Goal: Task Accomplishment & Management: Manage account settings

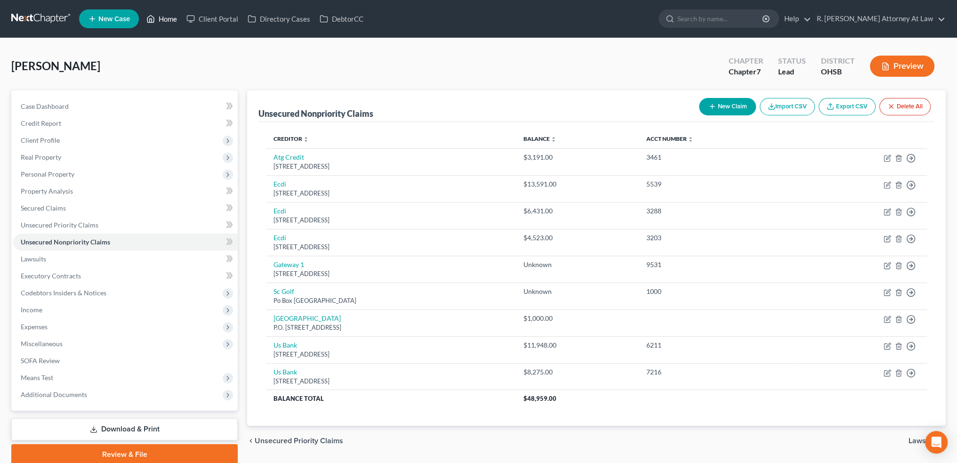
click at [167, 16] on link "Home" at bounding box center [162, 18] width 40 height 17
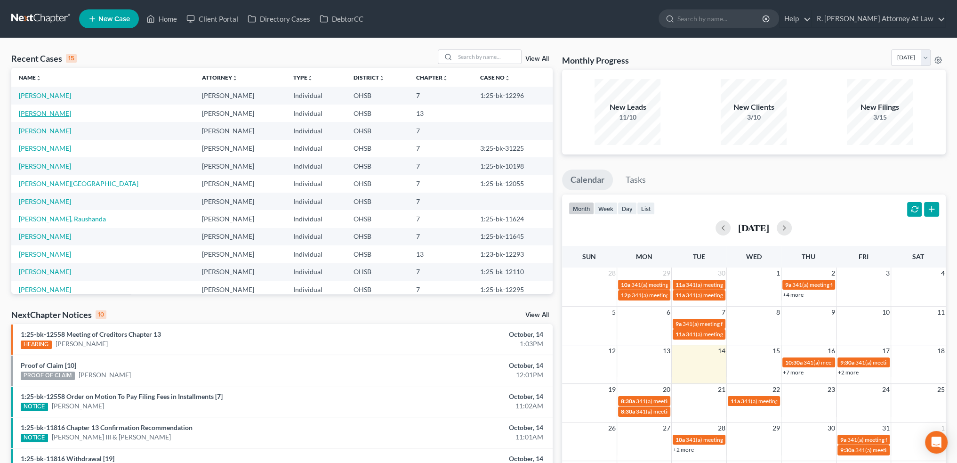
click at [38, 113] on link "[PERSON_NAME]" at bounding box center [45, 113] width 52 height 8
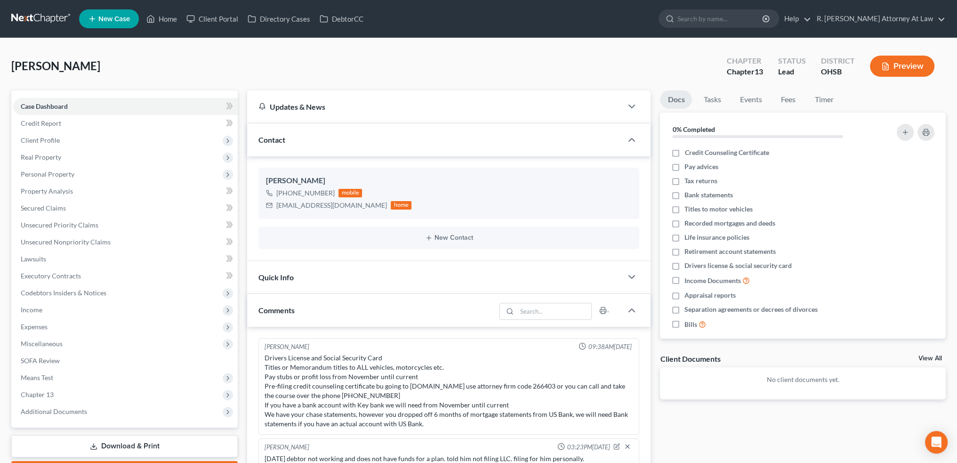
scroll to position [383, 0]
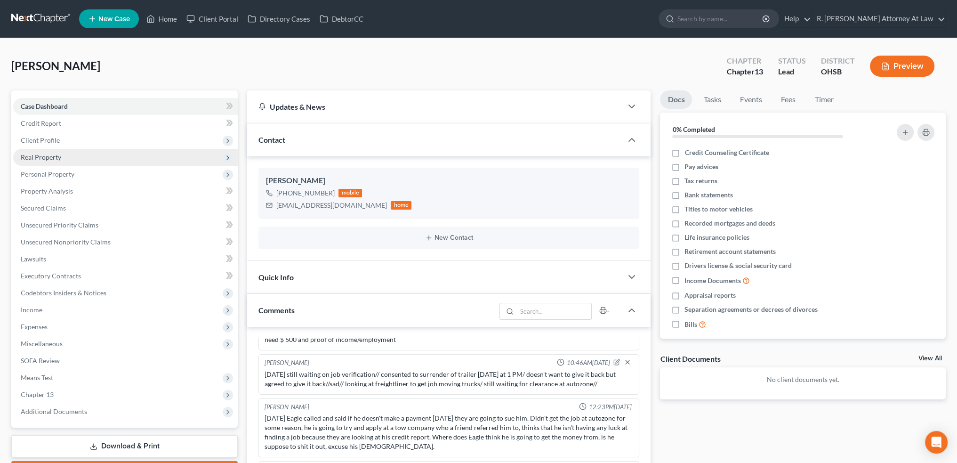
drag, startPoint x: 38, startPoint y: 151, endPoint x: 41, endPoint y: 156, distance: 6.0
click at [38, 151] on span "Real Property" at bounding box center [125, 157] width 225 height 17
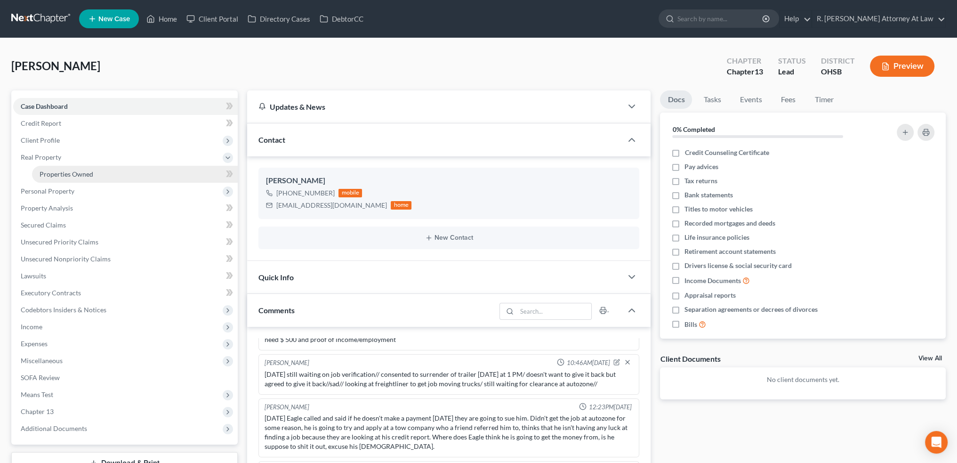
click at [56, 171] on span "Properties Owned" at bounding box center [67, 174] width 54 height 8
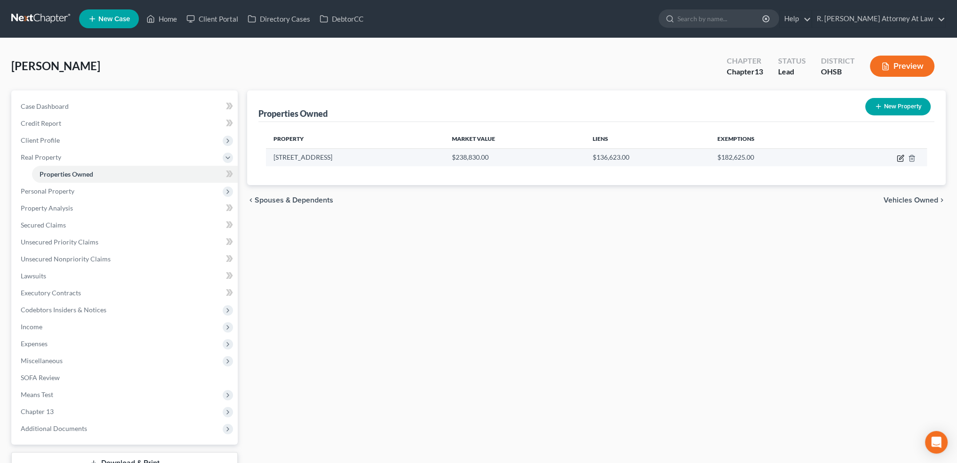
click at [901, 158] on icon "button" at bounding box center [901, 157] width 4 height 4
select select "36"
select select "0"
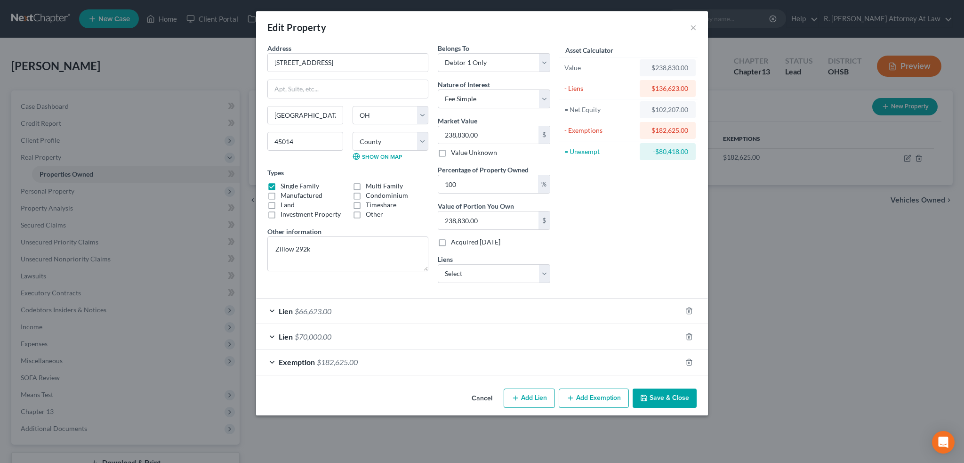
click at [664, 395] on button "Save & Close" at bounding box center [665, 398] width 64 height 20
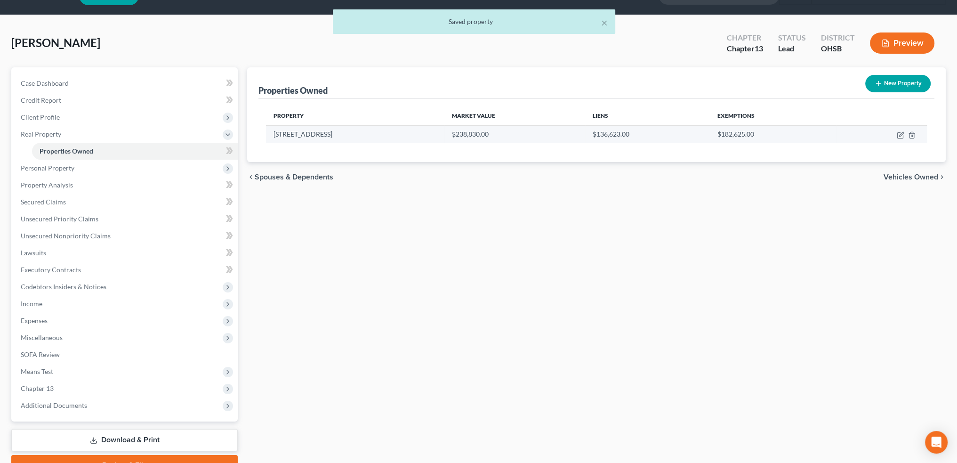
scroll to position [24, 0]
click at [899, 131] on icon "button" at bounding box center [901, 135] width 8 height 8
select select "36"
select select "8"
select select "0"
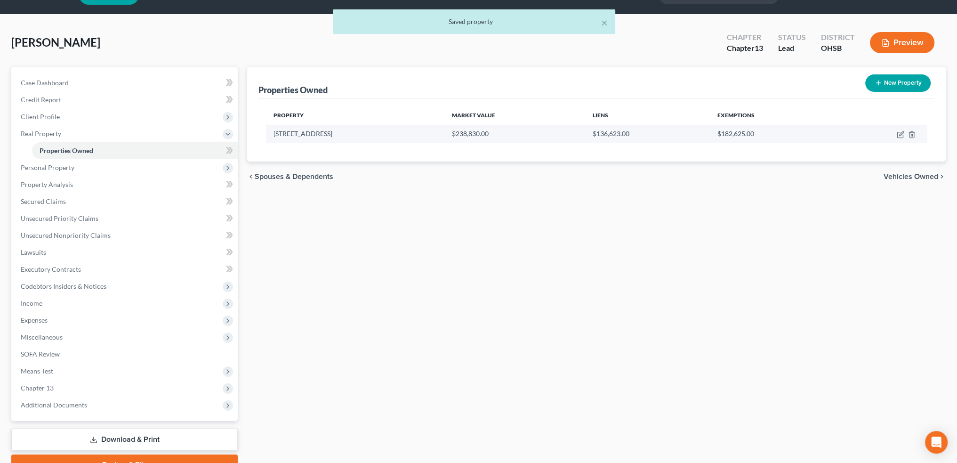
select select "0"
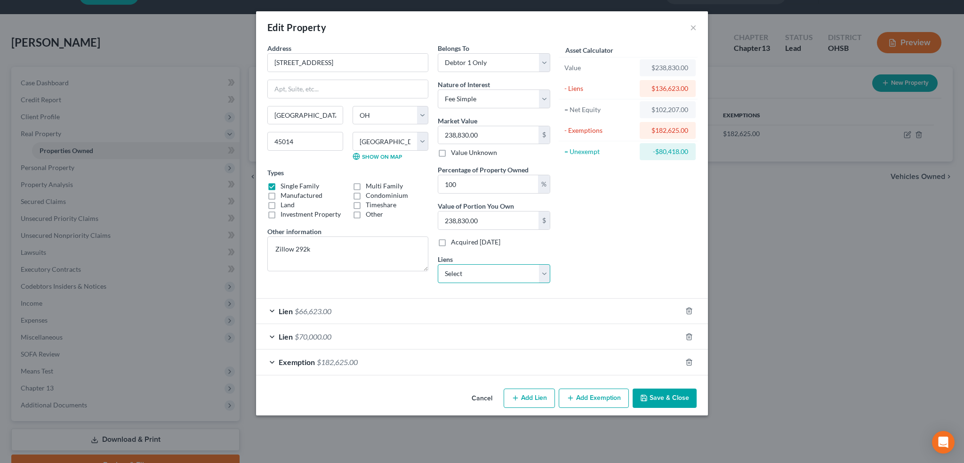
click at [476, 275] on select "Select Keystone-System Equipment Finance - $0.00" at bounding box center [494, 273] width 113 height 19
click at [478, 274] on select "Select Keystone-System Equipment Finance - $0.00" at bounding box center [494, 273] width 113 height 19
click at [670, 398] on button "Save & Close" at bounding box center [665, 398] width 64 height 20
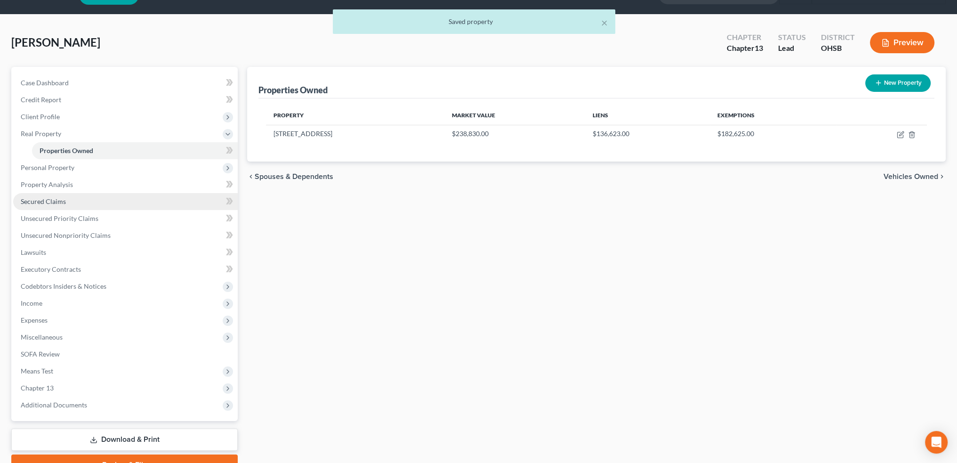
click at [49, 202] on span "Secured Claims" at bounding box center [43, 201] width 45 height 8
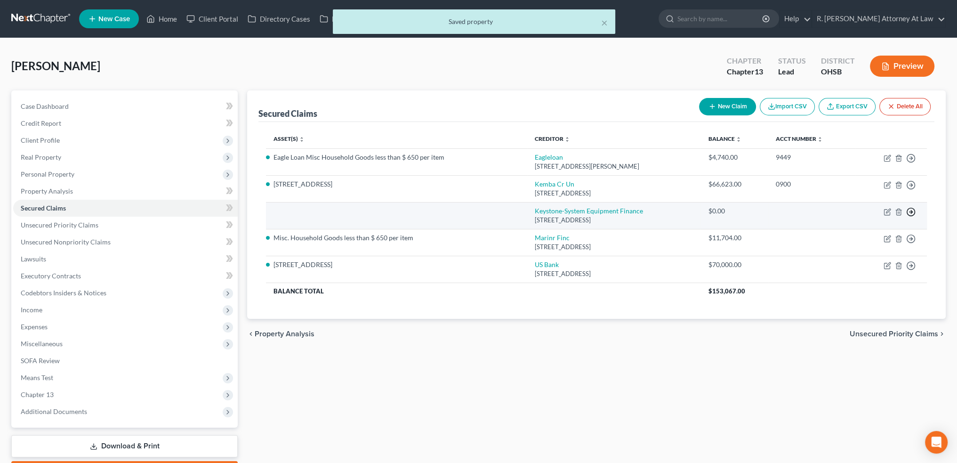
click at [913, 210] on icon "button" at bounding box center [910, 211] width 9 height 9
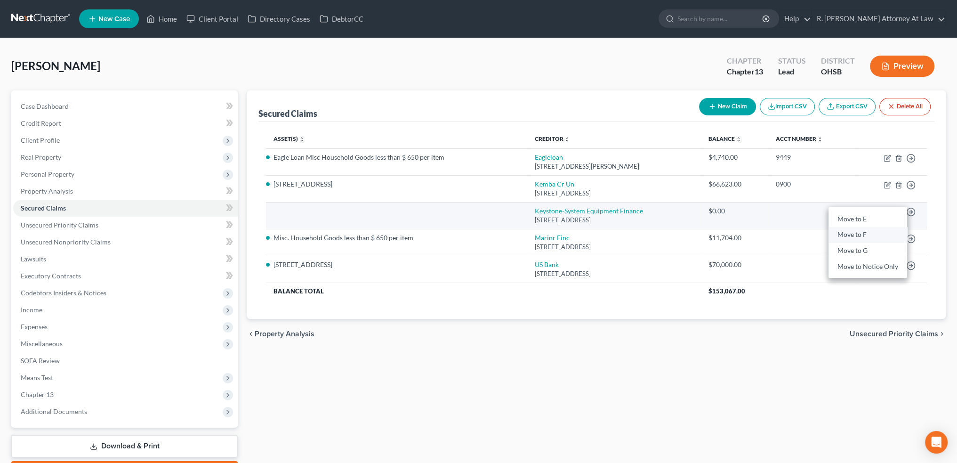
click at [851, 232] on link "Move to F" at bounding box center [868, 235] width 79 height 16
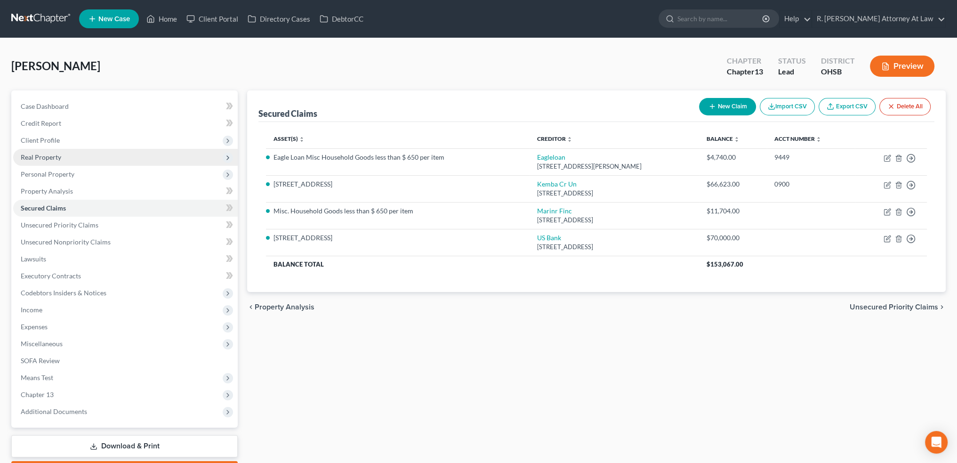
click at [43, 158] on span "Real Property" at bounding box center [41, 157] width 40 height 8
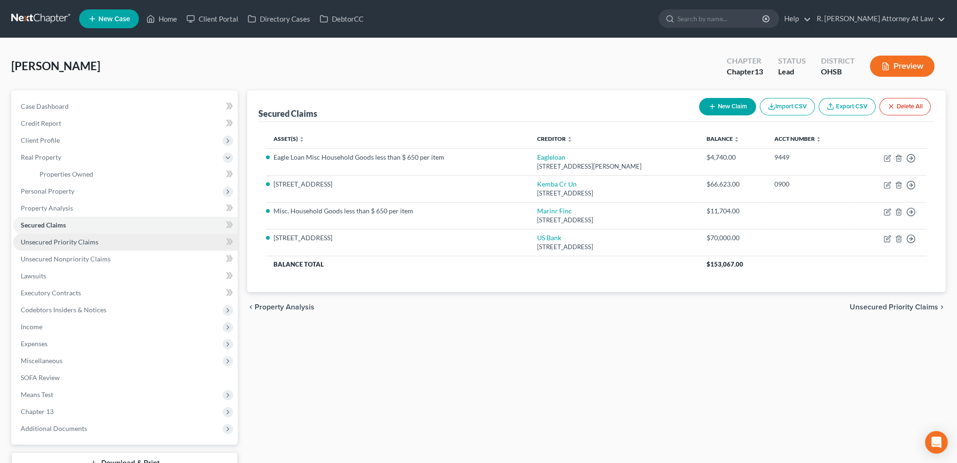
click at [45, 236] on link "Unsecured Priority Claims" at bounding box center [125, 242] width 225 height 17
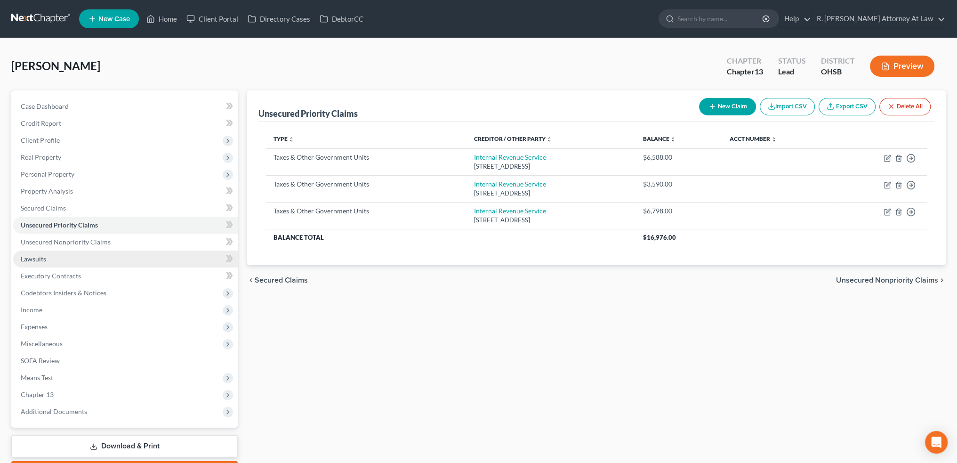
click at [46, 256] on link "Lawsuits" at bounding box center [125, 259] width 225 height 17
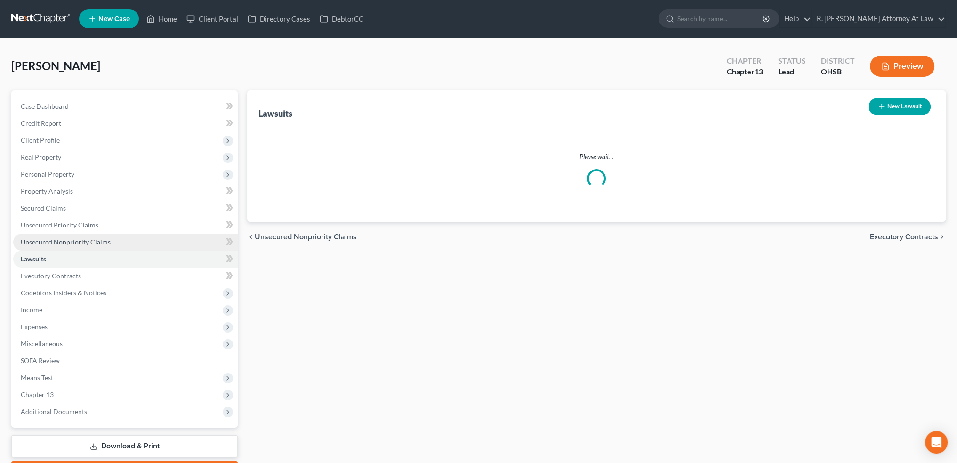
click at [41, 240] on span "Unsecured Nonpriority Claims" at bounding box center [66, 242] width 90 height 8
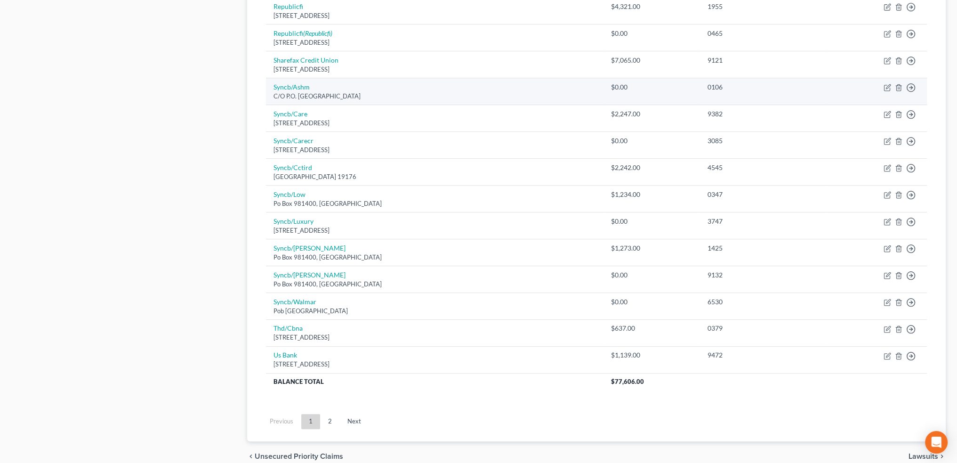
scroll to position [613, 0]
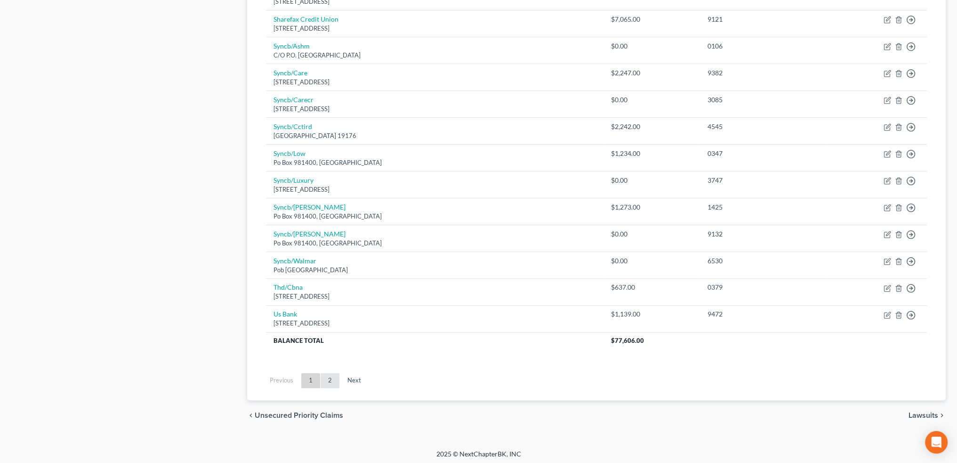
click at [333, 374] on link "2" at bounding box center [330, 380] width 19 height 15
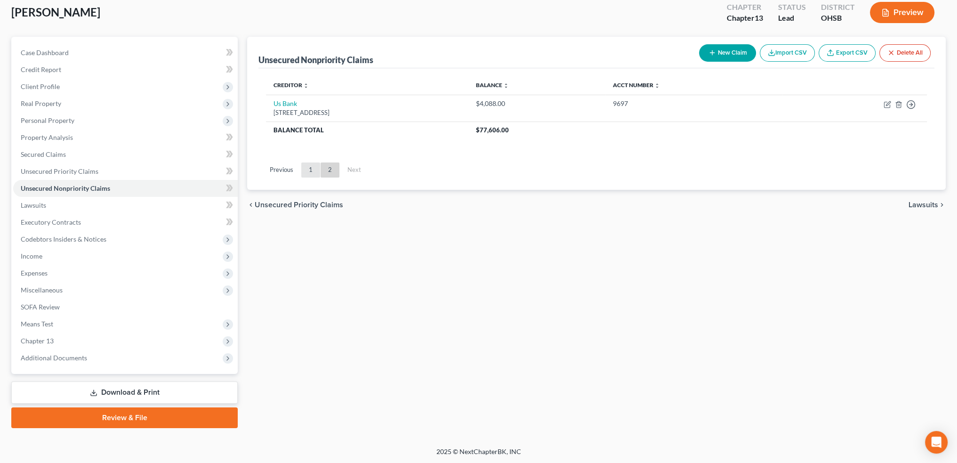
click at [307, 171] on link "1" at bounding box center [310, 169] width 19 height 15
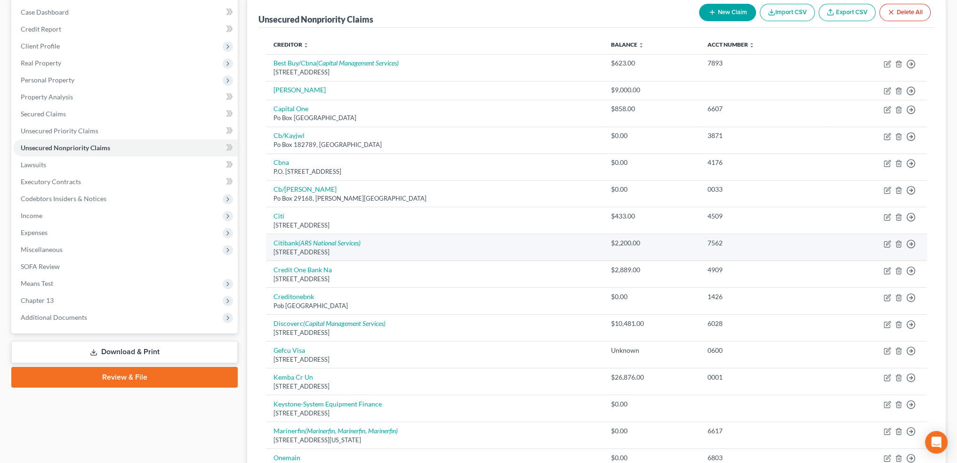
scroll to position [101, 0]
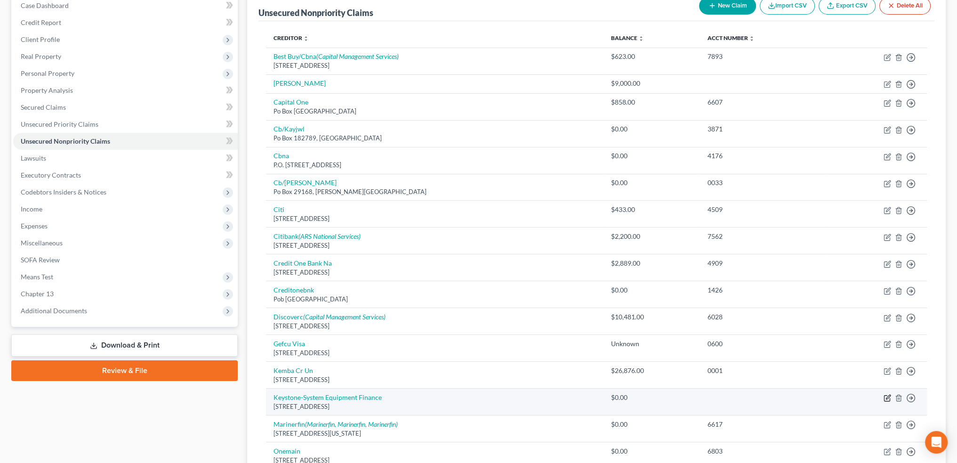
click at [886, 395] on icon "button" at bounding box center [888, 398] width 8 height 8
select select "6"
select select "0"
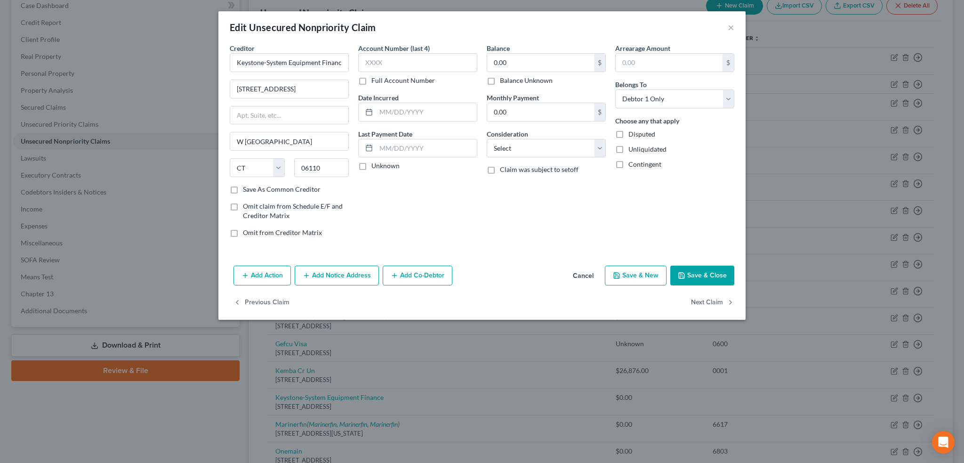
click at [500, 82] on label "Balance Unknown" at bounding box center [526, 80] width 53 height 9
click at [504, 82] on input "Balance Unknown" at bounding box center [507, 79] width 6 height 6
checkbox input "true"
click at [698, 272] on button "Save & Close" at bounding box center [703, 276] width 64 height 20
type input "0"
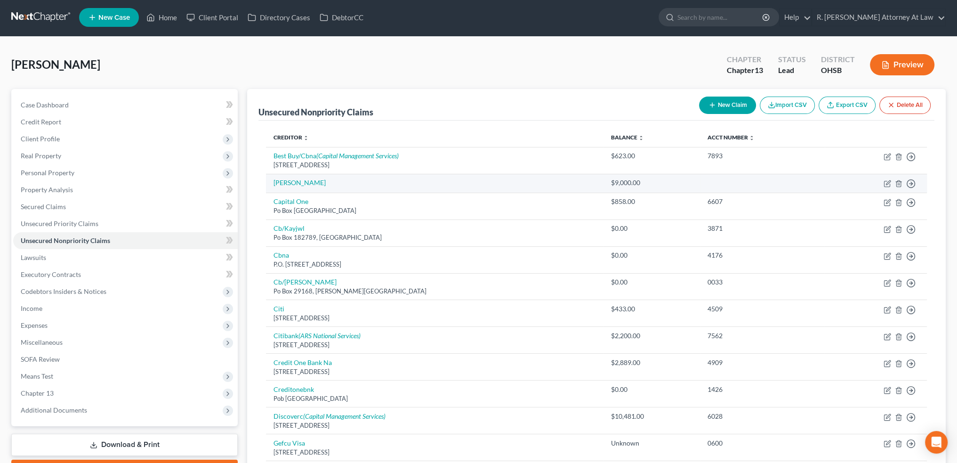
scroll to position [0, 0]
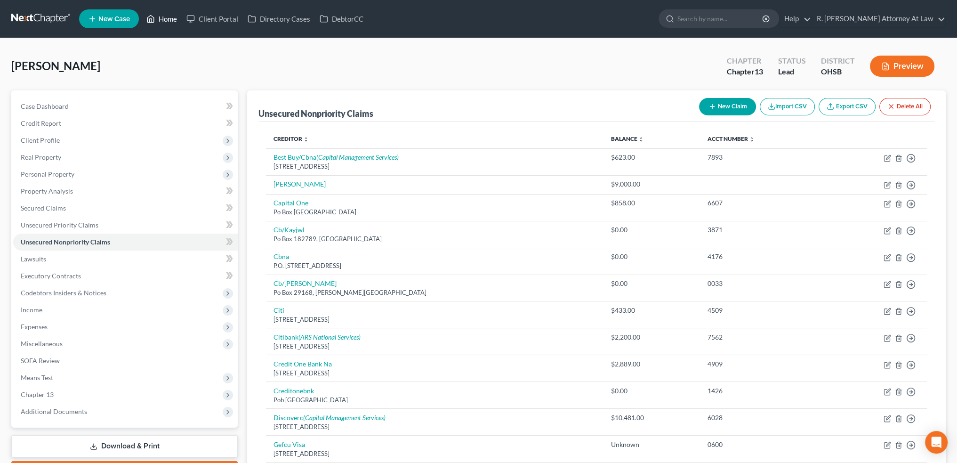
click at [167, 18] on link "Home" at bounding box center [162, 18] width 40 height 17
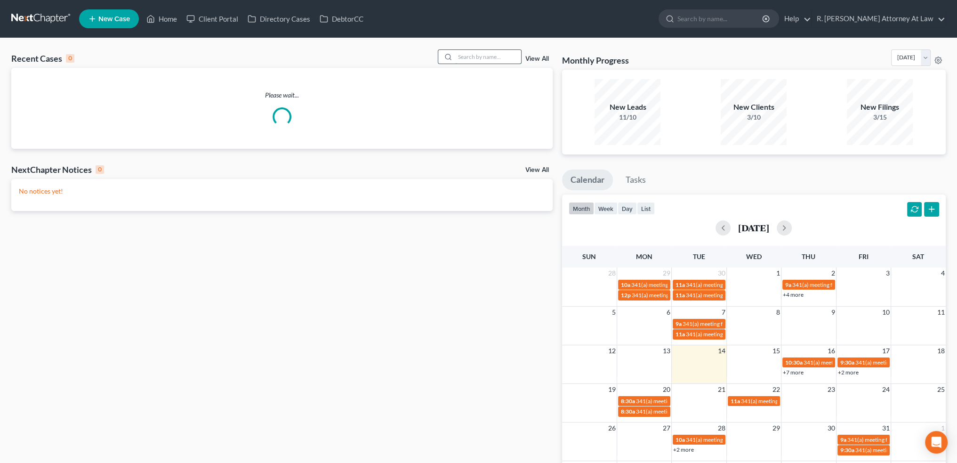
click at [461, 58] on input "search" at bounding box center [488, 57] width 66 height 14
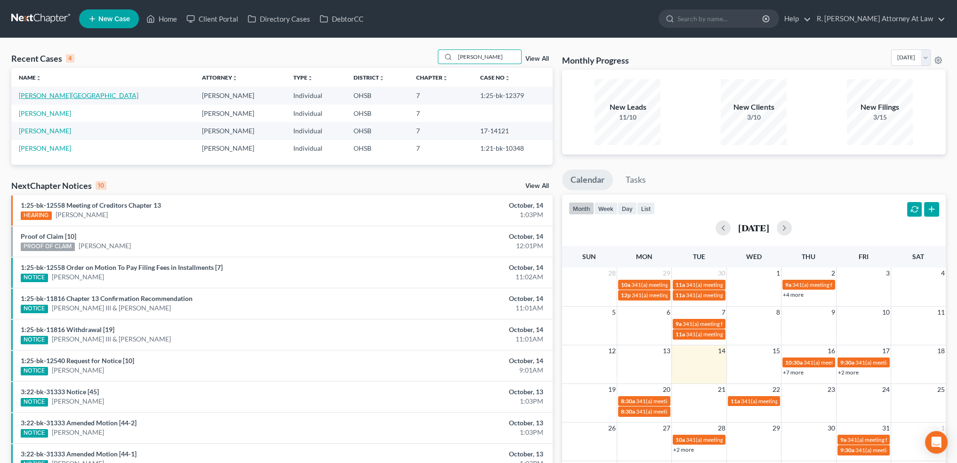
type input "[PERSON_NAME]"
click at [34, 92] on link "[PERSON_NAME][GEOGRAPHIC_DATA]" at bounding box center [79, 95] width 120 height 8
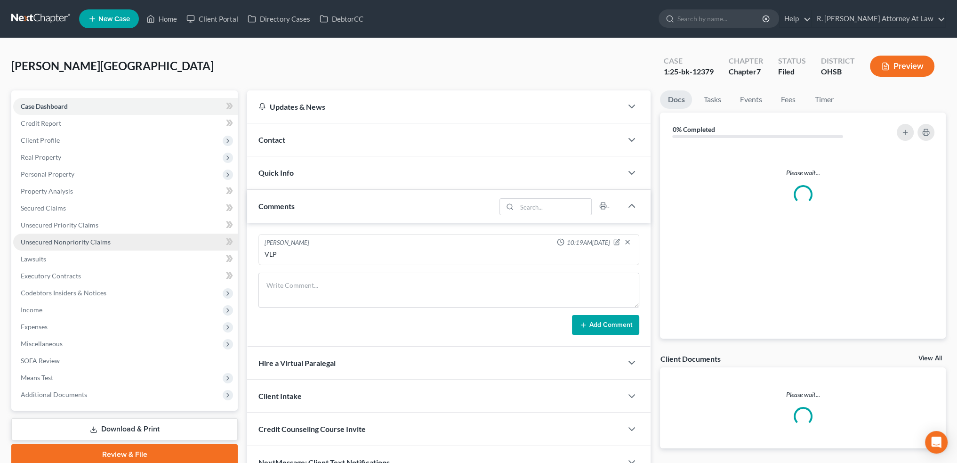
click at [67, 242] on span "Unsecured Nonpriority Claims" at bounding box center [66, 242] width 90 height 8
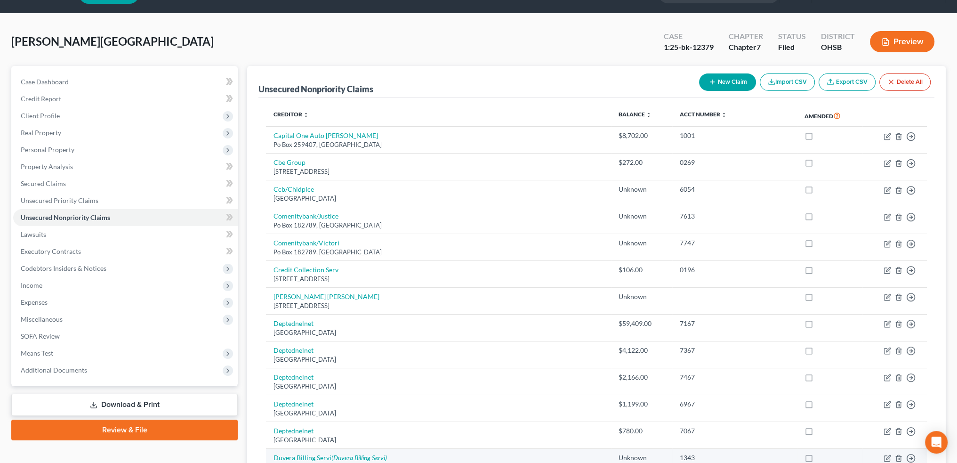
scroll to position [24, 0]
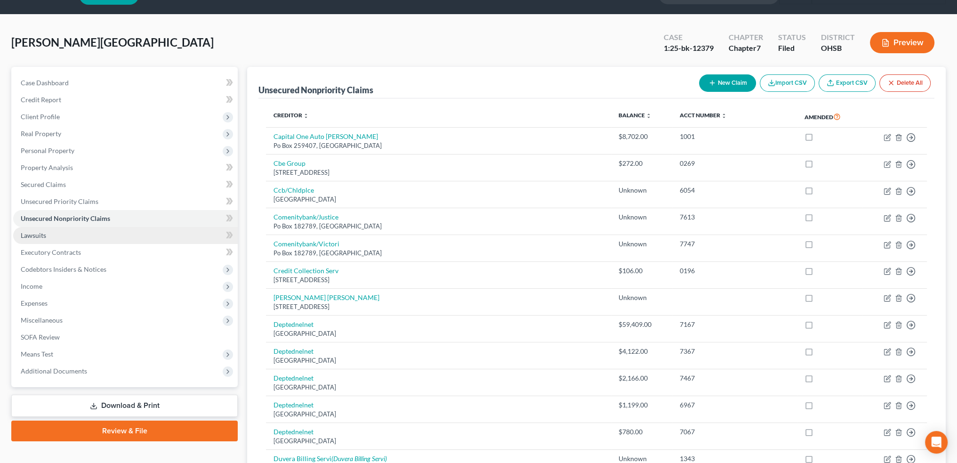
click at [30, 235] on span "Lawsuits" at bounding box center [33, 235] width 25 height 8
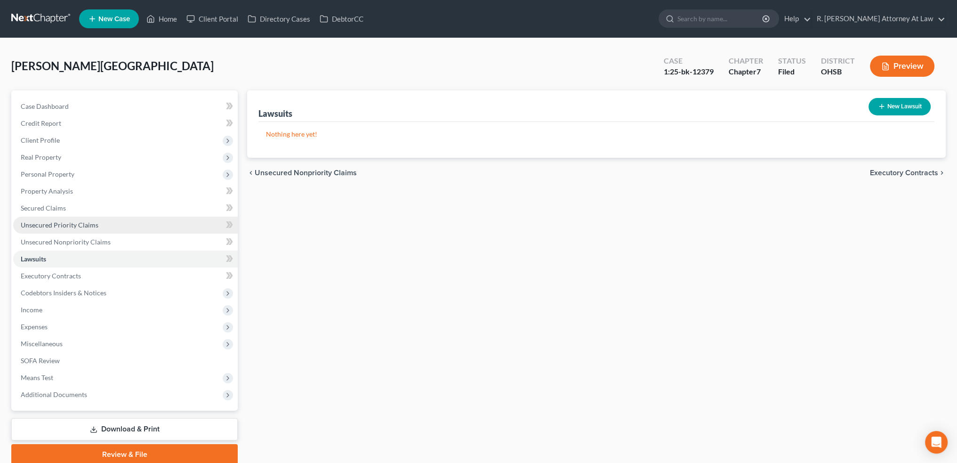
click at [38, 222] on span "Unsecured Priority Claims" at bounding box center [60, 225] width 78 height 8
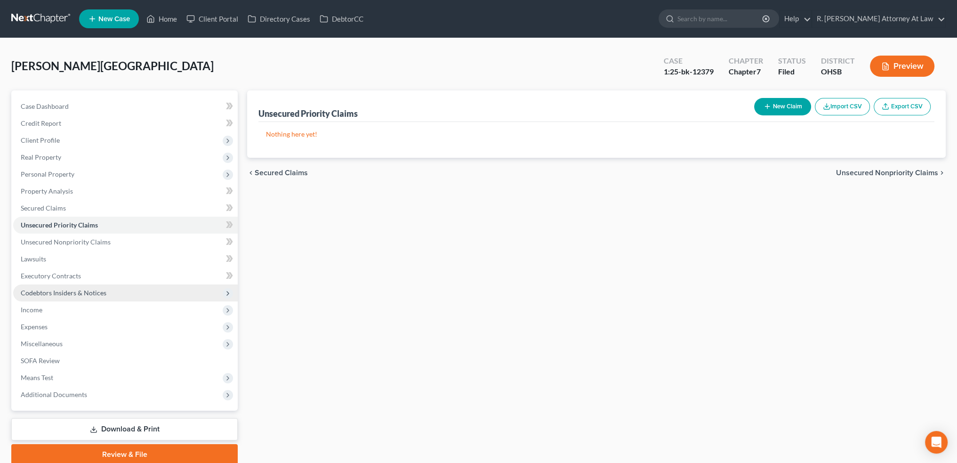
click at [40, 293] on span "Codebtors Insiders & Notices" at bounding box center [64, 293] width 86 height 8
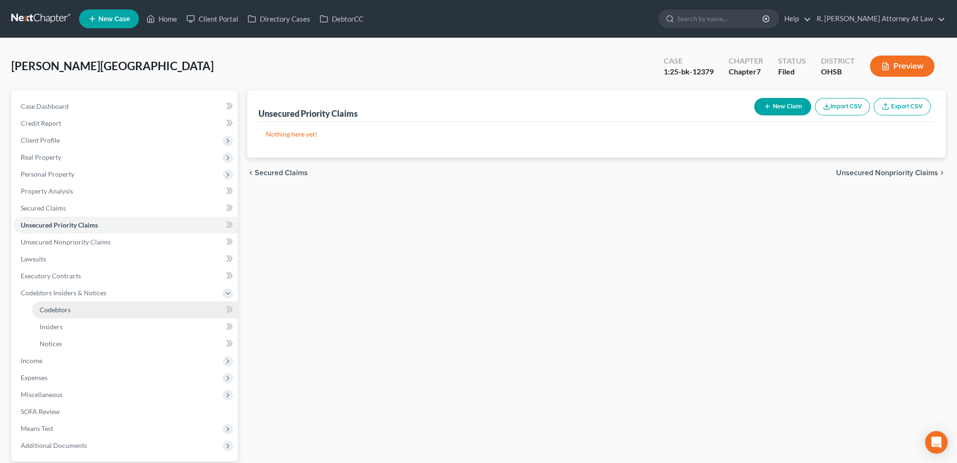
click at [54, 310] on span "Codebtors" at bounding box center [55, 310] width 31 height 8
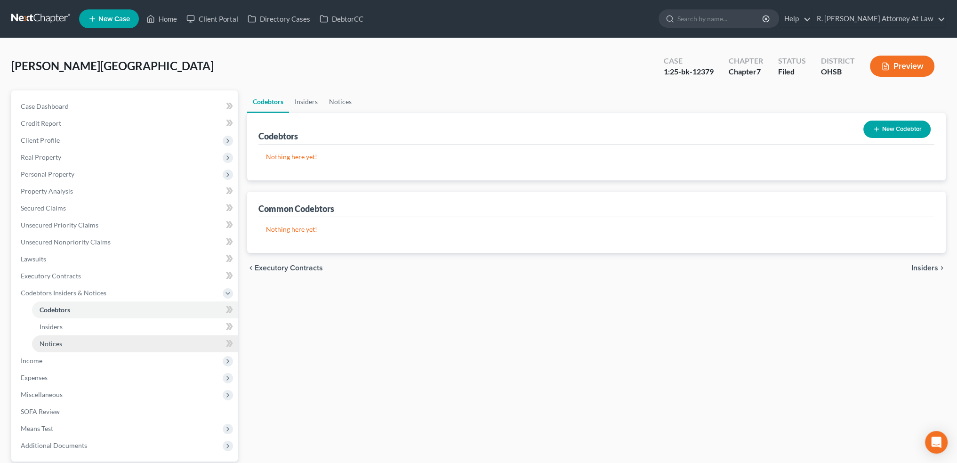
click at [54, 347] on span "Notices" at bounding box center [51, 344] width 23 height 8
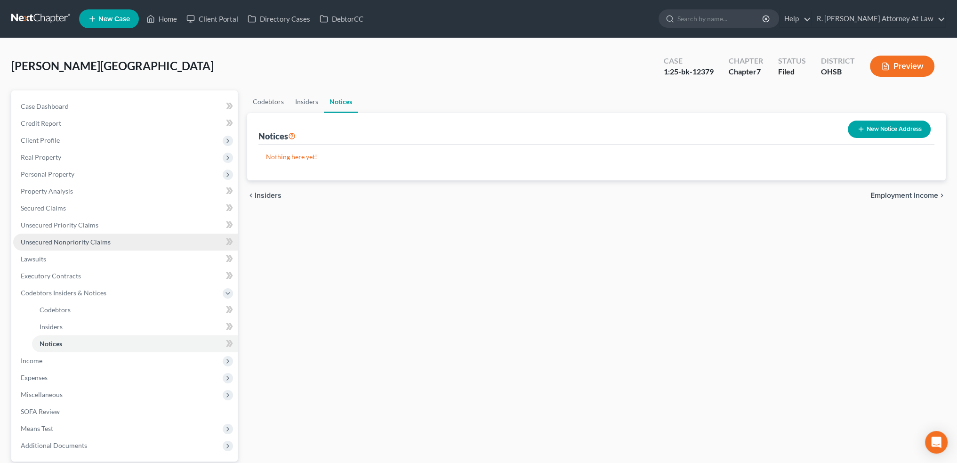
click at [50, 236] on link "Unsecured Nonpriority Claims" at bounding box center [125, 242] width 225 height 17
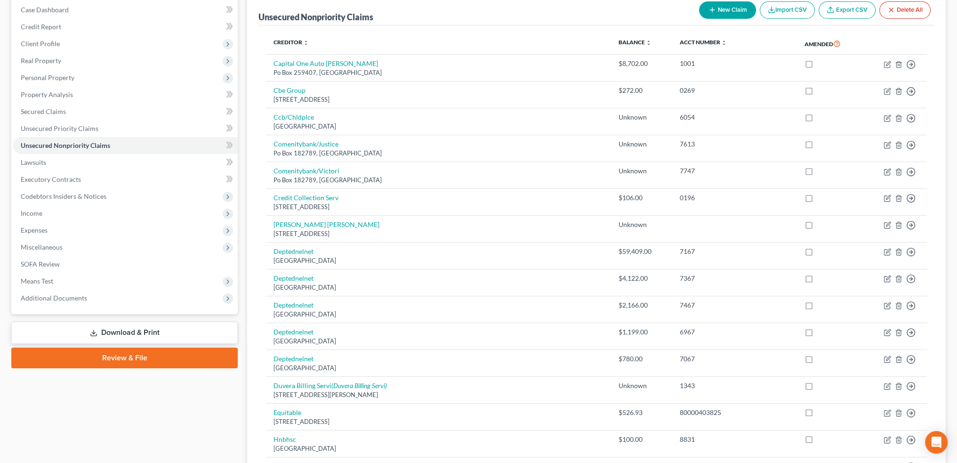
scroll to position [224, 0]
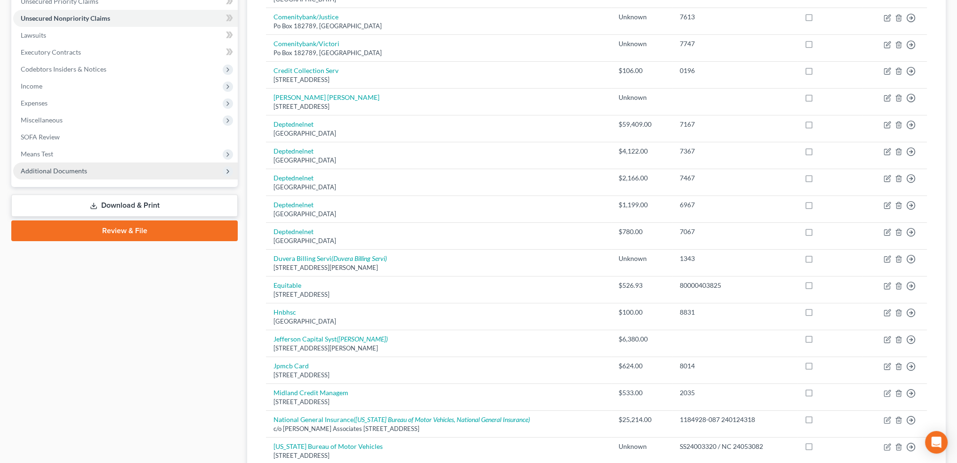
click at [47, 165] on span "Additional Documents" at bounding box center [125, 170] width 225 height 17
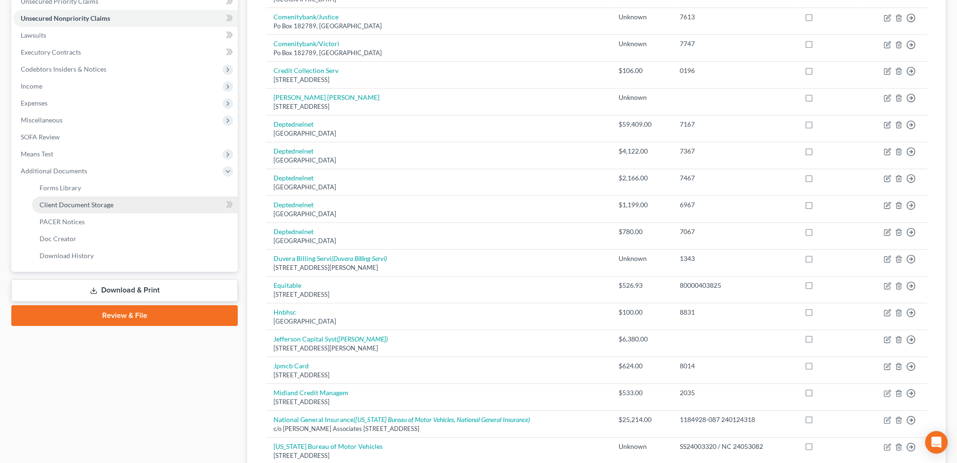
click at [57, 202] on span "Client Document Storage" at bounding box center [77, 205] width 74 height 8
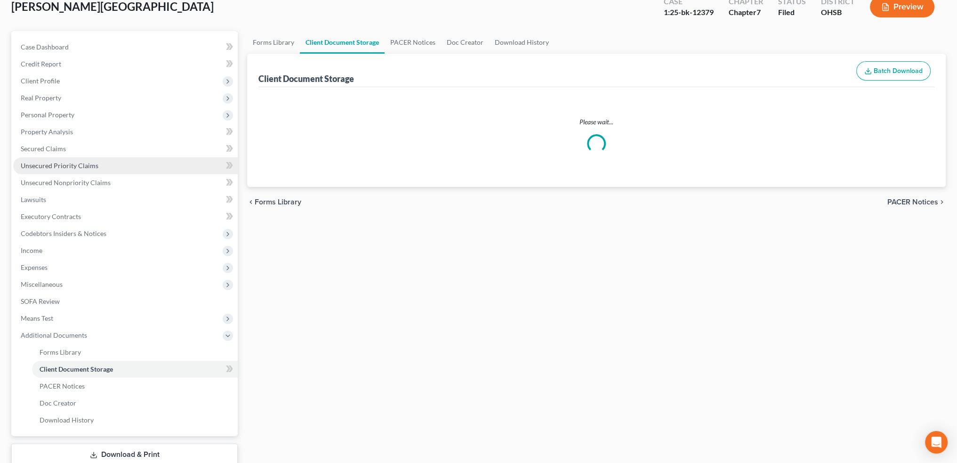
scroll to position [6, 0]
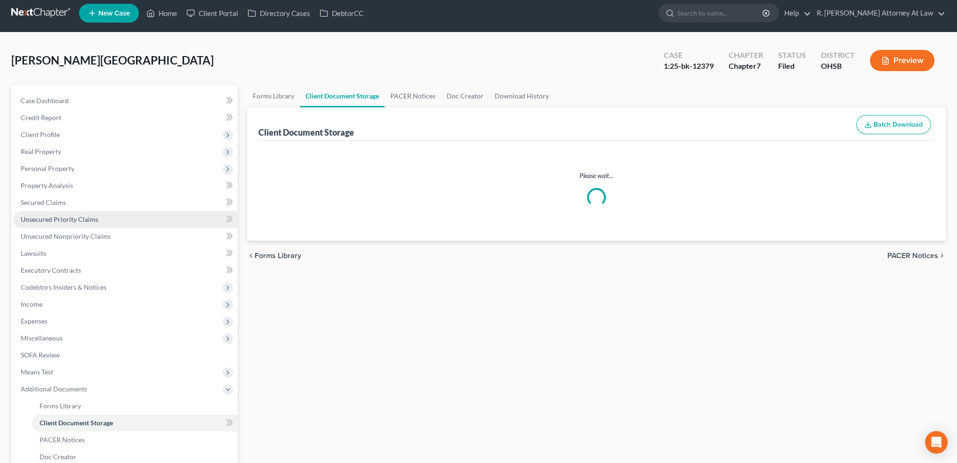
select select "52"
select select "32"
select select "7"
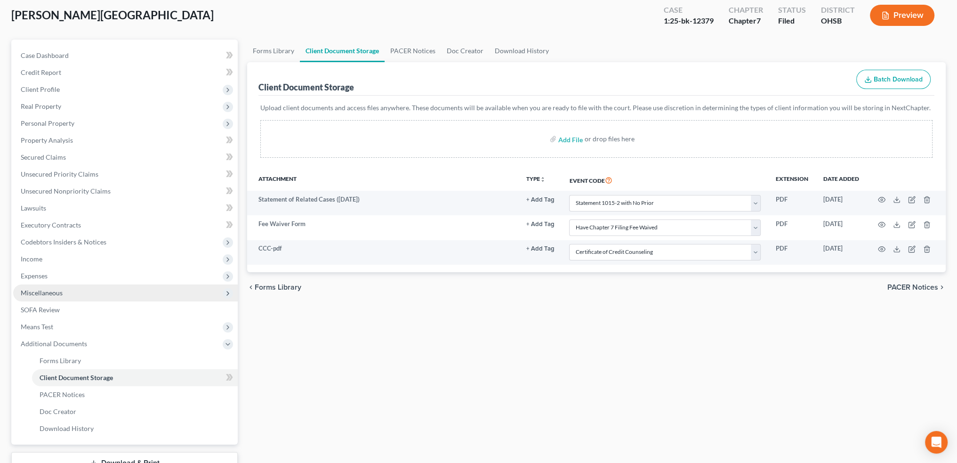
scroll to position [121, 0]
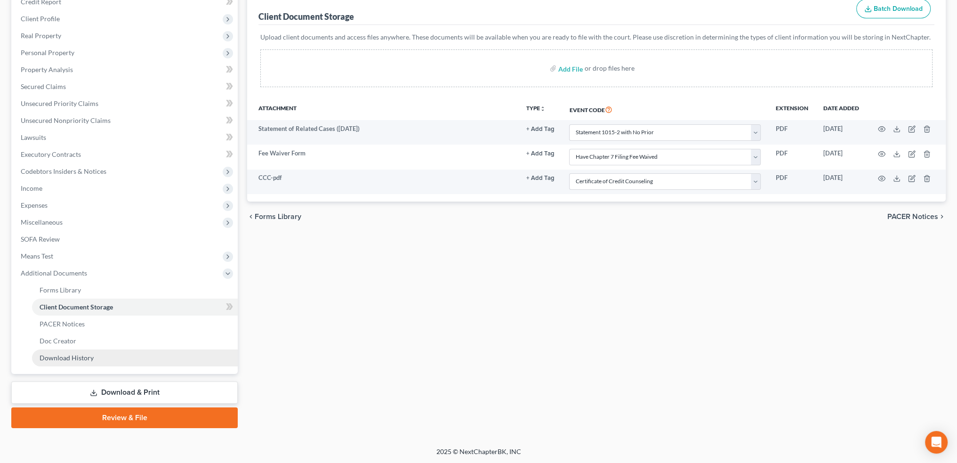
click at [78, 351] on link "Download History" at bounding box center [135, 357] width 206 height 17
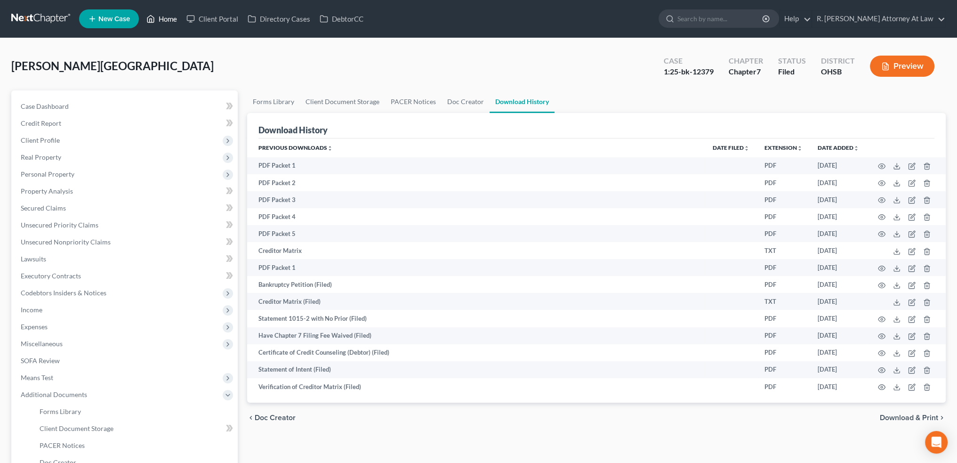
click at [166, 16] on link "Home" at bounding box center [162, 18] width 40 height 17
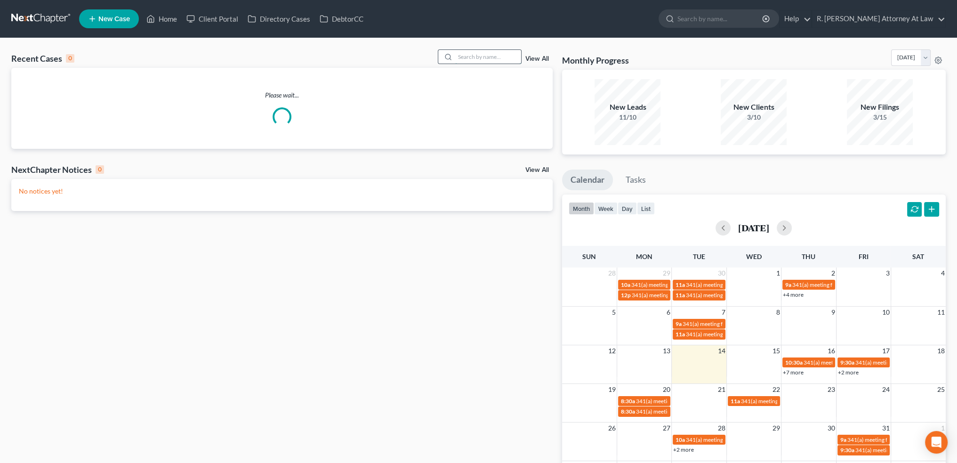
click at [461, 56] on input "search" at bounding box center [488, 57] width 66 height 14
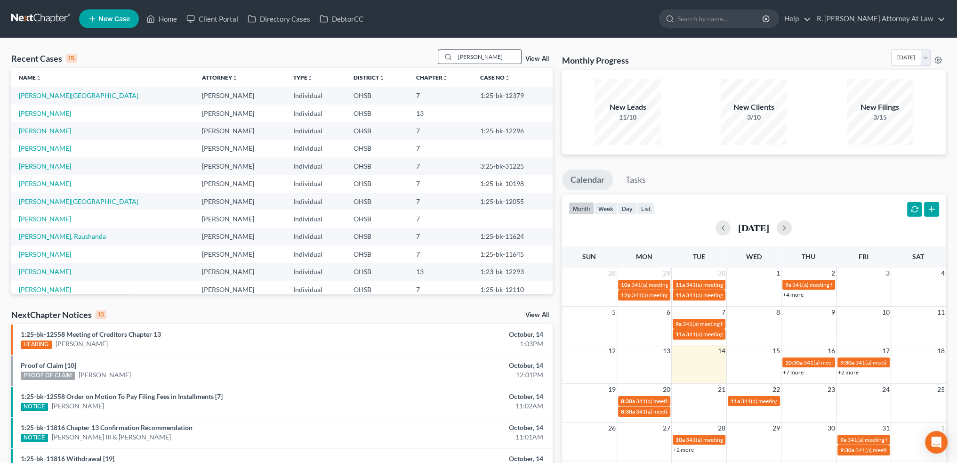
type input "[PERSON_NAME]"
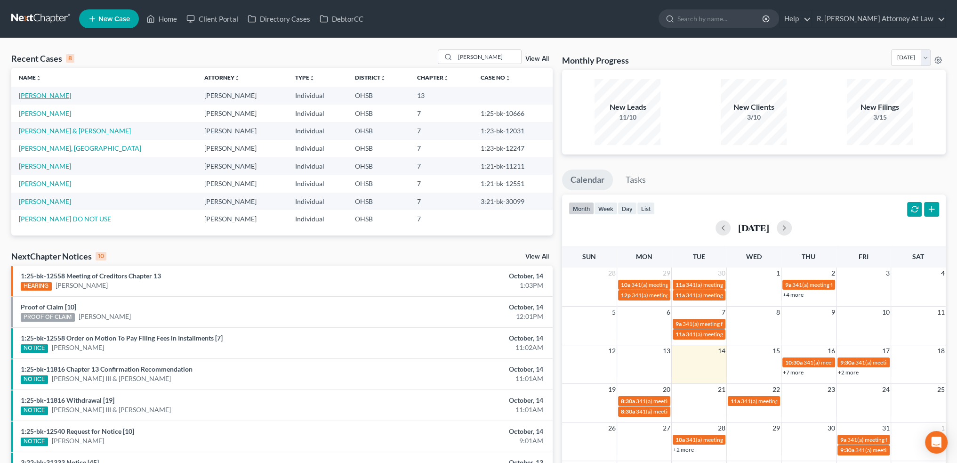
click at [33, 96] on link "[PERSON_NAME]" at bounding box center [45, 95] width 52 height 8
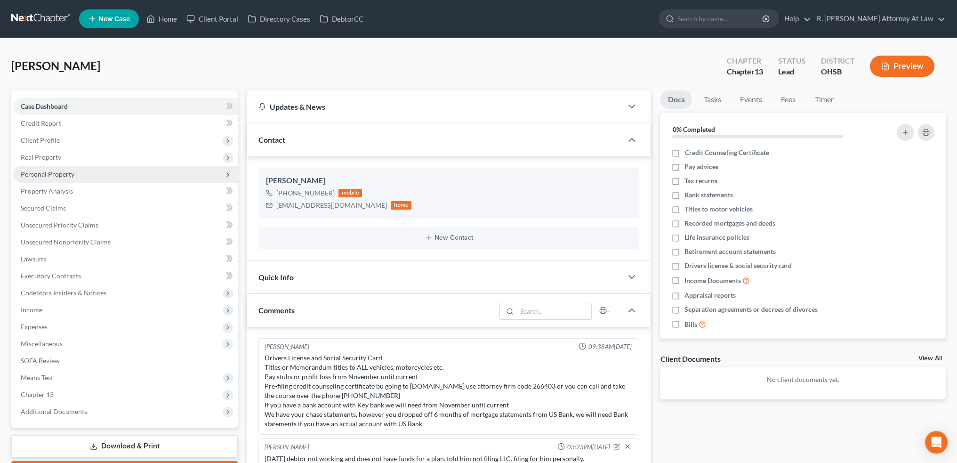
scroll to position [383, 0]
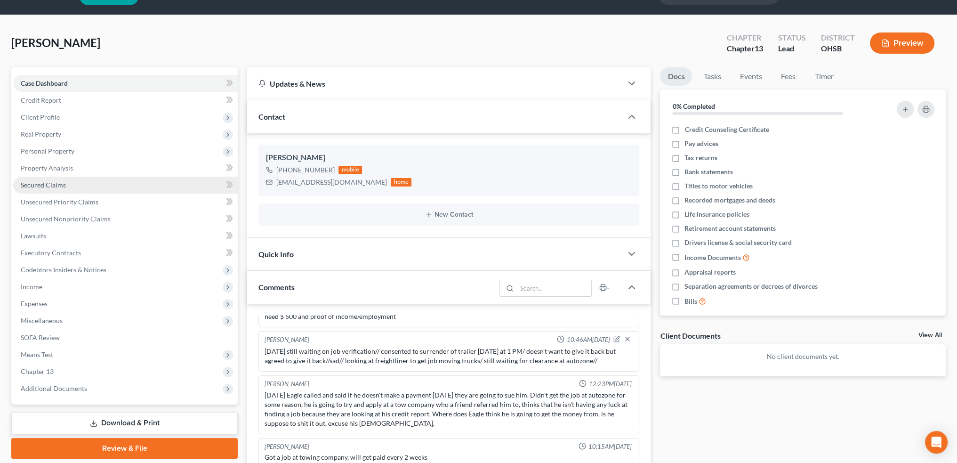
click at [36, 184] on span "Secured Claims" at bounding box center [43, 185] width 45 height 8
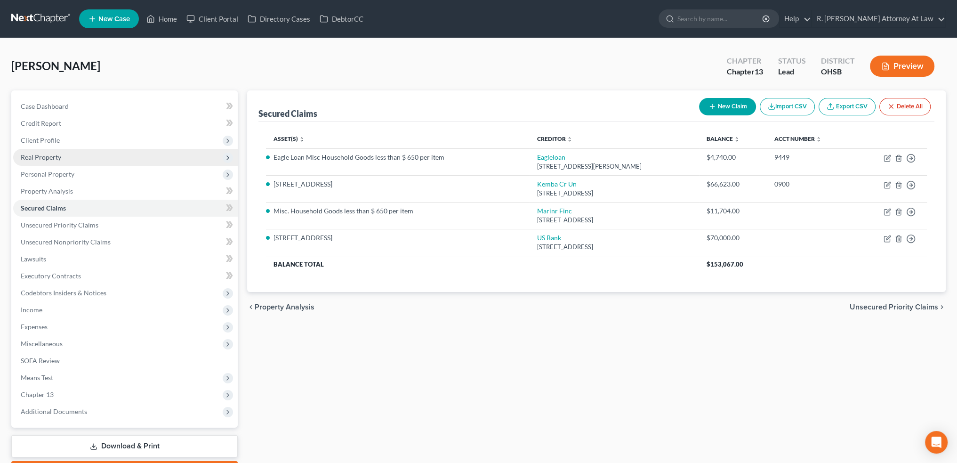
click at [39, 154] on span "Real Property" at bounding box center [41, 157] width 40 height 8
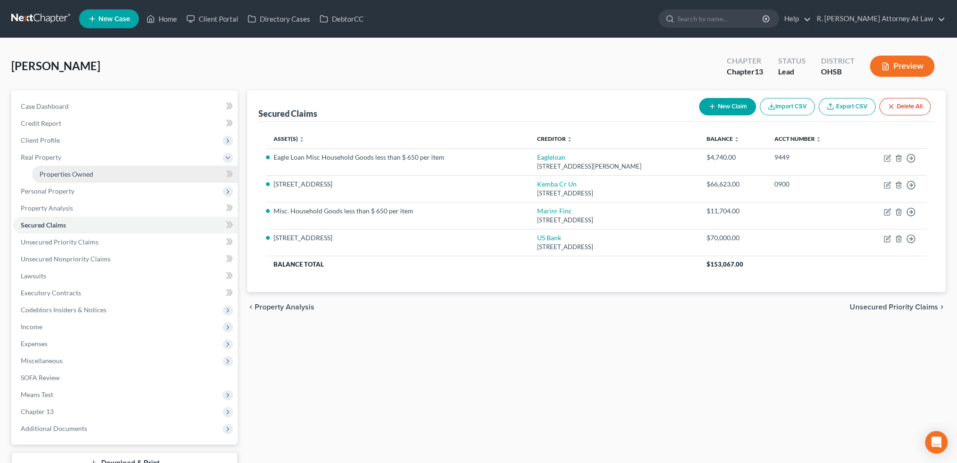
click at [57, 171] on span "Properties Owned" at bounding box center [67, 174] width 54 height 8
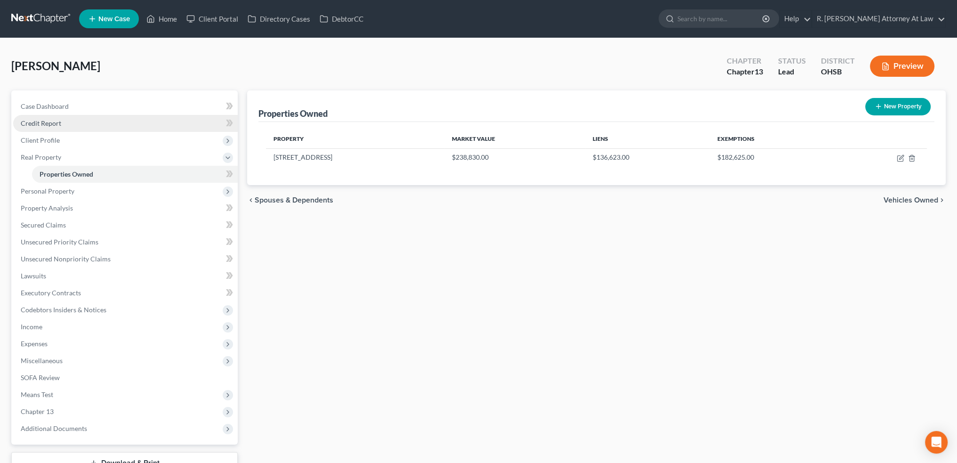
click at [45, 121] on span "Credit Report" at bounding box center [41, 123] width 40 height 8
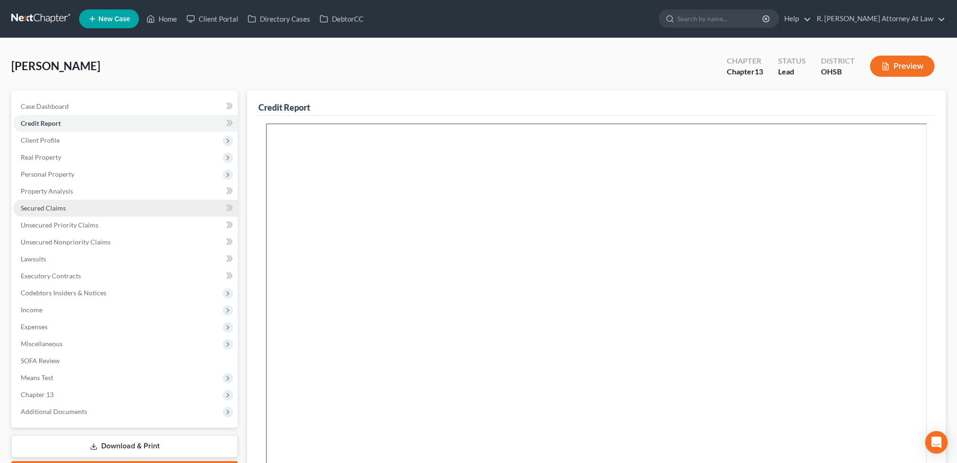
click at [38, 207] on span "Secured Claims" at bounding box center [43, 208] width 45 height 8
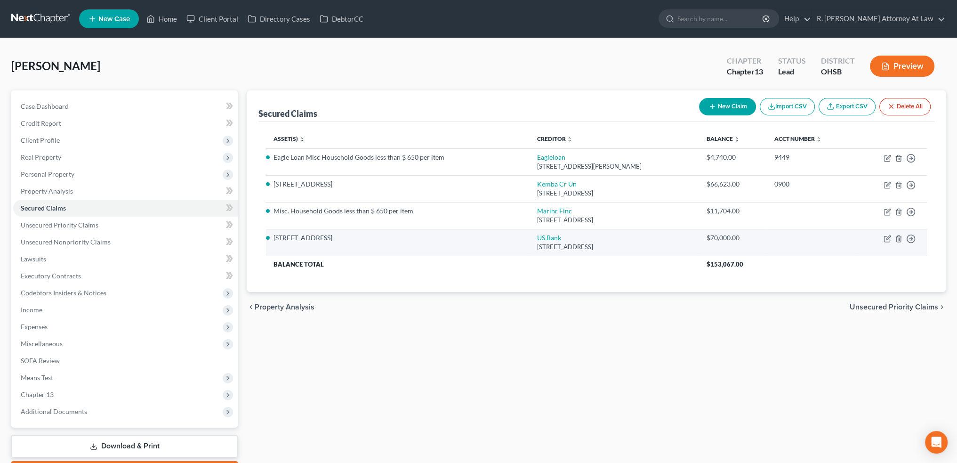
click at [841, 238] on td at bounding box center [811, 242] width 88 height 27
click at [890, 237] on icon "button" at bounding box center [888, 239] width 8 height 8
select select "24"
select select "2"
select select "0"
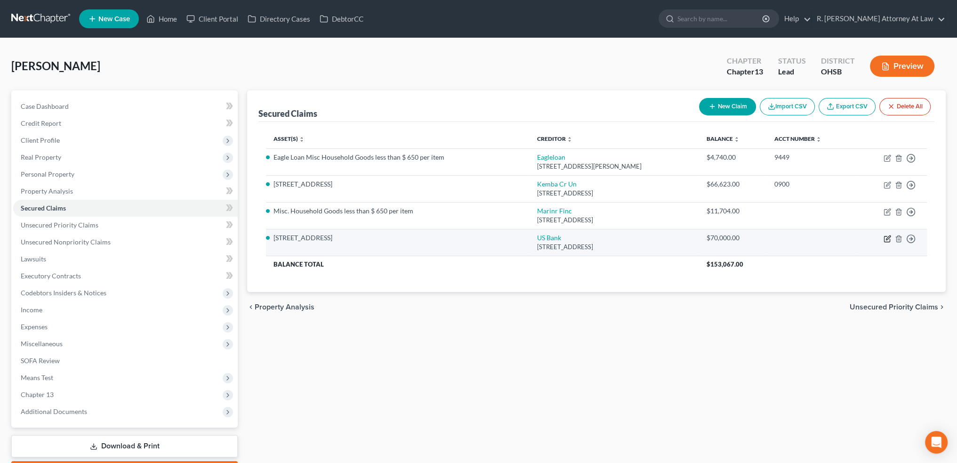
select select "0"
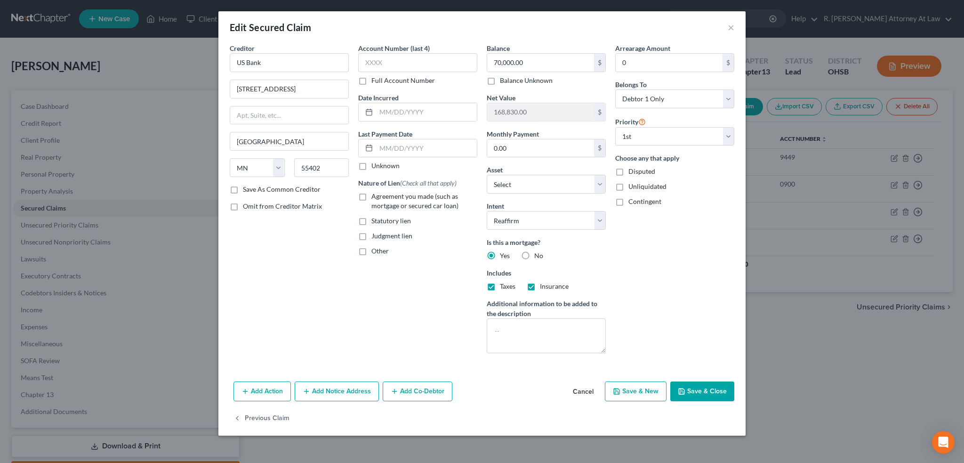
click at [591, 387] on button "Cancel" at bounding box center [584, 391] width 36 height 19
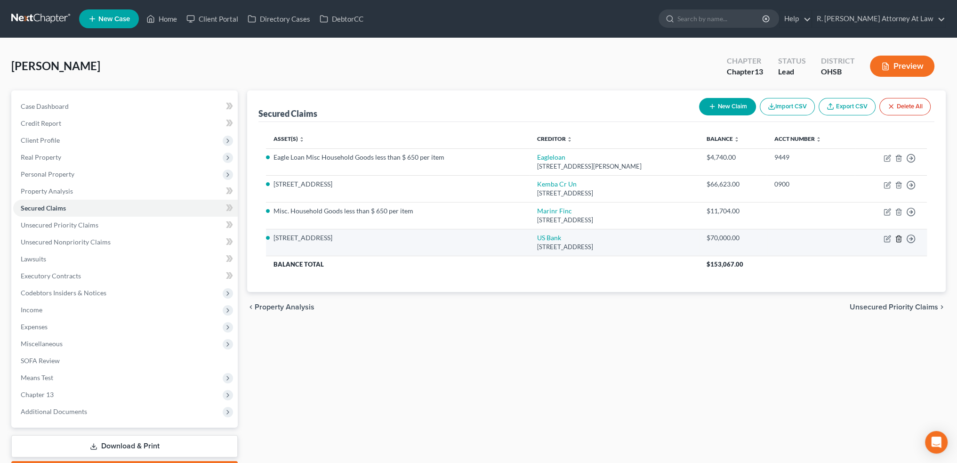
click at [900, 239] on icon "button" at bounding box center [899, 238] width 4 height 6
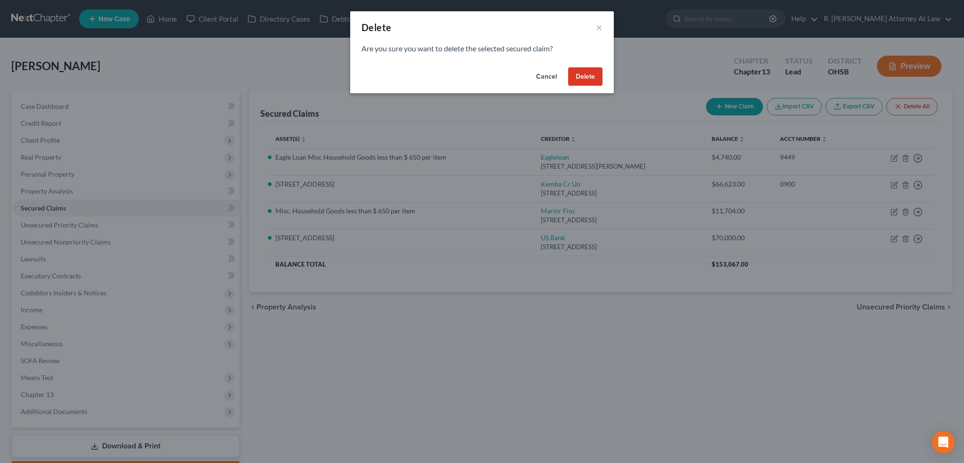
click at [584, 78] on button "Delete" at bounding box center [585, 76] width 34 height 19
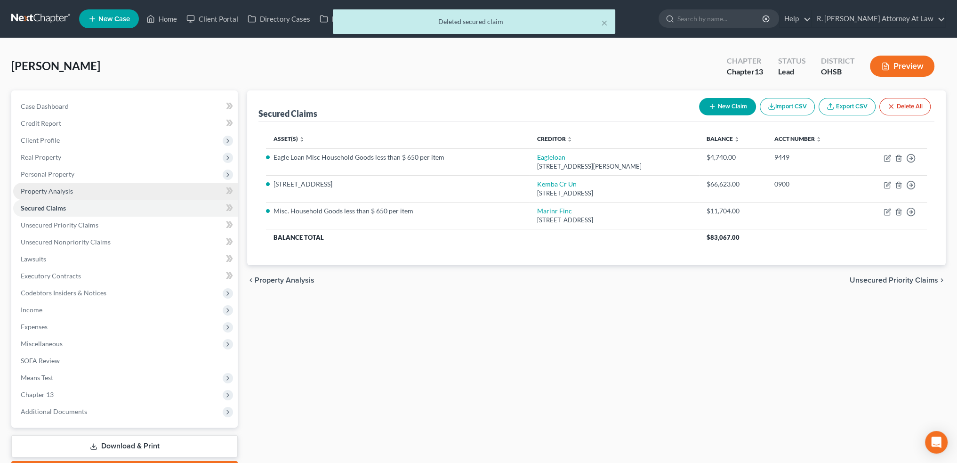
click at [27, 190] on span "Property Analysis" at bounding box center [47, 191] width 52 height 8
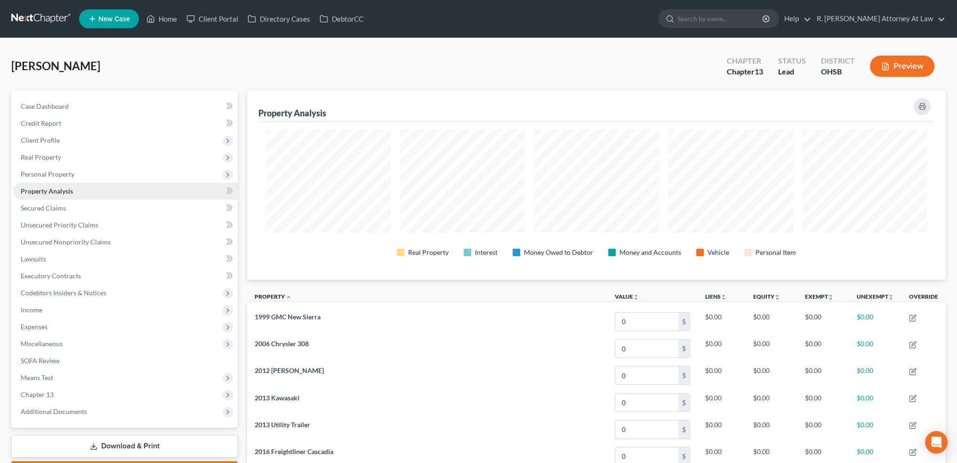
scroll to position [189, 698]
click at [47, 156] on span "Real Property" at bounding box center [41, 157] width 40 height 8
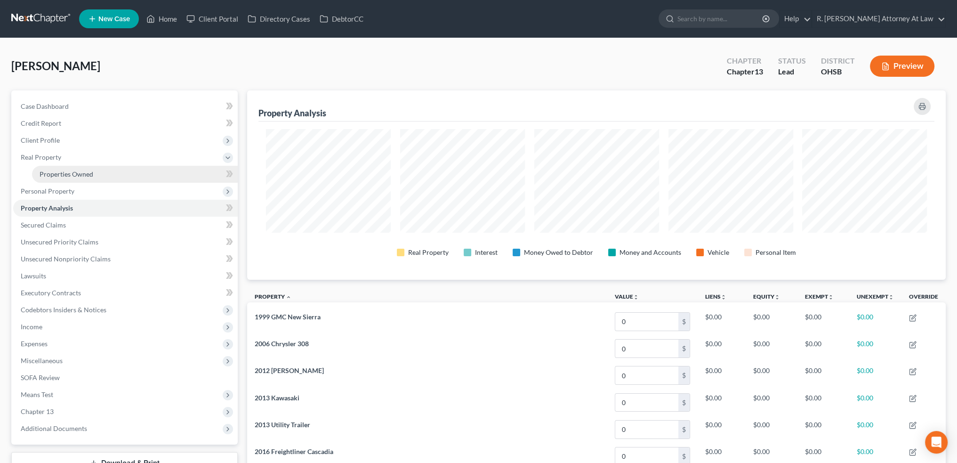
click at [55, 169] on link "Properties Owned" at bounding box center [135, 174] width 206 height 17
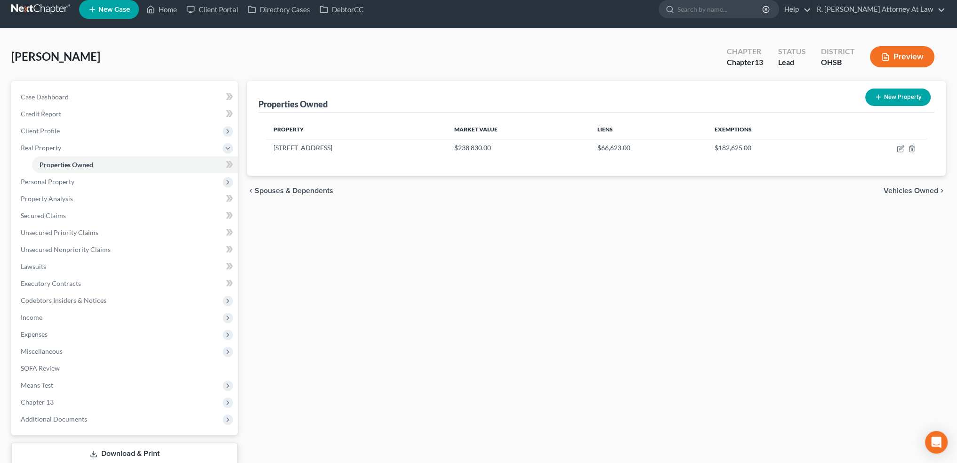
scroll to position [11, 0]
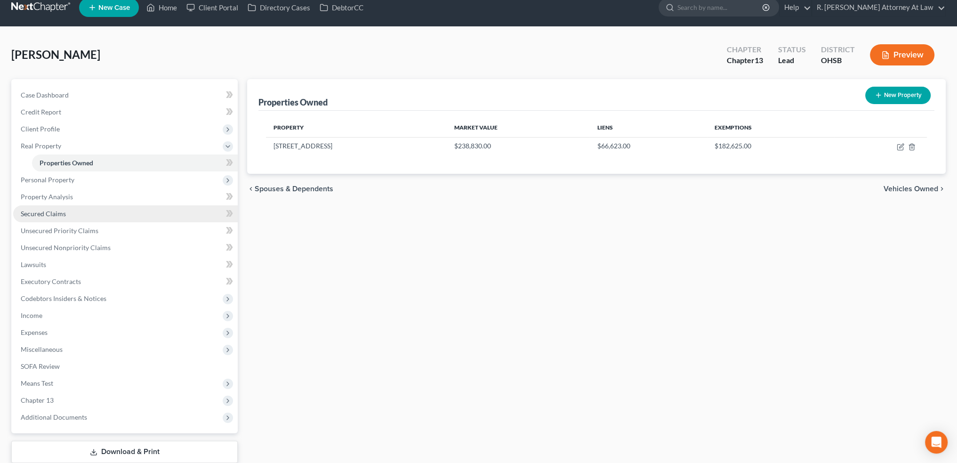
click at [25, 214] on span "Secured Claims" at bounding box center [43, 214] width 45 height 8
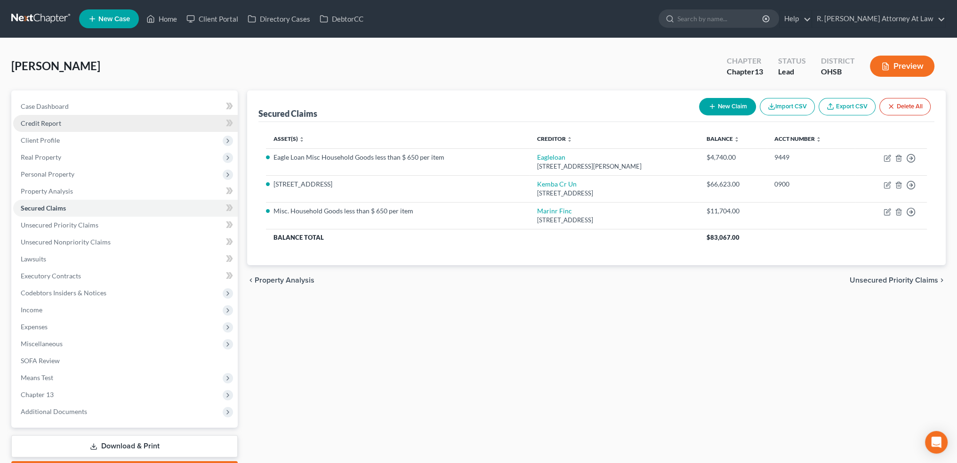
click at [44, 122] on span "Credit Report" at bounding box center [41, 123] width 40 height 8
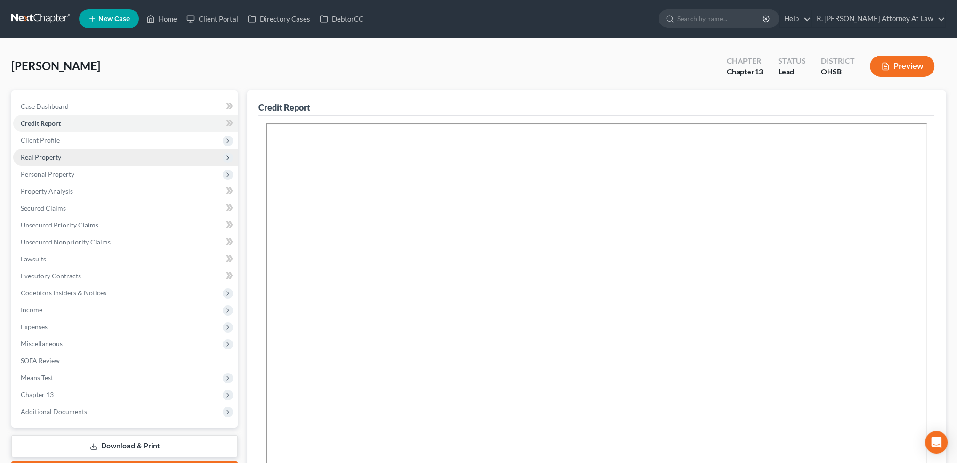
click at [43, 150] on span "Real Property" at bounding box center [125, 157] width 225 height 17
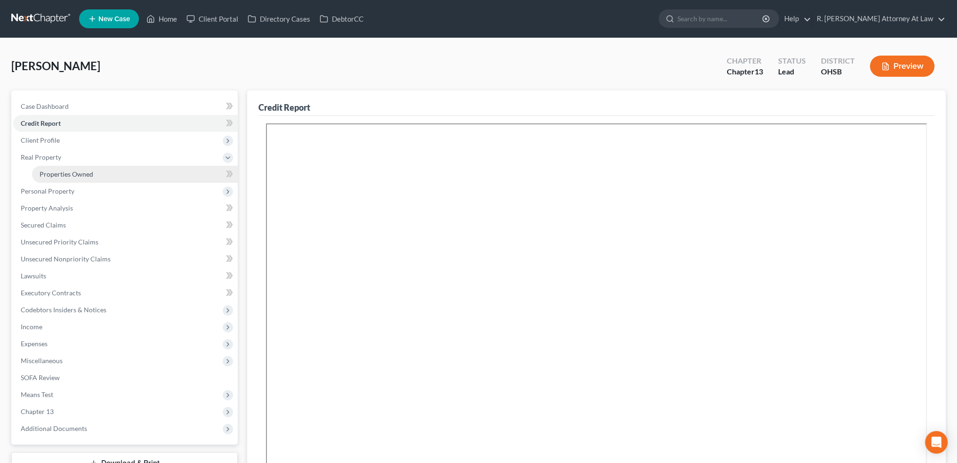
click at [52, 174] on span "Properties Owned" at bounding box center [67, 174] width 54 height 8
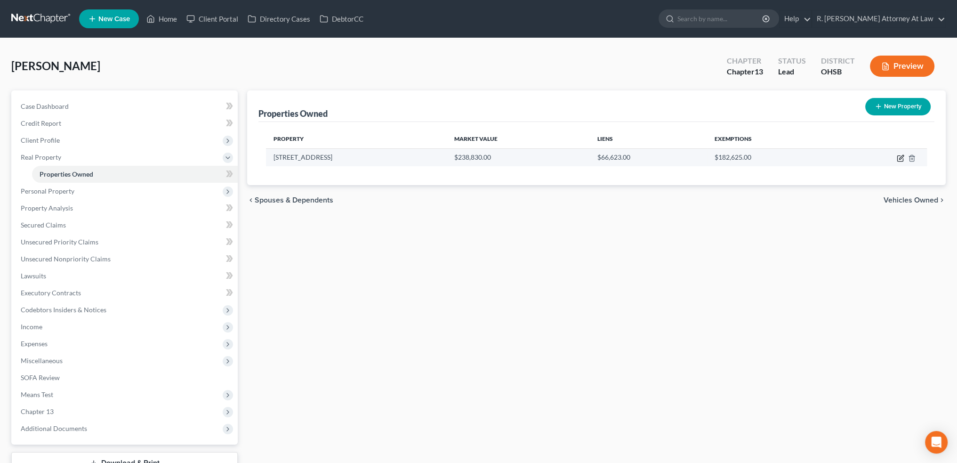
click at [901, 158] on icon "button" at bounding box center [901, 158] width 8 height 8
select select "36"
select select "8"
select select "0"
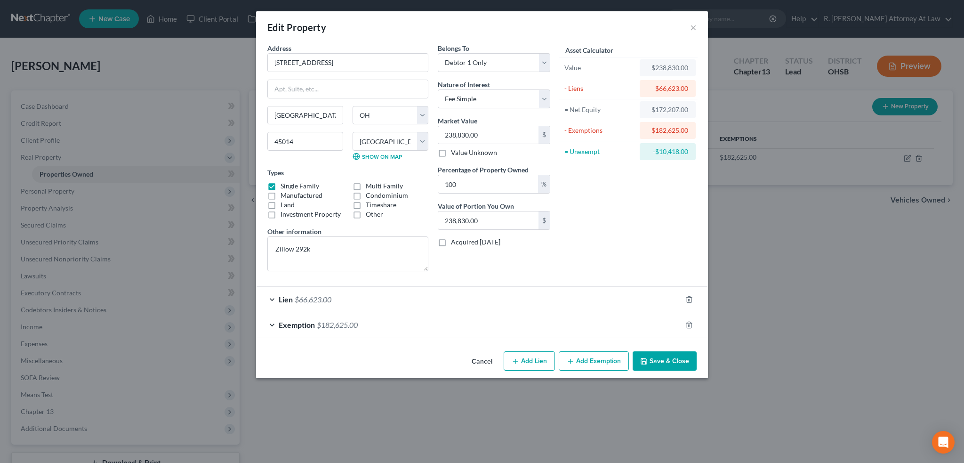
click at [657, 357] on button "Save & Close" at bounding box center [665, 361] width 64 height 20
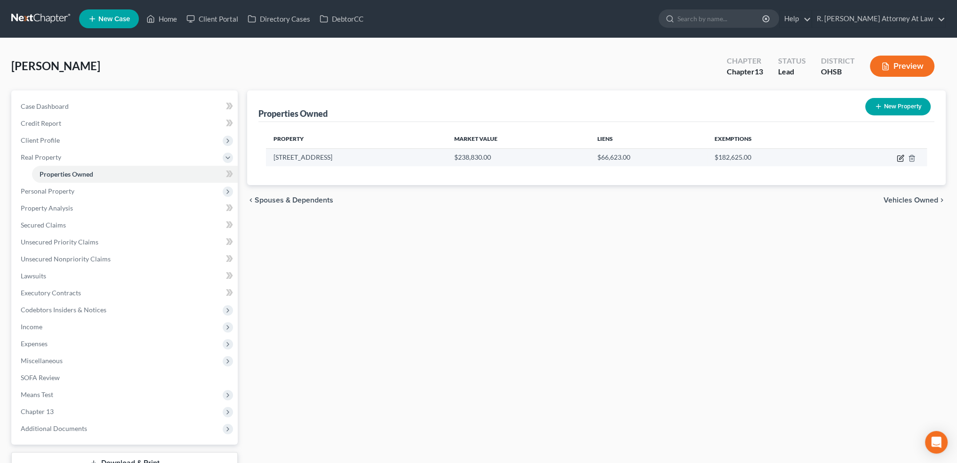
click at [900, 157] on icon "button" at bounding box center [901, 157] width 4 height 4
select select "36"
select select "8"
select select "0"
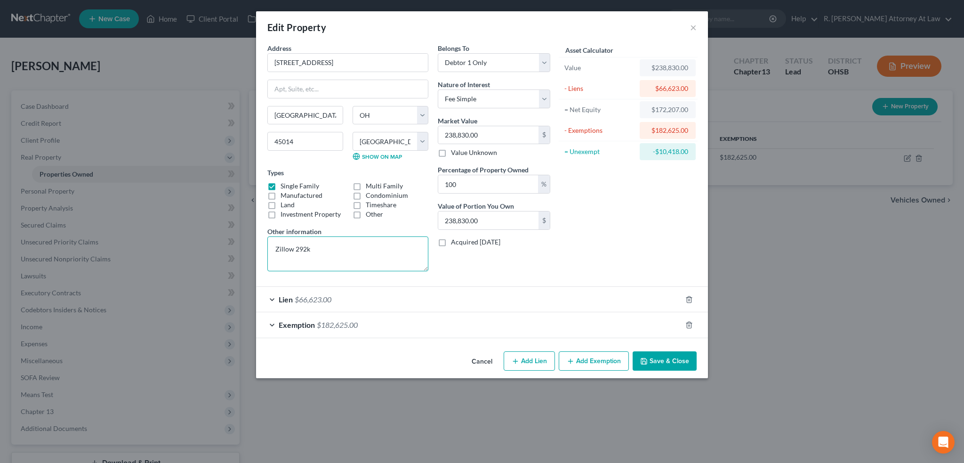
click at [316, 248] on textarea "Zillow 292k" at bounding box center [347, 253] width 161 height 35
type textarea "Zillow 289"
click at [660, 362] on button "Save & Close" at bounding box center [665, 361] width 64 height 20
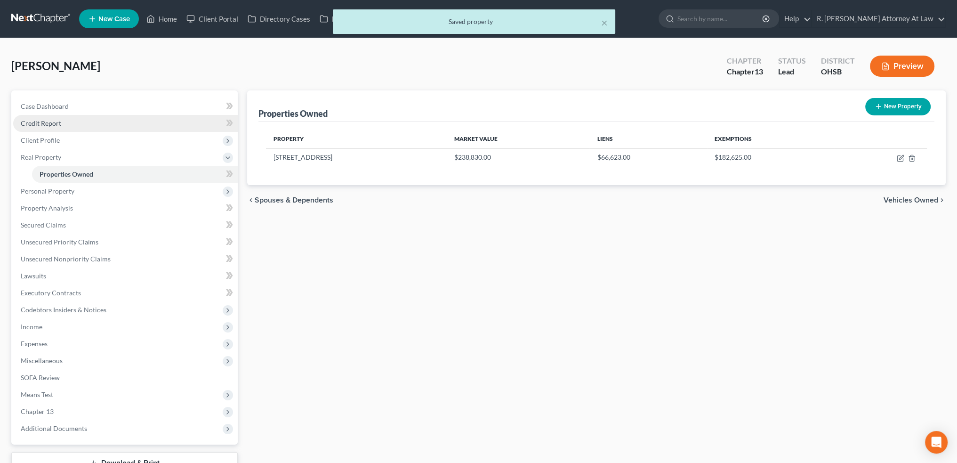
click at [40, 122] on span "Credit Report" at bounding box center [41, 123] width 40 height 8
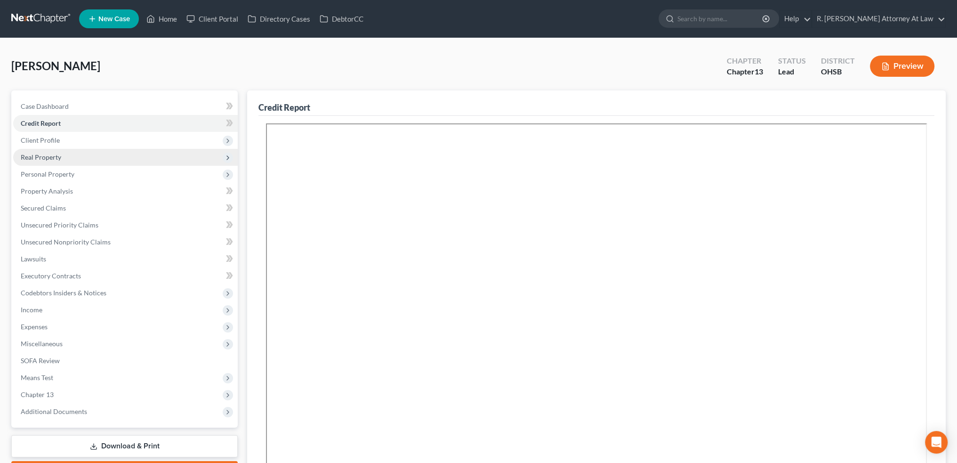
click at [43, 155] on span "Real Property" at bounding box center [41, 157] width 40 height 8
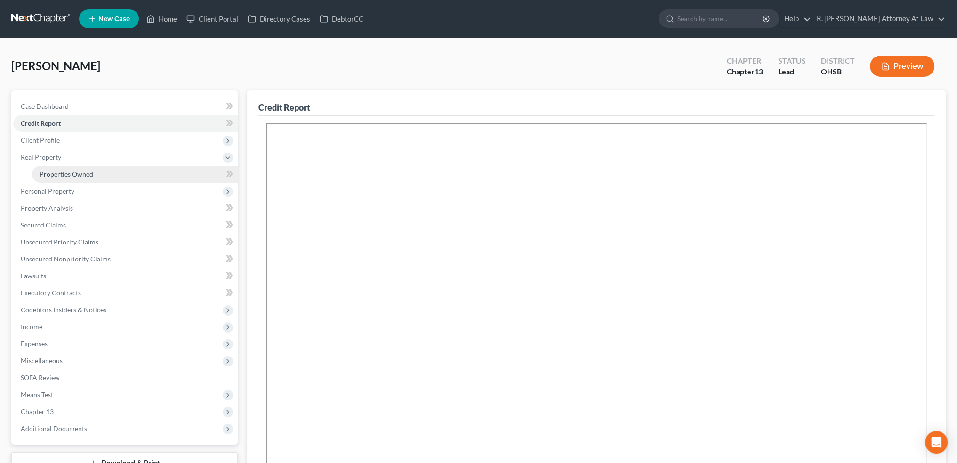
click at [48, 170] on span "Properties Owned" at bounding box center [67, 174] width 54 height 8
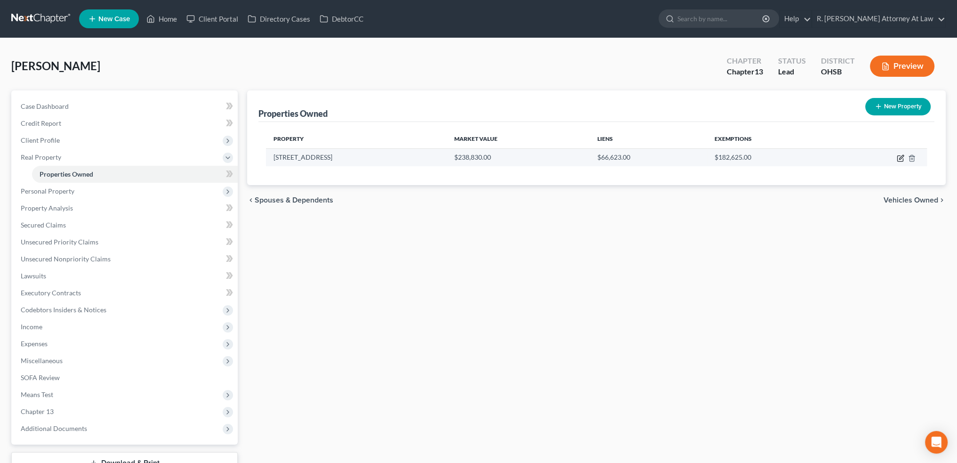
click at [899, 156] on icon "button" at bounding box center [901, 159] width 6 height 6
select select "36"
select select "8"
select select "0"
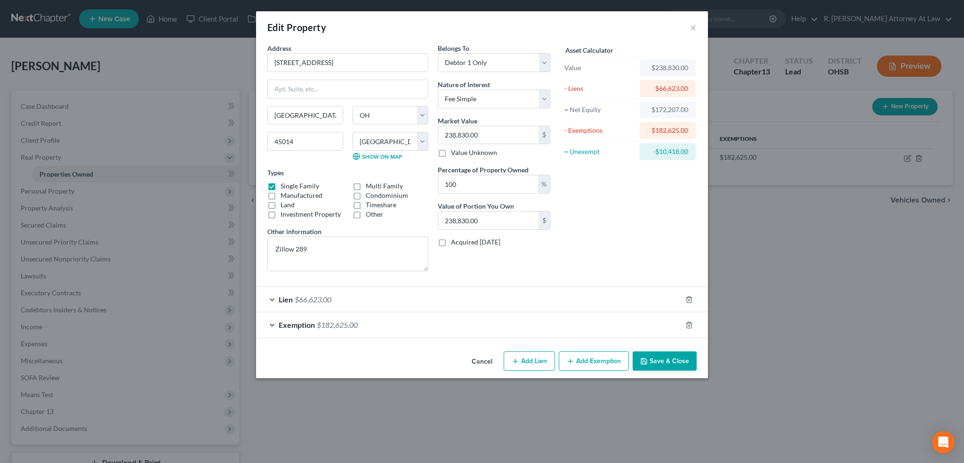
click at [528, 363] on button "Add Lien" at bounding box center [529, 361] width 51 height 20
select select "0"
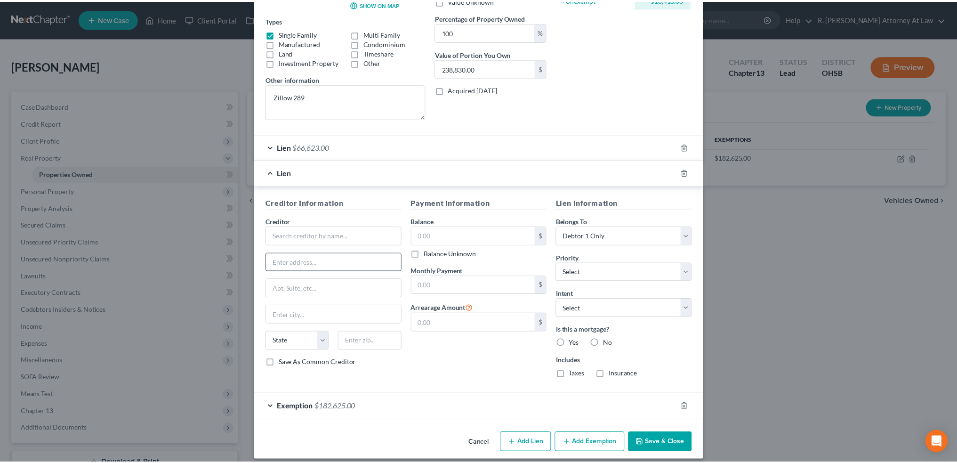
scroll to position [153, 0]
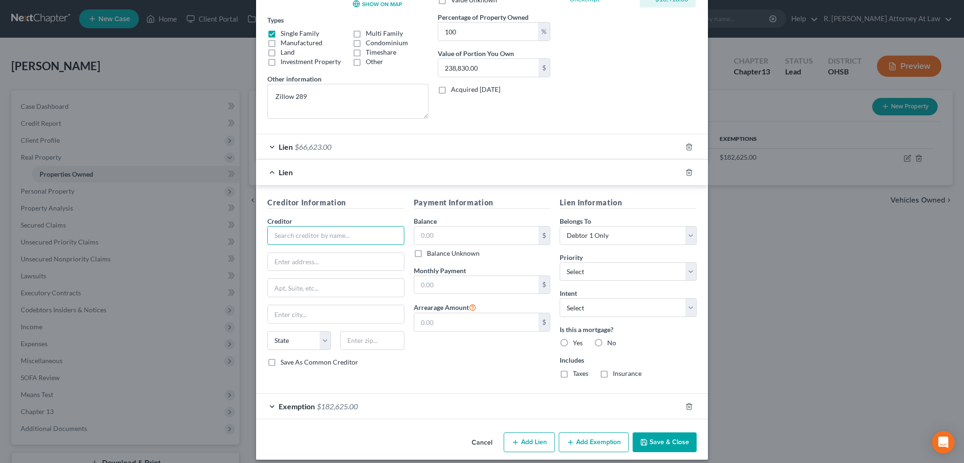
click at [298, 235] on input "text" at bounding box center [335, 235] width 137 height 19
type input "US Bank"
click at [291, 263] on div "US Bank" at bounding box center [324, 265] width 98 height 9
type input "[STREET_ADDRESS]"
type input "[GEOGRAPHIC_DATA]"
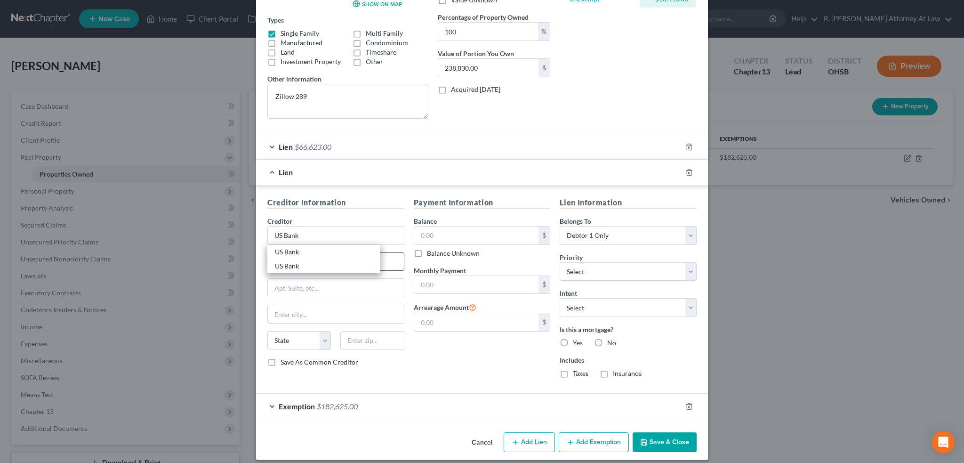
select select "24"
type input "55402"
click at [324, 228] on input "US Bank" at bounding box center [335, 235] width 137 height 19
click at [294, 252] on div "US Bank" at bounding box center [324, 251] width 98 height 9
click at [294, 253] on input "[STREET_ADDRESS]" at bounding box center [336, 262] width 136 height 18
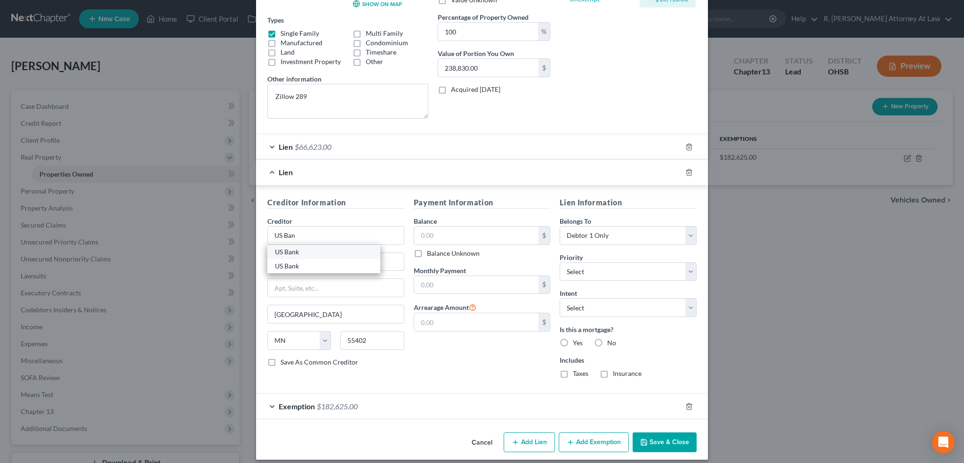
type input "US Bank"
type input "[STREET_ADDRESS]"
click at [298, 235] on input "US Bank" at bounding box center [335, 235] width 137 height 19
click at [294, 265] on div "US Bank" at bounding box center [324, 265] width 98 height 9
type input "US Bank"
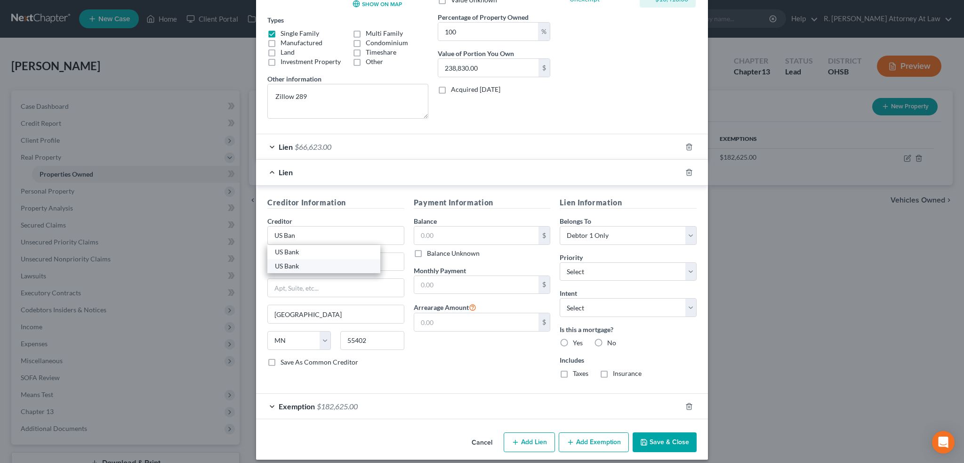
type input "[STREET_ADDRESS]"
click at [301, 235] on input "US Bank" at bounding box center [335, 235] width 137 height 19
click at [374, 266] on input "[STREET_ADDRESS]" at bounding box center [336, 262] width 136 height 18
click at [299, 229] on input "US Ban" at bounding box center [335, 235] width 137 height 19
type input "US Bank"
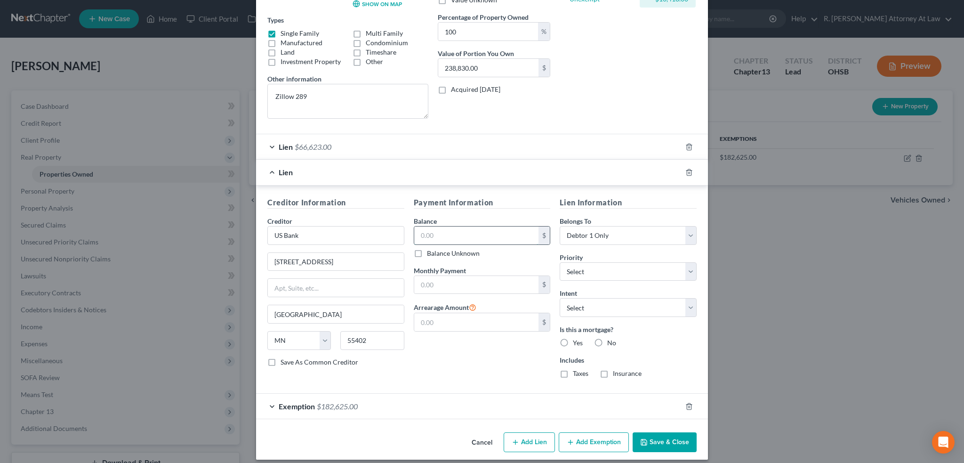
click at [430, 230] on input "text" at bounding box center [476, 236] width 125 height 18
type input "70,000"
click at [573, 340] on label "Yes" at bounding box center [578, 342] width 10 height 9
click at [577, 340] on input "Yes" at bounding box center [580, 341] width 6 height 6
radio input "true"
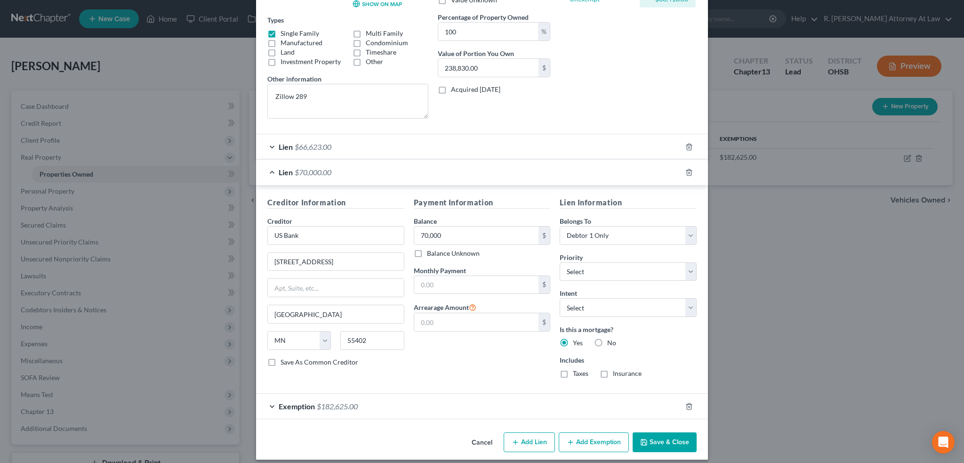
click at [573, 371] on label "Taxes" at bounding box center [581, 373] width 16 height 9
click at [577, 371] on input "Taxes" at bounding box center [580, 372] width 6 height 6
checkbox input "true"
click at [613, 371] on label "Insurance" at bounding box center [627, 373] width 29 height 9
click at [617, 371] on input "Insurance" at bounding box center [620, 372] width 6 height 6
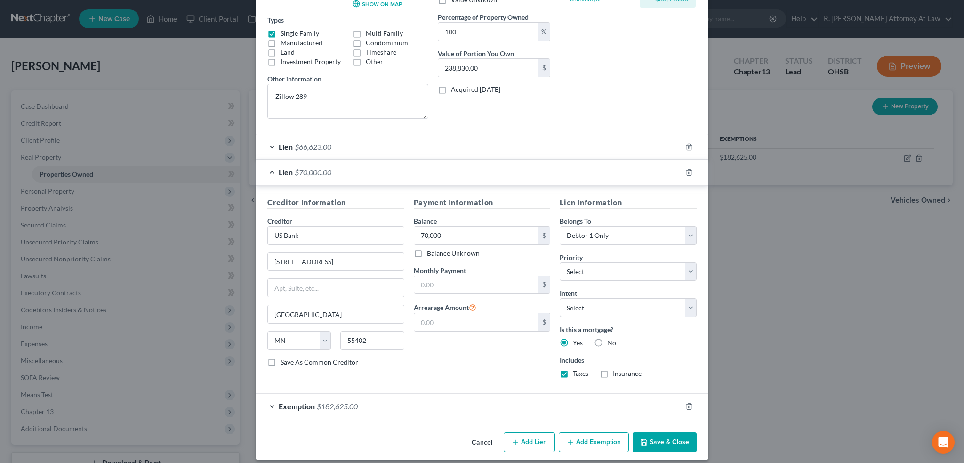
checkbox input "true"
click at [664, 439] on button "Save & Close" at bounding box center [665, 442] width 64 height 20
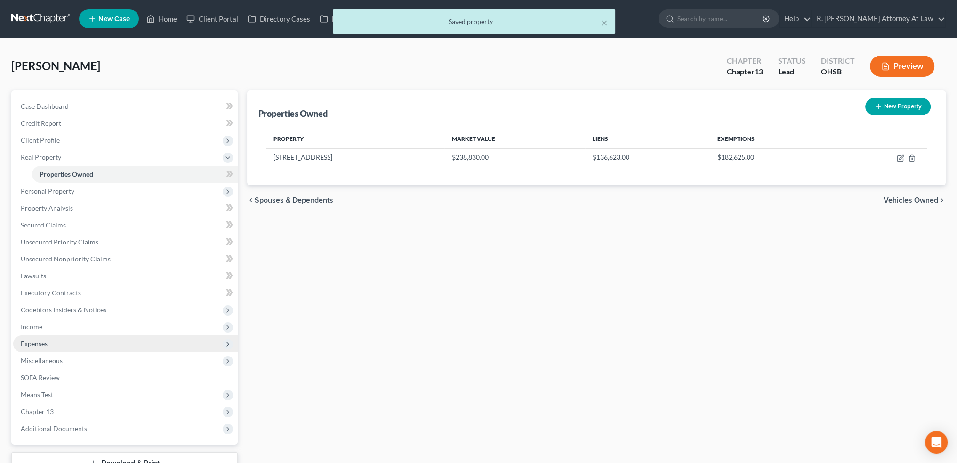
click at [40, 341] on span "Expenses" at bounding box center [34, 344] width 27 height 8
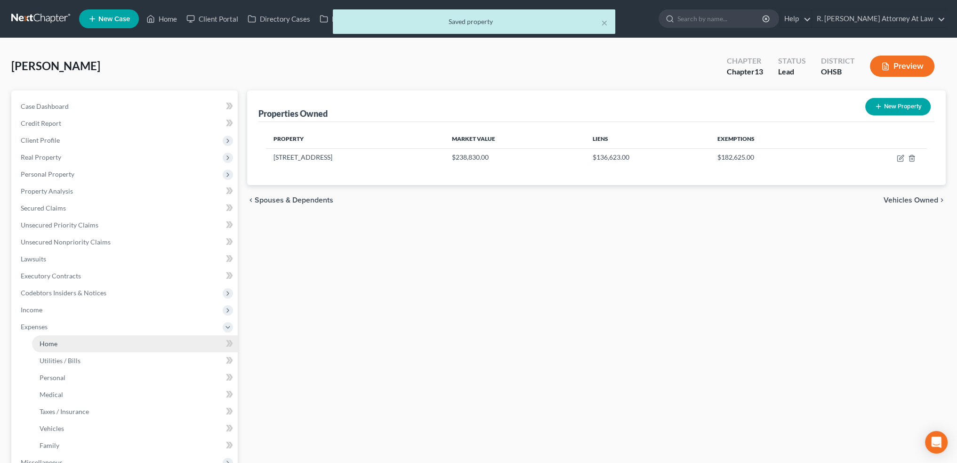
click at [43, 343] on span "Home" at bounding box center [49, 344] width 18 height 8
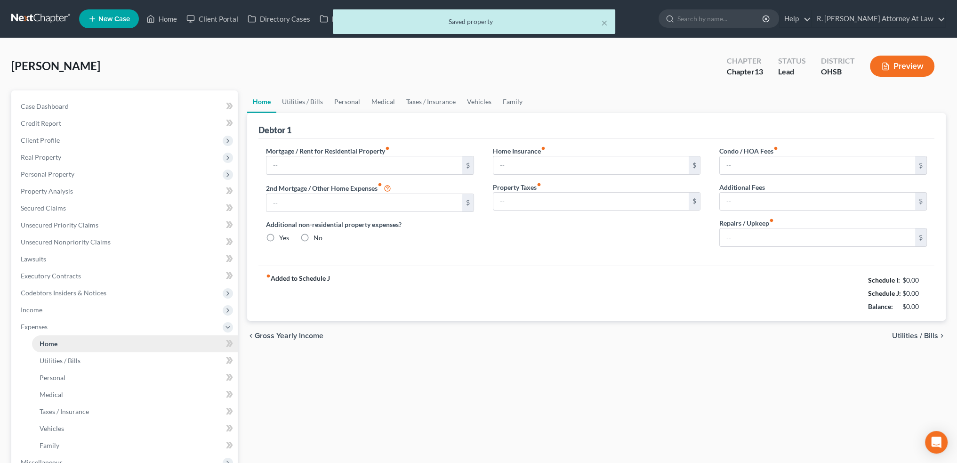
type input "0.00"
radio input "true"
type input "0.00"
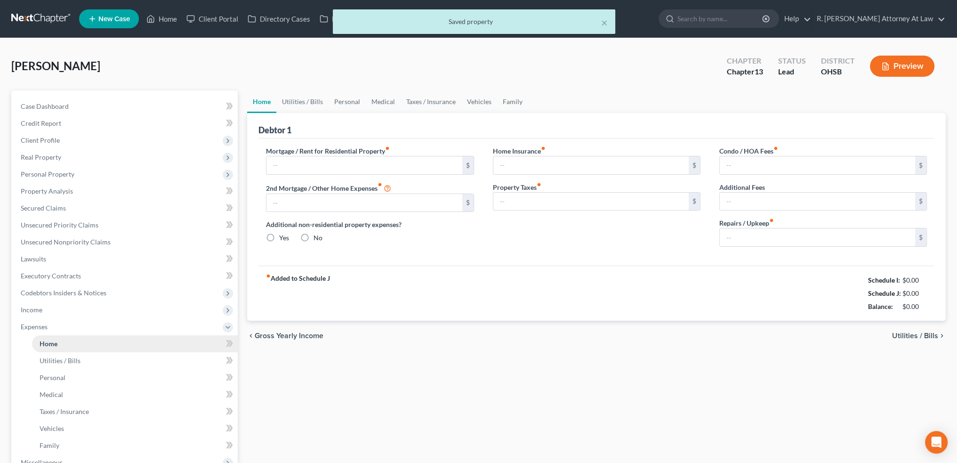
type input "0.00"
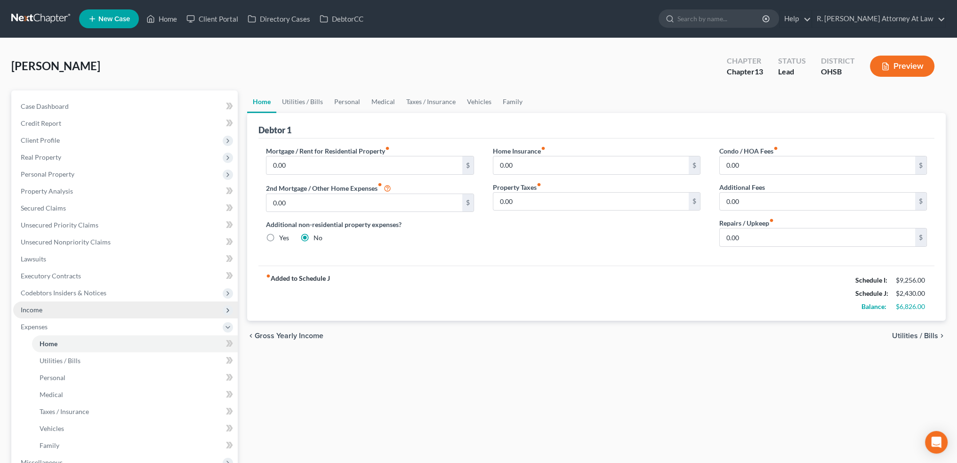
click at [34, 310] on span "Income" at bounding box center [32, 310] width 22 height 8
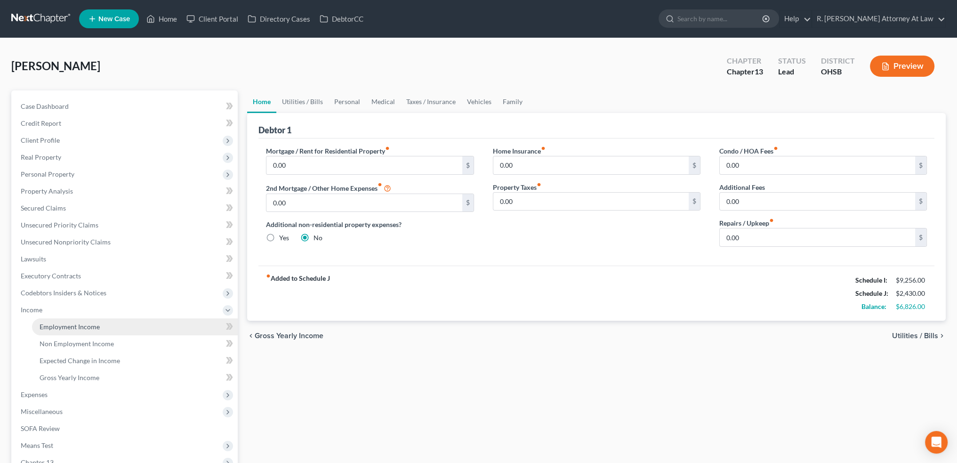
click at [52, 324] on span "Employment Income" at bounding box center [70, 327] width 60 height 8
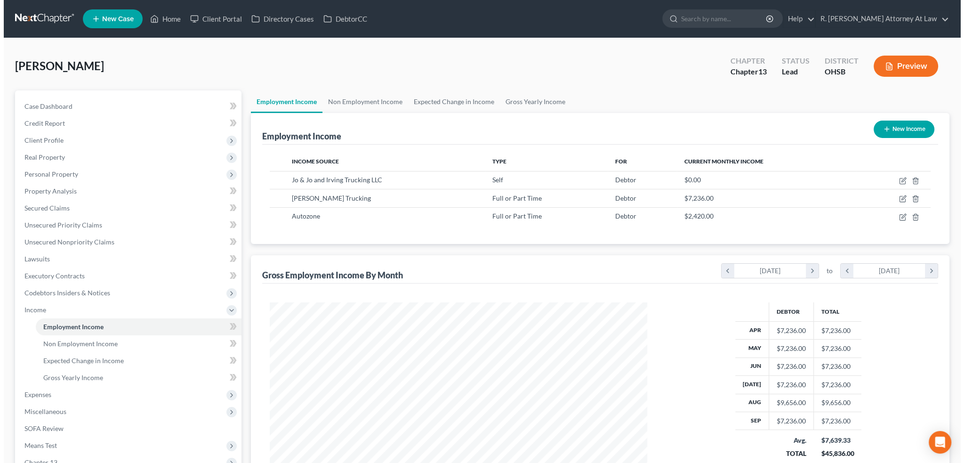
scroll to position [121, 0]
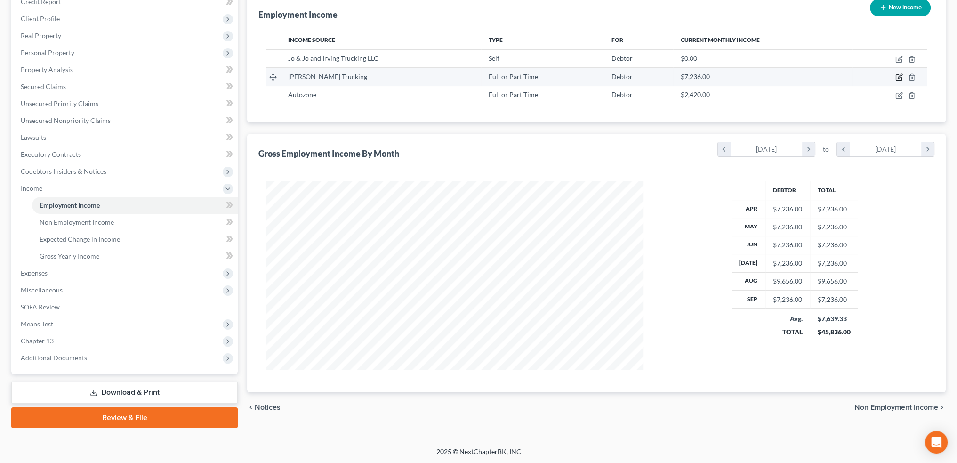
drag, startPoint x: 890, startPoint y: 75, endPoint x: 895, endPoint y: 74, distance: 4.9
click at [892, 75] on td at bounding box center [890, 77] width 74 height 18
click at [898, 75] on icon "button" at bounding box center [900, 77] width 8 height 8
select select "0"
select select "24"
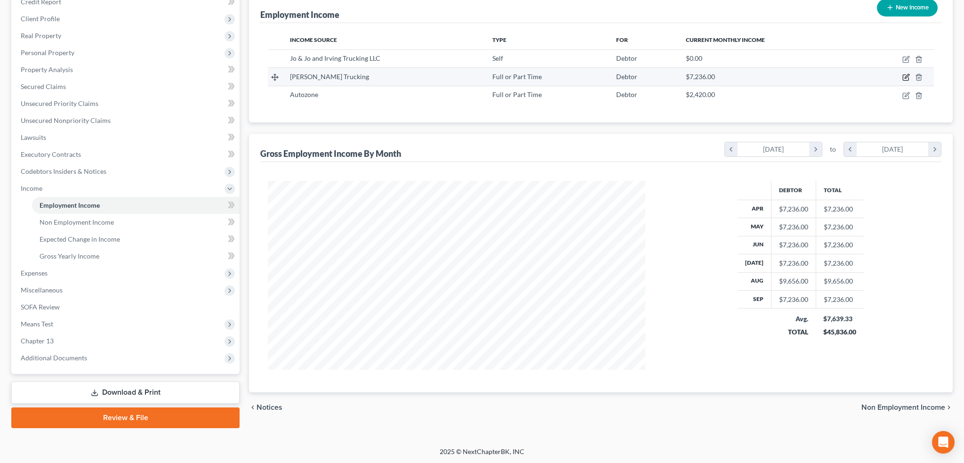
select select "0"
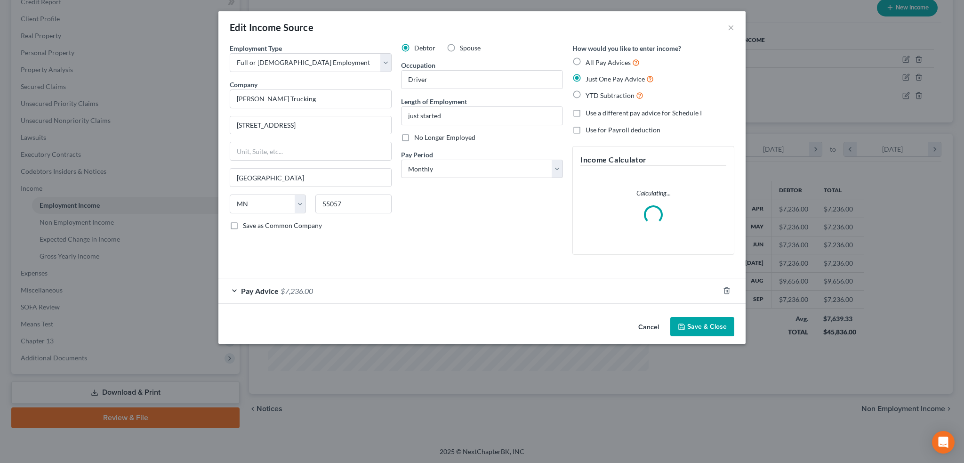
scroll to position [190, 399]
click at [316, 290] on div "Pay Advice $7,236.00" at bounding box center [469, 290] width 501 height 25
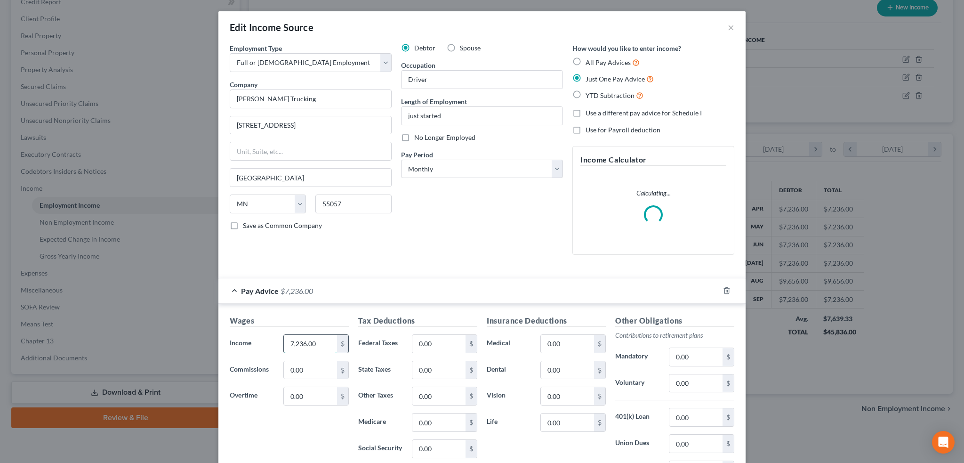
click at [314, 343] on input "7,236.00" at bounding box center [310, 344] width 53 height 18
type input "2,343"
click at [414, 133] on label "No Longer Employed" at bounding box center [444, 137] width 61 height 9
click at [418, 133] on input "No Longer Employed" at bounding box center [421, 136] width 6 height 6
checkbox input "true"
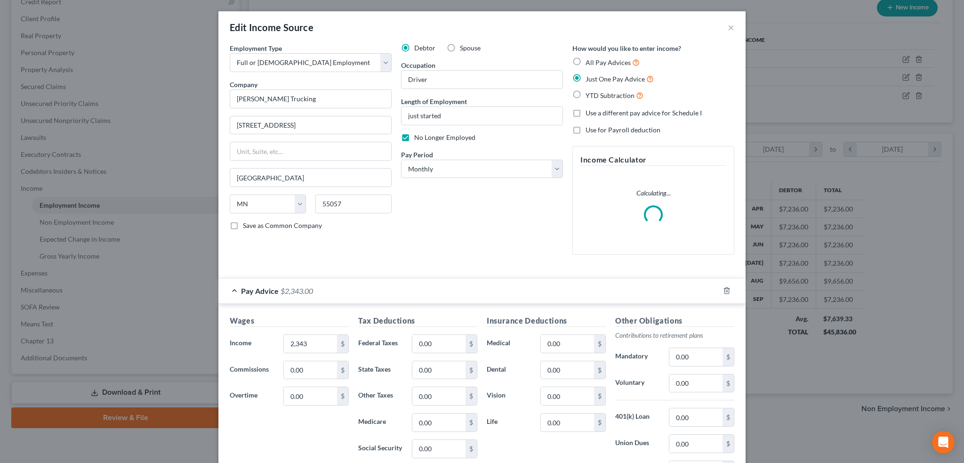
drag, startPoint x: 576, startPoint y: 111, endPoint x: 553, endPoint y: 122, distance: 25.5
click at [586, 111] on label "Use a different pay advice for Schedule I" at bounding box center [644, 112] width 116 height 9
click at [590, 111] on input "Use a different pay advice for Schedule I" at bounding box center [593, 111] width 6 height 6
checkbox input "true"
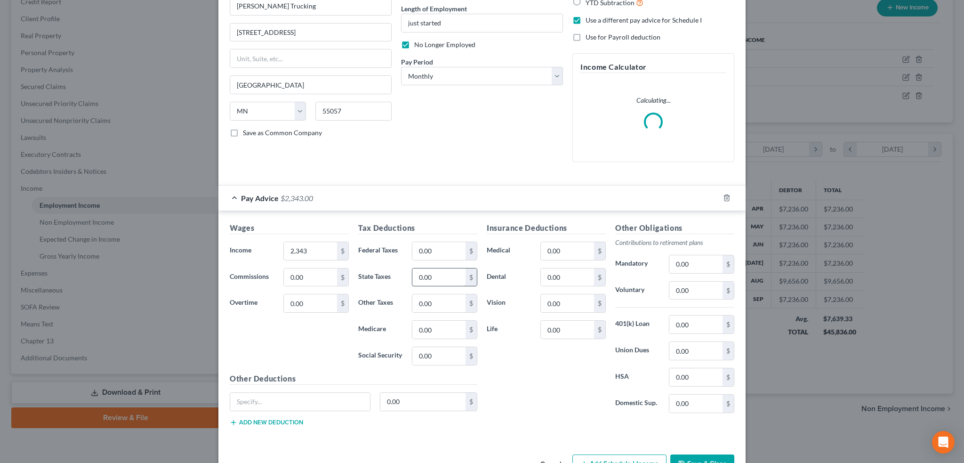
scroll to position [121, 0]
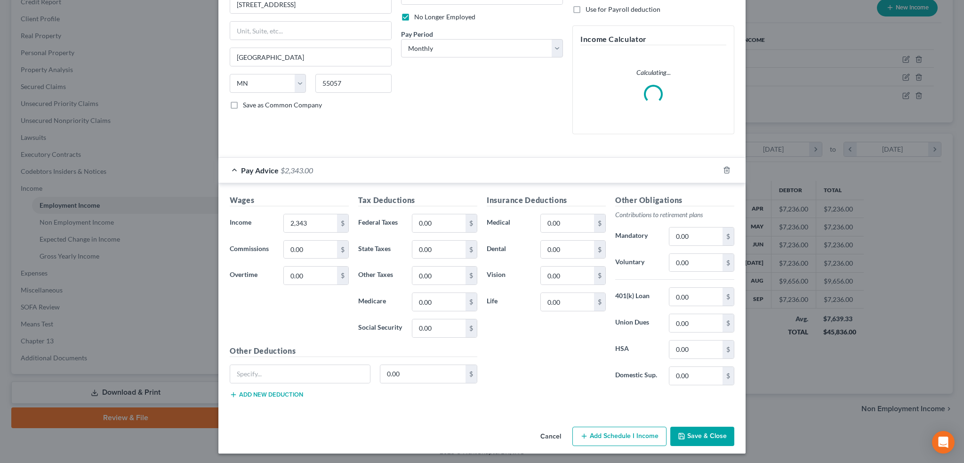
click at [622, 434] on button "Add Schedule I Income" at bounding box center [620, 437] width 94 height 20
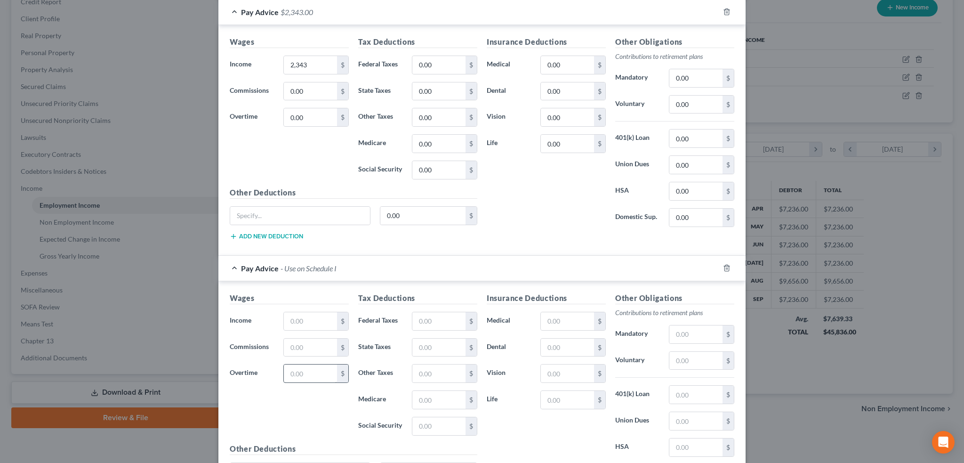
scroll to position [297, 0]
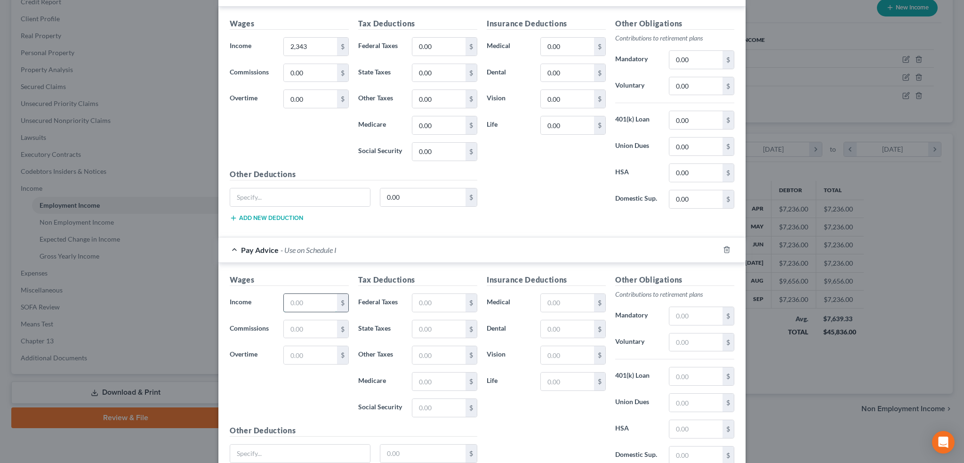
click at [291, 299] on input "text" at bounding box center [310, 303] width 53 height 18
type input "0"
click at [514, 355] on label "Vision" at bounding box center [509, 355] width 54 height 19
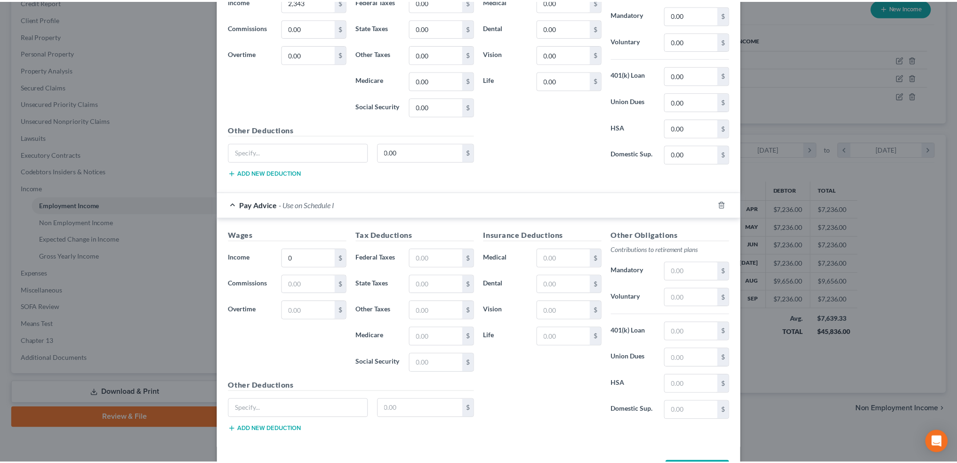
scroll to position [375, 0]
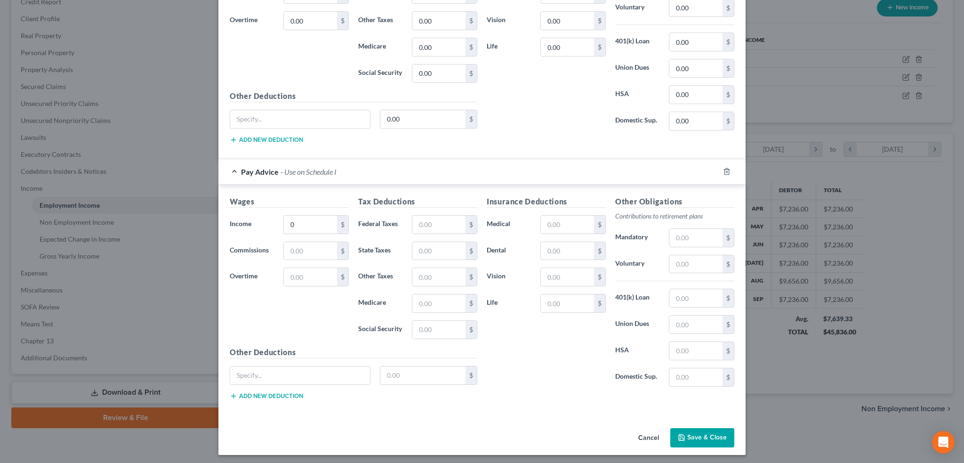
click at [699, 437] on button "Save & Close" at bounding box center [703, 438] width 64 height 20
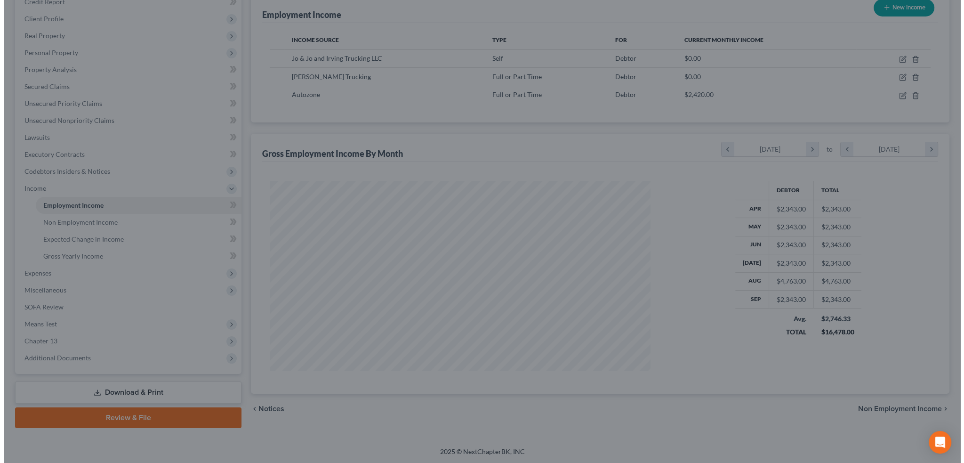
scroll to position [470719, 470511]
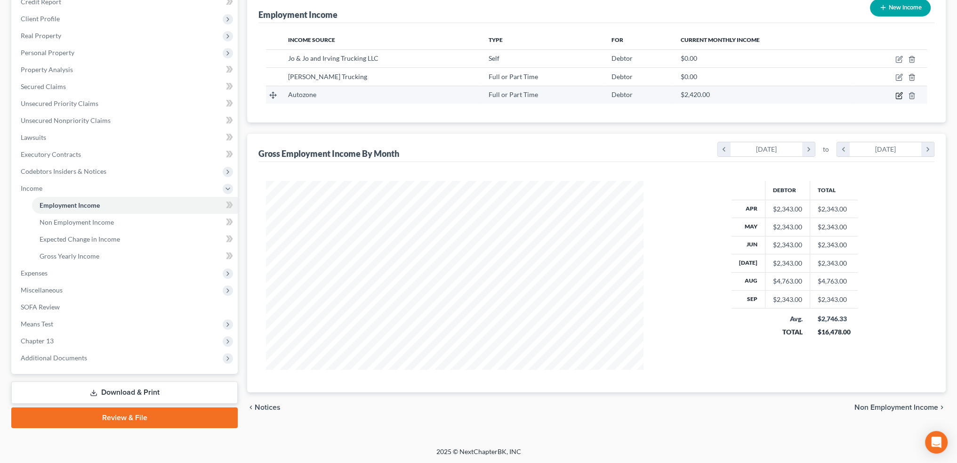
click at [900, 94] on icon "button" at bounding box center [900, 96] width 8 height 8
select select "0"
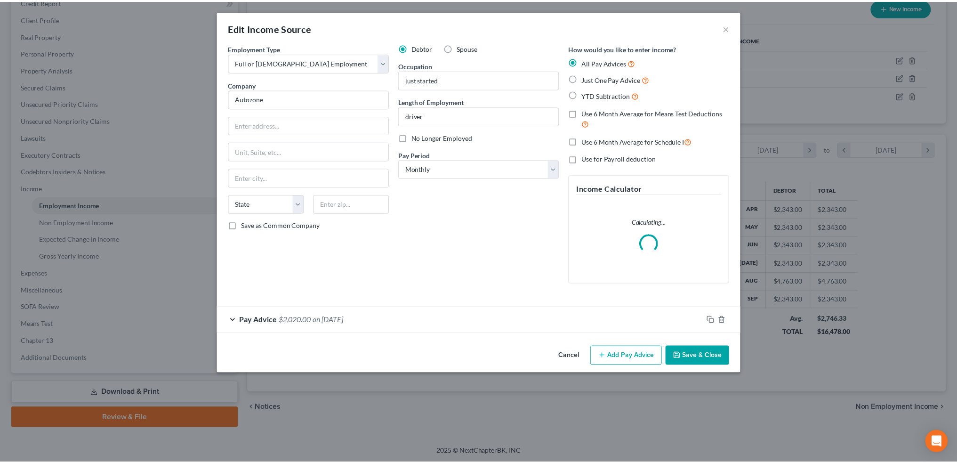
scroll to position [190, 399]
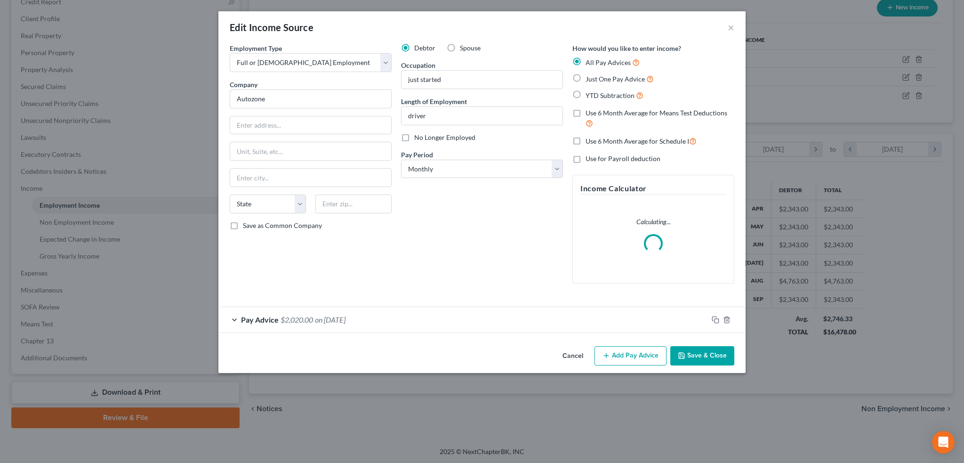
click at [579, 354] on button "Cancel" at bounding box center [573, 356] width 36 height 19
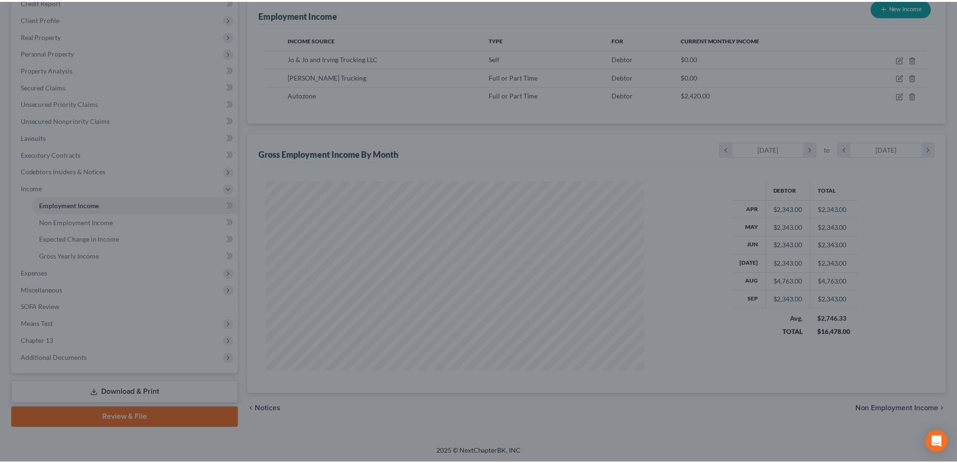
scroll to position [470719, 470511]
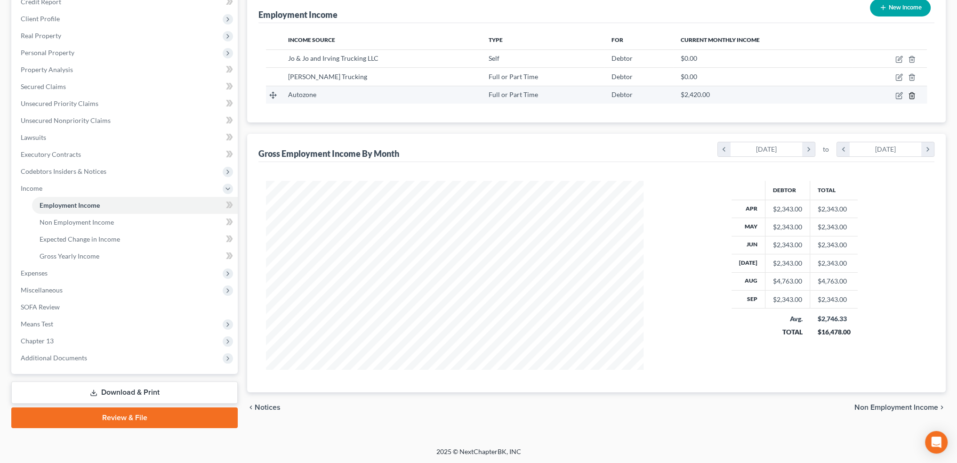
click at [912, 95] on icon "button" at bounding box center [912, 96] width 8 height 8
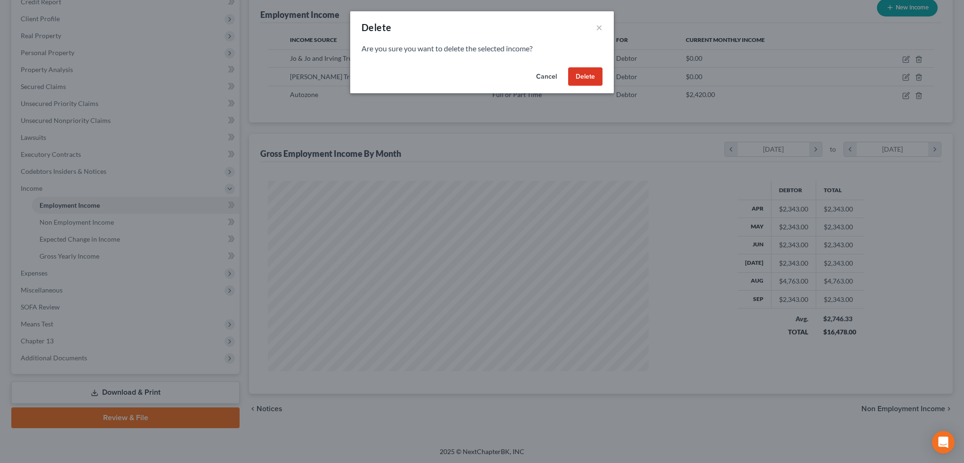
click at [576, 77] on button "Delete" at bounding box center [585, 76] width 34 height 19
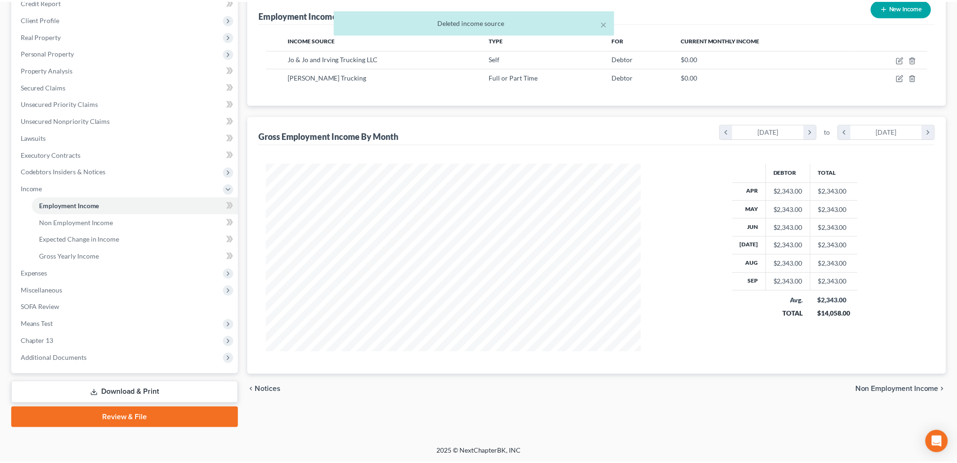
scroll to position [470719, 470511]
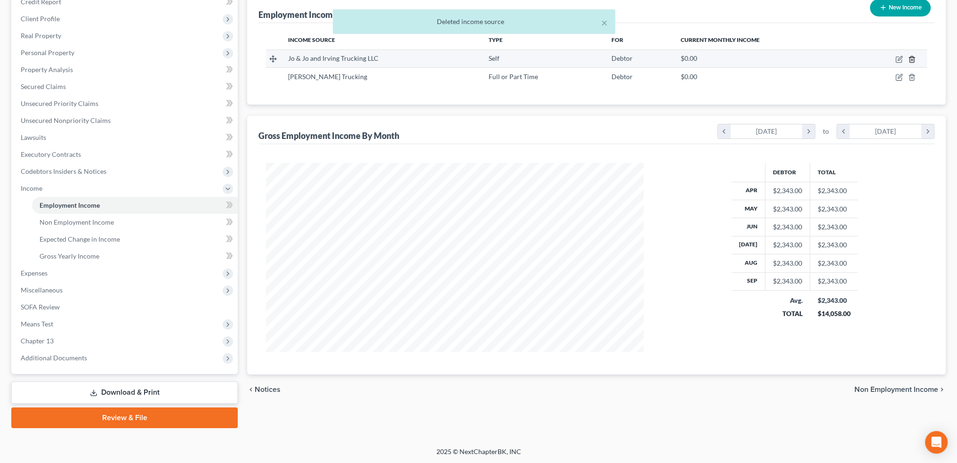
click at [912, 57] on icon "button" at bounding box center [912, 60] width 8 height 8
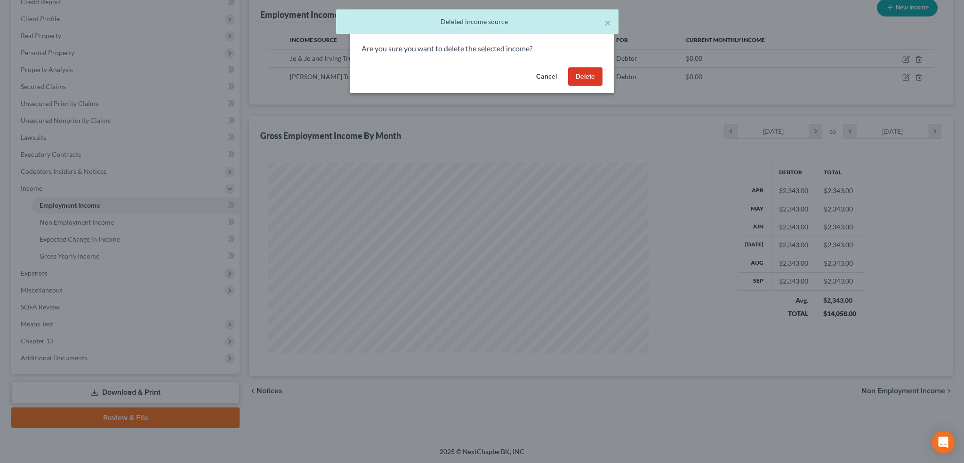
click at [835, 26] on div "× Deleted income source" at bounding box center [477, 23] width 964 height 29
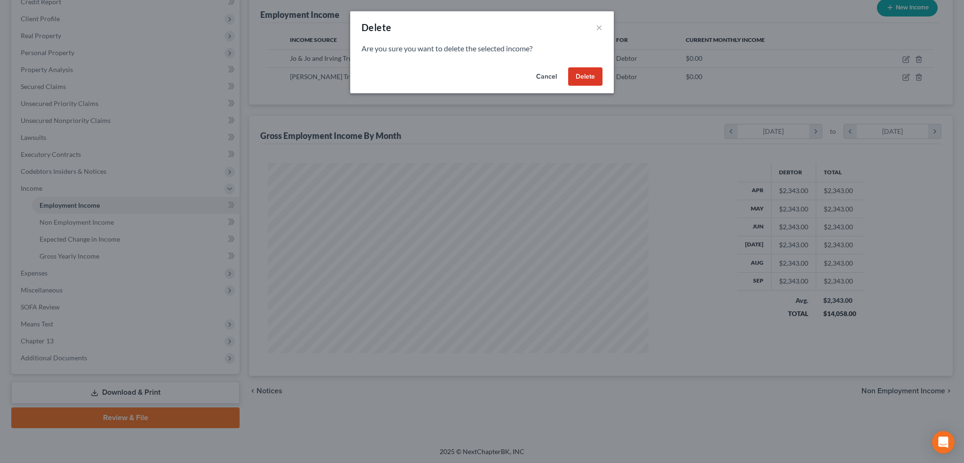
click at [576, 76] on button "Delete" at bounding box center [585, 76] width 34 height 19
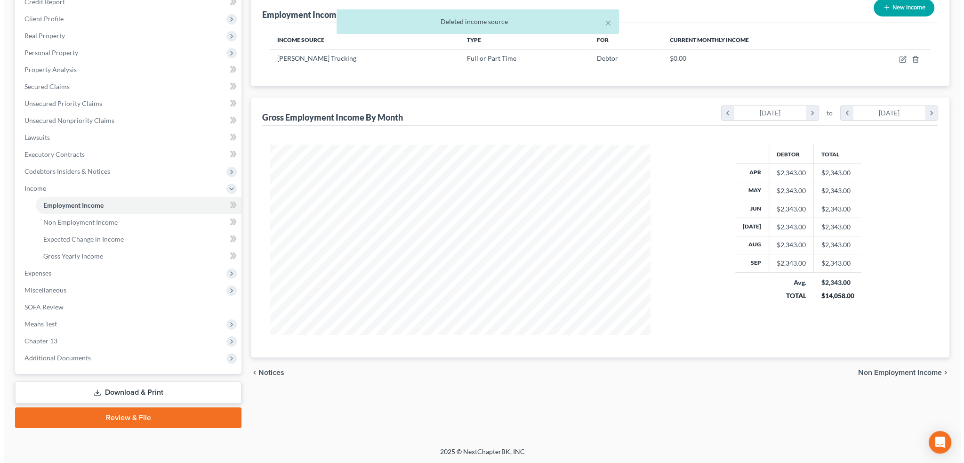
scroll to position [470719, 470511]
click at [885, 7] on icon "button" at bounding box center [884, 8] width 8 height 8
select select "0"
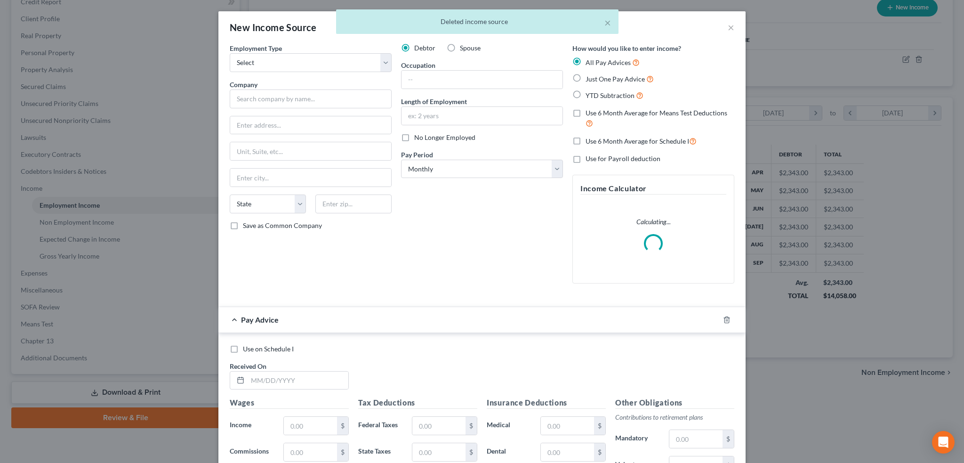
scroll to position [190, 399]
click at [266, 64] on select "Select Full or [DEMOGRAPHIC_DATA] Employment Self Employment" at bounding box center [311, 62] width 162 height 19
select select "0"
click at [230, 53] on select "Select Full or [DEMOGRAPHIC_DATA] Employment Self Employment" at bounding box center [311, 62] width 162 height 19
click at [254, 101] on input "text" at bounding box center [311, 98] width 162 height 19
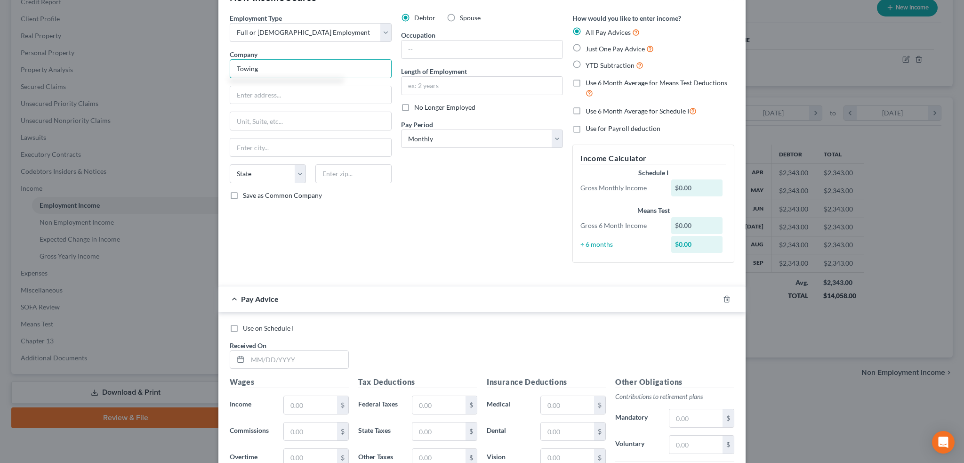
scroll to position [188, 0]
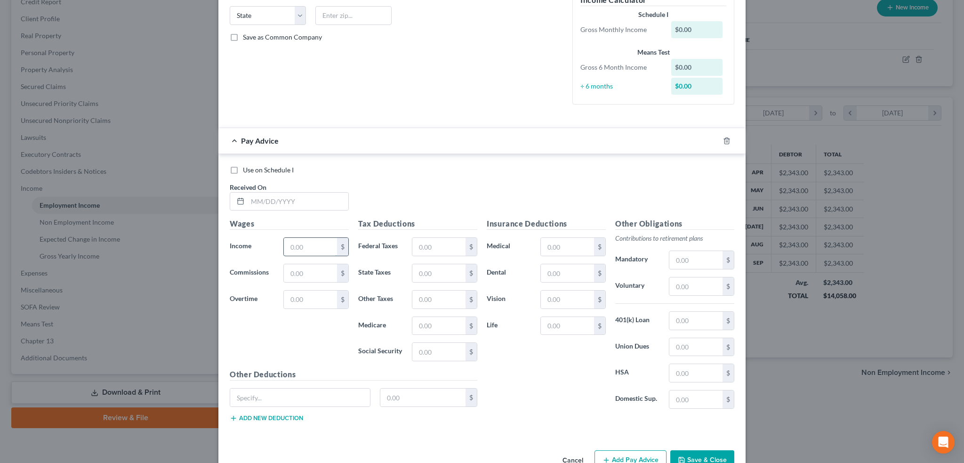
click at [322, 250] on input "text" at bounding box center [310, 247] width 53 height 18
type input "Towing"
type input "1,000"
drag, startPoint x: 383, startPoint y: 191, endPoint x: 413, endPoint y: 196, distance: 30.5
click at [383, 191] on div "Use on Schedule I Received On *" at bounding box center [482, 191] width 514 height 53
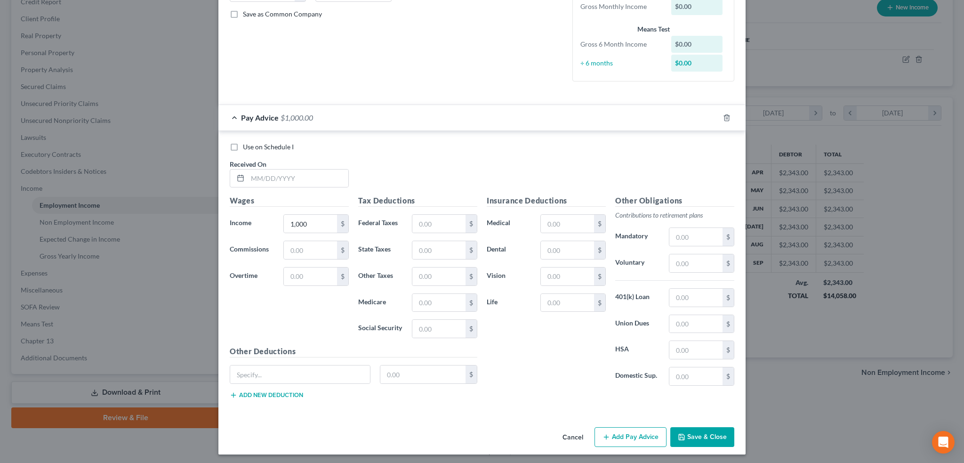
scroll to position [212, 0]
click at [697, 430] on button "Save & Close" at bounding box center [703, 437] width 64 height 20
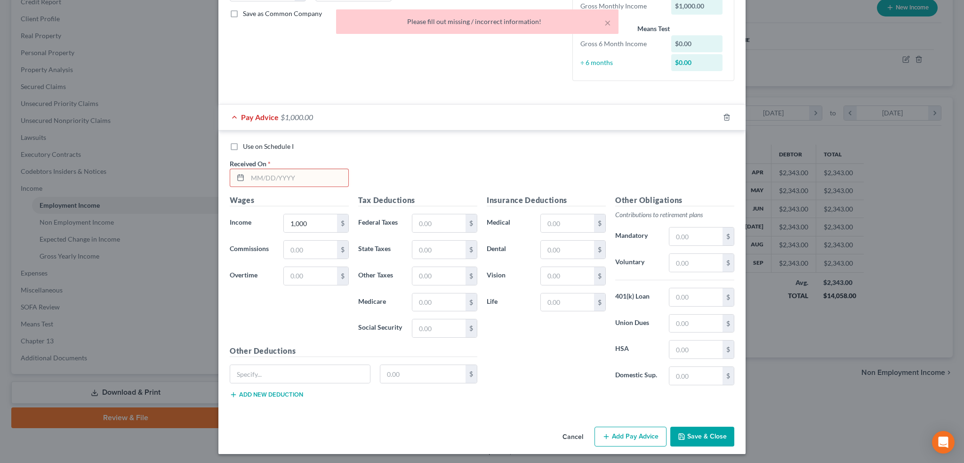
drag, startPoint x: 249, startPoint y: 178, endPoint x: 226, endPoint y: 155, distance: 32.3
click at [248, 173] on input "text" at bounding box center [298, 178] width 101 height 18
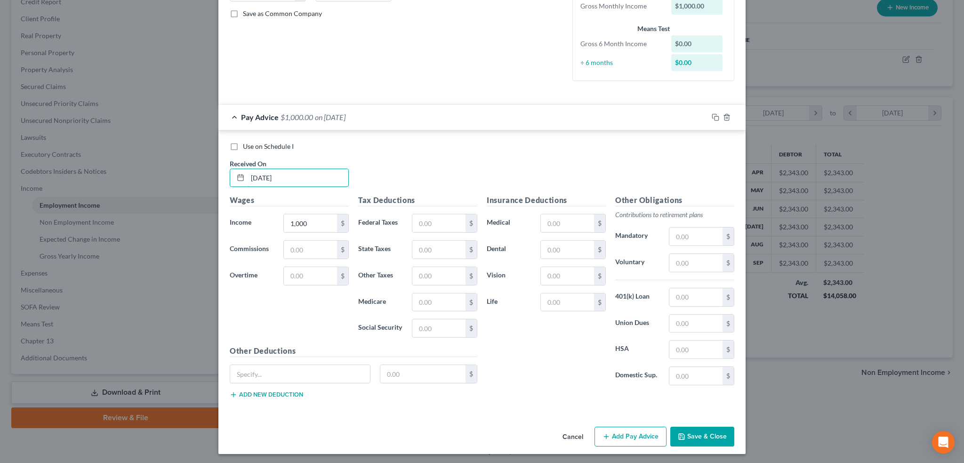
type input "[DATE]"
click at [694, 437] on button "Save & Close" at bounding box center [703, 437] width 64 height 20
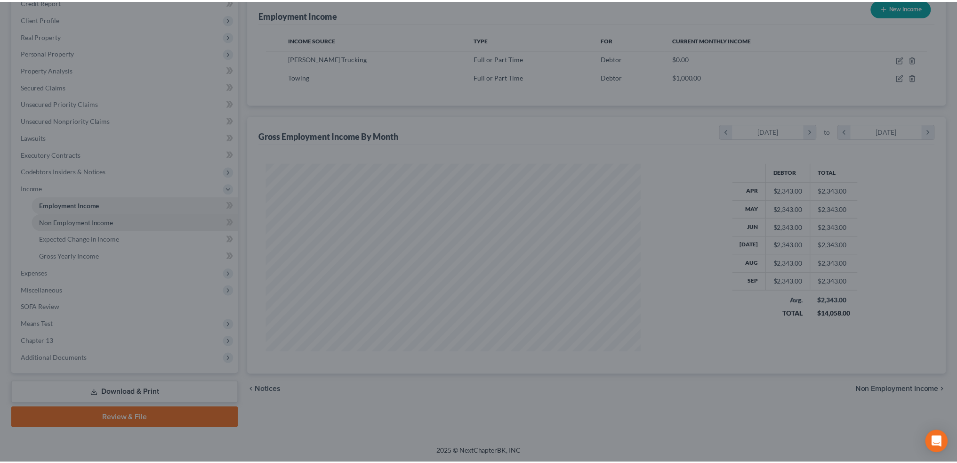
scroll to position [470719, 470511]
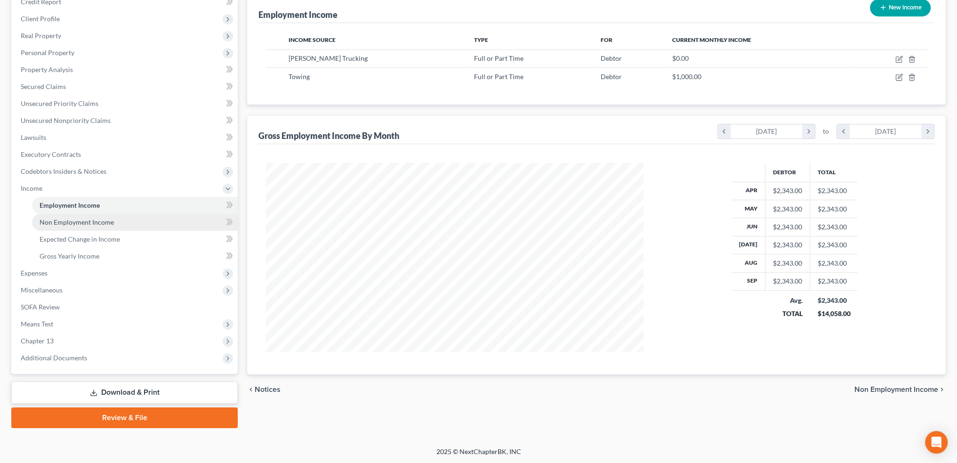
click at [54, 220] on span "Non Employment Income" at bounding box center [77, 222] width 74 height 8
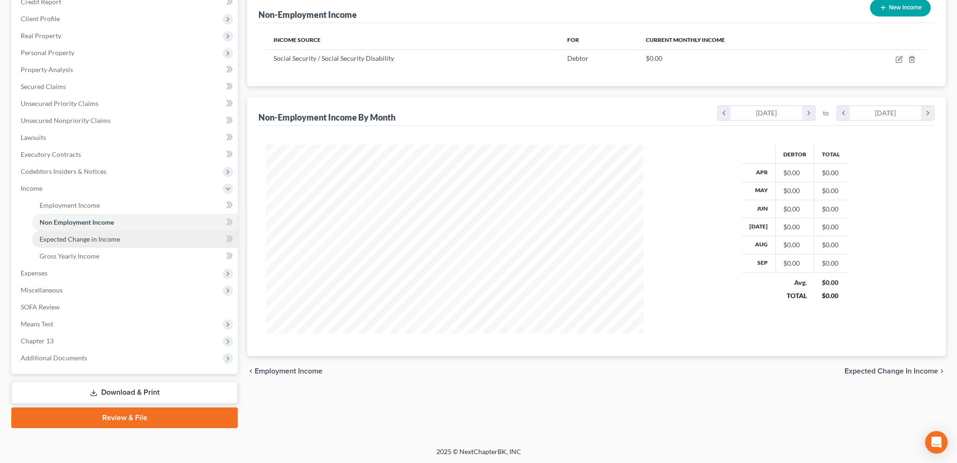
click at [67, 237] on span "Expected Change in Income" at bounding box center [80, 239] width 81 height 8
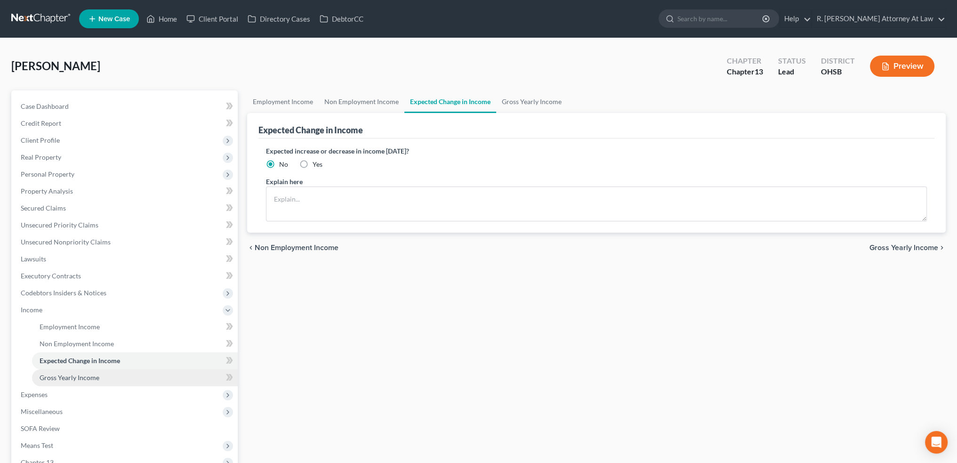
click at [57, 376] on span "Gross Yearly Income" at bounding box center [70, 377] width 60 height 8
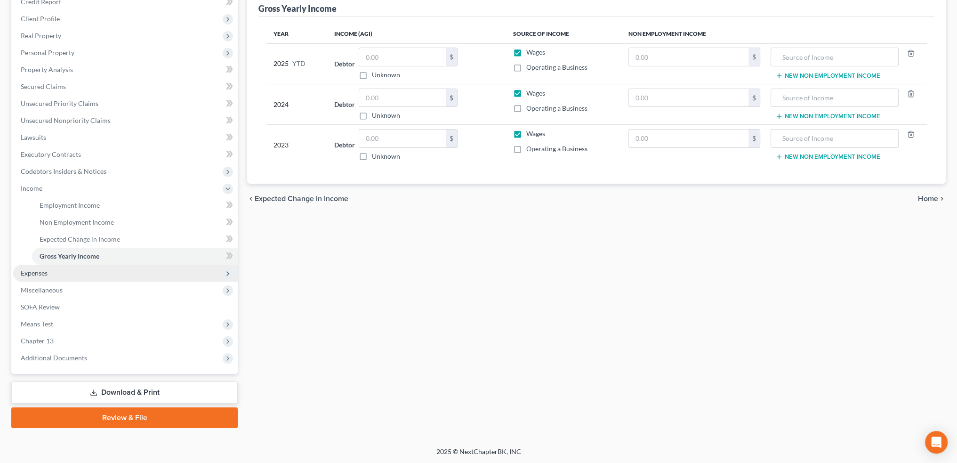
click at [40, 271] on span "Expenses" at bounding box center [34, 273] width 27 height 8
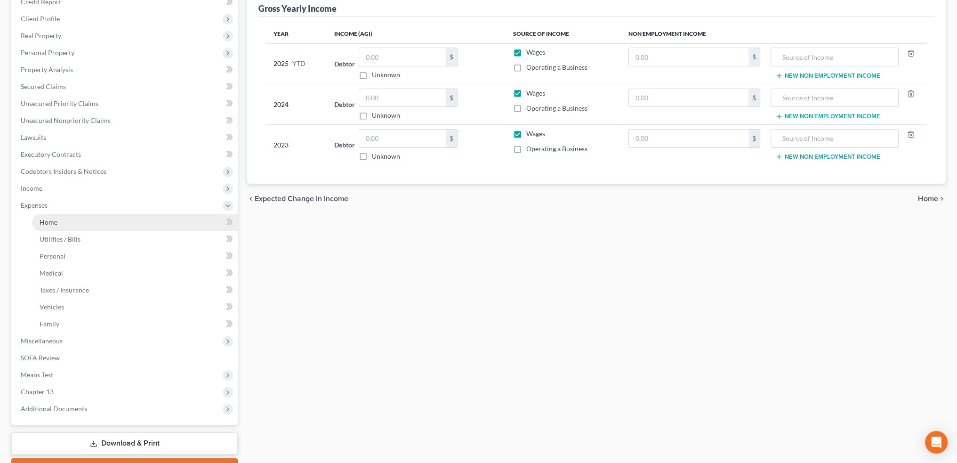
click at [45, 222] on span "Home" at bounding box center [49, 222] width 18 height 8
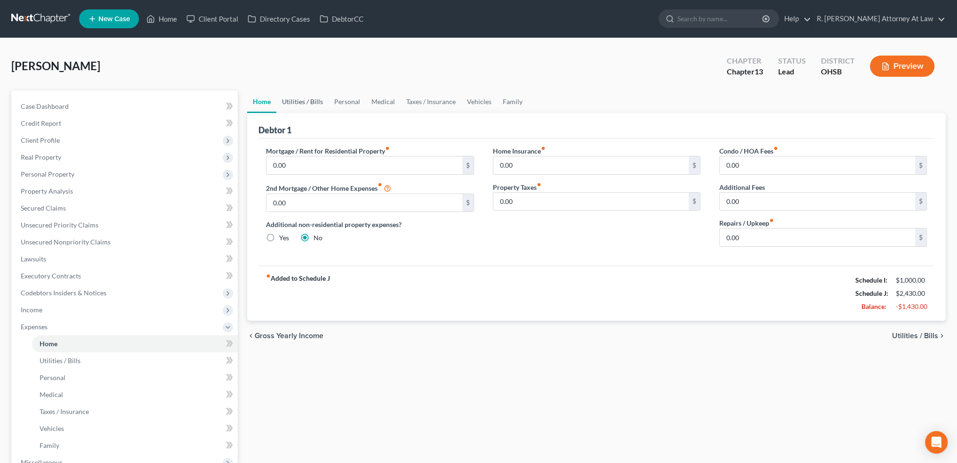
click at [299, 100] on link "Utilities / Bills" at bounding box center [302, 101] width 52 height 23
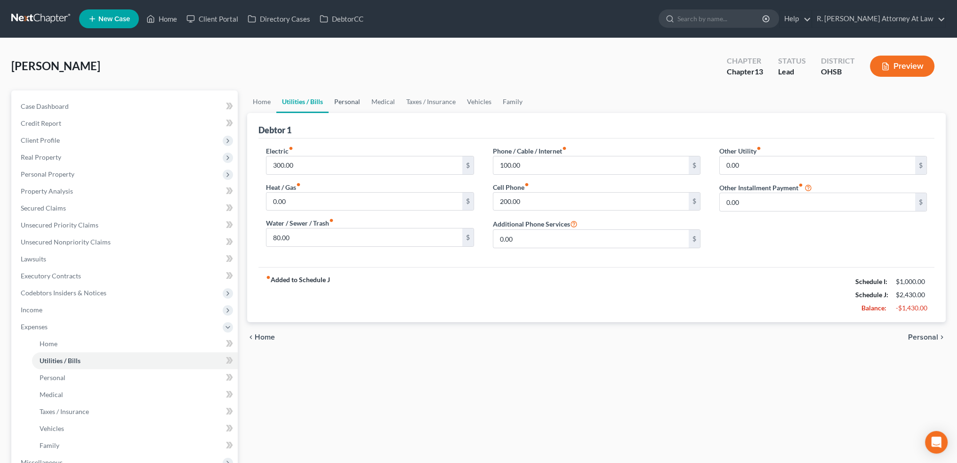
click at [344, 102] on link "Personal" at bounding box center [347, 101] width 37 height 23
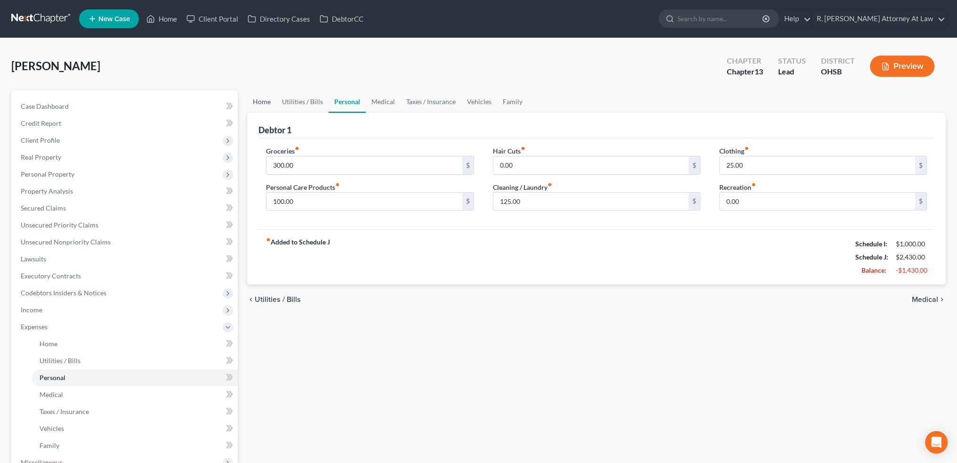
click at [256, 101] on link "Home" at bounding box center [261, 101] width 29 height 23
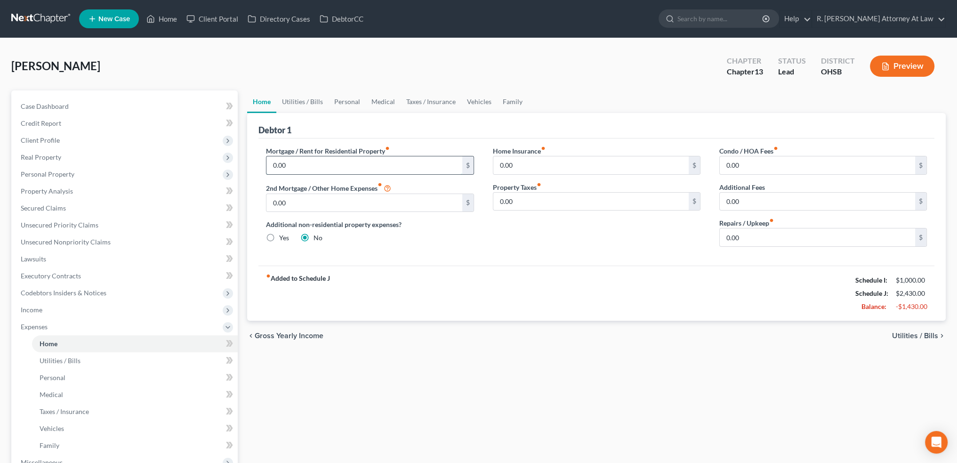
click at [294, 162] on input "0.00" at bounding box center [364, 165] width 195 height 18
type input "1,200"
type input "600"
click at [481, 237] on div "Mortgage / Rent for Residential Property fiber_manual_record 1,200 $ 2nd Mortga…" at bounding box center [370, 200] width 227 height 108
click at [309, 101] on link "Utilities / Bills" at bounding box center [302, 101] width 52 height 23
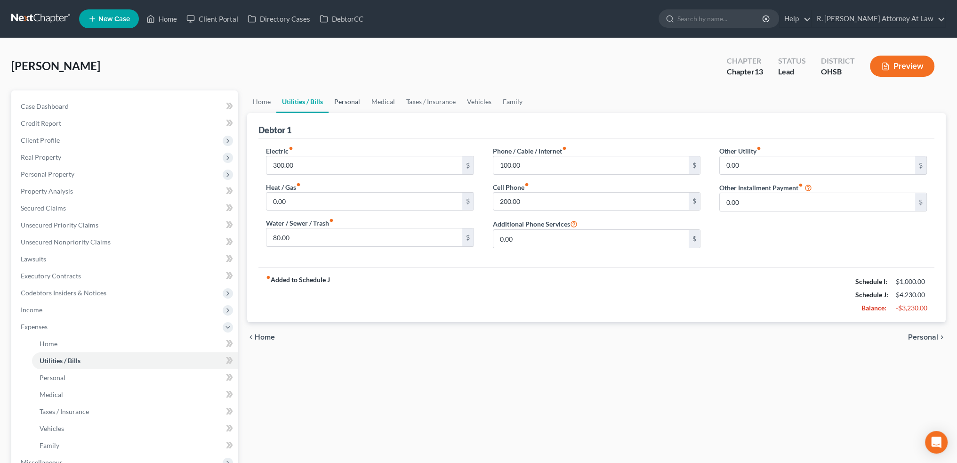
click at [346, 101] on link "Personal" at bounding box center [347, 101] width 37 height 23
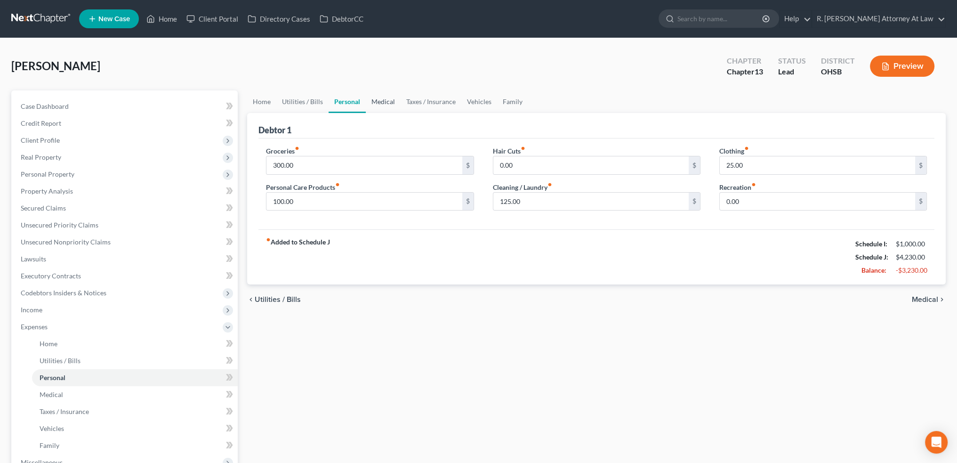
click at [375, 105] on link "Medical" at bounding box center [383, 101] width 35 height 23
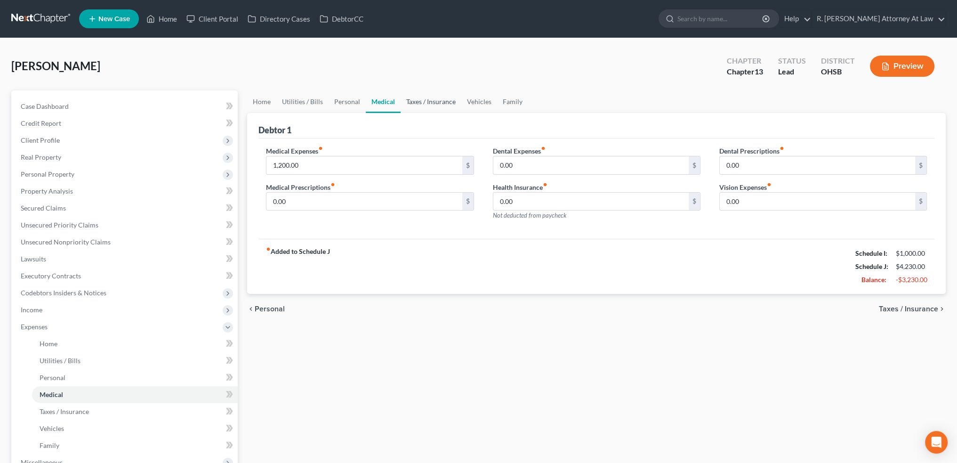
click at [420, 103] on link "Taxes / Insurance" at bounding box center [431, 101] width 61 height 23
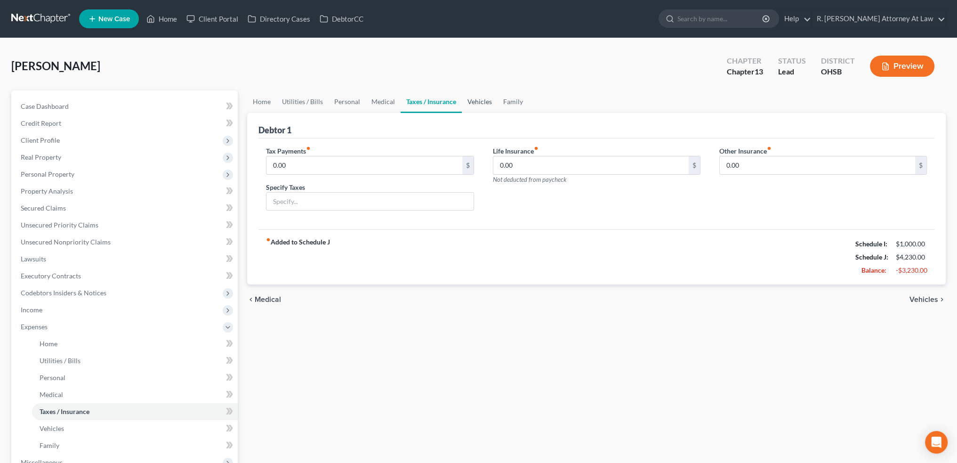
click at [470, 100] on link "Vehicles" at bounding box center [480, 101] width 36 height 23
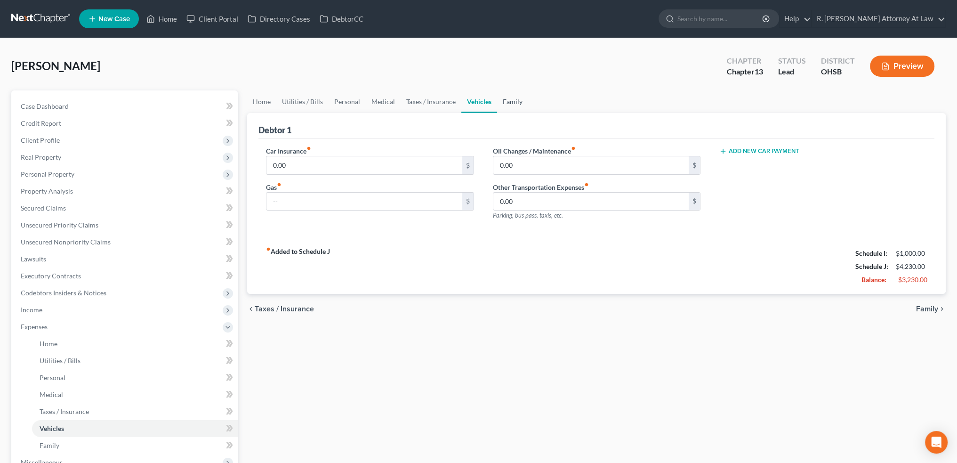
click at [505, 99] on link "Family" at bounding box center [512, 101] width 31 height 23
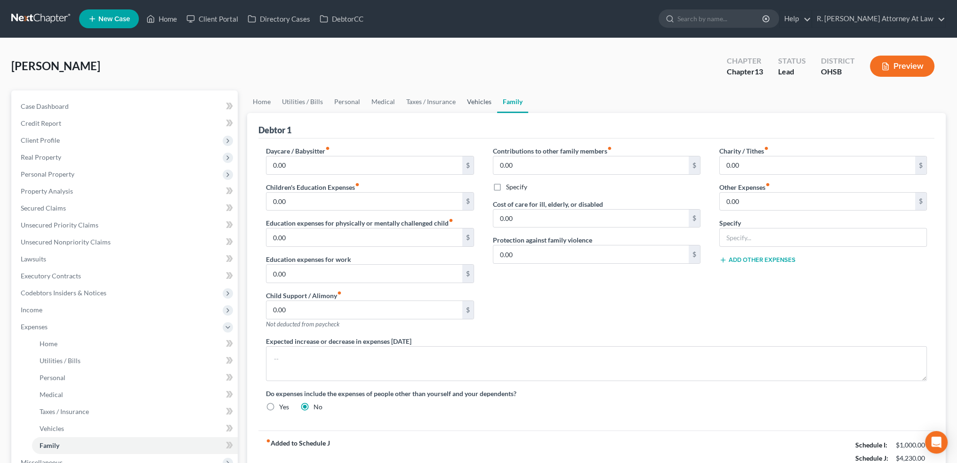
click at [484, 101] on link "Vehicles" at bounding box center [479, 101] width 36 height 23
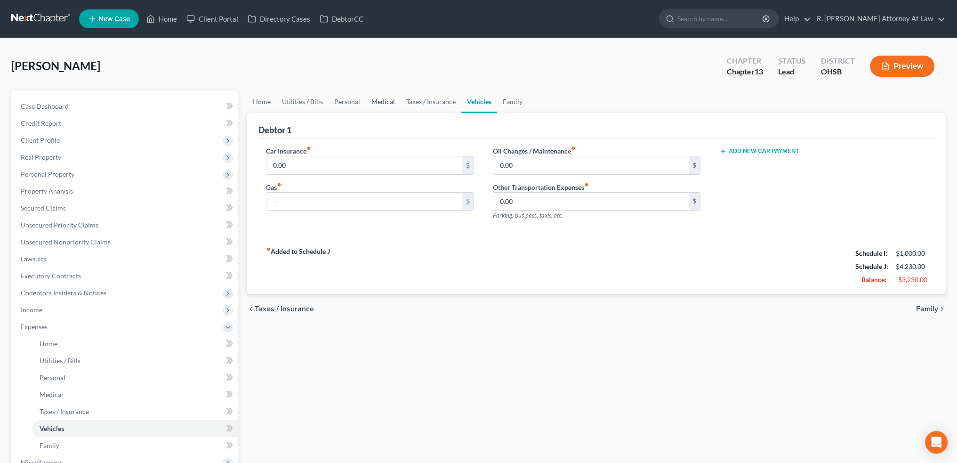
click at [380, 101] on link "Medical" at bounding box center [383, 101] width 35 height 23
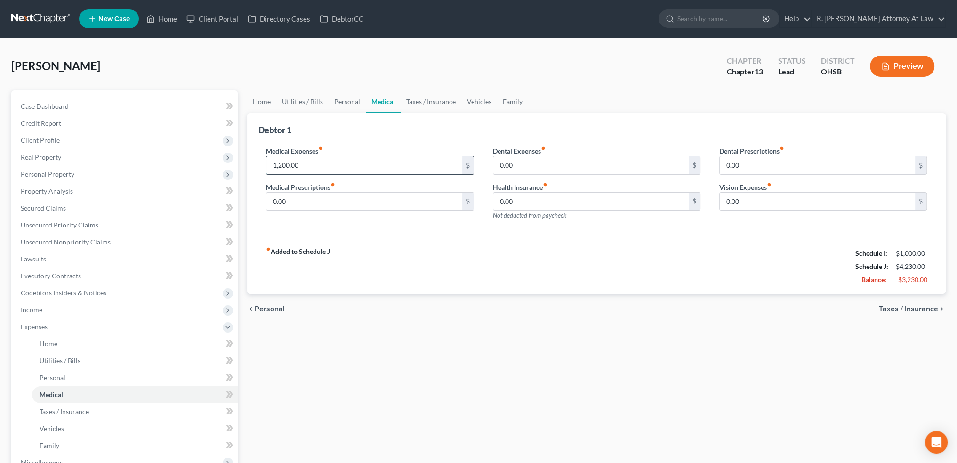
click at [302, 164] on input "1,200.00" at bounding box center [364, 165] width 195 height 18
click at [408, 97] on link "Taxes / Insurance" at bounding box center [431, 101] width 61 height 23
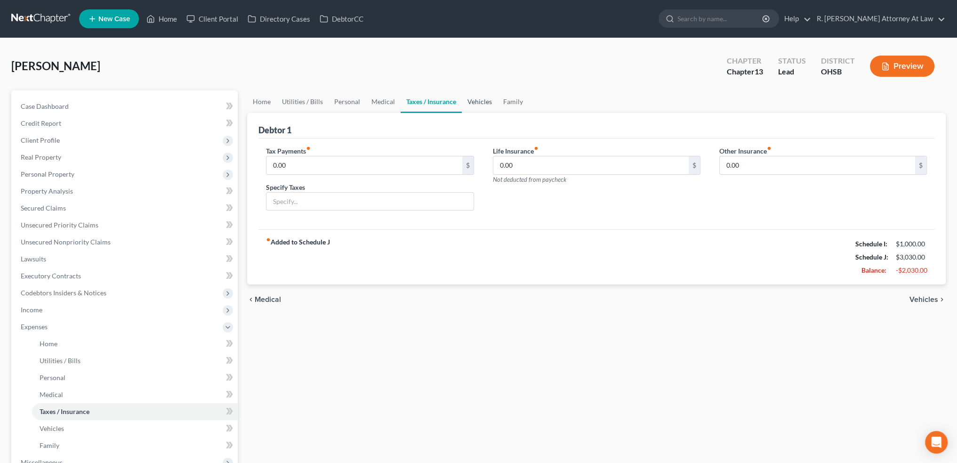
click at [475, 99] on link "Vehicles" at bounding box center [480, 101] width 36 height 23
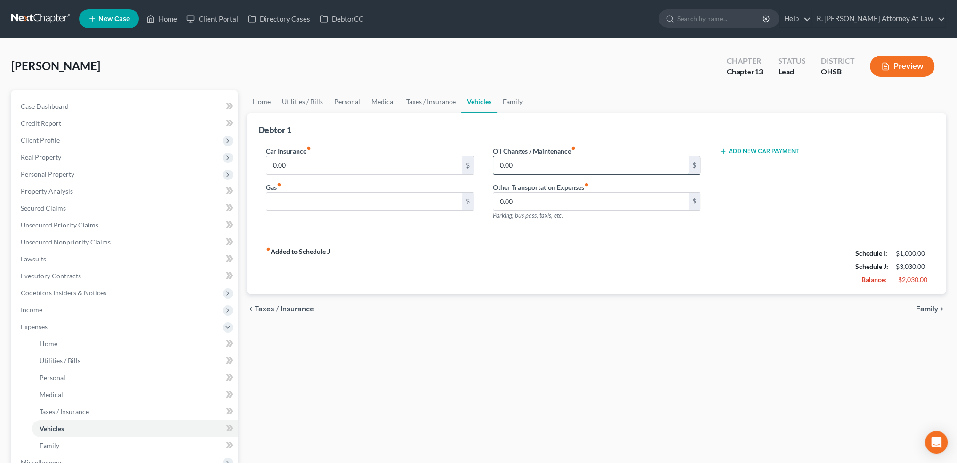
click at [532, 166] on input "0.00" at bounding box center [591, 165] width 195 height 18
type input "50"
click at [297, 163] on input "0.00" at bounding box center [364, 165] width 195 height 18
click at [383, 100] on link "Medical" at bounding box center [383, 101] width 35 height 23
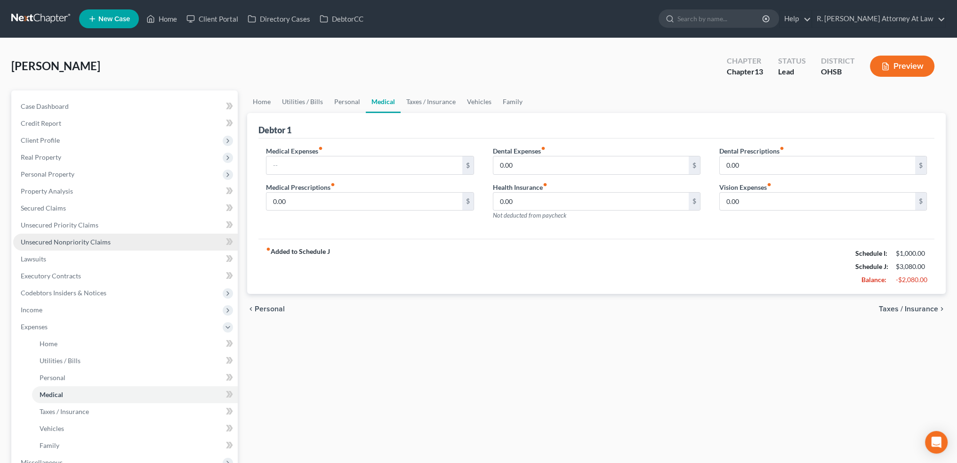
click at [52, 242] on span "Unsecured Nonpriority Claims" at bounding box center [66, 242] width 90 height 8
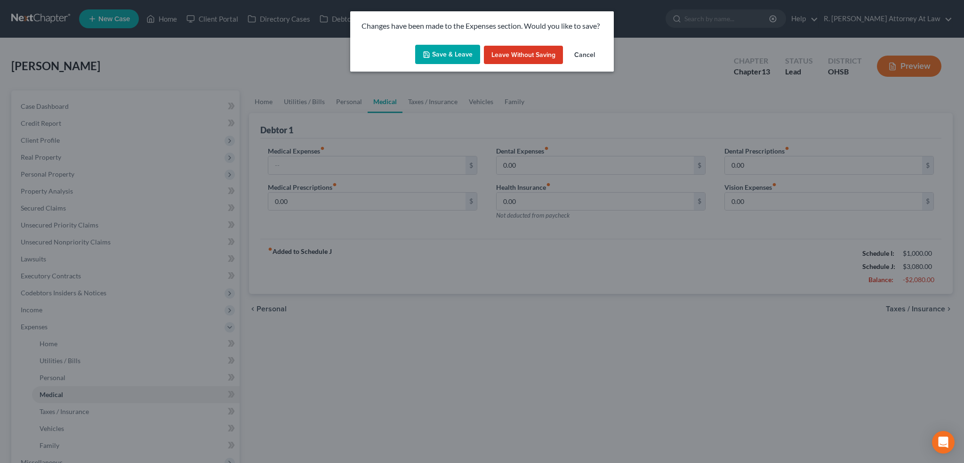
click at [445, 55] on button "Save & Leave" at bounding box center [447, 55] width 65 height 20
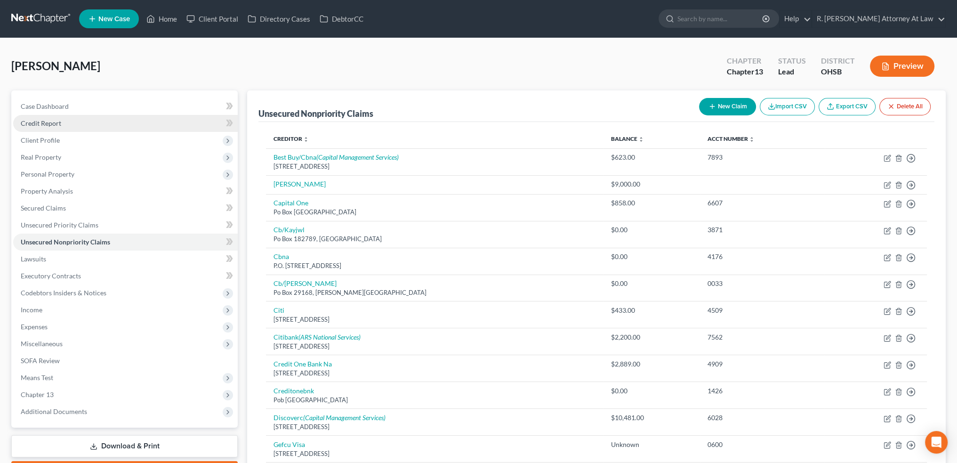
click at [30, 121] on span "Credit Report" at bounding box center [41, 123] width 40 height 8
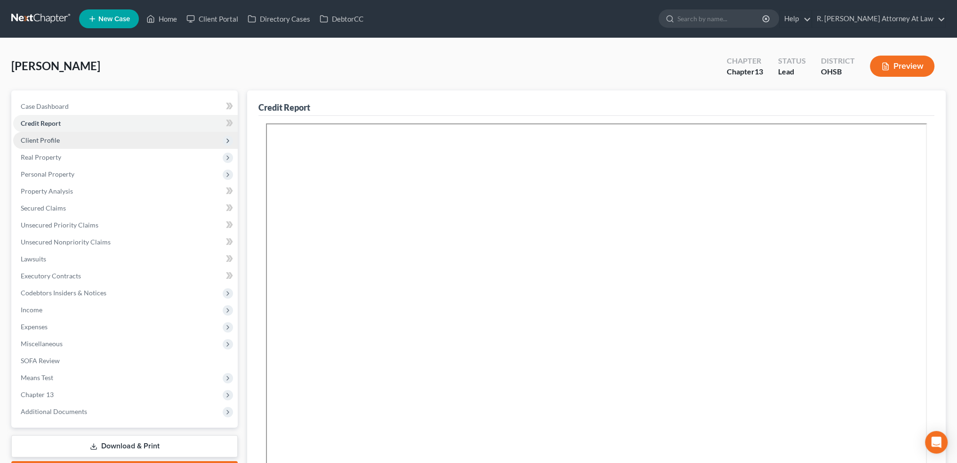
click at [40, 142] on span "Client Profile" at bounding box center [40, 140] width 39 height 8
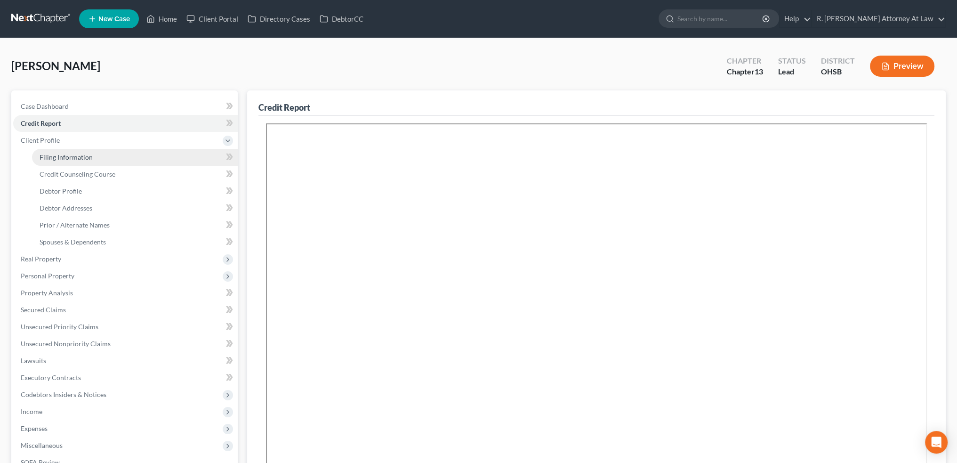
click at [49, 158] on span "Filing Information" at bounding box center [66, 157] width 53 height 8
select select "1"
select select "0"
select select "3"
select select "36"
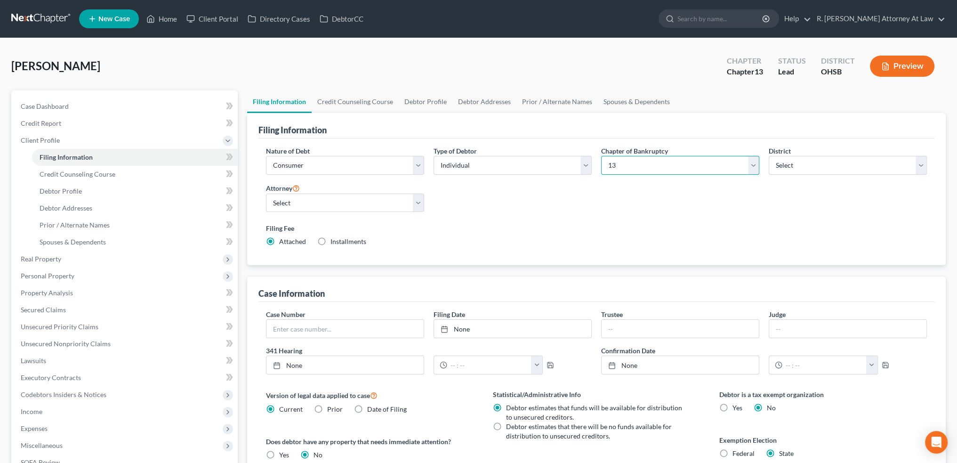
click at [757, 167] on select "Select 7 11 12 13" at bounding box center [680, 165] width 158 height 19
select select "0"
click at [601, 156] on select "Select 7 11 12 13" at bounding box center [680, 165] width 158 height 19
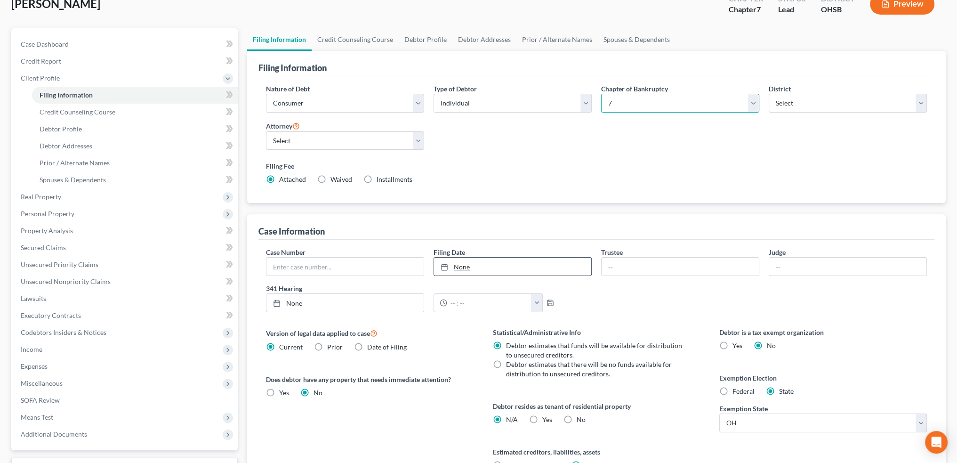
scroll to position [156, 0]
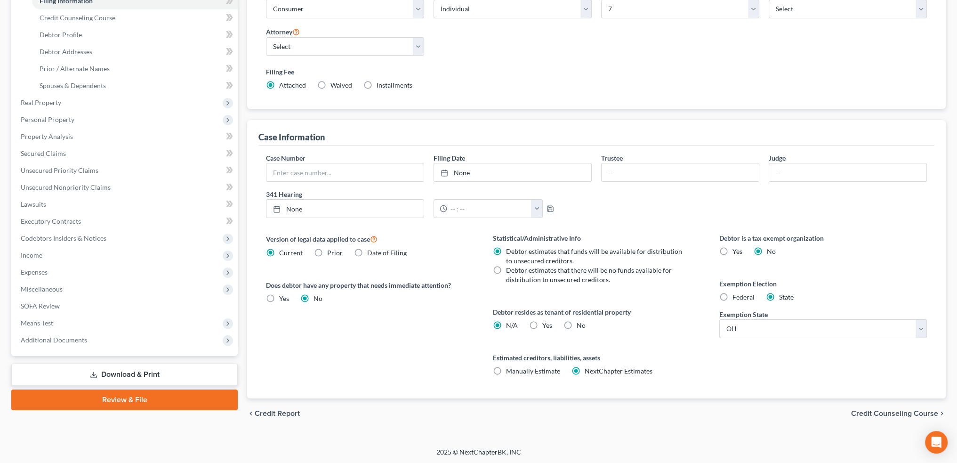
click at [506, 266] on label "Debtor estimates that there will be no funds available for distribution to unse…" at bounding box center [597, 275] width 183 height 19
click at [510, 266] on input "Debtor estimates that there will be no funds available for distribution to unse…" at bounding box center [513, 269] width 6 height 6
radio input "true"
radio input "false"
click at [414, 329] on div "Version of legal data applied to case Current Prior Date of Filing Legal data v…" at bounding box center [370, 315] width 227 height 165
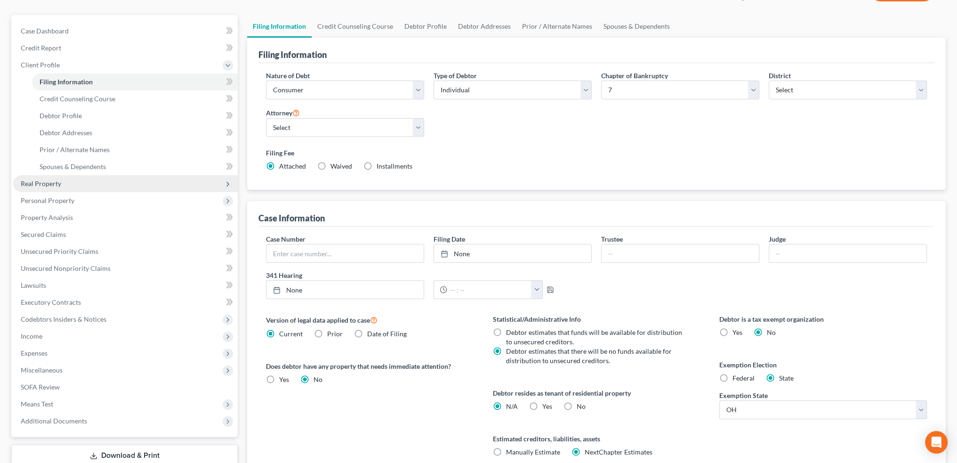
scroll to position [82, 0]
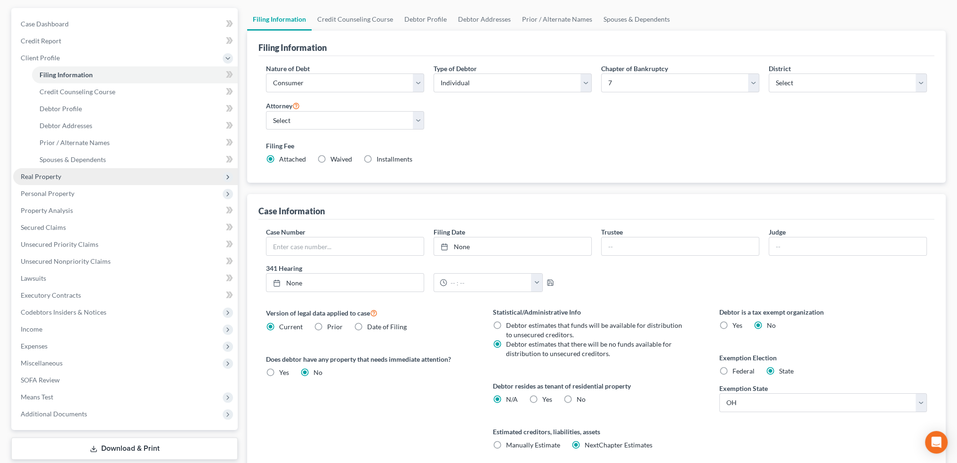
click at [47, 177] on span "Real Property" at bounding box center [41, 176] width 40 height 8
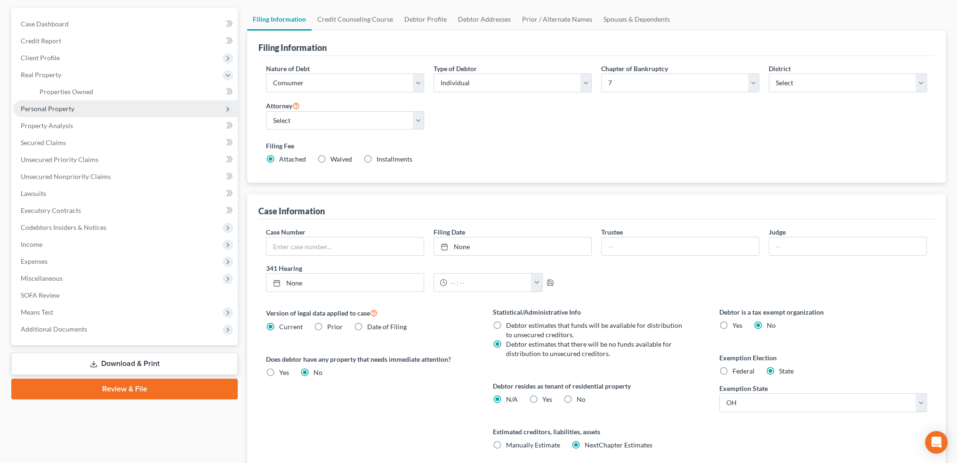
click at [47, 101] on span "Personal Property" at bounding box center [125, 108] width 225 height 17
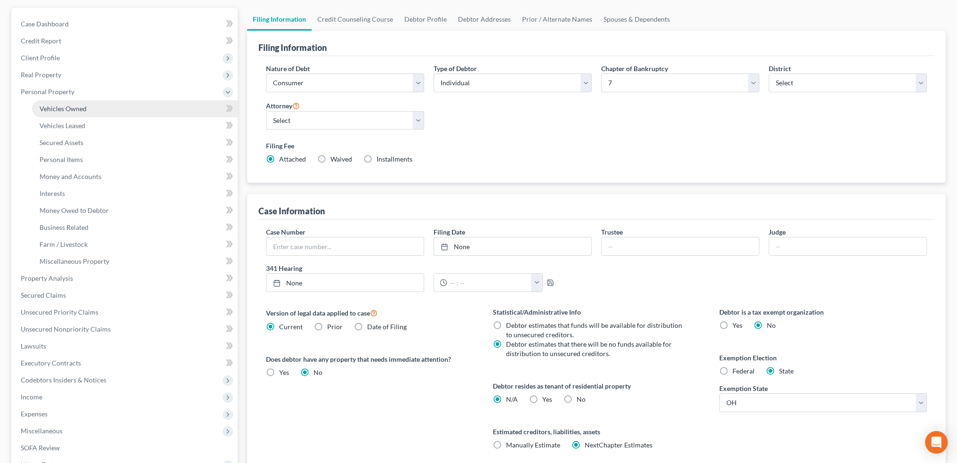
click at [51, 110] on span "Vehicles Owned" at bounding box center [63, 109] width 47 height 8
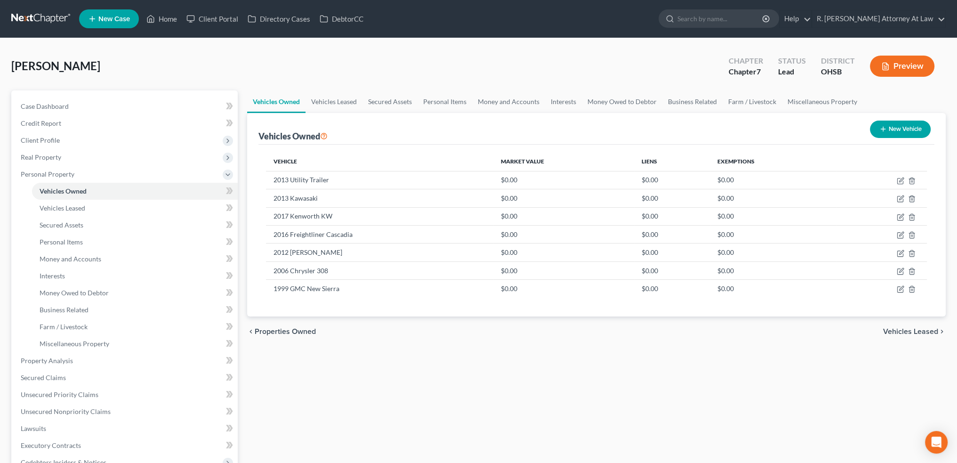
click at [886, 65] on icon "button" at bounding box center [886, 66] width 8 height 8
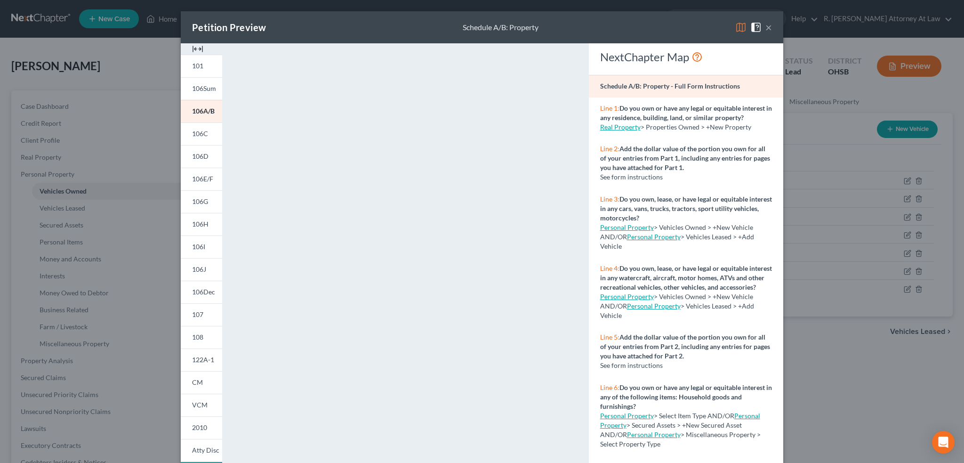
click at [766, 27] on button "×" at bounding box center [769, 27] width 7 height 11
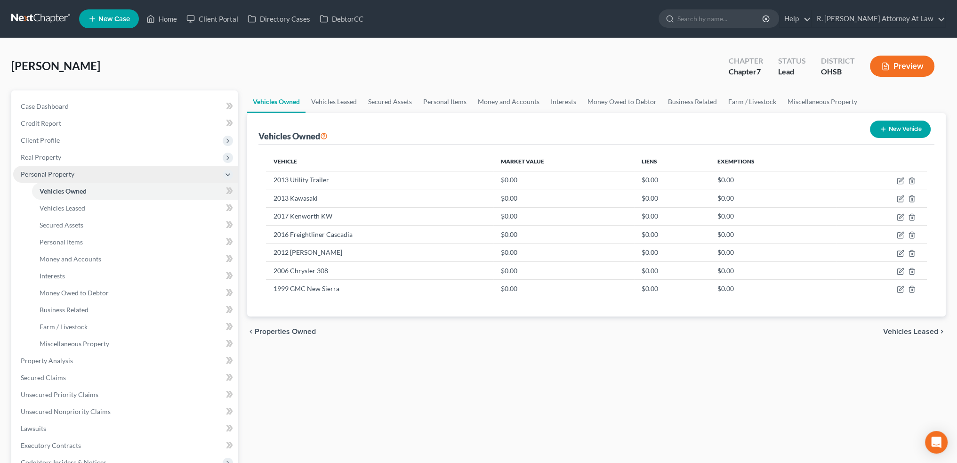
scroll to position [141, 0]
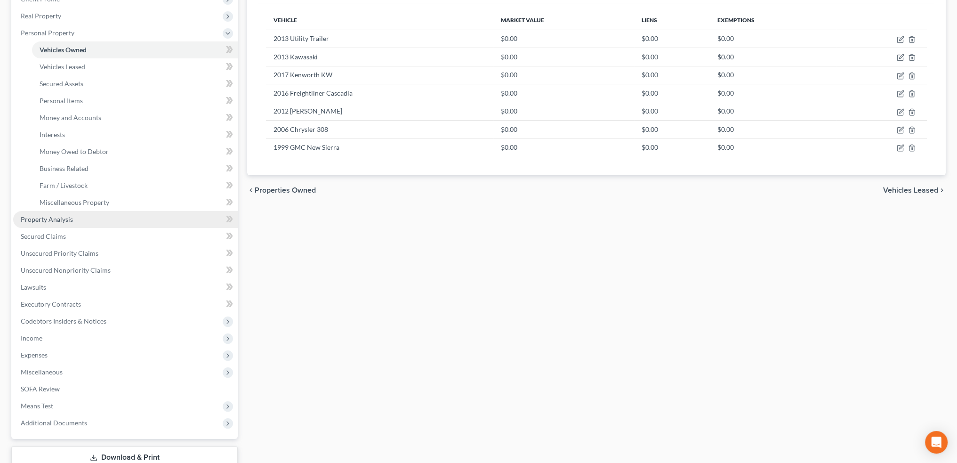
click at [45, 216] on span "Property Analysis" at bounding box center [47, 219] width 52 height 8
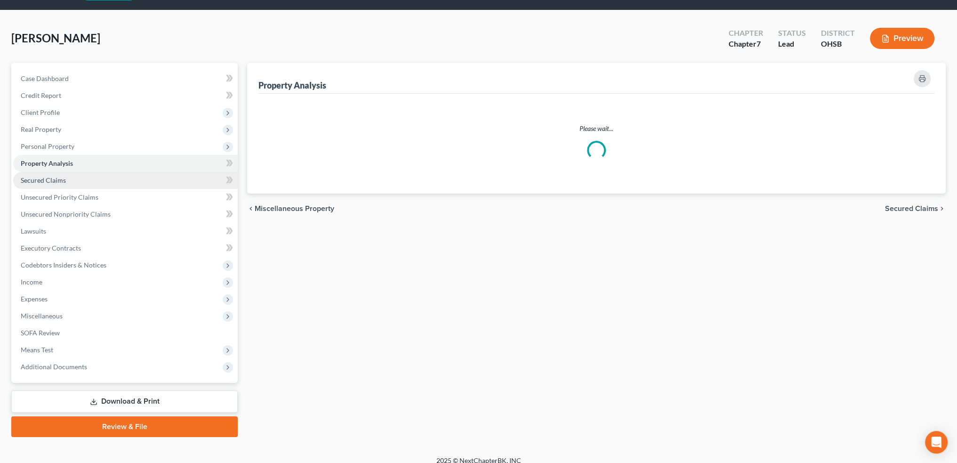
scroll to position [37, 0]
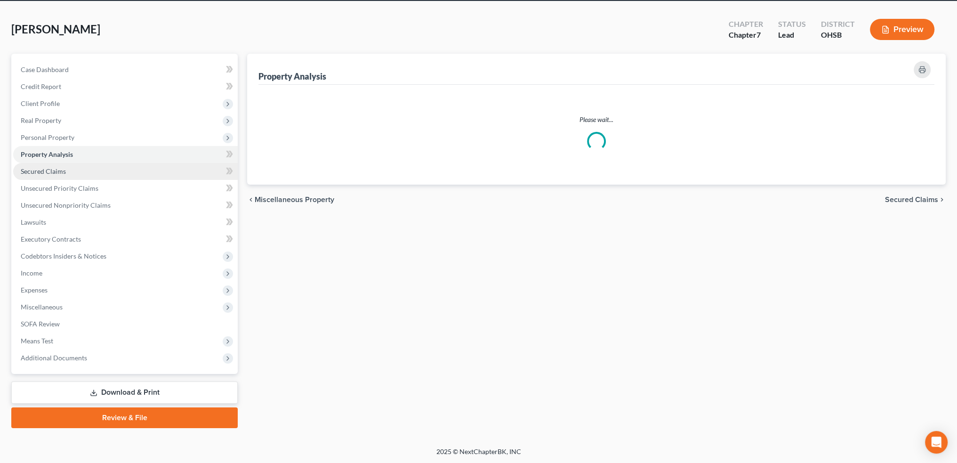
click at [46, 164] on link "Secured Claims" at bounding box center [125, 171] width 225 height 17
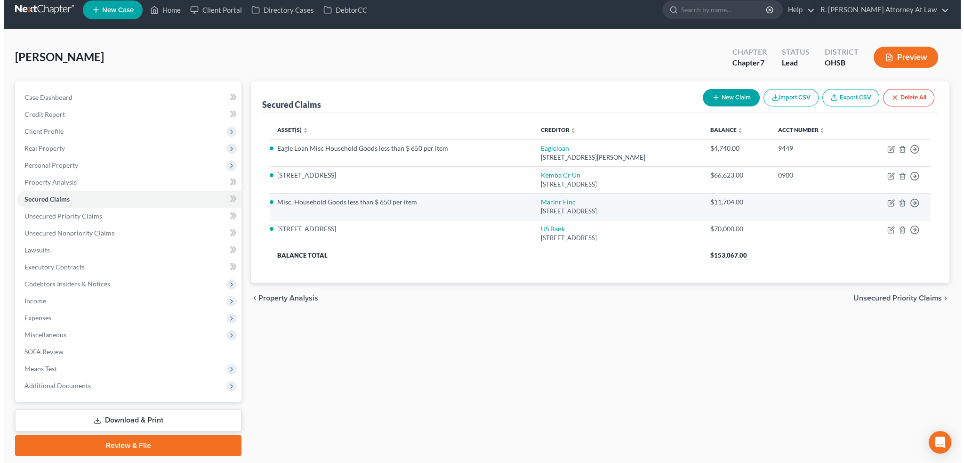
scroll to position [11, 0]
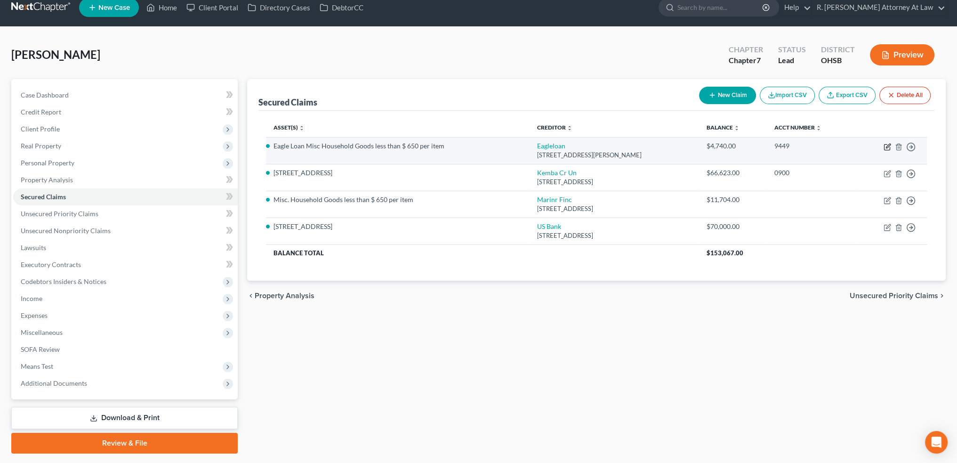
click at [888, 145] on icon "button" at bounding box center [888, 147] width 8 height 8
select select "36"
select select "0"
select select "2"
select select "0"
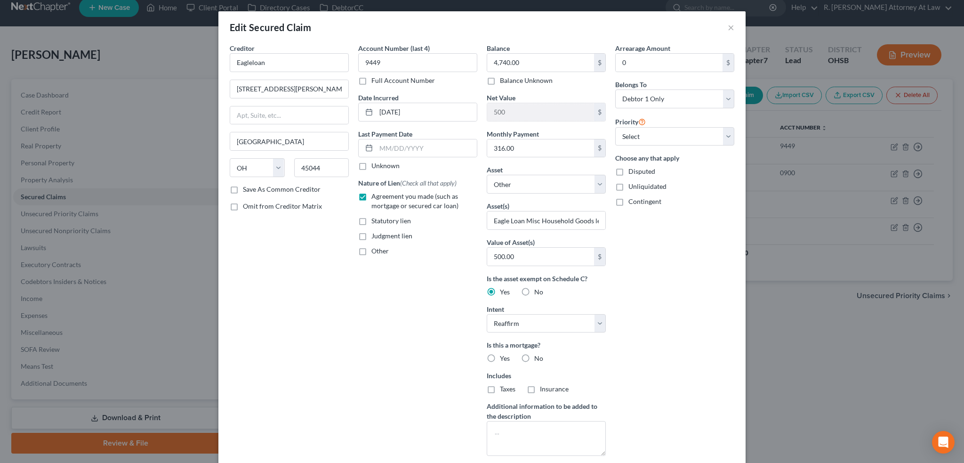
click at [534, 356] on label "No" at bounding box center [538, 358] width 9 height 9
click at [538, 356] on input "No" at bounding box center [541, 357] width 6 height 6
radio input "true"
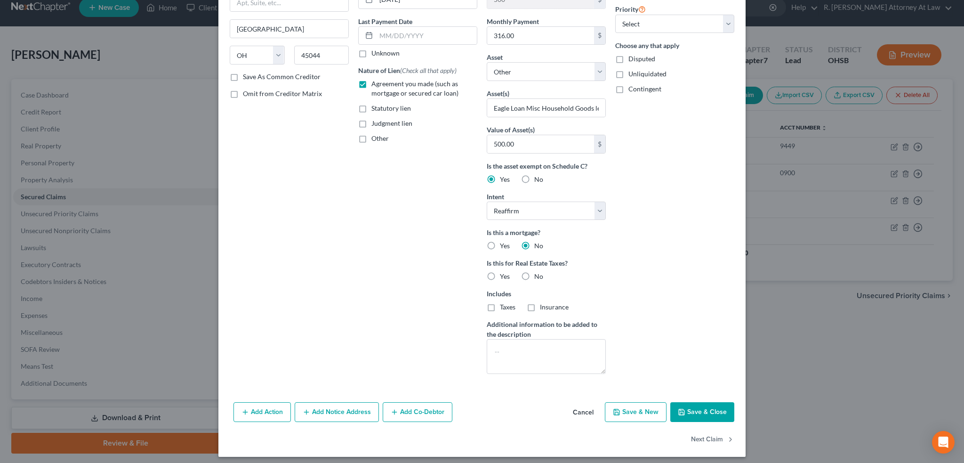
scroll to position [116, 0]
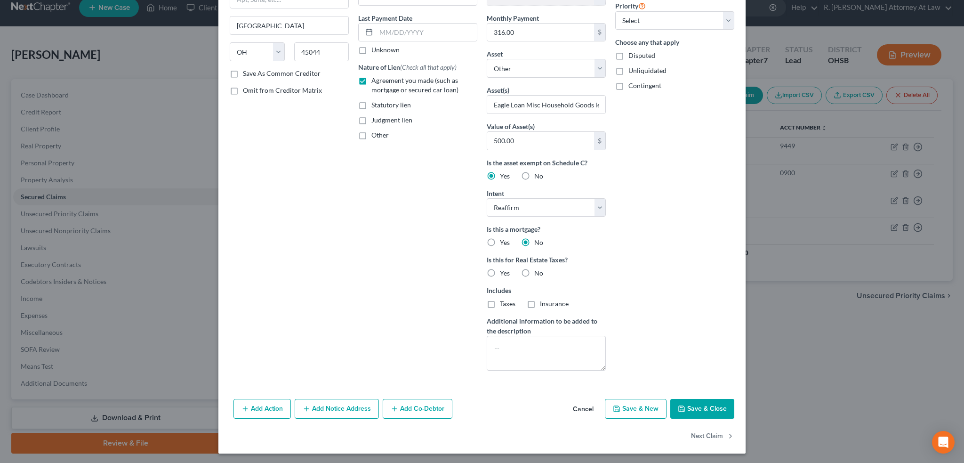
click at [686, 402] on button "Save & Close" at bounding box center [703, 409] width 64 height 20
select select
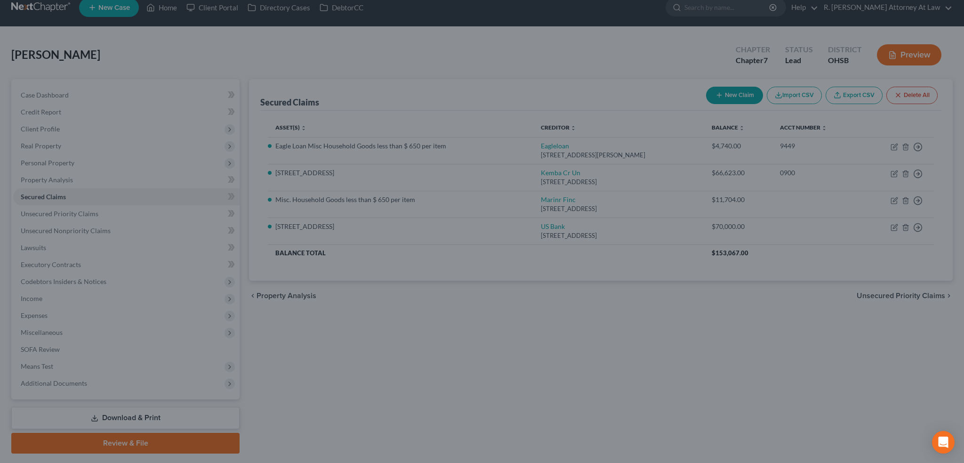
scroll to position [13, 0]
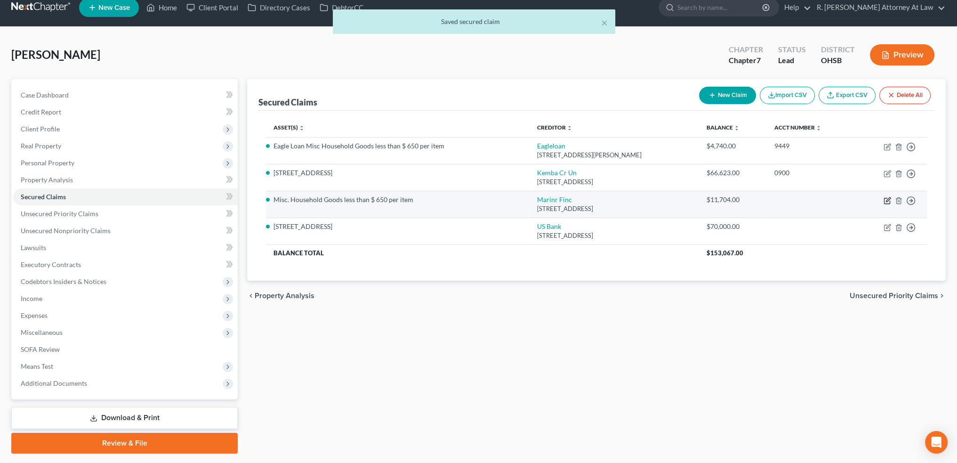
click at [887, 199] on icon "button" at bounding box center [888, 201] width 8 height 8
select select "21"
select select "0"
select select "2"
select select "0"
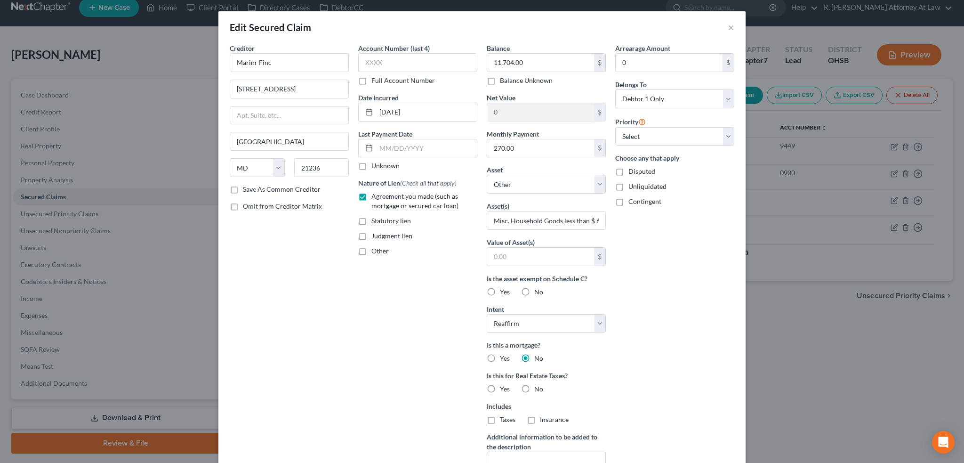
click at [500, 289] on label "Yes" at bounding box center [505, 291] width 10 height 9
click at [504, 289] on input "Yes" at bounding box center [507, 290] width 6 height 6
radio input "true"
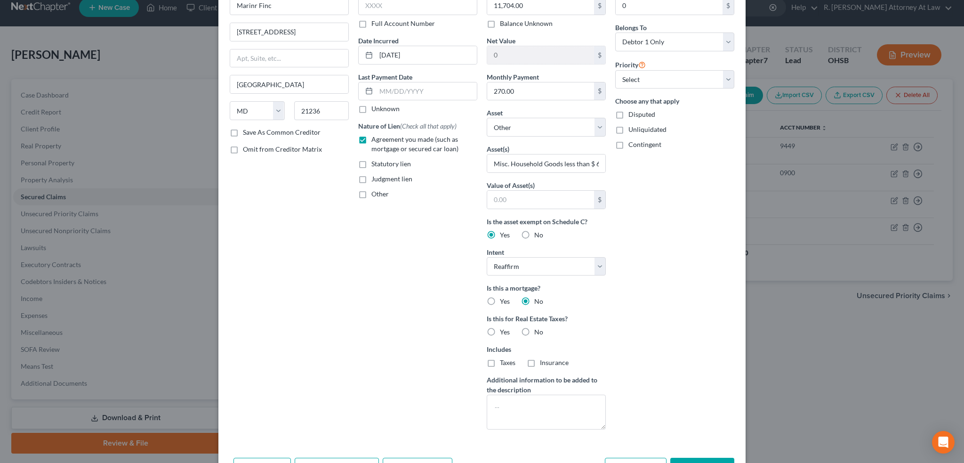
scroll to position [116, 0]
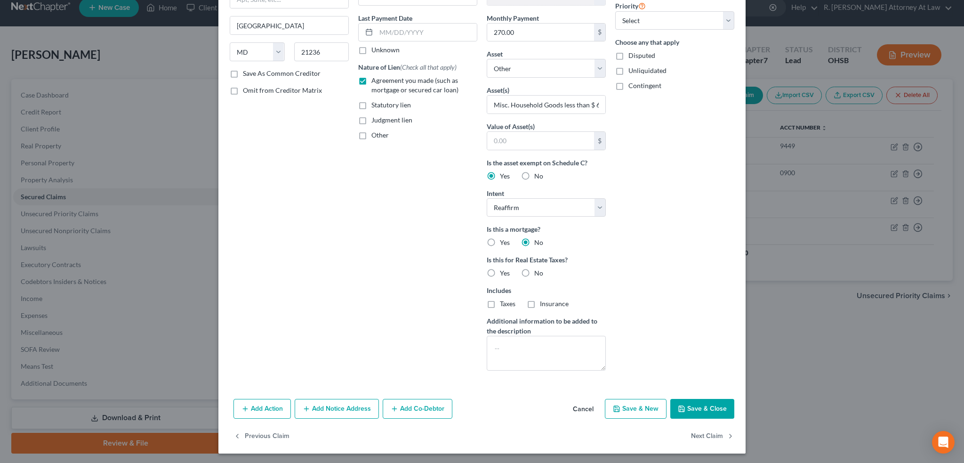
click at [689, 408] on button "Save & Close" at bounding box center [703, 409] width 64 height 20
select select
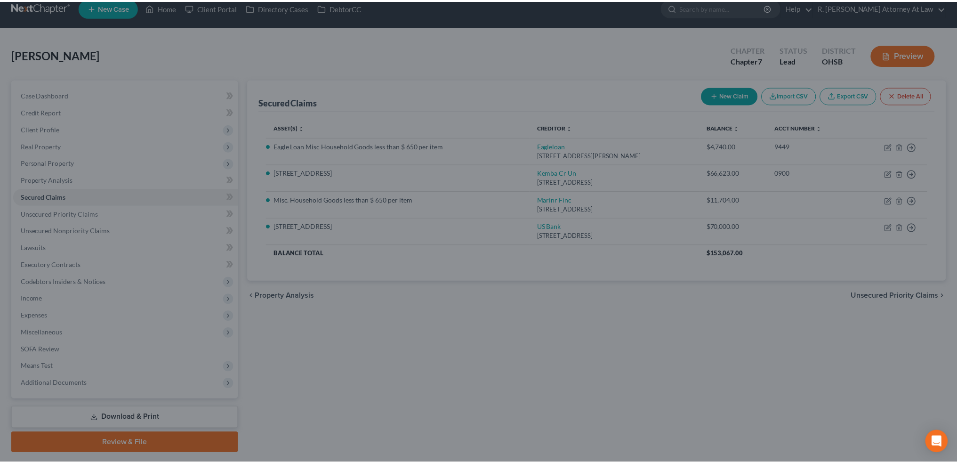
scroll to position [13, 0]
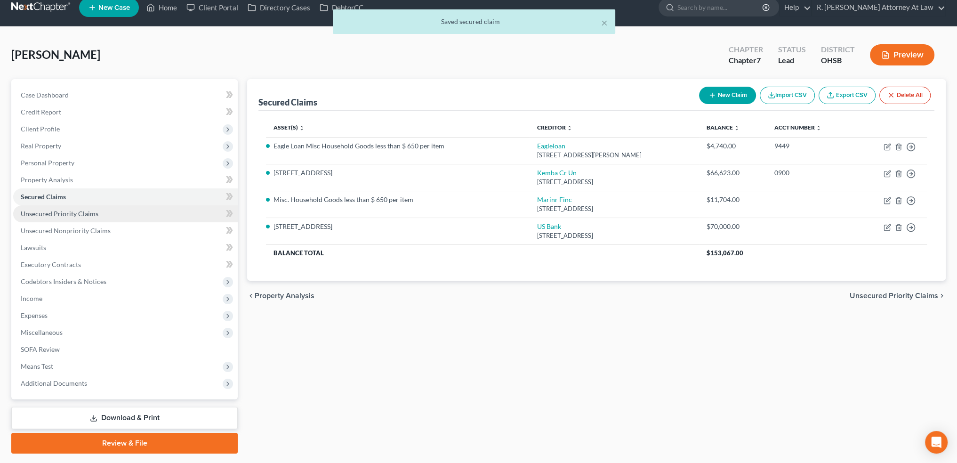
click at [57, 216] on span "Unsecured Priority Claims" at bounding box center [60, 214] width 78 height 8
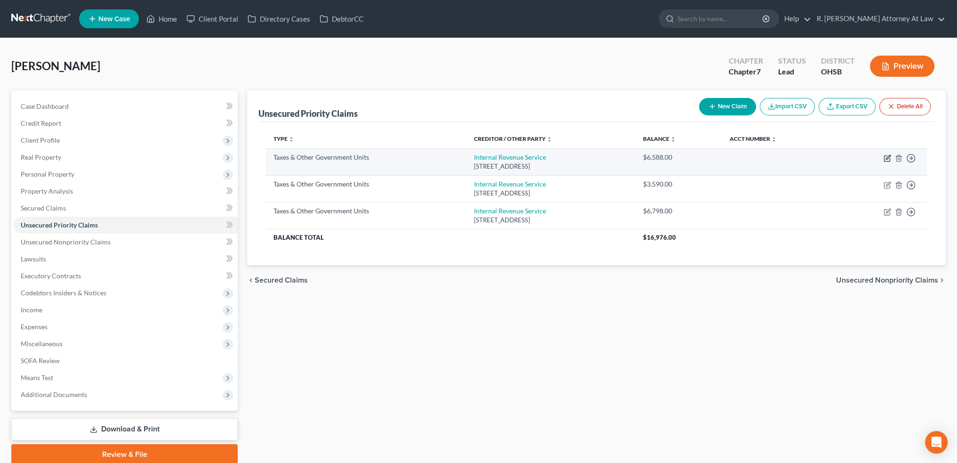
click at [887, 156] on icon "button" at bounding box center [888, 158] width 8 height 8
select select "0"
select select "39"
select select "0"
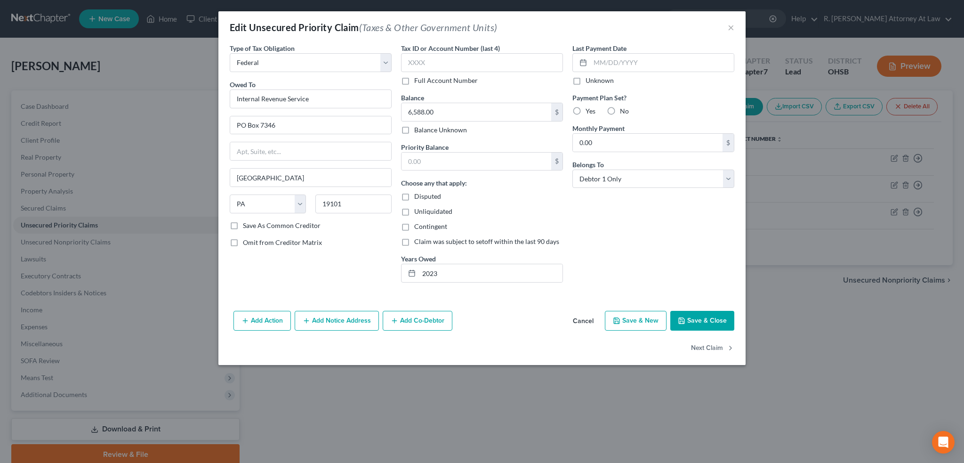
click at [689, 311] on button "Save & Close" at bounding box center [703, 321] width 64 height 20
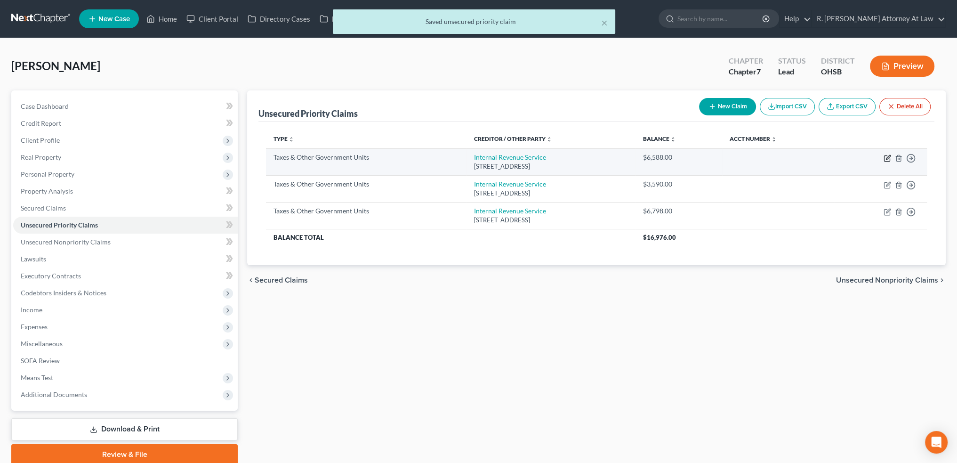
click at [886, 156] on icon "button" at bounding box center [888, 158] width 8 height 8
select select "0"
select select "39"
select select "0"
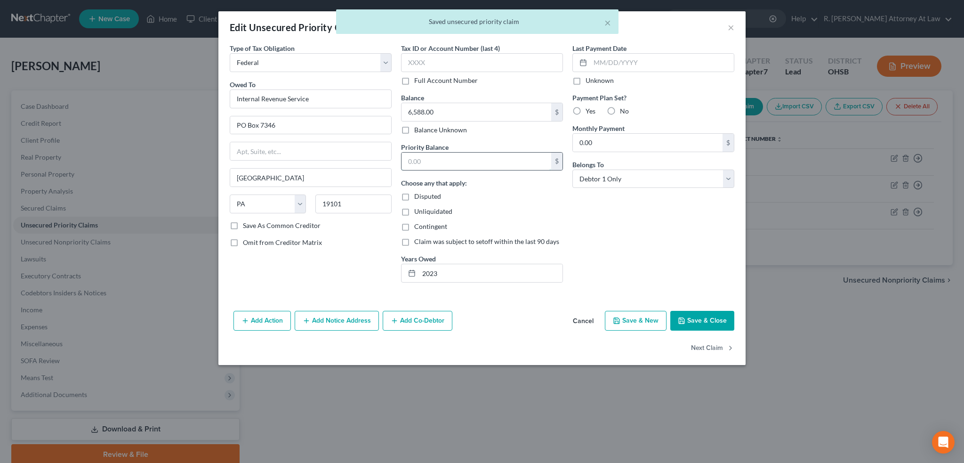
click at [416, 156] on input "text" at bounding box center [477, 162] width 150 height 18
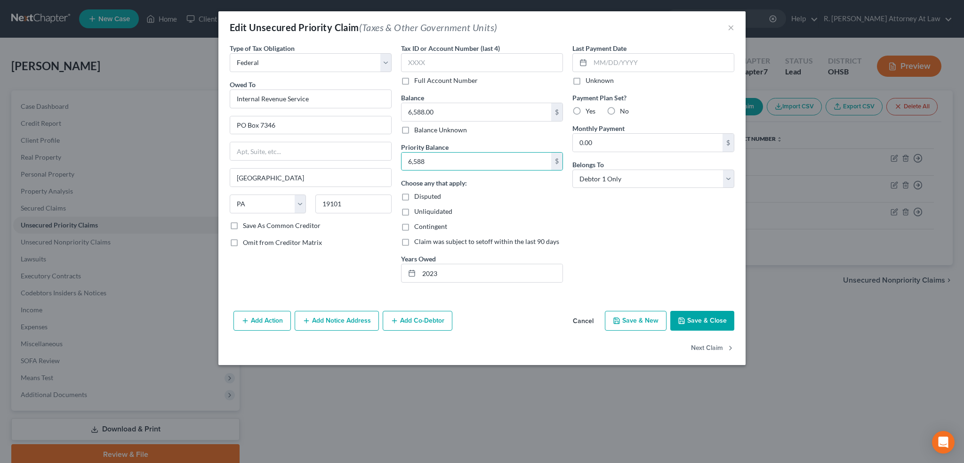
click at [691, 324] on button "Save & Close" at bounding box center [703, 321] width 64 height 20
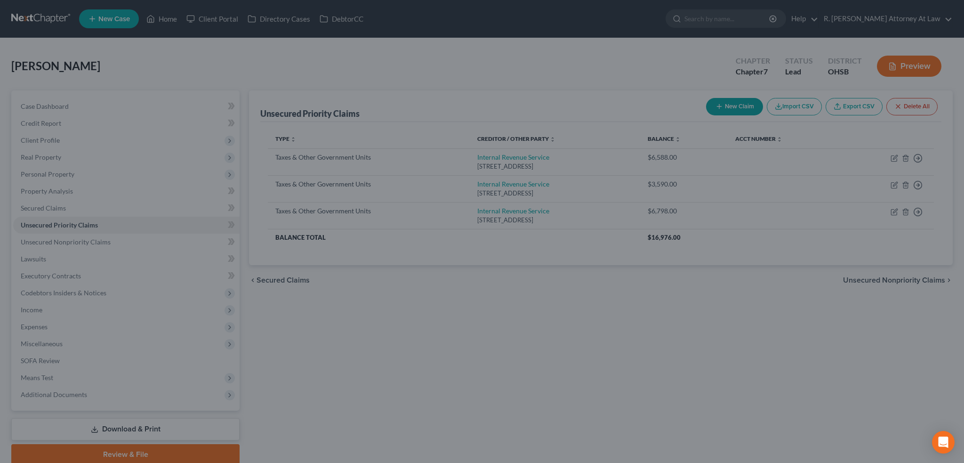
type input "6,588.00"
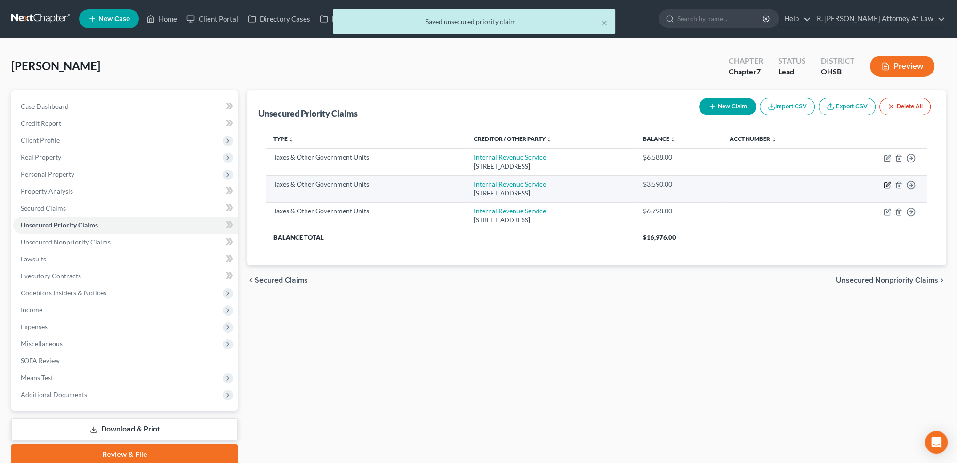
click at [888, 185] on icon "button" at bounding box center [888, 185] width 8 height 8
select select "0"
select select "39"
select select "0"
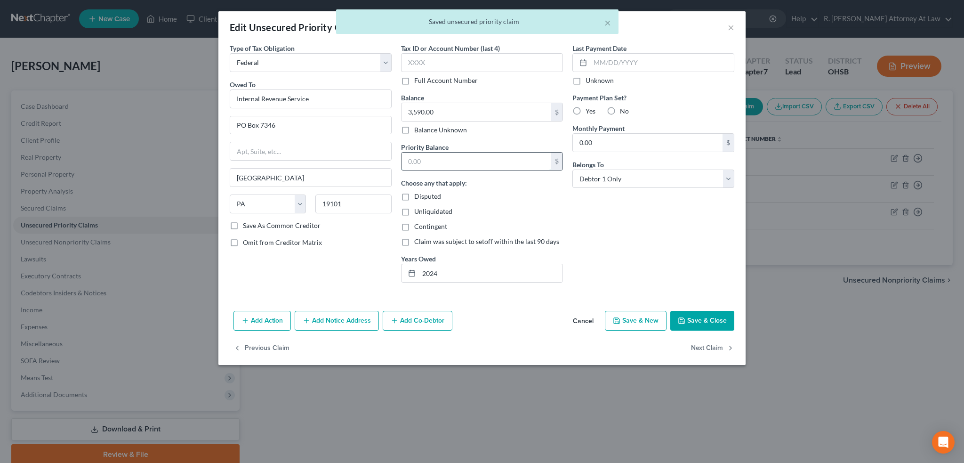
click at [421, 153] on input "text" at bounding box center [477, 162] width 150 height 18
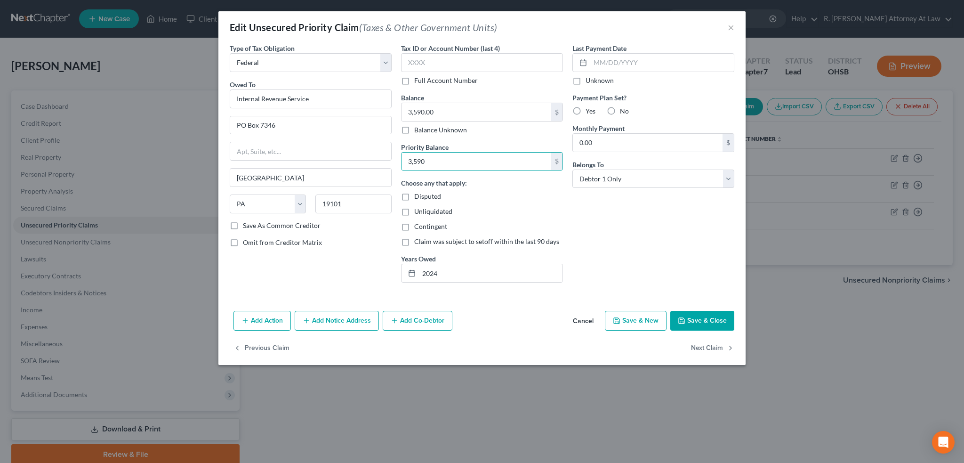
click at [697, 322] on button "Save & Close" at bounding box center [703, 321] width 64 height 20
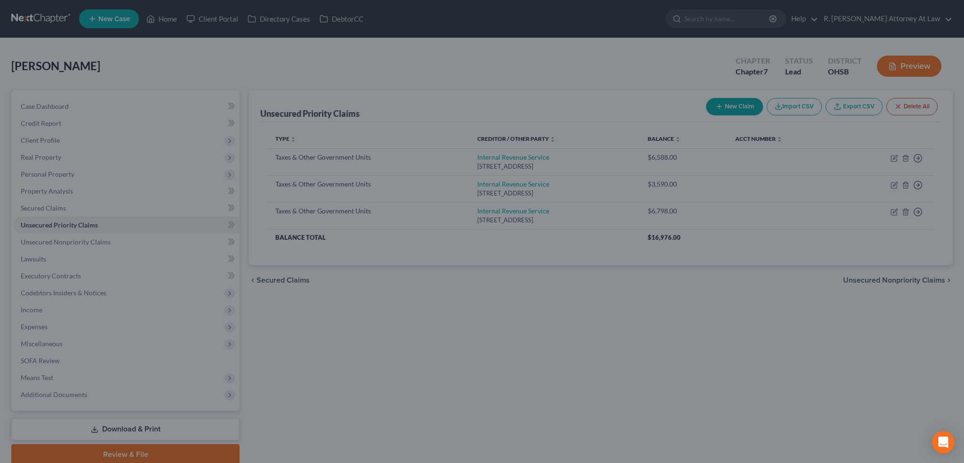
type input "3,590.00"
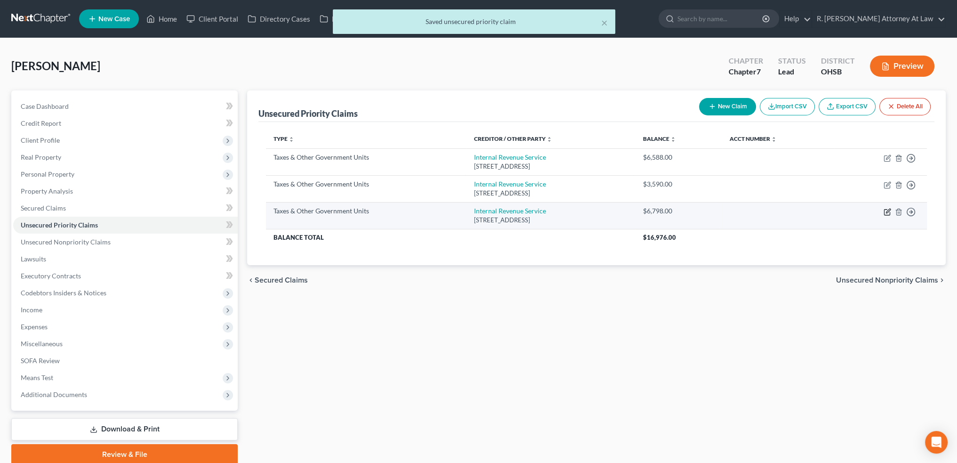
click at [887, 213] on icon "button" at bounding box center [888, 212] width 8 height 8
select select "0"
select select "39"
select select "0"
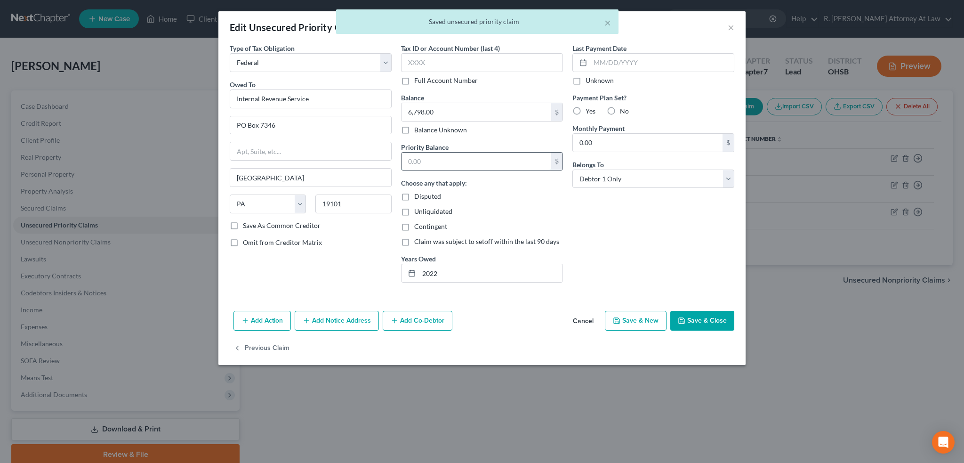
click at [419, 155] on input "text" at bounding box center [477, 162] width 150 height 18
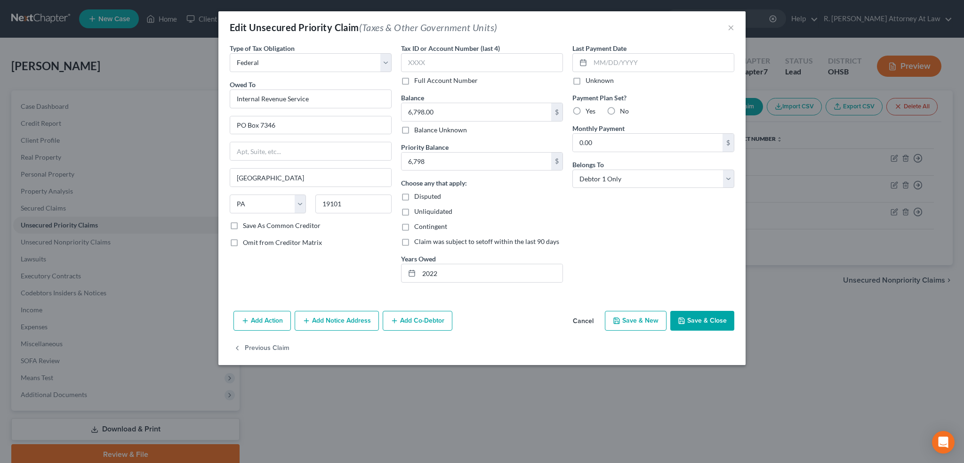
click at [699, 320] on button "Save & Close" at bounding box center [703, 321] width 64 height 20
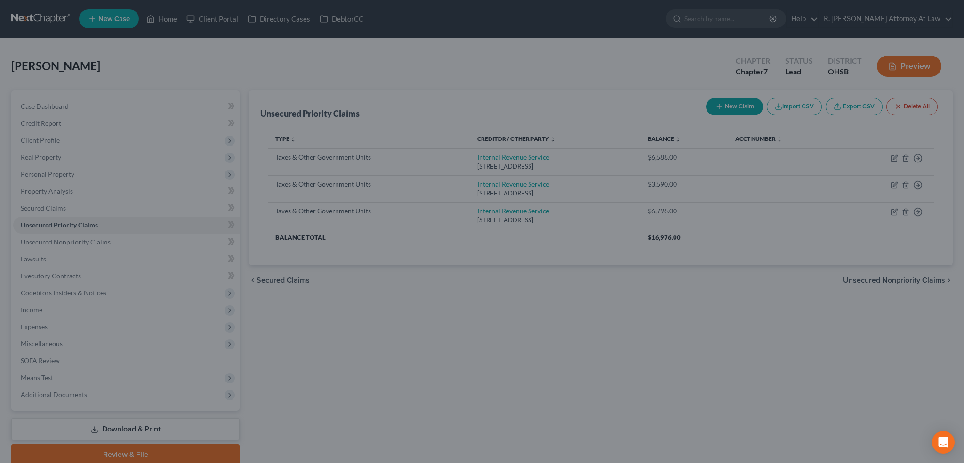
type input "6,798.00"
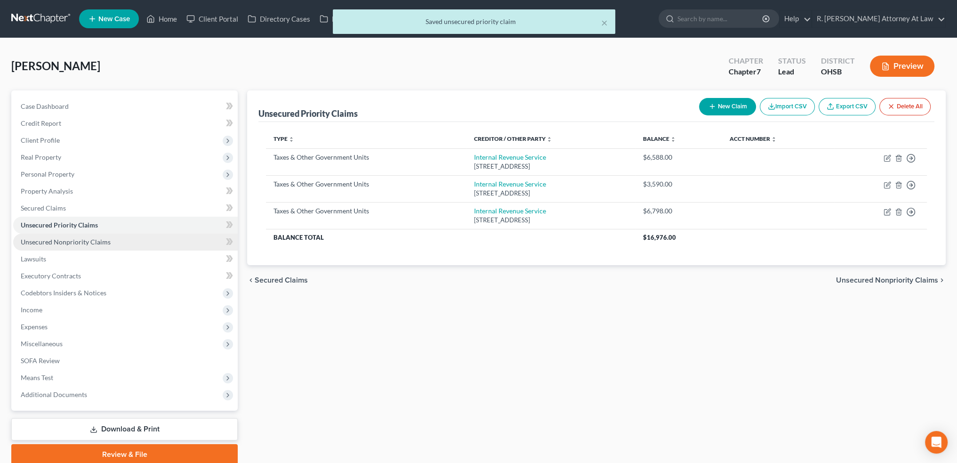
click at [87, 243] on span "Unsecured Nonpriority Claims" at bounding box center [66, 242] width 90 height 8
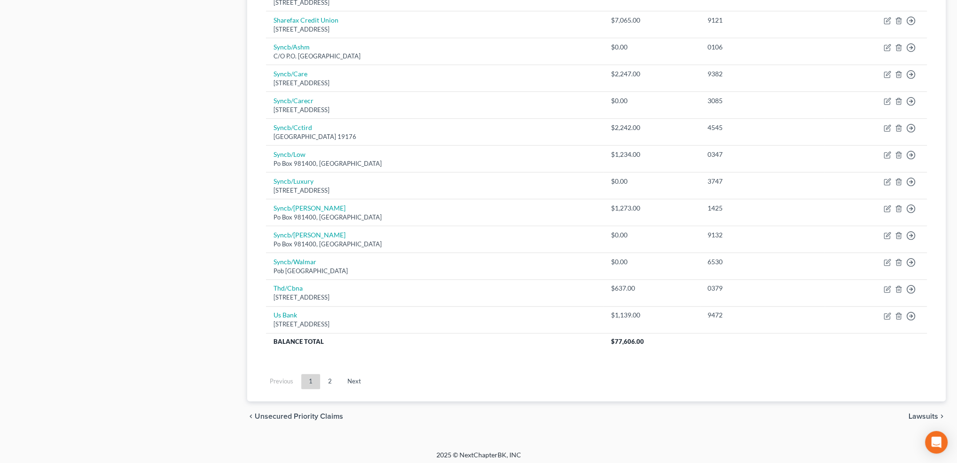
scroll to position [613, 0]
click at [330, 378] on link "2" at bounding box center [330, 380] width 19 height 15
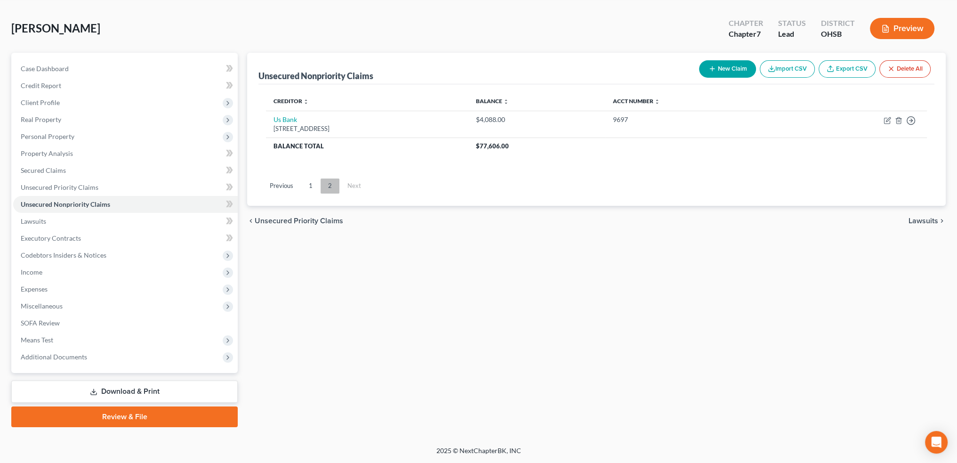
scroll to position [37, 0]
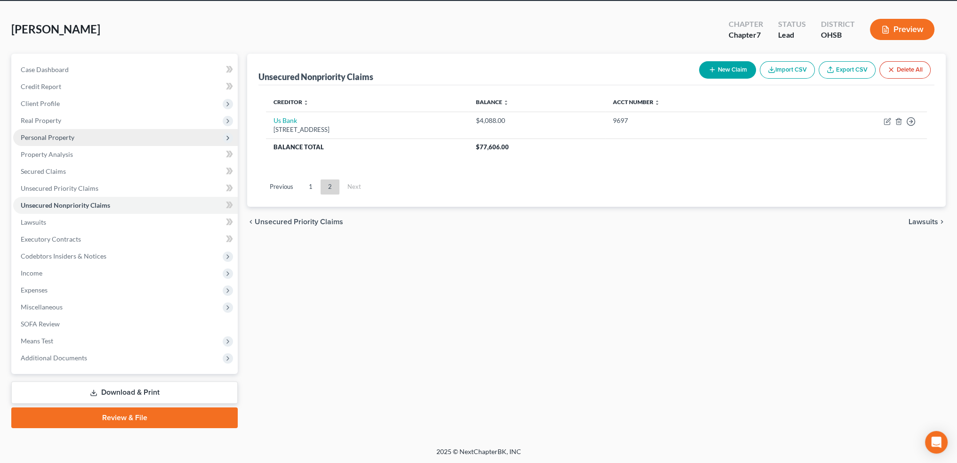
click at [28, 131] on span "Personal Property" at bounding box center [125, 137] width 225 height 17
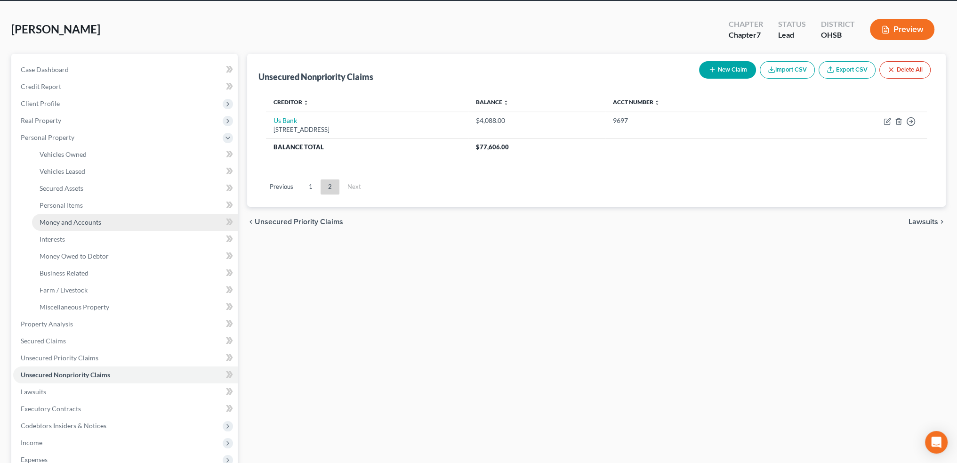
click at [53, 220] on span "Money and Accounts" at bounding box center [71, 222] width 62 height 8
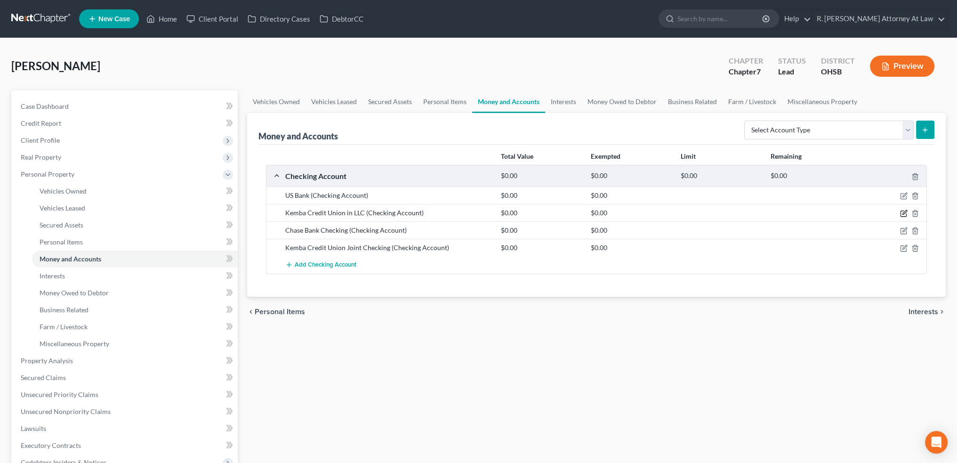
click at [902, 212] on icon "button" at bounding box center [904, 214] width 8 height 8
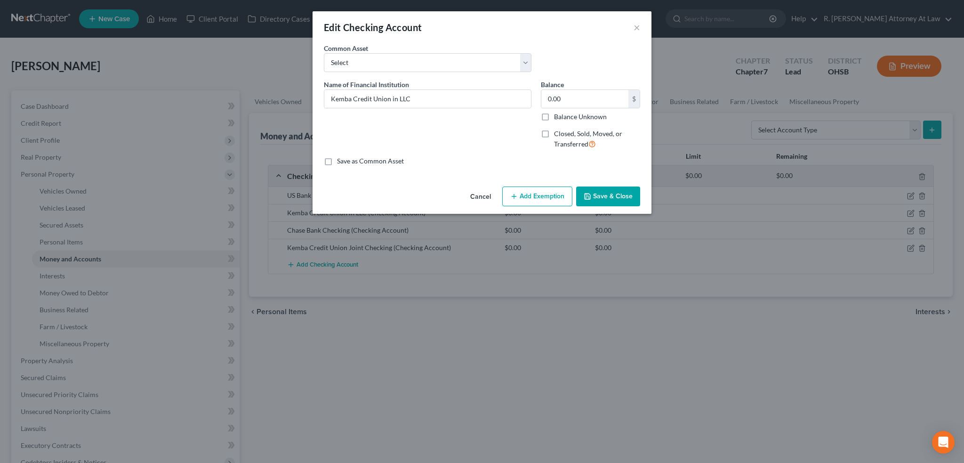
click at [600, 192] on button "Save & Close" at bounding box center [608, 196] width 64 height 20
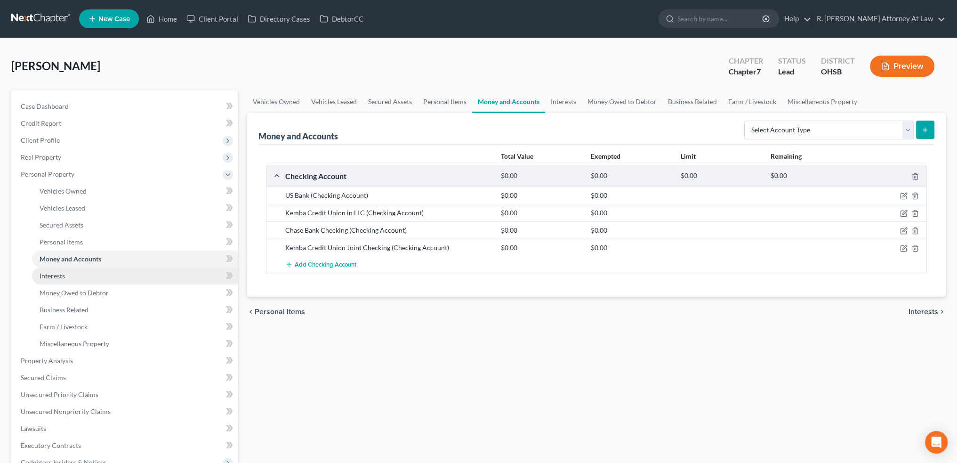
click at [60, 276] on span "Interests" at bounding box center [52, 276] width 25 height 8
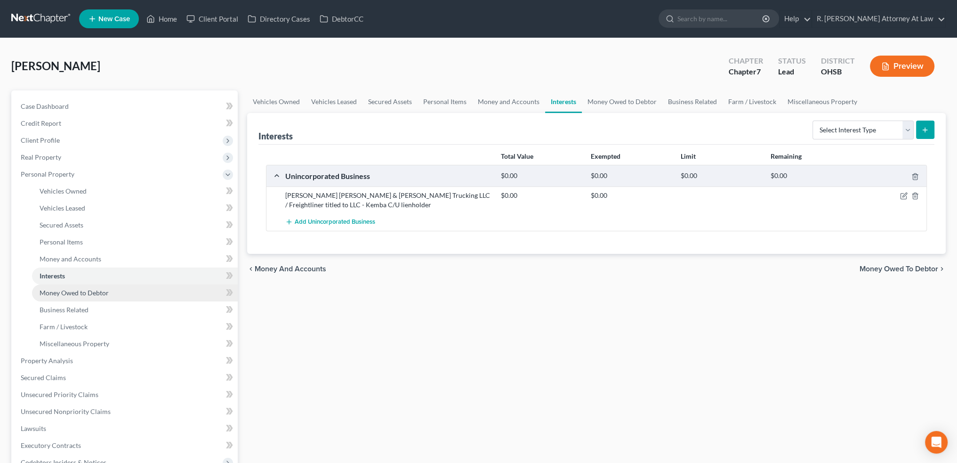
click at [44, 290] on span "Money Owed to Debtor" at bounding box center [74, 293] width 69 height 8
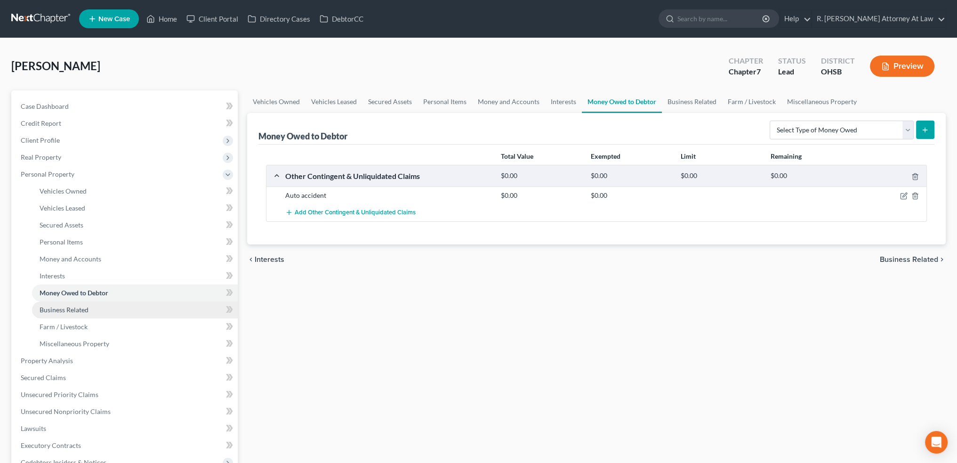
click at [51, 307] on span "Business Related" at bounding box center [64, 310] width 49 height 8
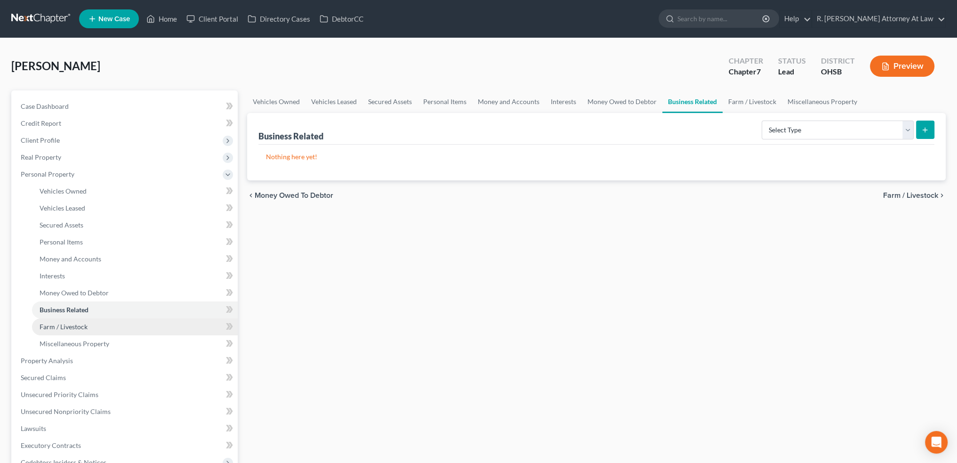
click at [55, 324] on span "Farm / Livestock" at bounding box center [64, 327] width 48 height 8
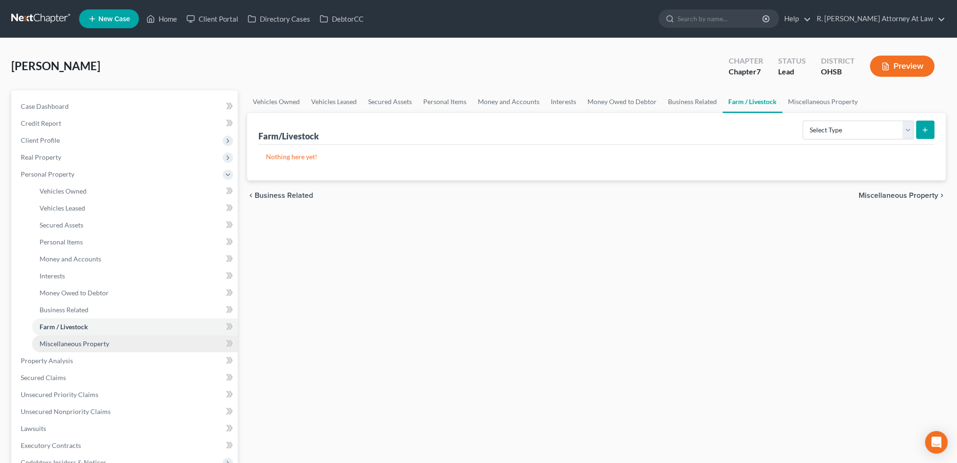
click at [57, 342] on span "Miscellaneous Property" at bounding box center [75, 344] width 70 height 8
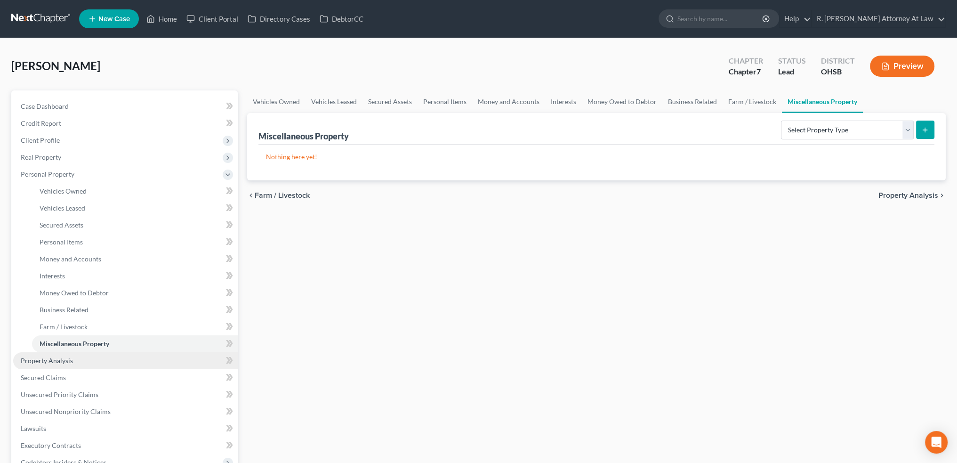
click at [56, 358] on span "Property Analysis" at bounding box center [47, 360] width 52 height 8
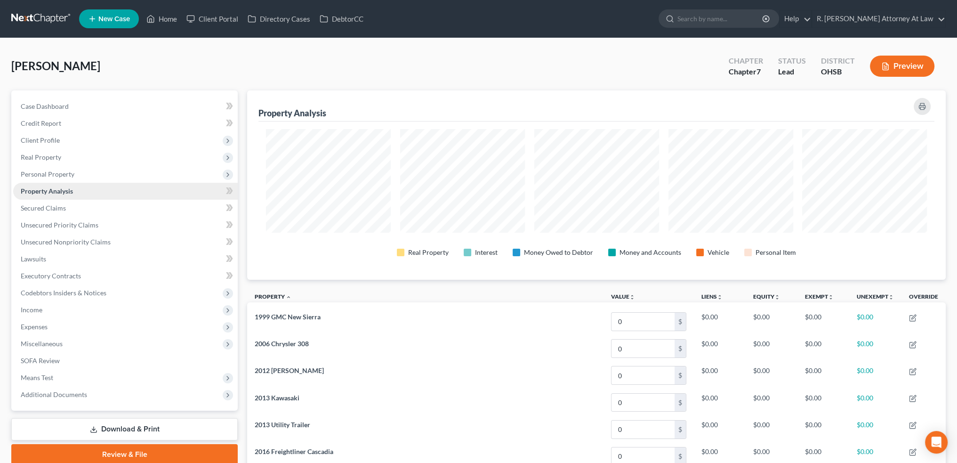
scroll to position [189, 698]
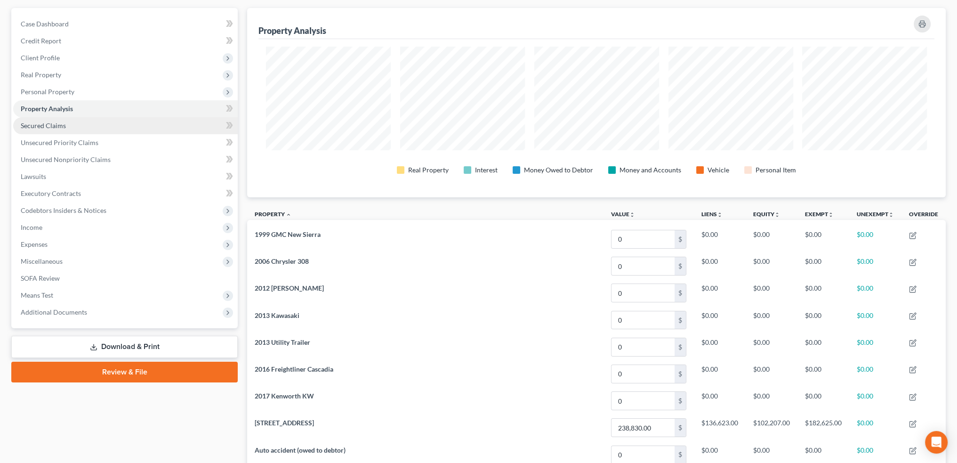
click at [38, 121] on span "Secured Claims" at bounding box center [43, 125] width 45 height 8
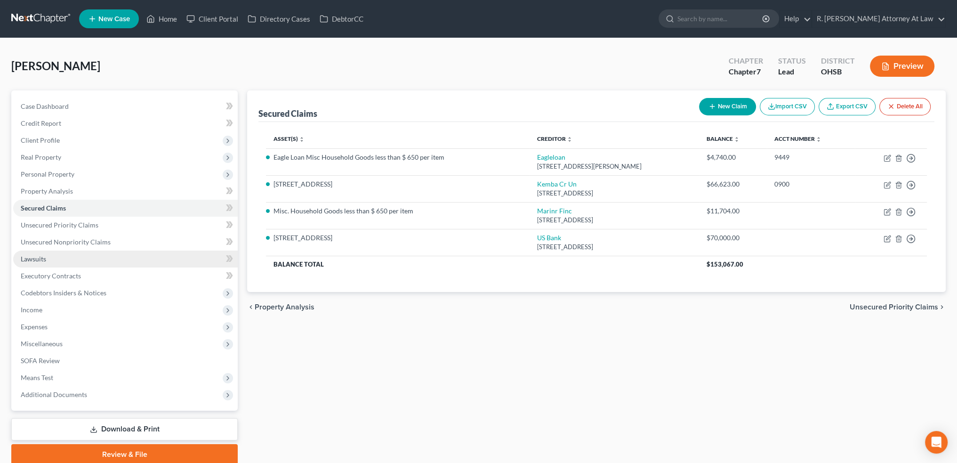
click at [32, 259] on span "Lawsuits" at bounding box center [33, 259] width 25 height 8
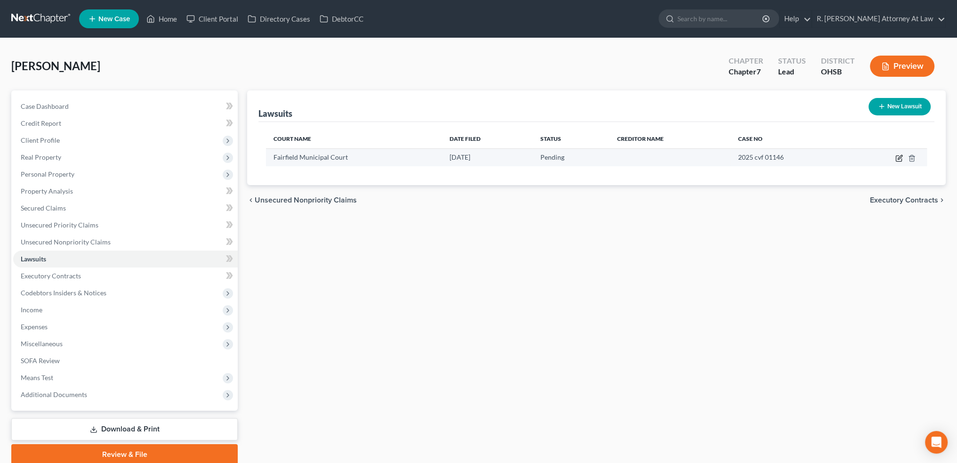
click at [900, 158] on icon "button" at bounding box center [900, 158] width 8 height 8
select select "0"
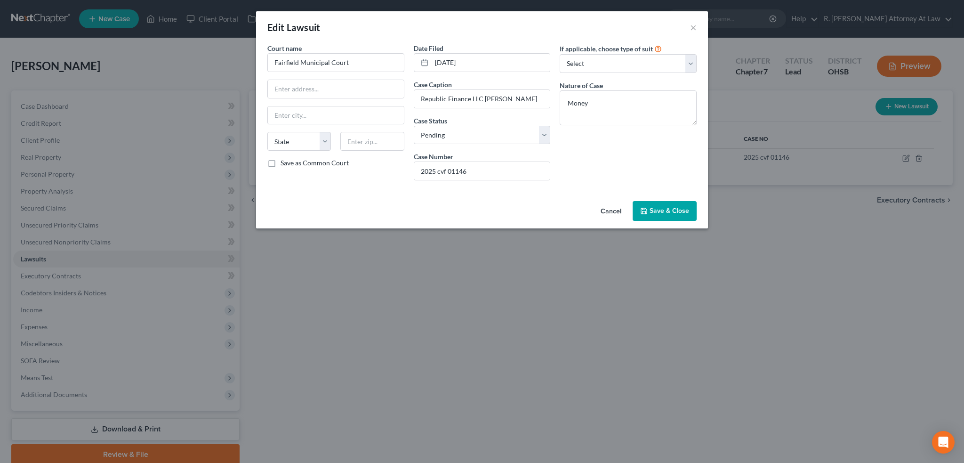
click at [669, 204] on button "Save & Close" at bounding box center [665, 211] width 64 height 20
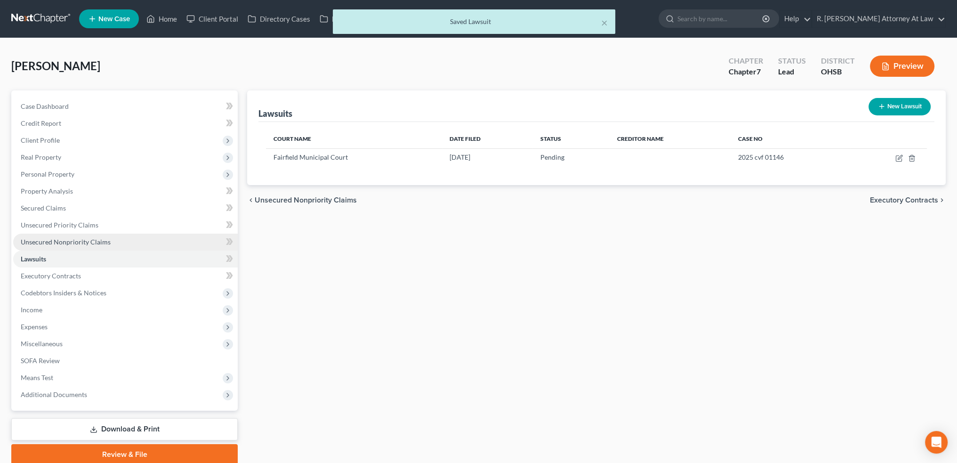
click at [70, 241] on span "Unsecured Nonpriority Claims" at bounding box center [66, 242] width 90 height 8
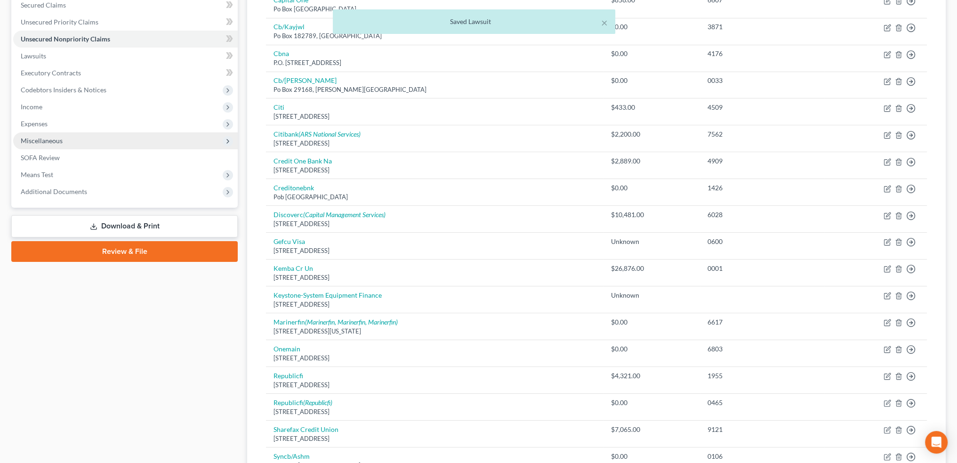
scroll to position [188, 0]
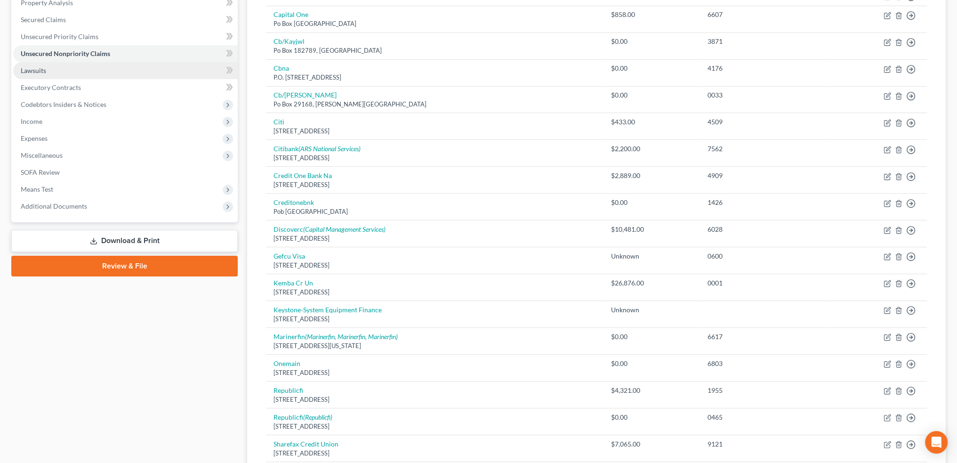
click at [38, 70] on span "Lawsuits" at bounding box center [33, 70] width 25 height 8
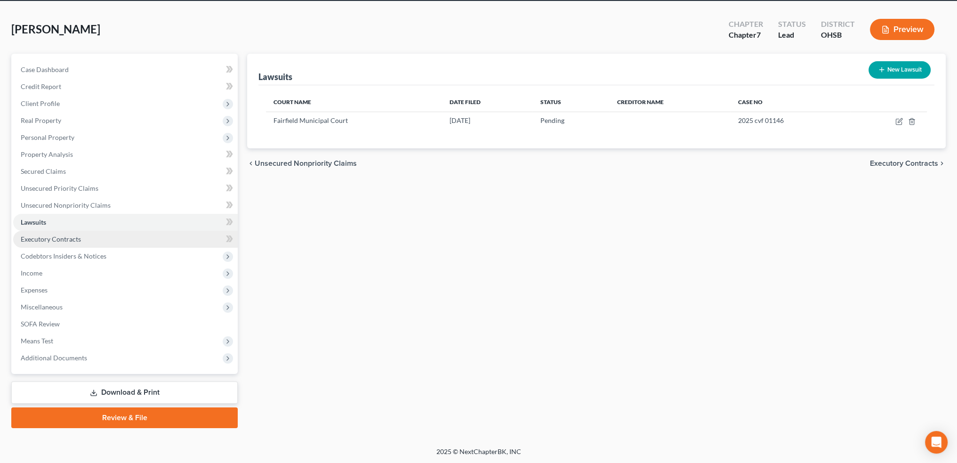
click at [40, 238] on span "Executory Contracts" at bounding box center [51, 239] width 60 height 8
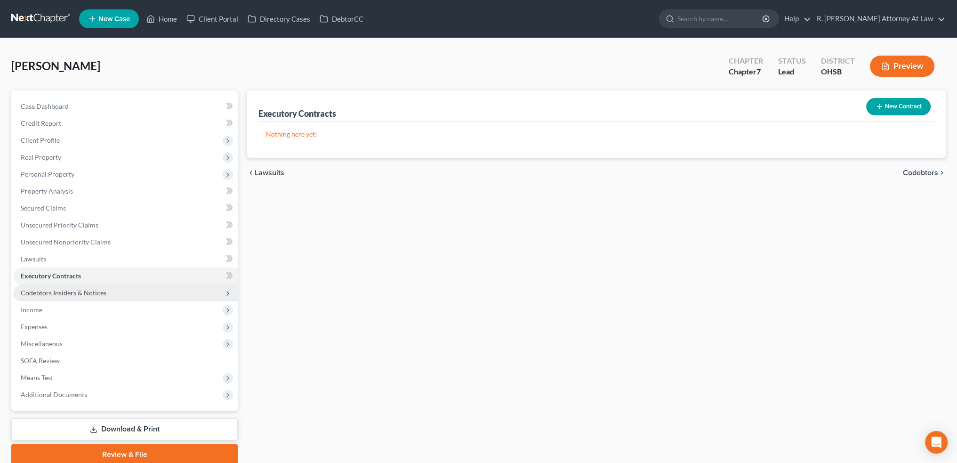
click at [41, 293] on span "Codebtors Insiders & Notices" at bounding box center [64, 293] width 86 height 8
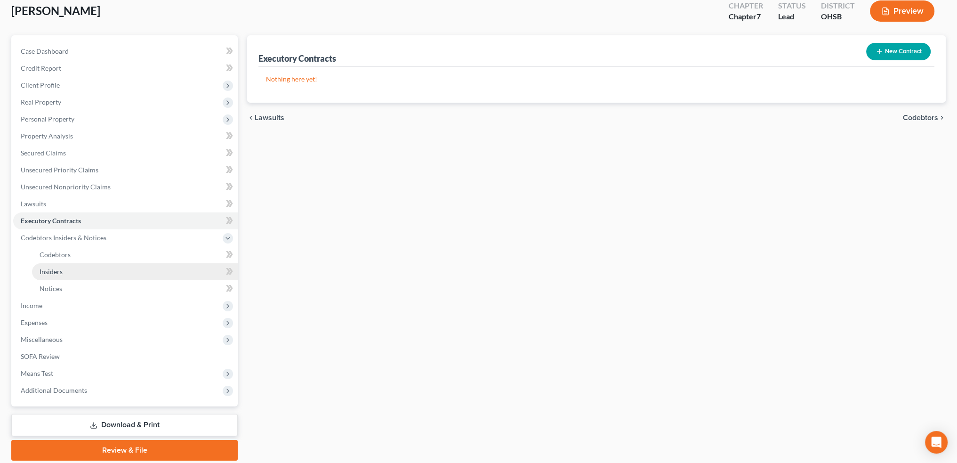
scroll to position [58, 0]
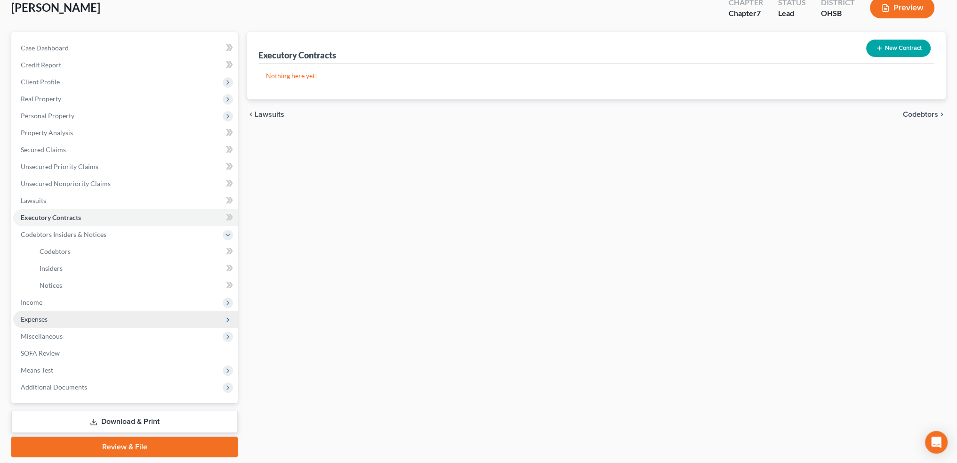
click at [43, 320] on span "Expenses" at bounding box center [34, 319] width 27 height 8
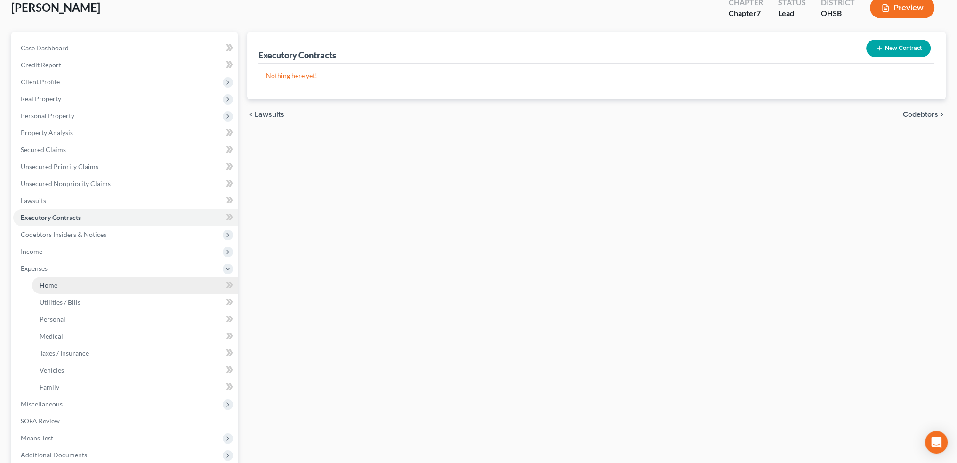
click at [46, 287] on span "Home" at bounding box center [49, 285] width 18 height 8
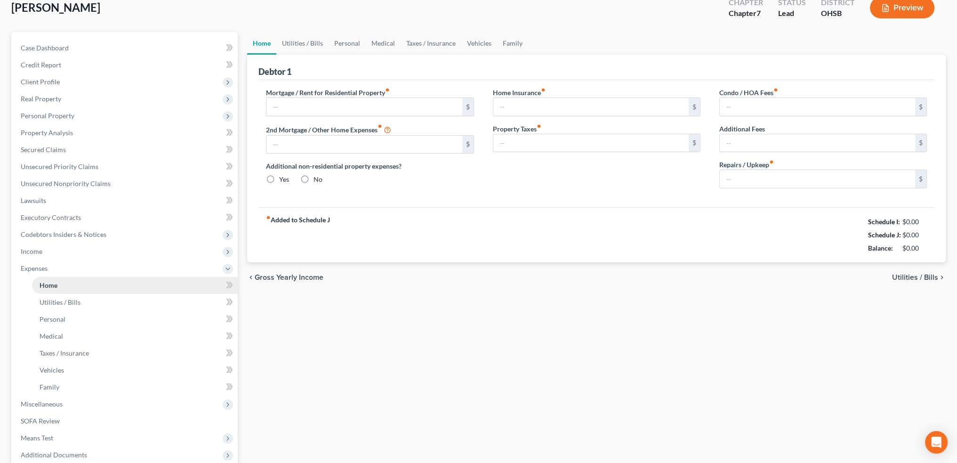
type input "1,200.00"
type input "600.00"
radio input "true"
type input "0.00"
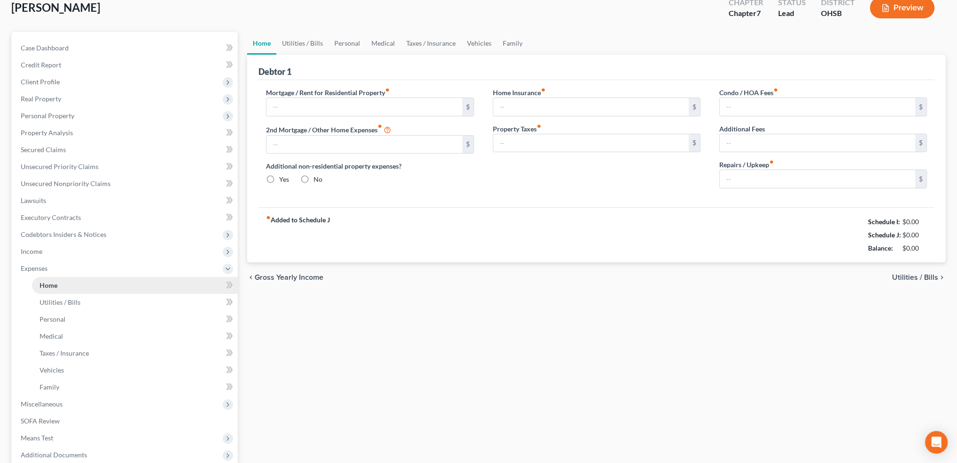
type input "0.00"
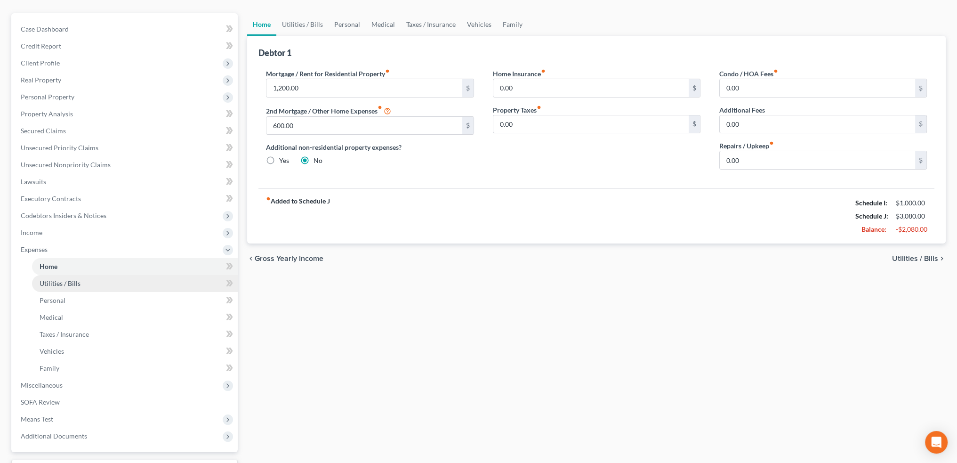
scroll to position [94, 0]
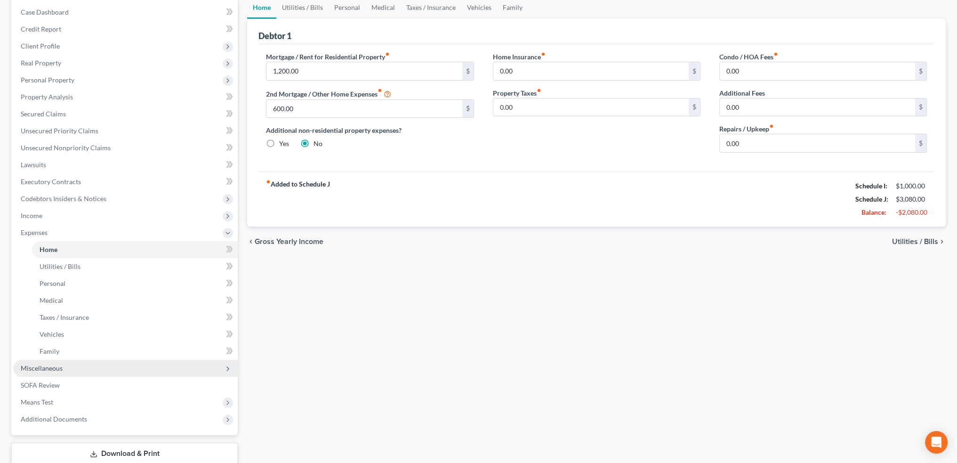
click at [49, 364] on span "Miscellaneous" at bounding box center [42, 368] width 42 height 8
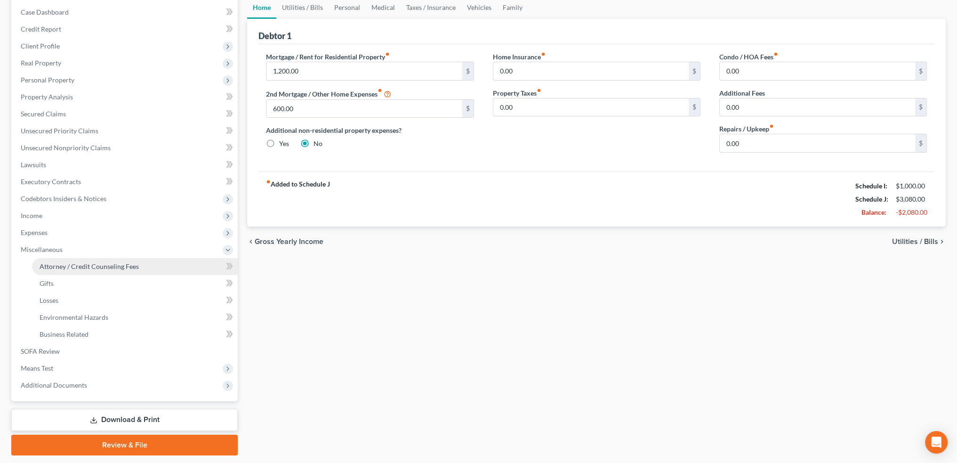
click at [62, 269] on span "Attorney / Credit Counseling Fees" at bounding box center [89, 266] width 99 height 8
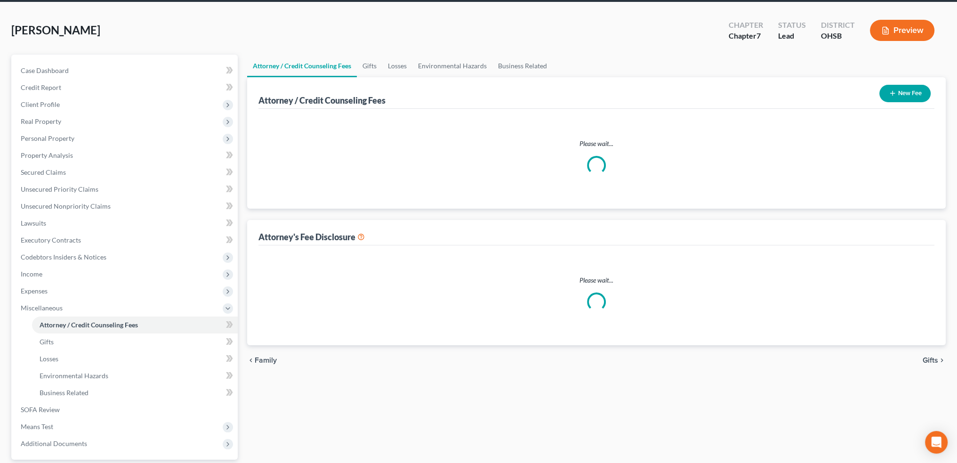
select select "1"
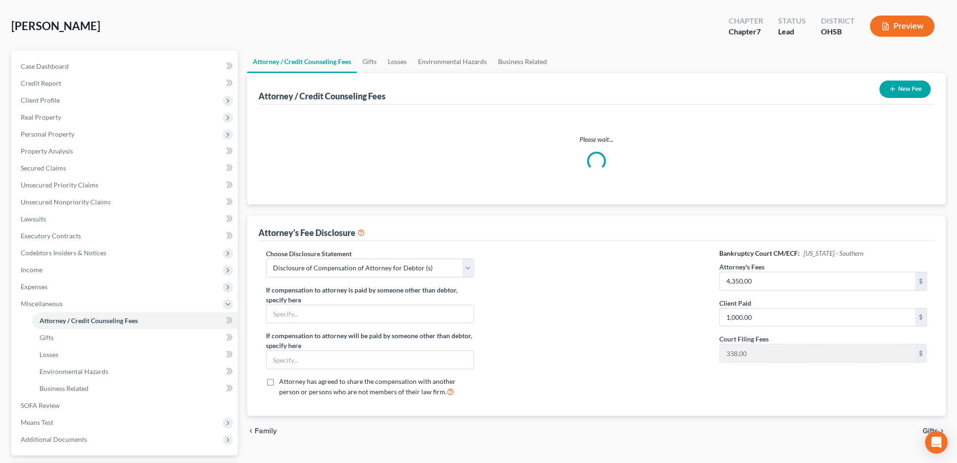
scroll to position [47, 0]
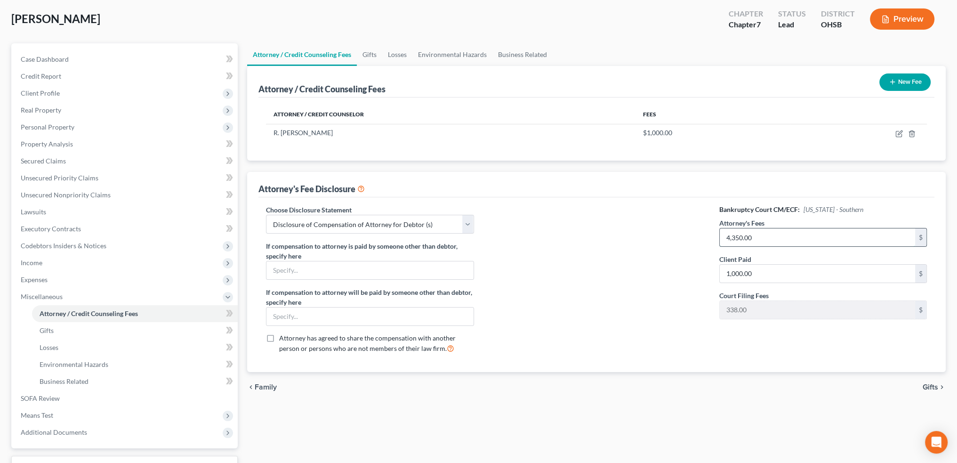
click at [758, 240] on input "4,350.00" at bounding box center [817, 237] width 195 height 18
type input "1,000"
click at [622, 263] on div at bounding box center [597, 283] width 227 height 156
click at [47, 395] on span "SOFA Review" at bounding box center [40, 398] width 39 height 8
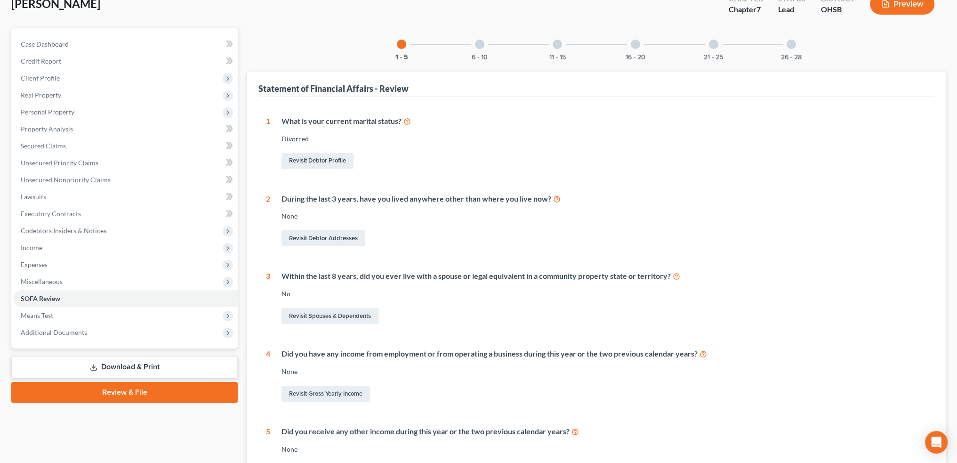
scroll to position [179, 0]
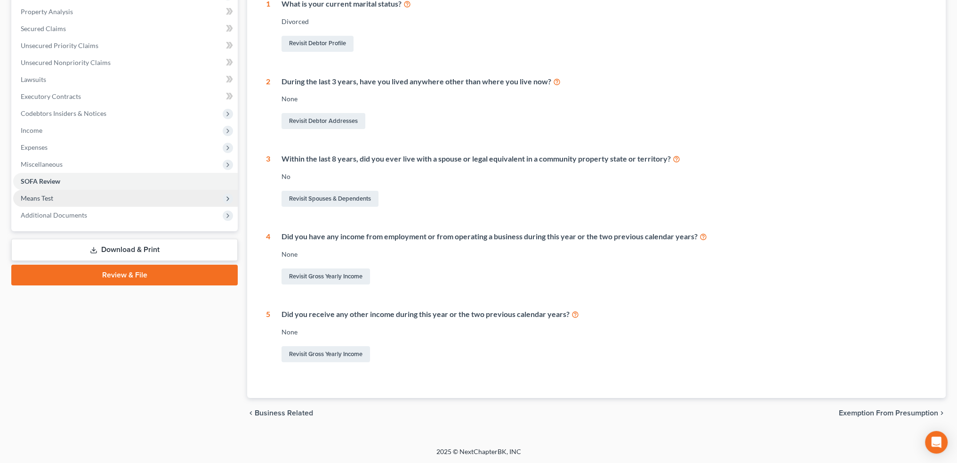
click at [32, 194] on span "Means Test" at bounding box center [37, 198] width 32 height 8
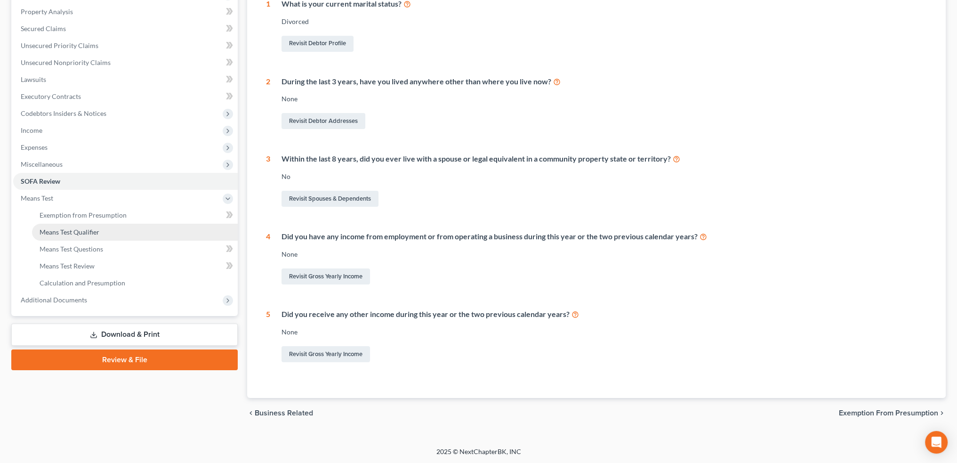
click at [49, 229] on span "Means Test Qualifier" at bounding box center [70, 232] width 60 height 8
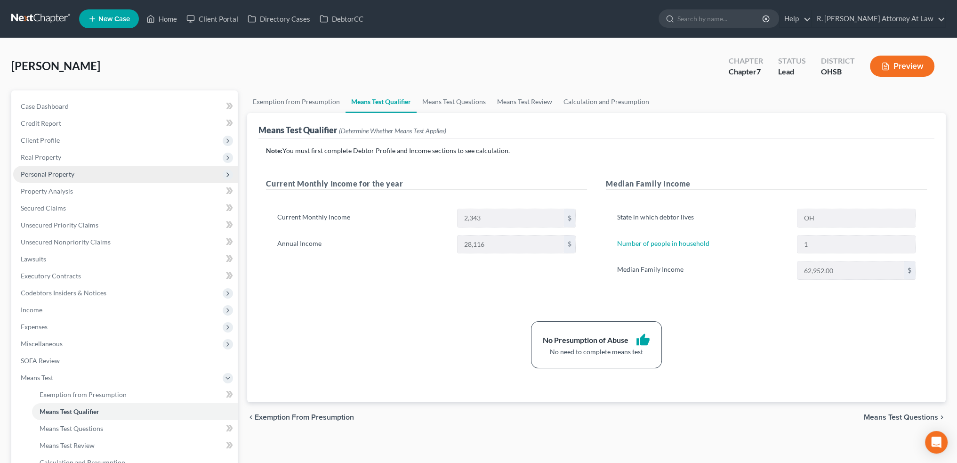
click at [43, 174] on span "Personal Property" at bounding box center [48, 174] width 54 height 8
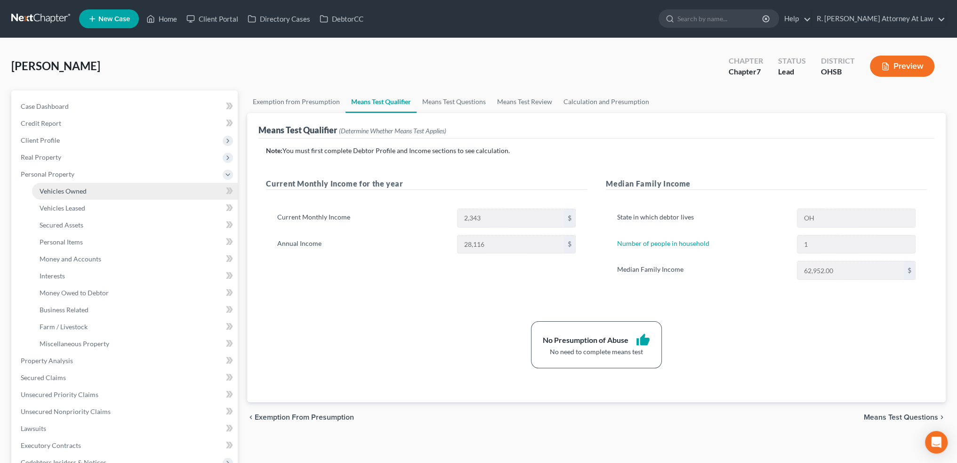
click at [52, 190] on span "Vehicles Owned" at bounding box center [63, 191] width 47 height 8
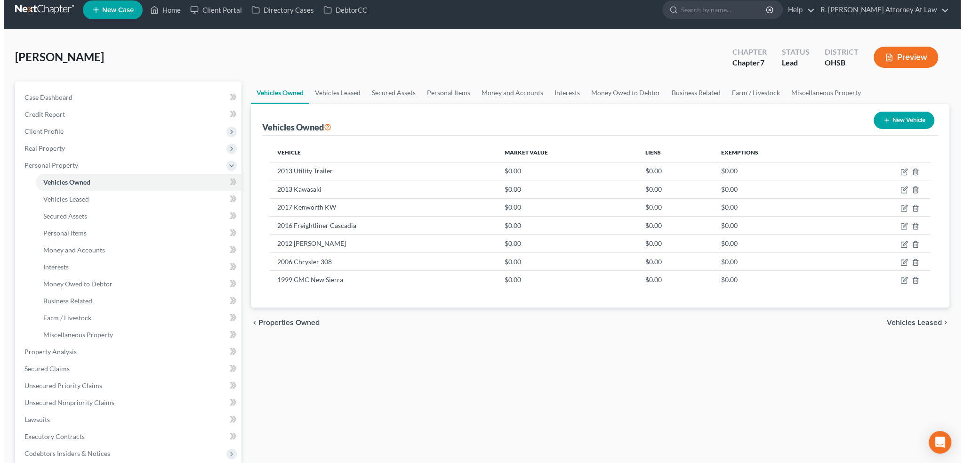
scroll to position [11, 0]
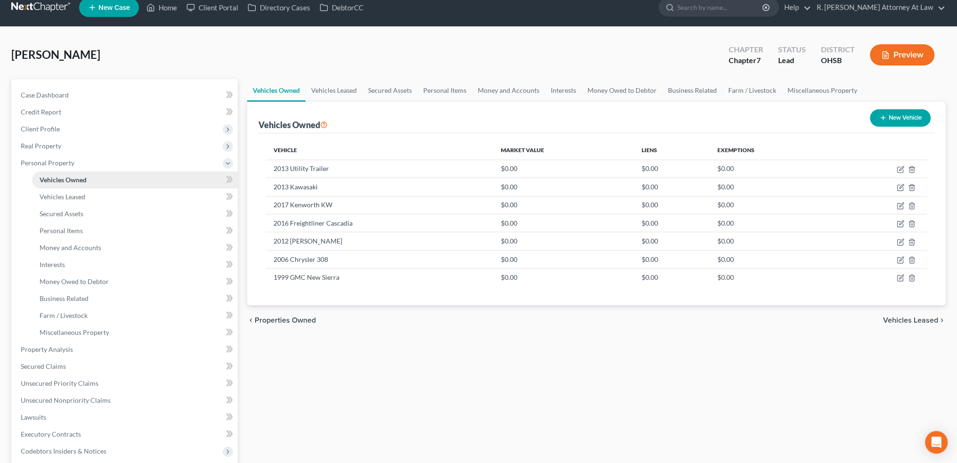
click at [56, 180] on span "Vehicles Owned" at bounding box center [63, 180] width 47 height 8
click at [898, 275] on icon "button" at bounding box center [901, 278] width 8 height 8
select select "0"
select select "27"
select select "4"
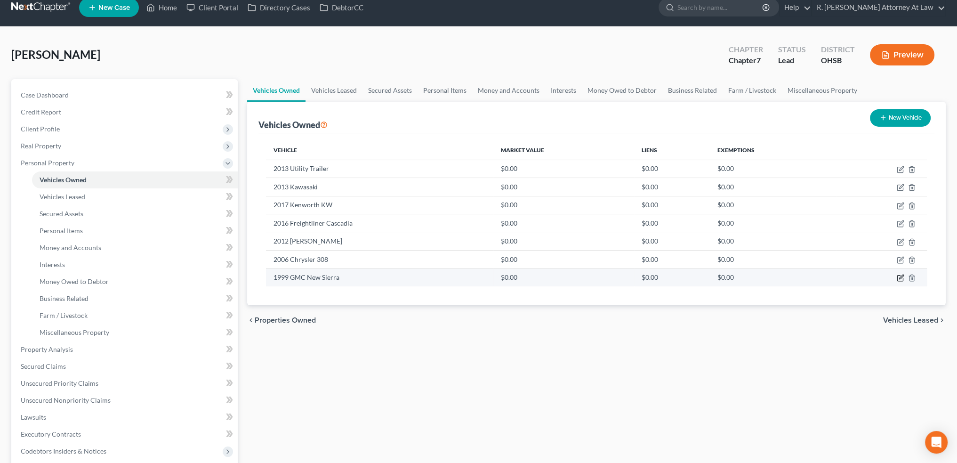
select select "0"
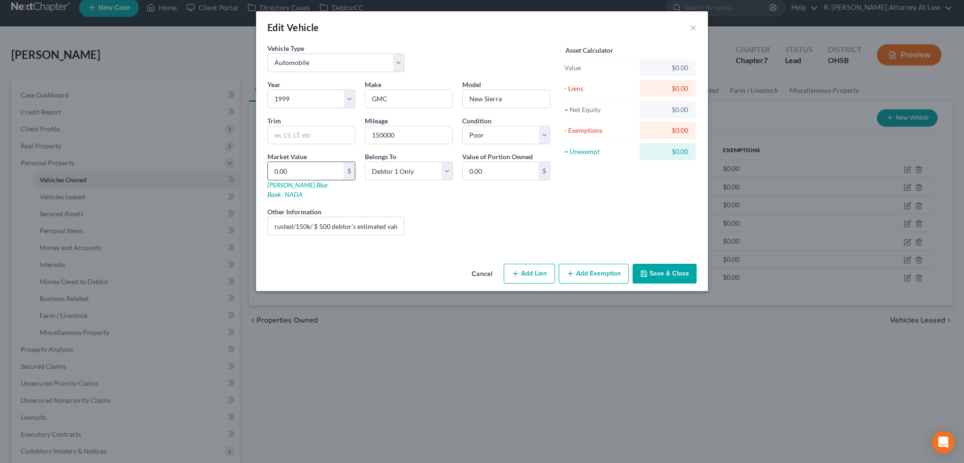
click at [294, 169] on input "0.00" at bounding box center [306, 171] width 76 height 18
type input "5"
type input "5.00"
type input "50"
type input "50.00"
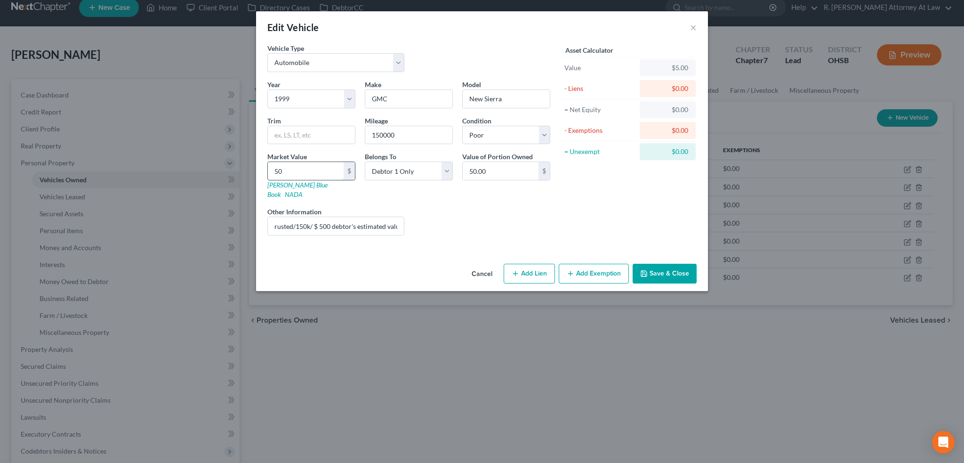
type input "500"
type input "500.00"
type input "500"
click at [431, 207] on div "Liens Select" at bounding box center [482, 221] width 146 height 29
click at [361, 219] on input "rusted/150k/ $ 500 debtor's estimated value/" at bounding box center [336, 226] width 136 height 18
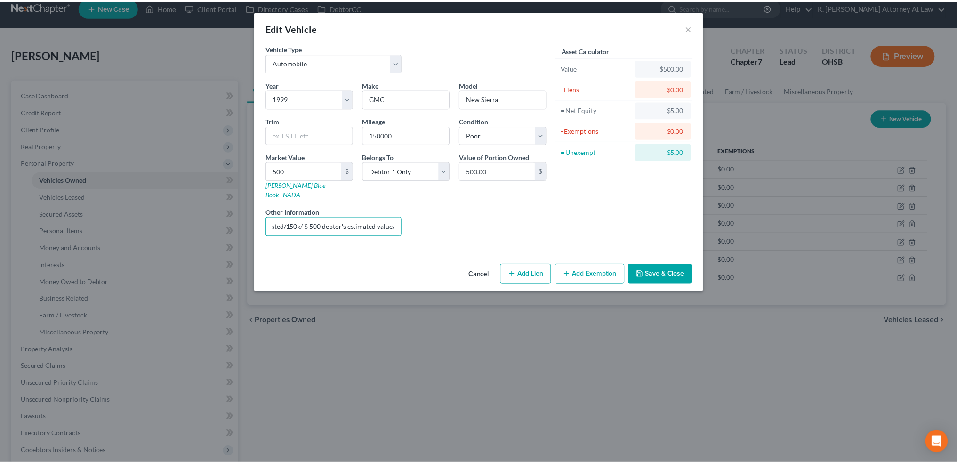
scroll to position [0, 0]
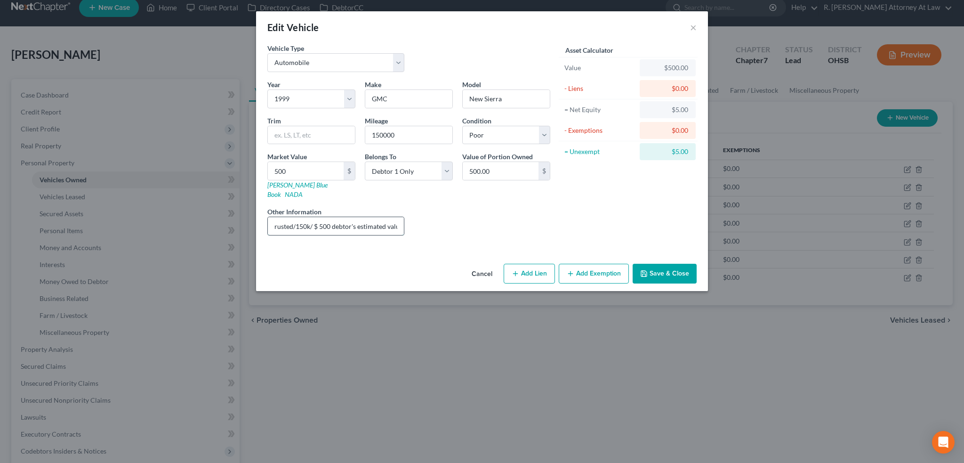
drag, startPoint x: 274, startPoint y: 215, endPoint x: 272, endPoint y: 206, distance: 9.6
click at [274, 217] on input "rusted/150k/ $ 500 debtor's estimated value/" at bounding box center [336, 226] width 136 height 18
type input "kbb.4210/ rusted/150k/ $ 500 debtor's estimated value/"
click at [669, 264] on button "Save & Close" at bounding box center [665, 274] width 64 height 20
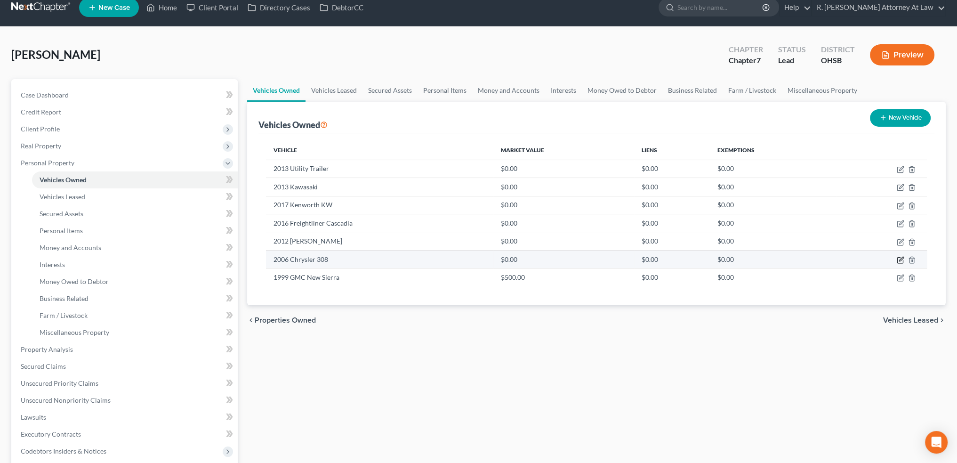
click at [900, 258] on icon "button" at bounding box center [901, 260] width 8 height 8
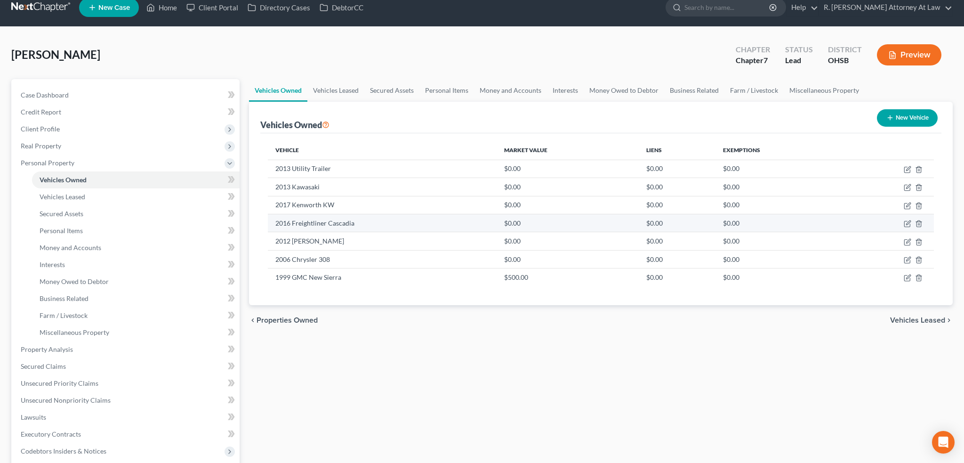
select select "0"
select select "20"
select select "0"
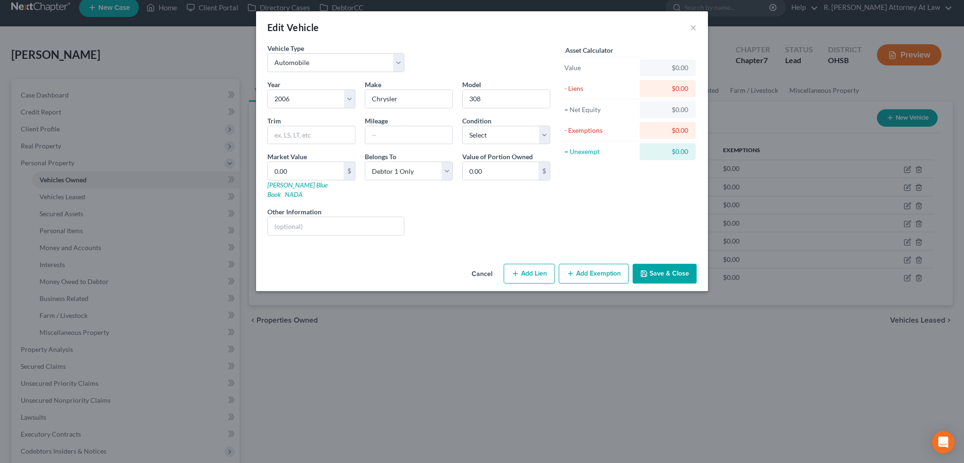
click at [646, 274] on polyline "button" at bounding box center [644, 275] width 3 height 2
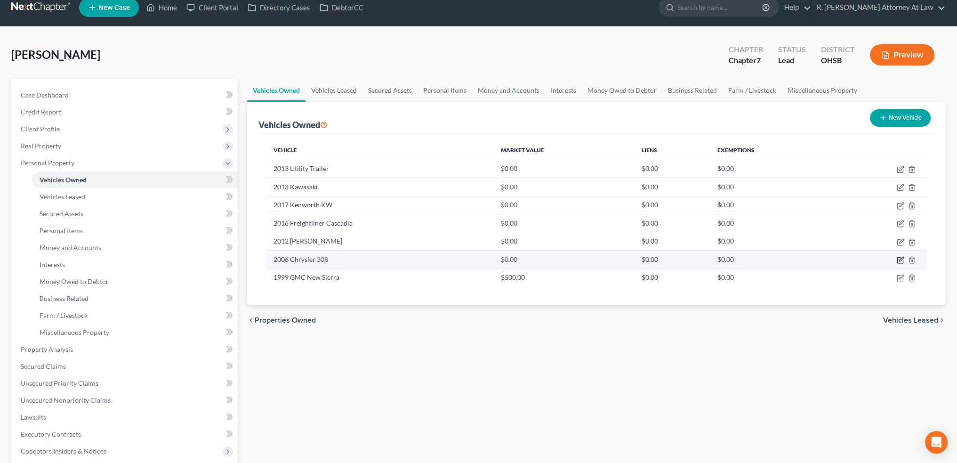
click at [901, 259] on icon "button" at bounding box center [901, 260] width 8 height 8
select select "0"
select select "20"
select select "0"
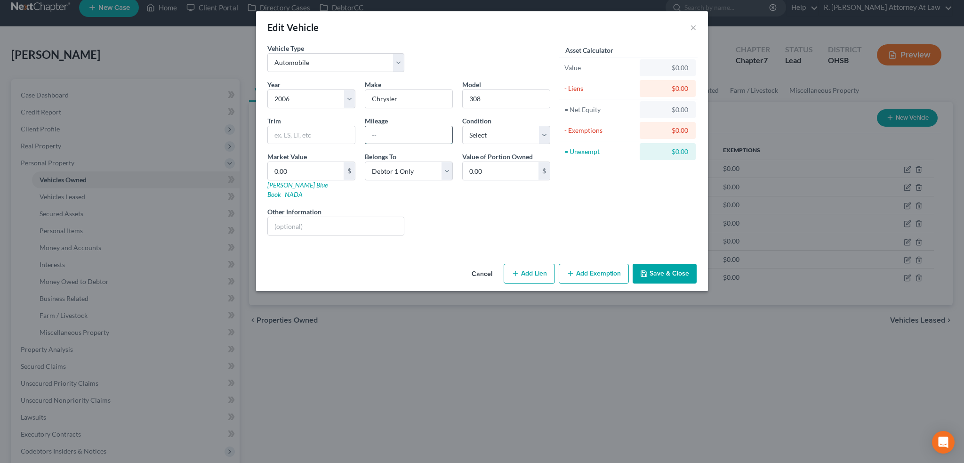
click at [390, 136] on input "text" at bounding box center [408, 135] width 87 height 18
type input "101000"
click at [290, 170] on input "0.00" at bounding box center [306, 171] width 76 height 18
type input "12"
type input "12.00"
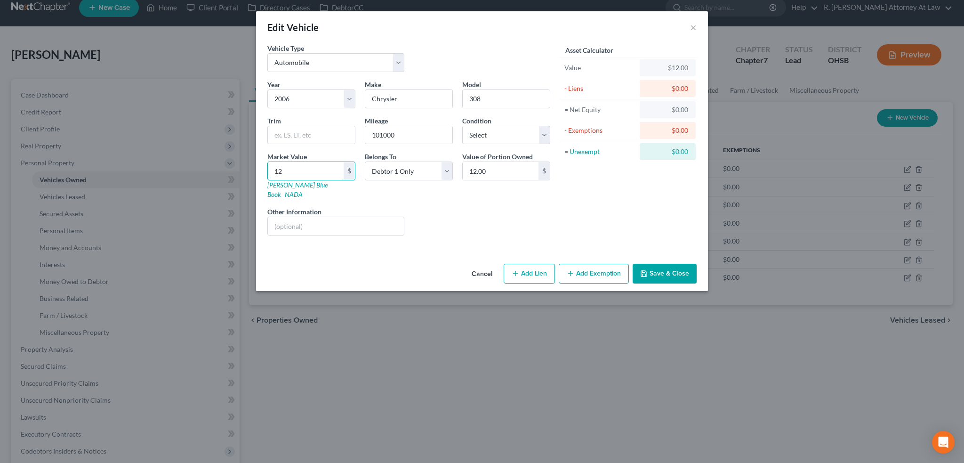
type input "127"
type input "127.00"
type input "1274"
type input "1,274.00"
type input "1,2747"
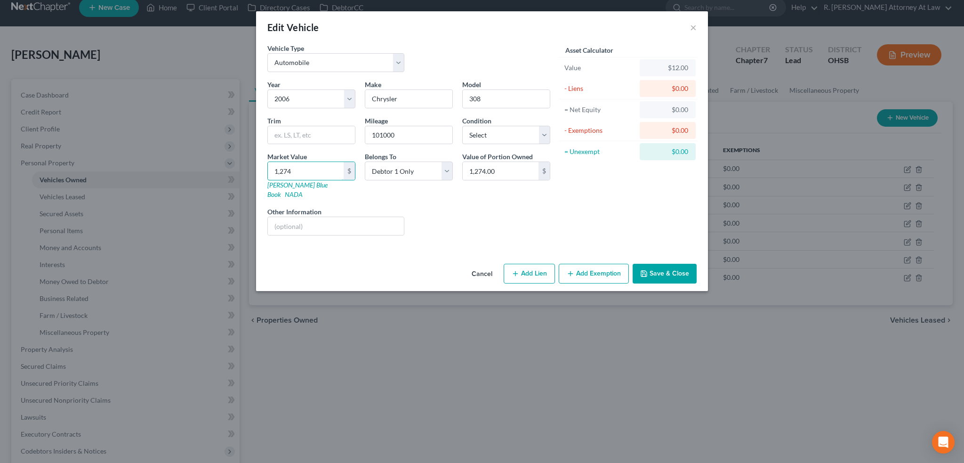
type input "12,747.00"
type input "12,747"
click at [658, 264] on button "Save & Close" at bounding box center [665, 274] width 64 height 20
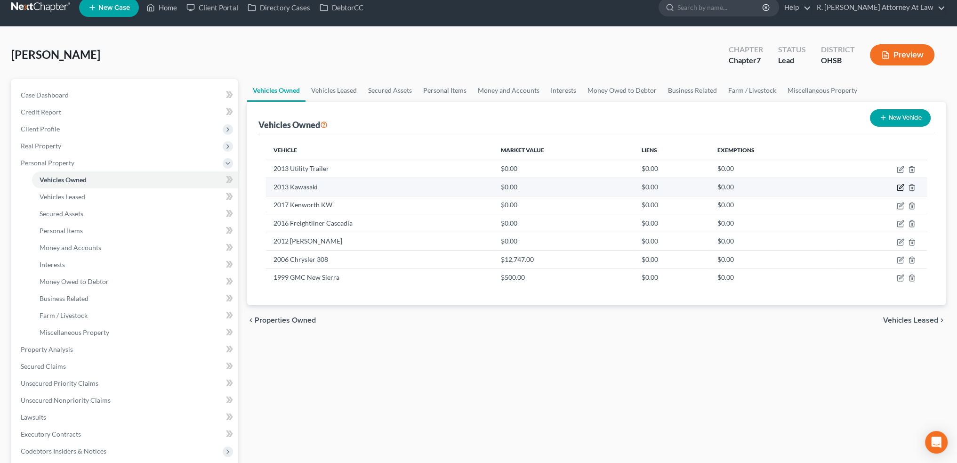
click at [900, 186] on icon "button" at bounding box center [901, 188] width 8 height 8
select select "0"
select select "13"
select select "0"
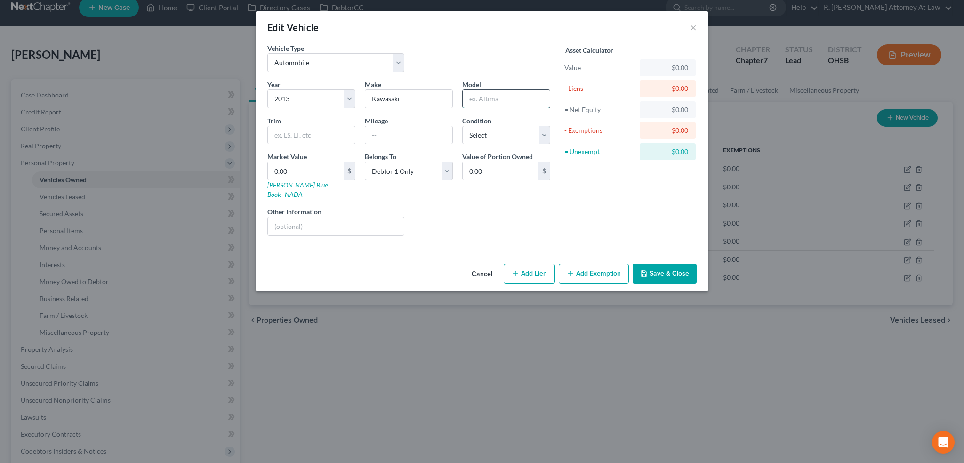
click at [474, 97] on input "text" at bounding box center [506, 99] width 87 height 18
type input "Vulcan"
click at [481, 132] on select "Select Excellent Very Good Good Fair Poor" at bounding box center [506, 135] width 88 height 19
select select "3"
click at [462, 126] on select "Select Excellent Very Good Good Fair Poor" at bounding box center [506, 135] width 88 height 19
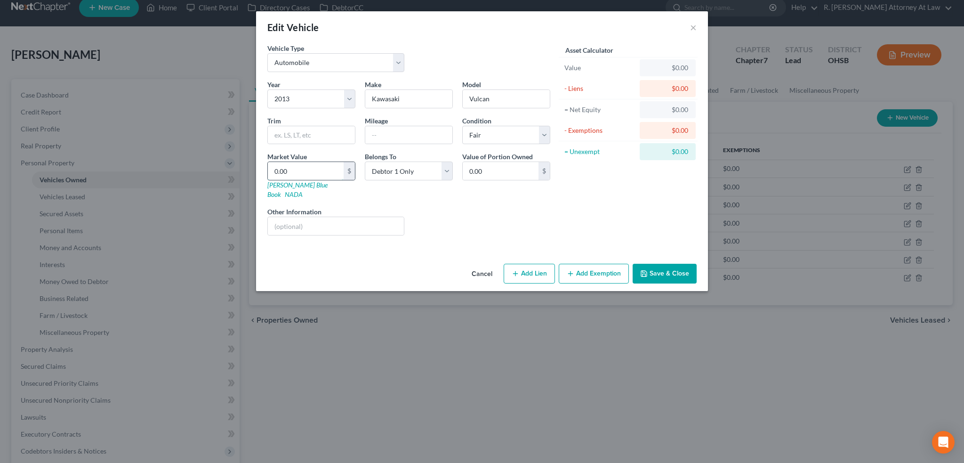
click at [294, 166] on input "0.00" at bounding box center [306, 171] width 76 height 18
type input "5"
type input "5.00"
type input "50"
type input "50.00"
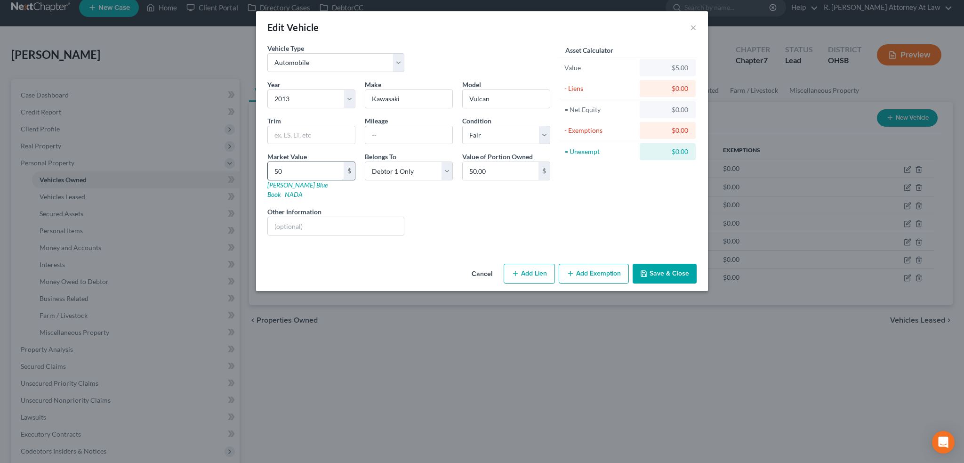
type input "500"
type input "500.00"
type input "5000"
type input "5,000.00"
type input "5,000"
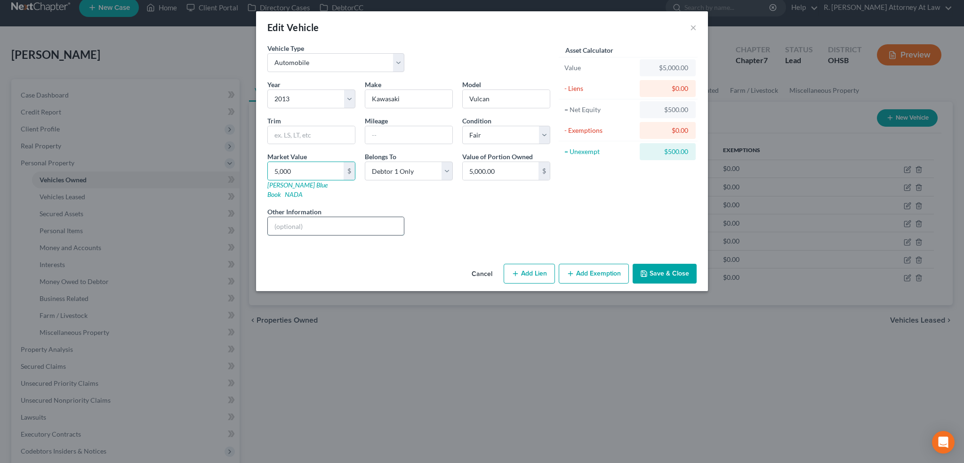
click at [275, 218] on input "text" at bounding box center [336, 226] width 136 height 18
click at [274, 219] on input "3665- 5329" at bounding box center [336, 226] width 136 height 18
type input "kbb trade to sale 3665- 5329"
click at [664, 264] on button "Save & Close" at bounding box center [665, 274] width 64 height 20
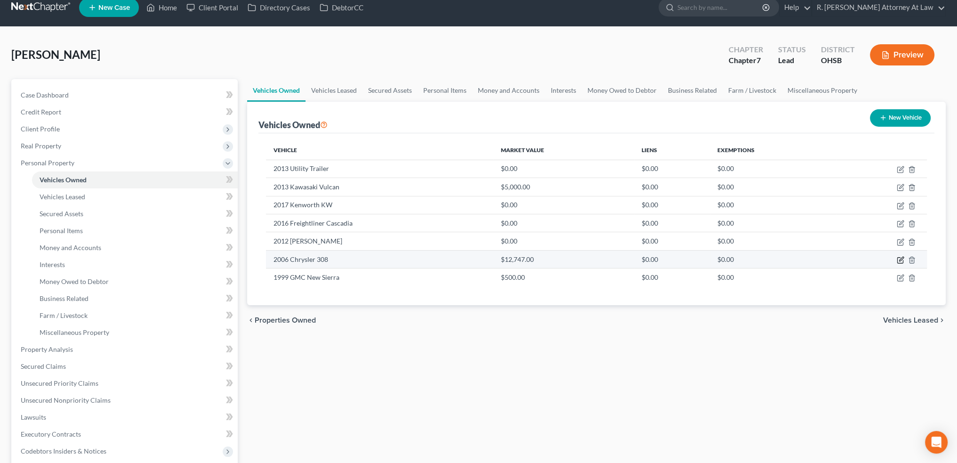
click at [900, 259] on icon "button" at bounding box center [901, 260] width 8 height 8
select select "0"
select select "20"
select select "0"
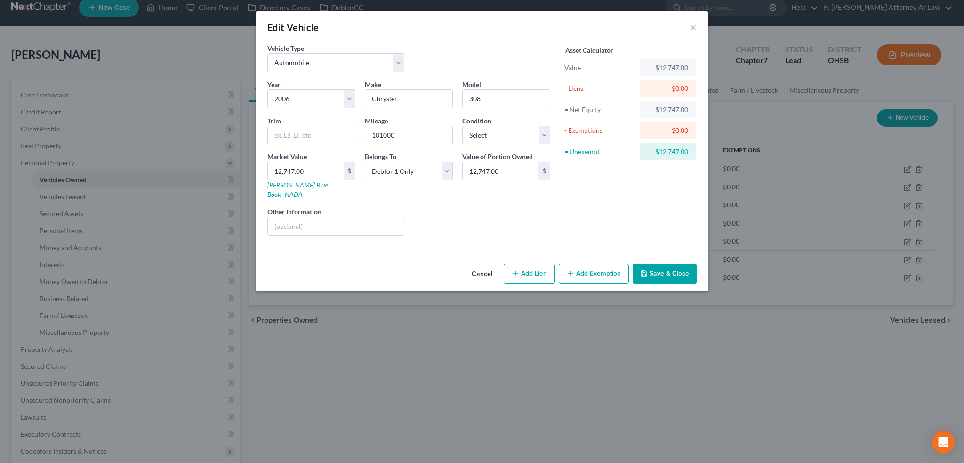
click at [656, 266] on button "Save & Close" at bounding box center [665, 274] width 64 height 20
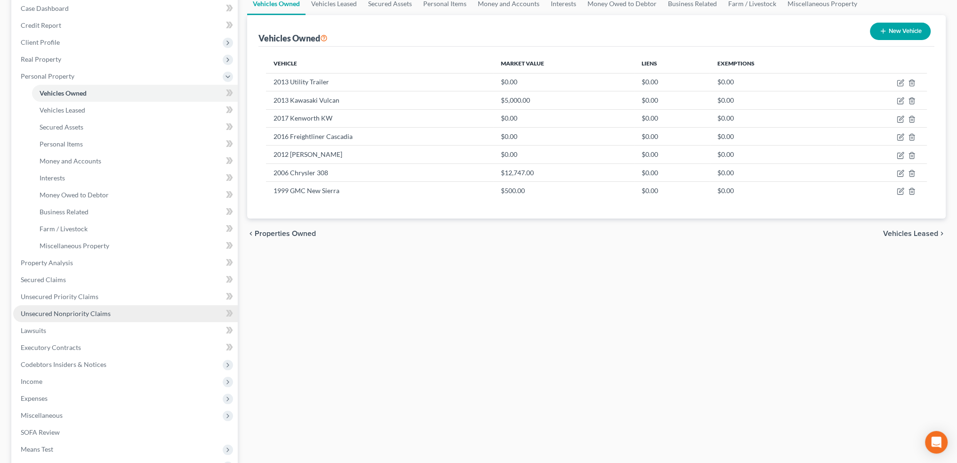
scroll to position [141, 0]
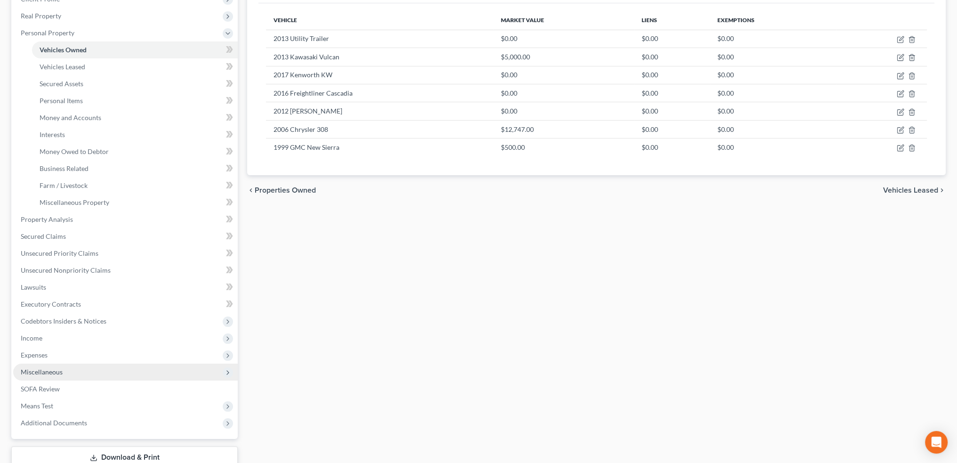
click at [47, 368] on span "Miscellaneous" at bounding box center [42, 372] width 42 height 8
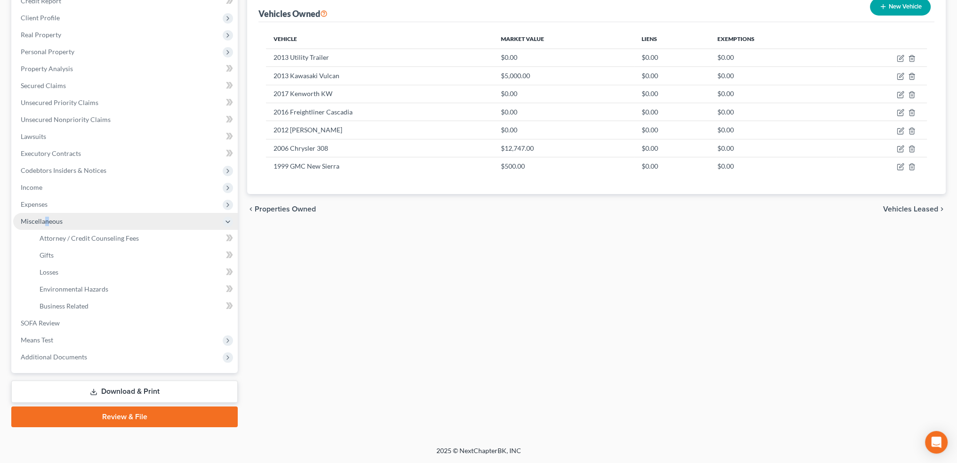
scroll to position [121, 0]
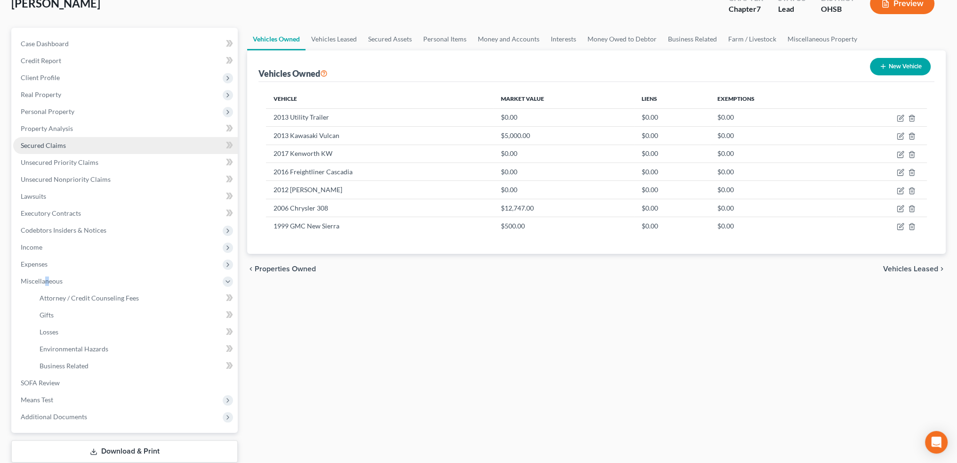
click at [52, 146] on span "Secured Claims" at bounding box center [43, 145] width 45 height 8
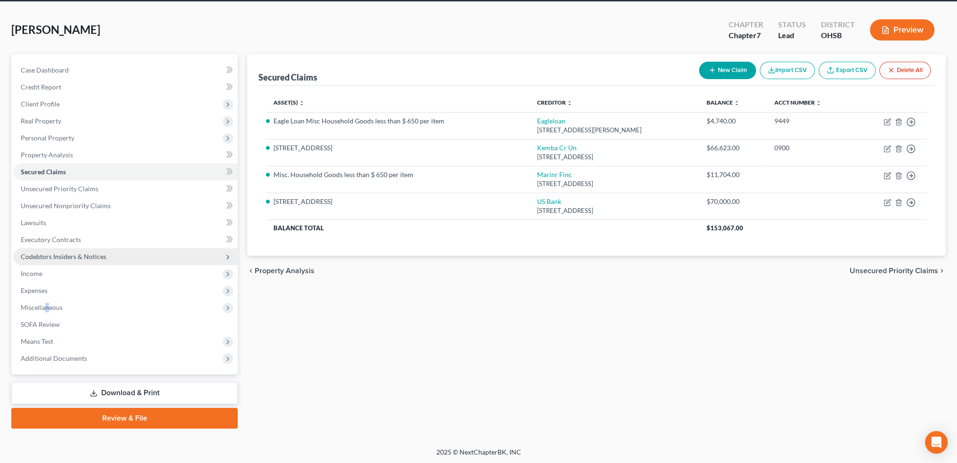
scroll to position [37, 0]
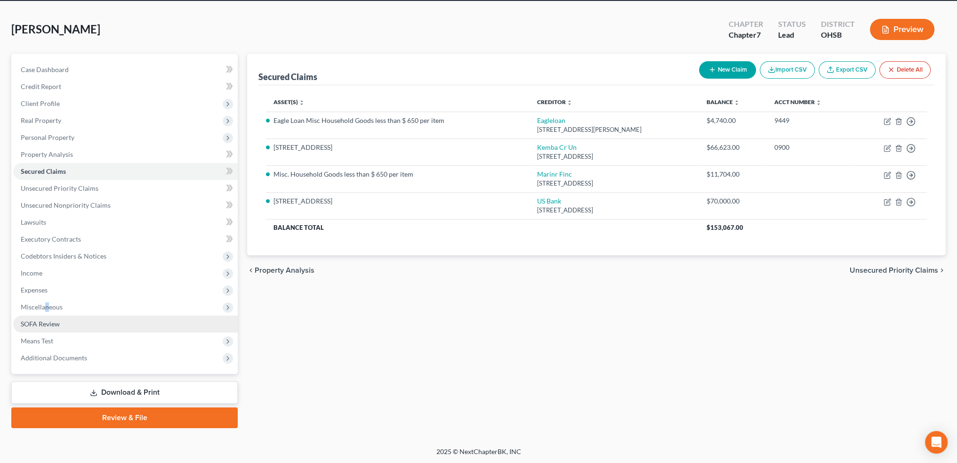
click at [39, 321] on span "SOFA Review" at bounding box center [40, 324] width 39 height 8
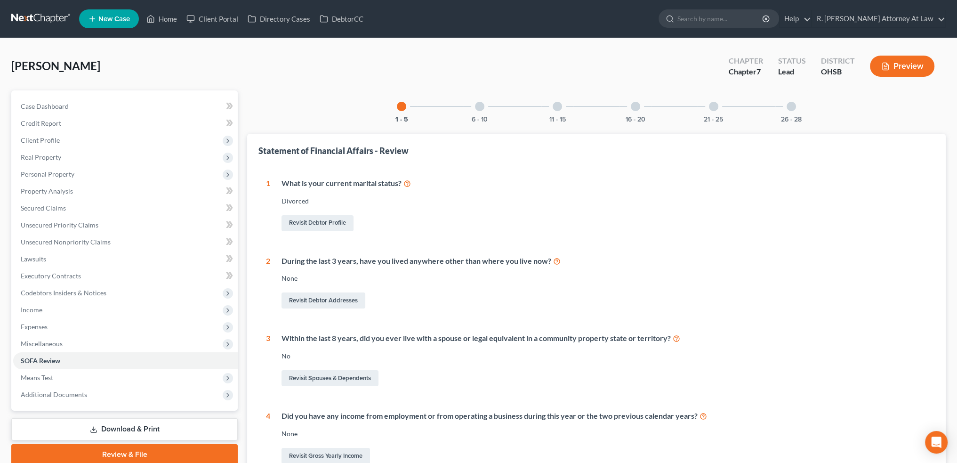
click at [790, 107] on div at bounding box center [791, 106] width 9 height 9
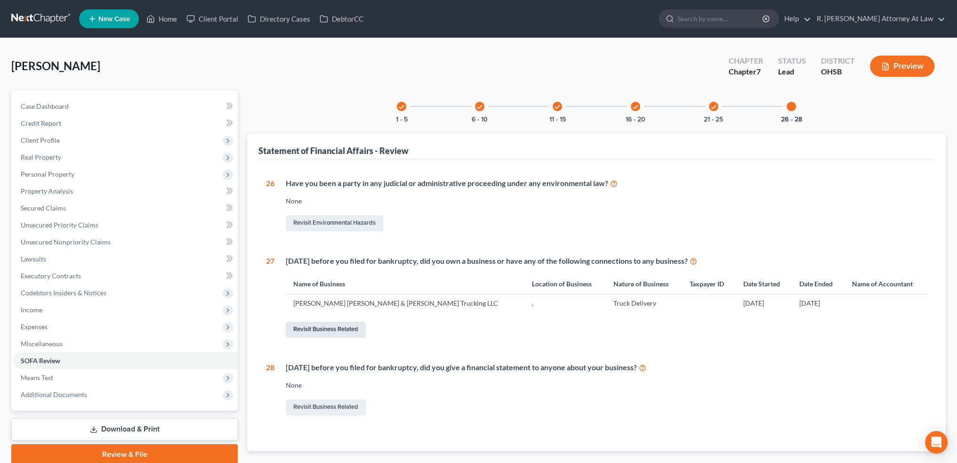
click at [327, 332] on link "Revisit Business Related" at bounding box center [326, 330] width 80 height 16
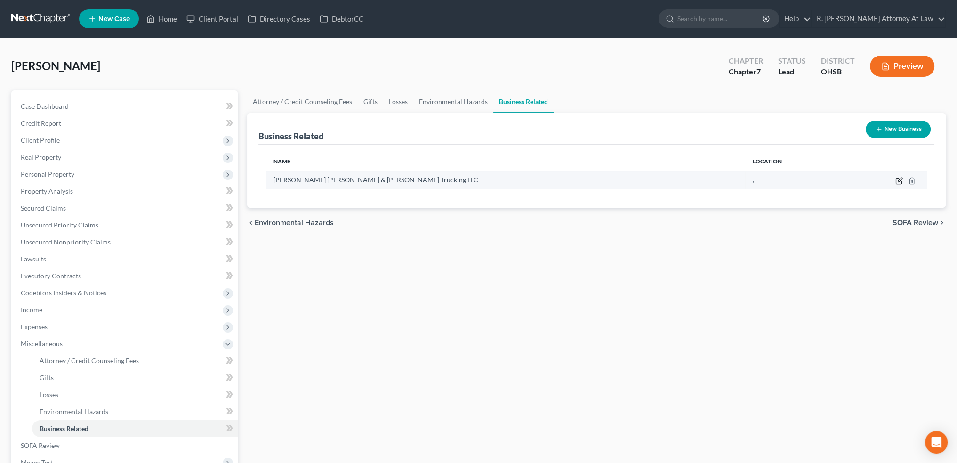
click at [898, 180] on icon "button" at bounding box center [900, 181] width 8 height 8
select select "member"
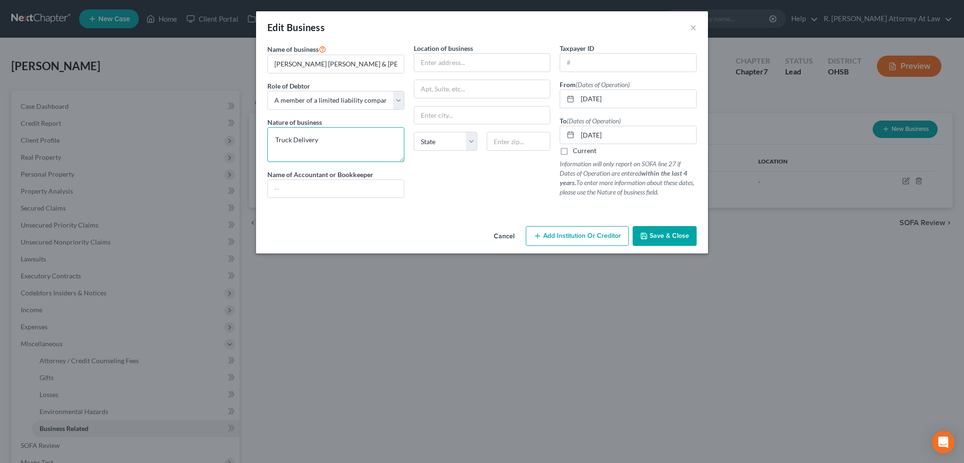
drag, startPoint x: 322, startPoint y: 135, endPoint x: 333, endPoint y: 141, distance: 12.6
click at [324, 137] on textarea "Truck Delivery" at bounding box center [335, 144] width 137 height 35
type textarea "T"
type textarea "d"
click at [275, 139] on textarea "Delivery Company" at bounding box center [335, 144] width 137 height 35
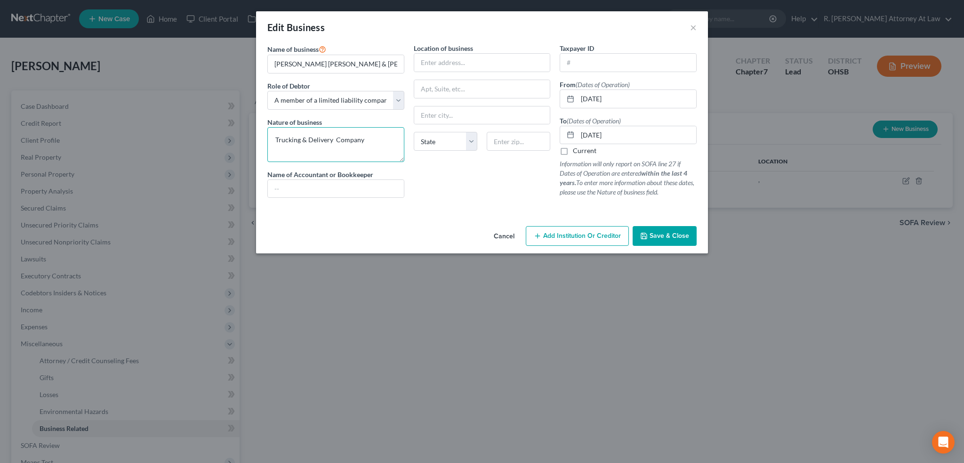
type textarea "Trucking & Delivery Company"
click at [587, 63] on input "text" at bounding box center [628, 63] width 136 height 18
type input "[US_EMPLOYER_IDENTIFICATION_NUMBER]"
click at [452, 64] on input "text" at bounding box center [482, 63] width 136 height 18
type input "[STREET_ADDRESS]"
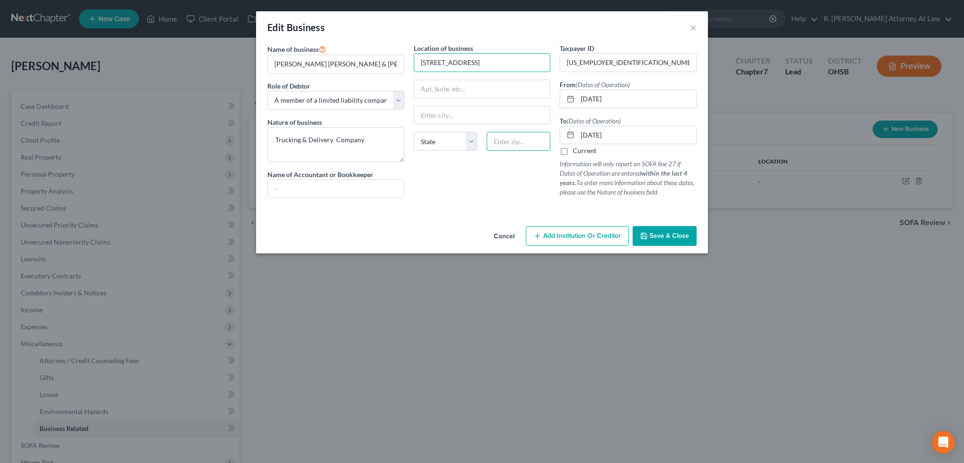
drag, startPoint x: 499, startPoint y: 139, endPoint x: 490, endPoint y: 126, distance: 16.2
click at [500, 139] on input "text" at bounding box center [519, 141] width 64 height 19
type input "45014"
type input "[GEOGRAPHIC_DATA]"
select select "36"
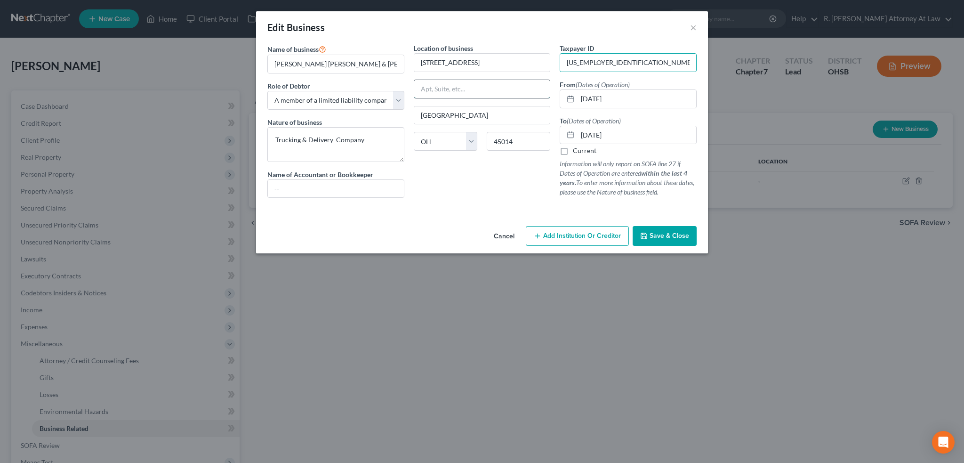
click at [437, 81] on input "text" at bounding box center [482, 89] width 136 height 18
click at [656, 233] on span "Save & Close" at bounding box center [670, 236] width 40 height 8
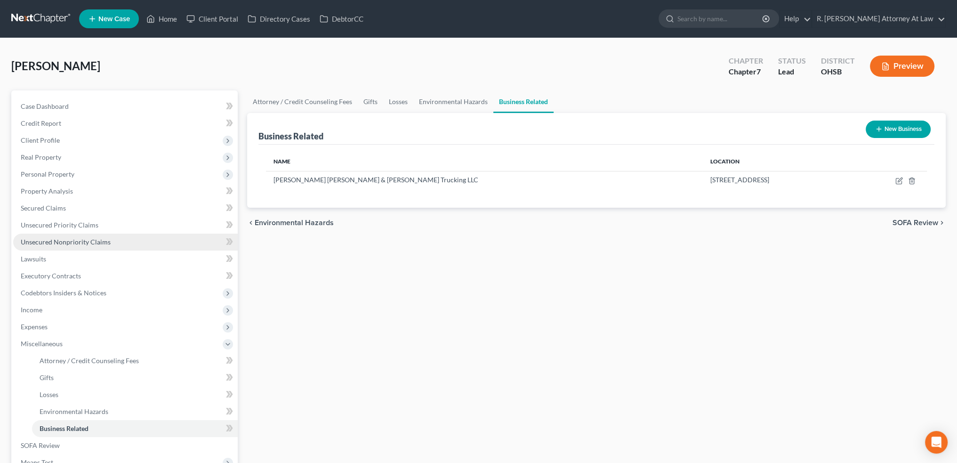
click at [36, 239] on span "Unsecured Nonpriority Claims" at bounding box center [66, 242] width 90 height 8
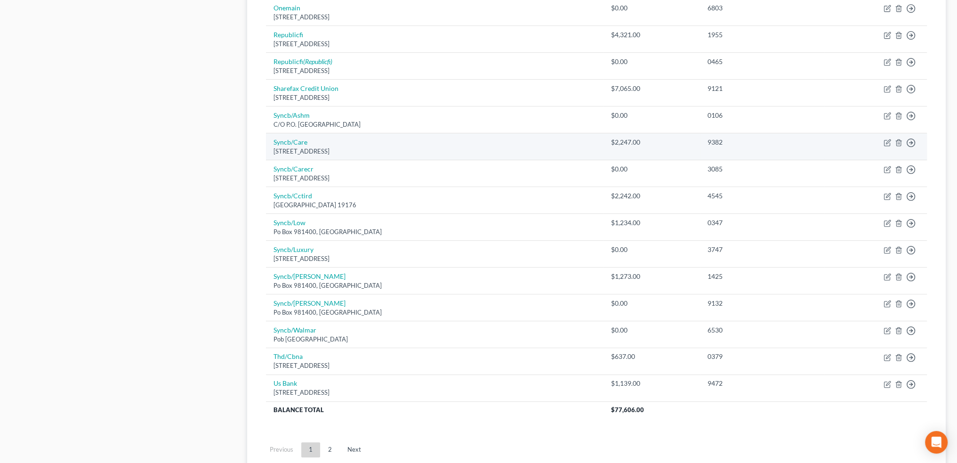
scroll to position [613, 0]
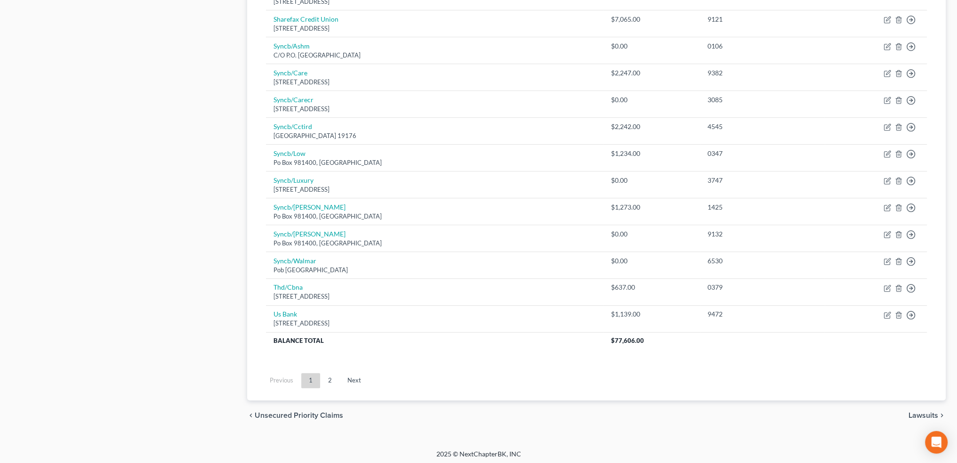
click at [332, 376] on link "2" at bounding box center [330, 380] width 19 height 15
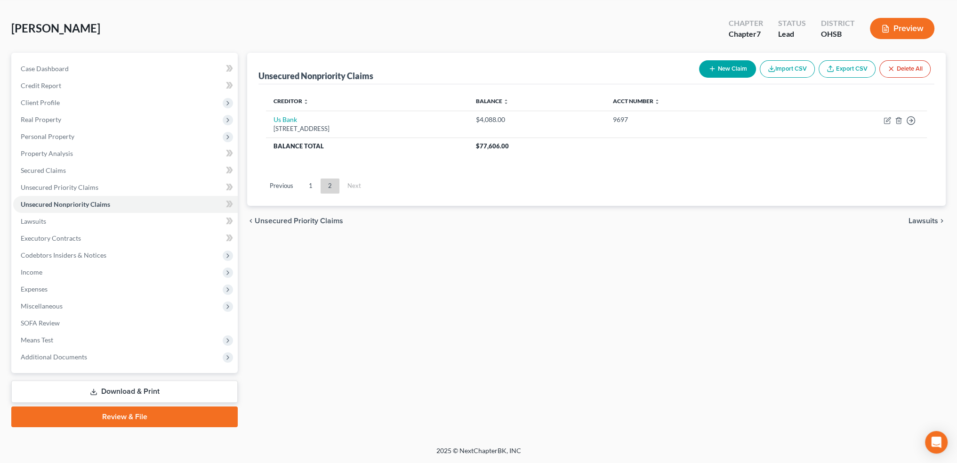
scroll to position [37, 0]
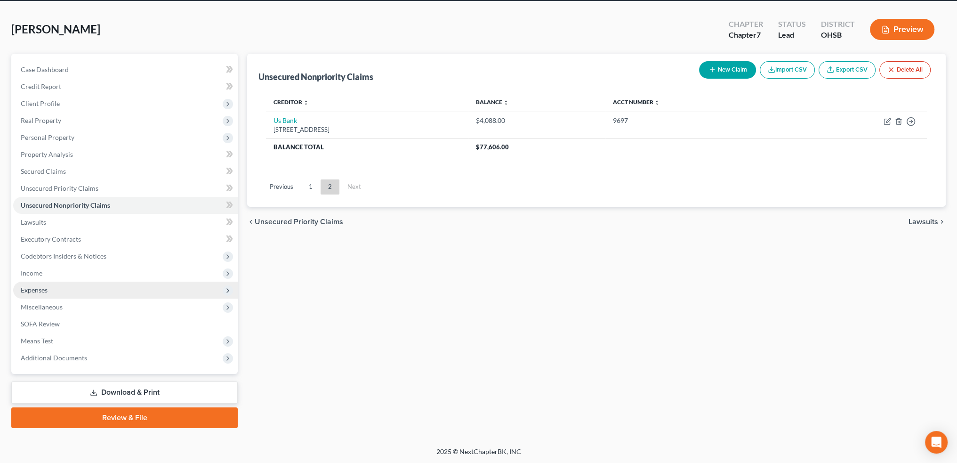
click at [26, 289] on span "Expenses" at bounding box center [34, 290] width 27 height 8
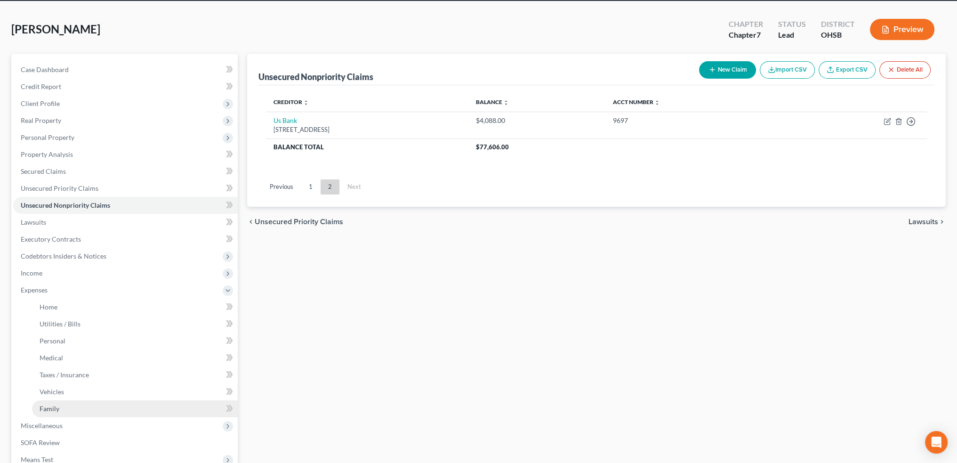
click at [49, 405] on span "Family" at bounding box center [50, 409] width 20 height 8
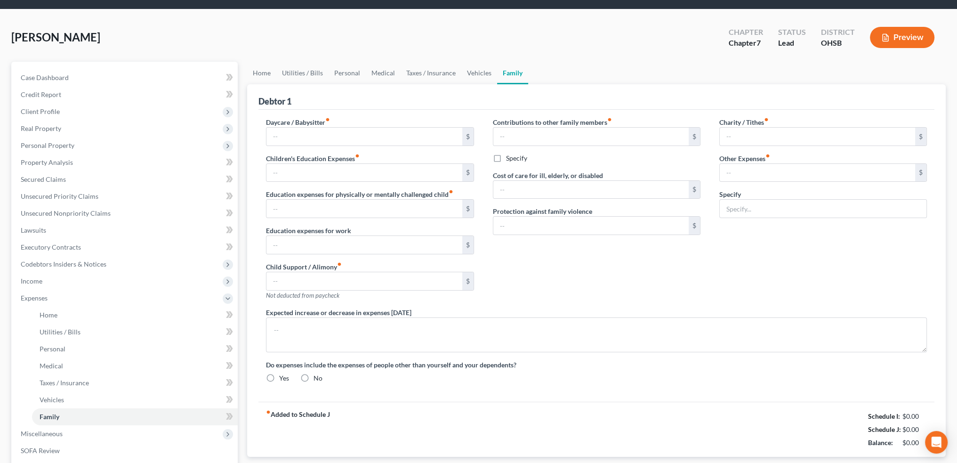
type input "0.00"
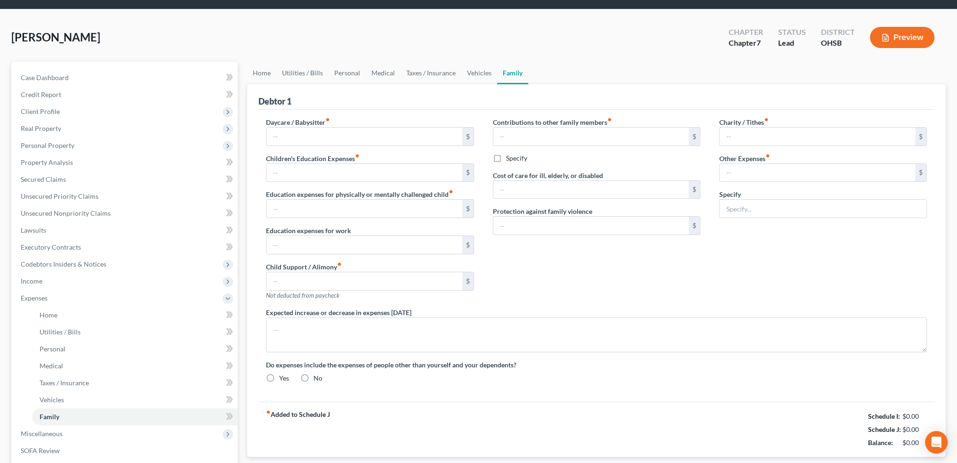
type input "0.00"
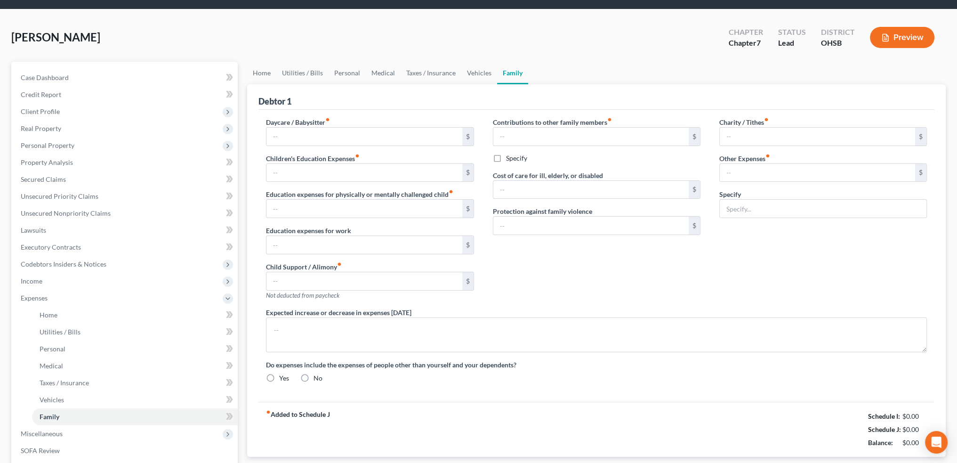
radio input "true"
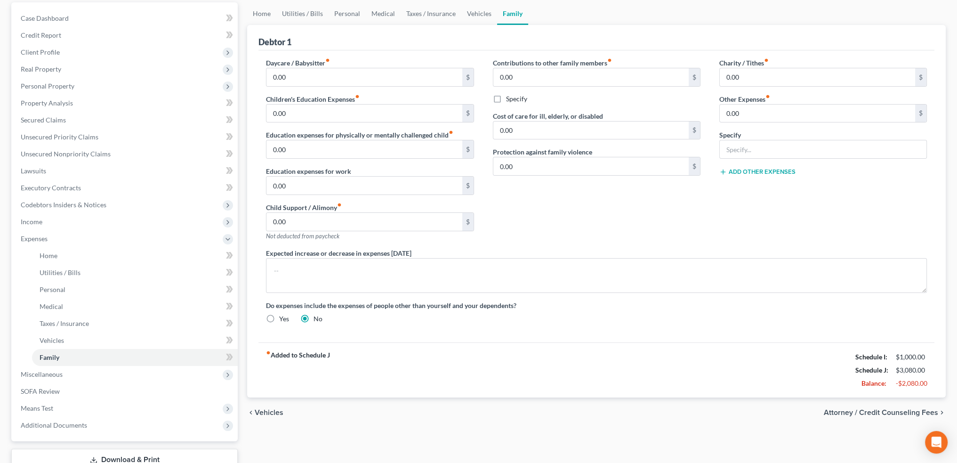
scroll to position [94, 0]
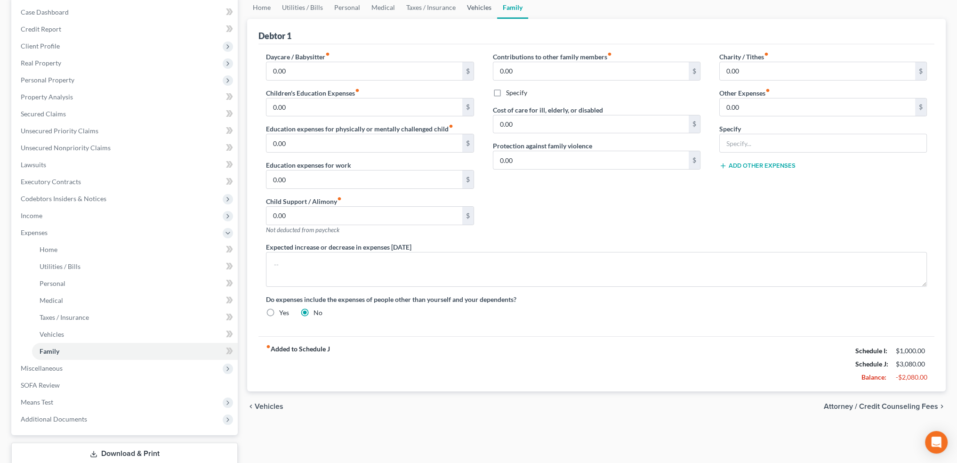
click at [471, 7] on link "Vehicles" at bounding box center [479, 7] width 36 height 23
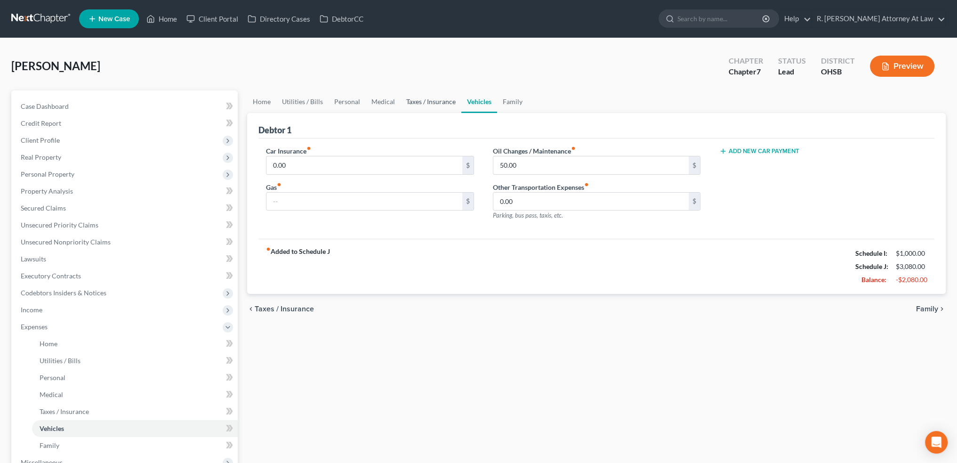
click at [428, 100] on link "Taxes / Insurance" at bounding box center [431, 101] width 61 height 23
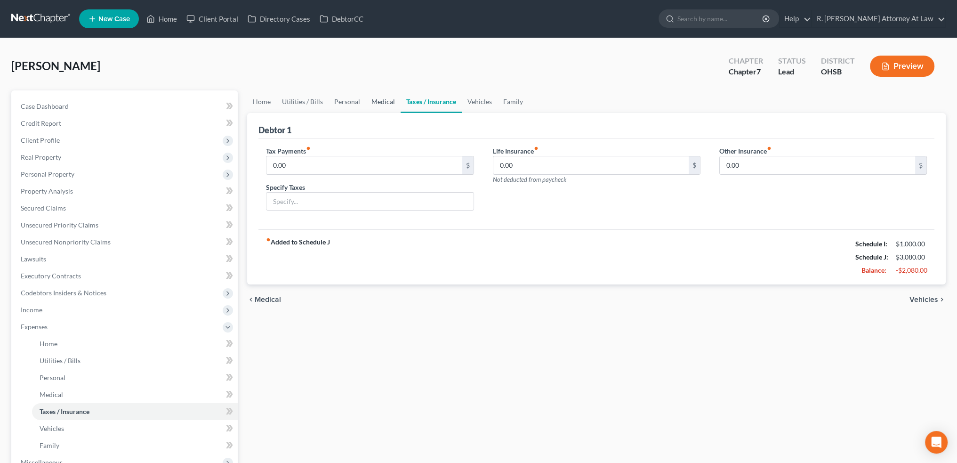
click at [381, 100] on link "Medical" at bounding box center [383, 101] width 35 height 23
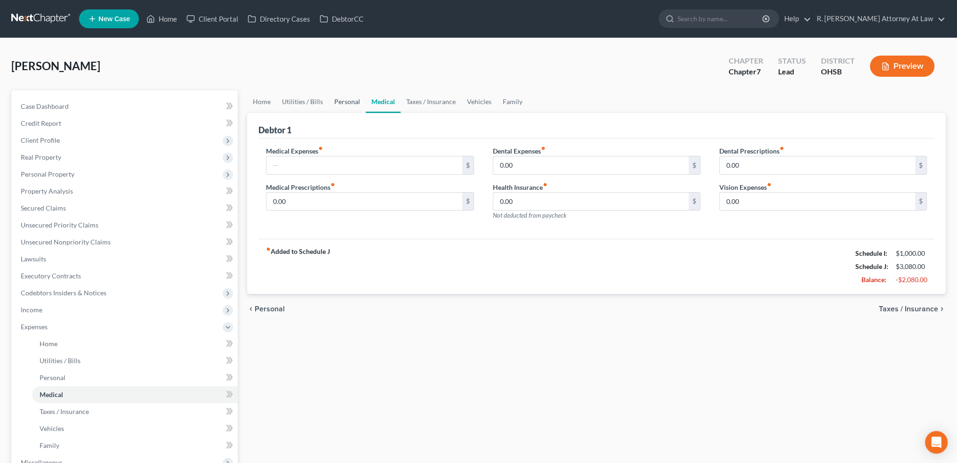
click at [350, 99] on link "Personal" at bounding box center [347, 101] width 37 height 23
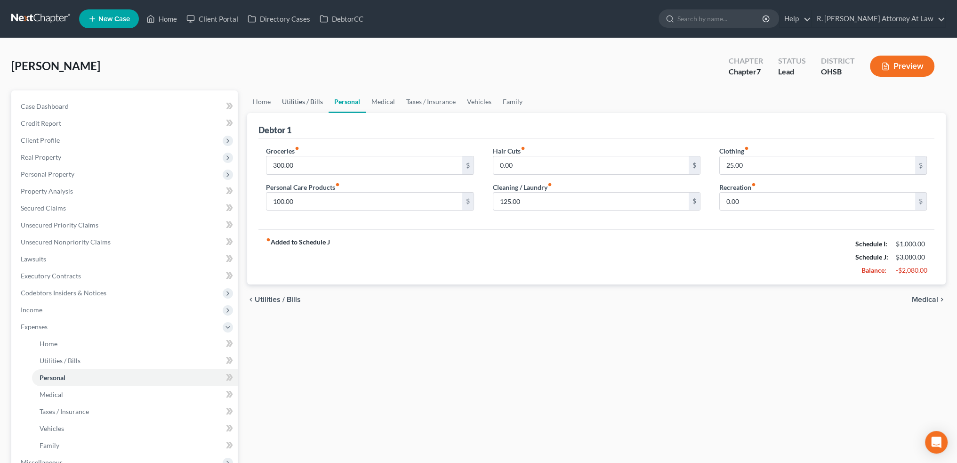
click at [306, 102] on link "Utilities / Bills" at bounding box center [302, 101] width 52 height 23
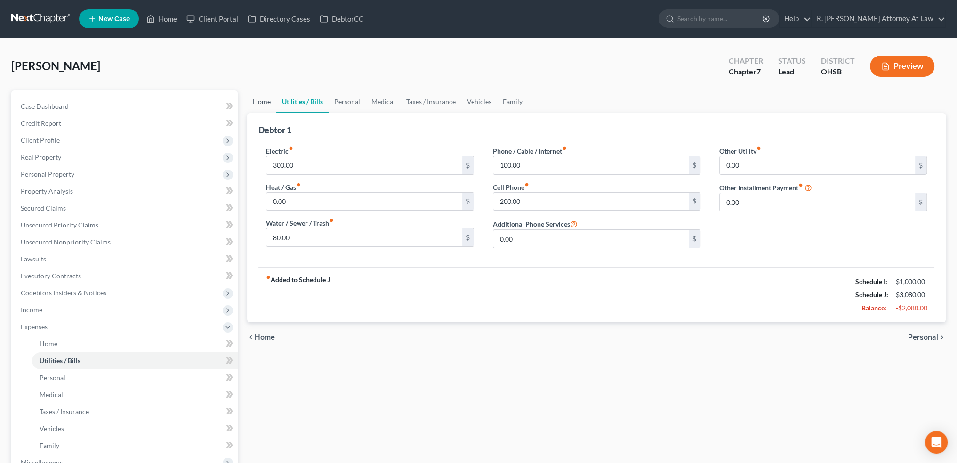
click at [262, 100] on link "Home" at bounding box center [261, 101] width 29 height 23
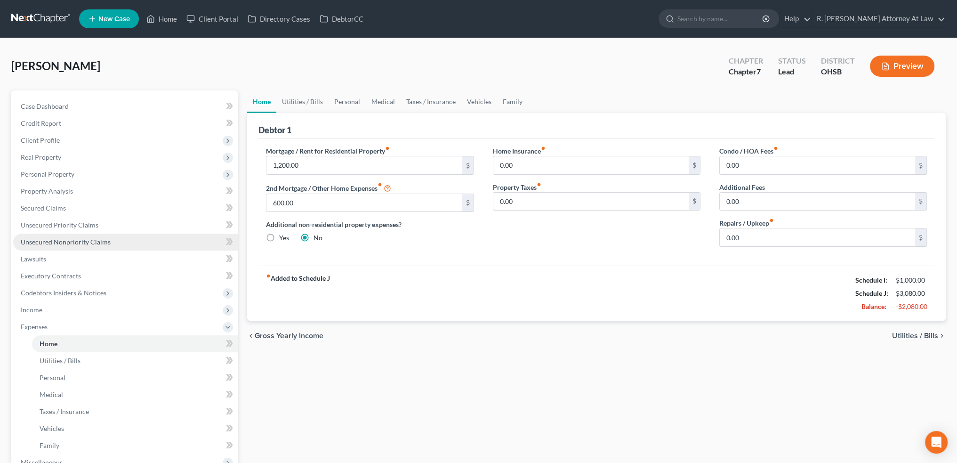
click at [48, 241] on span "Unsecured Nonpriority Claims" at bounding box center [66, 242] width 90 height 8
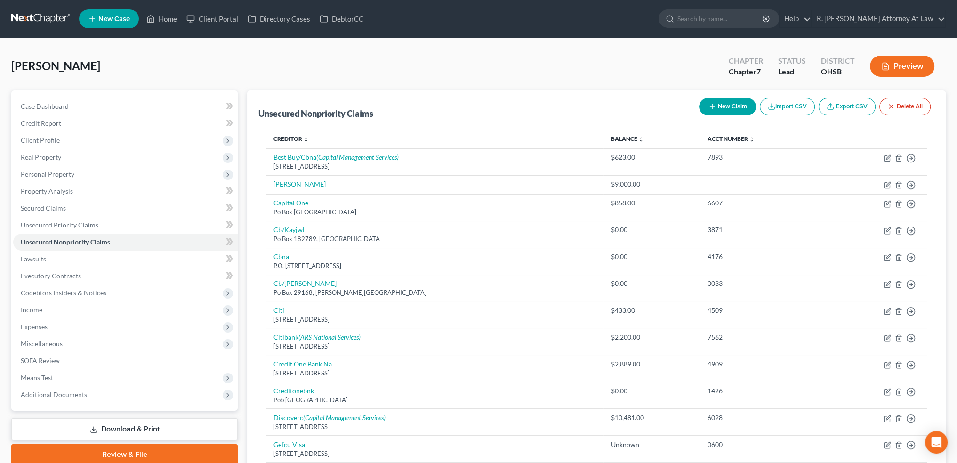
click at [714, 107] on icon "button" at bounding box center [713, 107] width 8 height 8
select select "0"
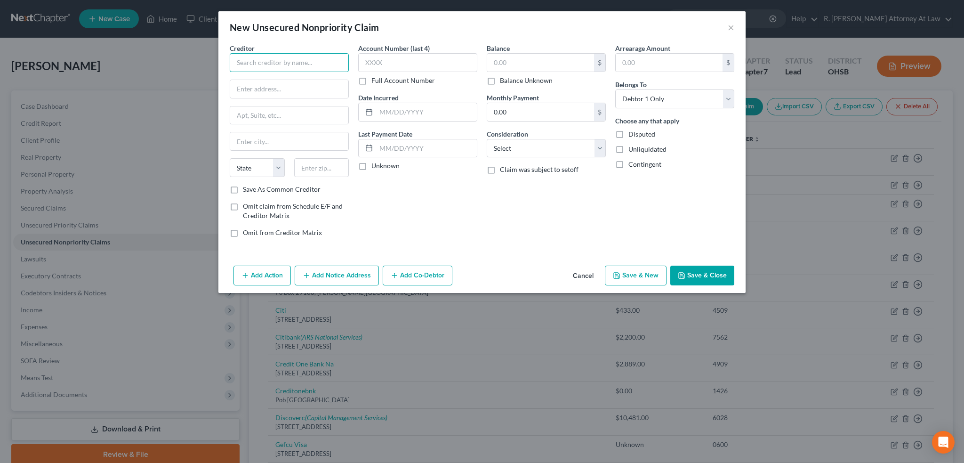
click at [247, 66] on input "text" at bounding box center [289, 62] width 119 height 19
type input "[PERSON_NAME] Tire"
click at [265, 91] on input "text" at bounding box center [289, 89] width 118 height 18
type input "633096"
type input "`"
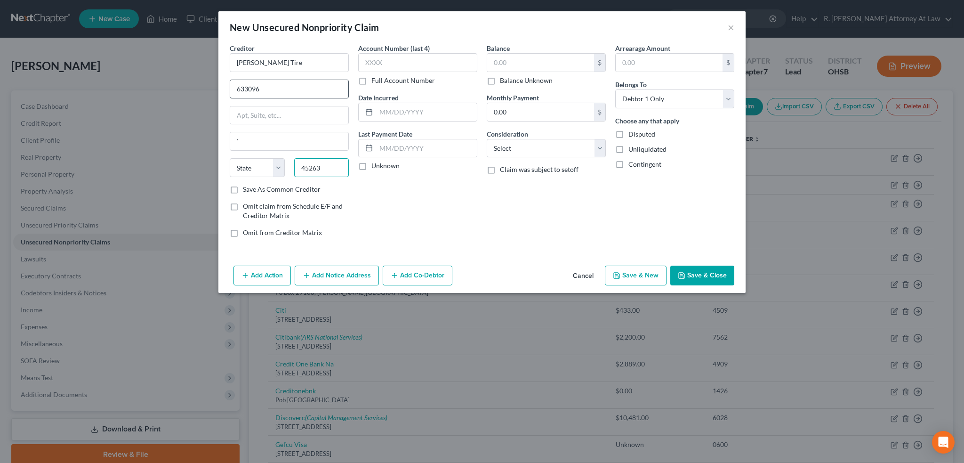
type input "45263"
type input "[GEOGRAPHIC_DATA]"
select select "36"
click at [238, 89] on input "633096" at bounding box center [289, 89] width 118 height 18
type input "Po Box 633096"
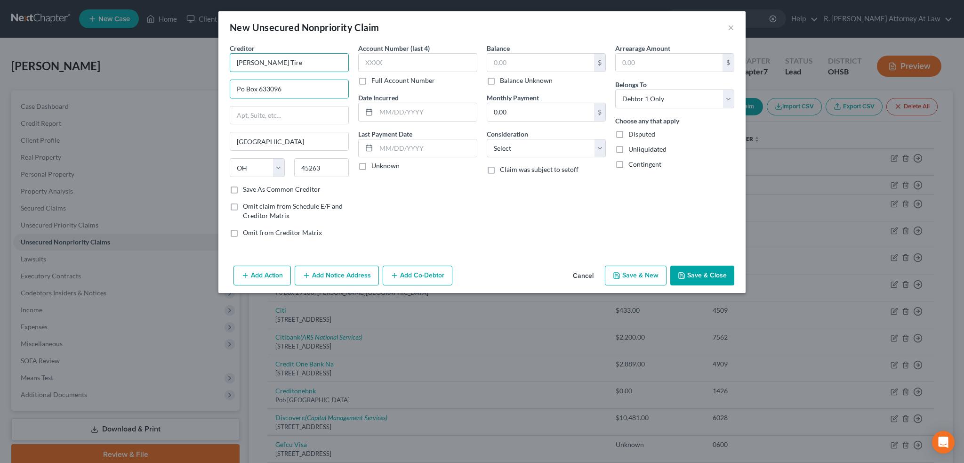
click at [276, 64] on input "[PERSON_NAME] Tire" at bounding box center [289, 62] width 119 height 19
click at [307, 65] on input "[PERSON_NAME] Tire" at bounding box center [289, 62] width 119 height 19
type input "[PERSON_NAME] Tire"
click at [401, 113] on input "text" at bounding box center [426, 112] width 101 height 18
type input "2025"
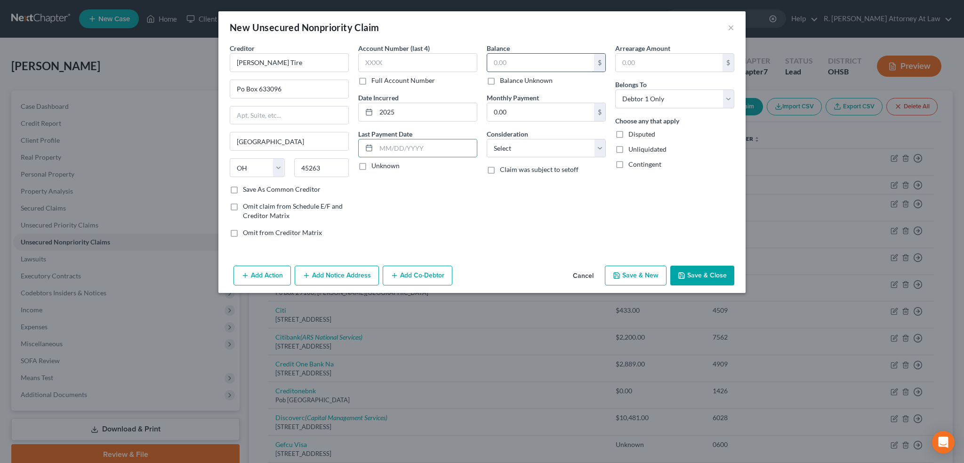
click at [495, 63] on input "text" at bounding box center [540, 63] width 107 height 18
type input "10,326"
drag, startPoint x: 520, startPoint y: 150, endPoint x: 504, endPoint y: 148, distance: 16.6
click at [520, 150] on select "Select Cable / Satellite Services Collection Agency Credit Card Debt Debt Couns…" at bounding box center [546, 148] width 119 height 19
select select "14"
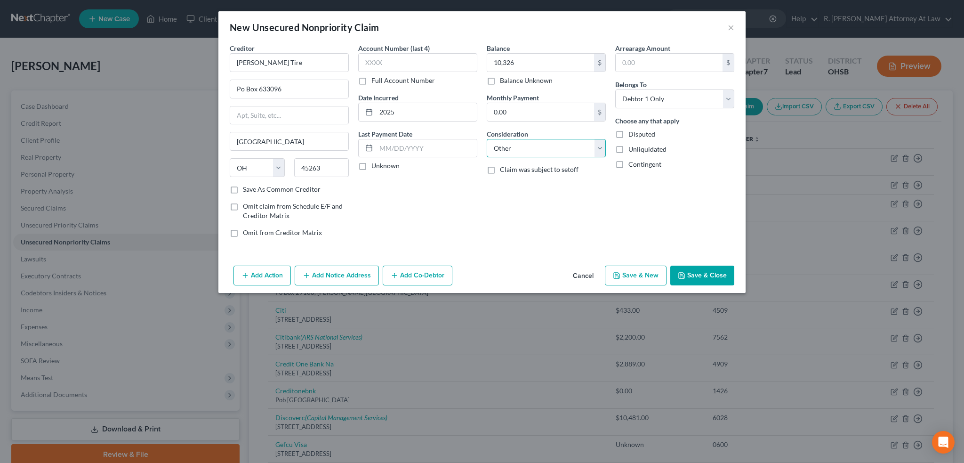
click at [487, 139] on select "Select Cable / Satellite Services Collection Agency Credit Card Debt Debt Couns…" at bounding box center [546, 148] width 119 height 19
drag, startPoint x: 496, startPoint y: 186, endPoint x: 444, endPoint y: 191, distance: 52.5
click at [496, 186] on input "text" at bounding box center [546, 184] width 118 height 18
type input "business debt"
click at [706, 267] on button "Save & Close" at bounding box center [703, 276] width 64 height 20
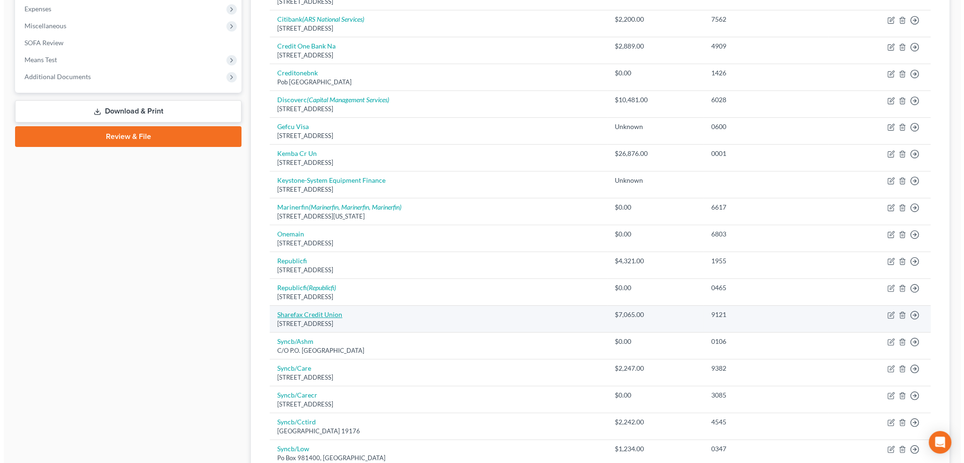
scroll to position [459, 0]
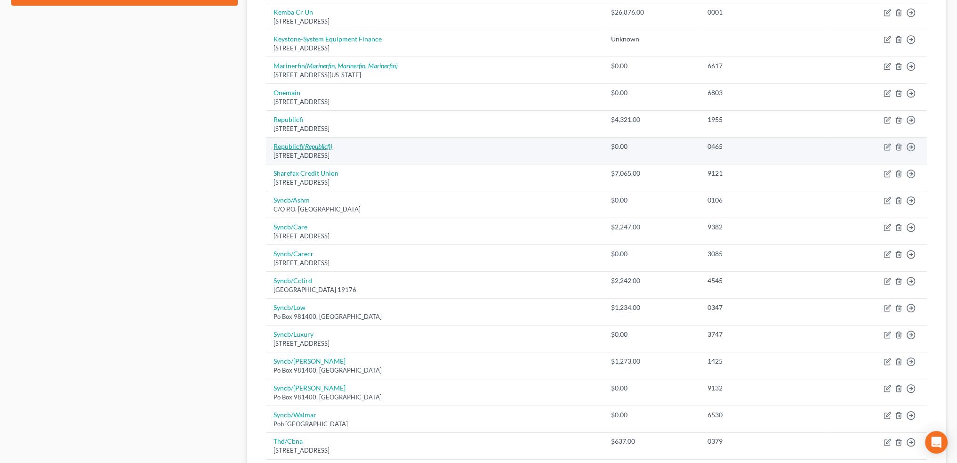
click at [279, 144] on link "Republicfi (Republicfi)" at bounding box center [303, 146] width 59 height 8
select select "19"
select select "0"
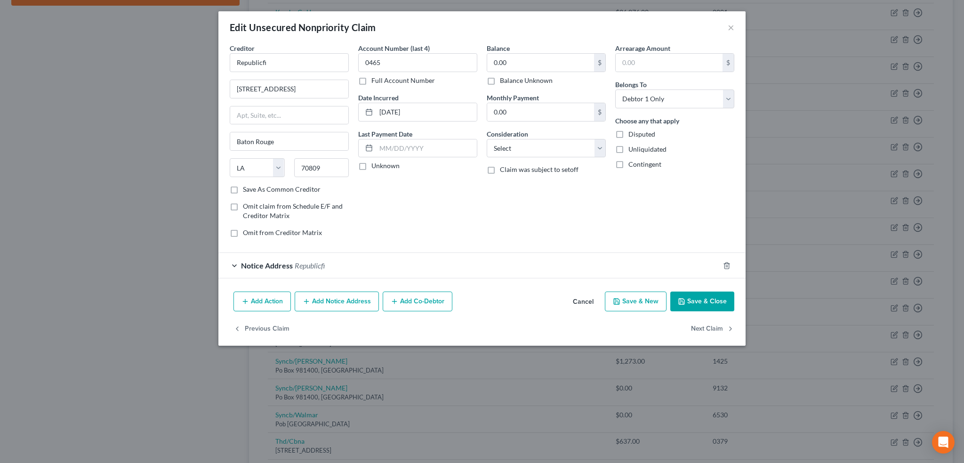
click at [580, 299] on button "Cancel" at bounding box center [584, 301] width 36 height 19
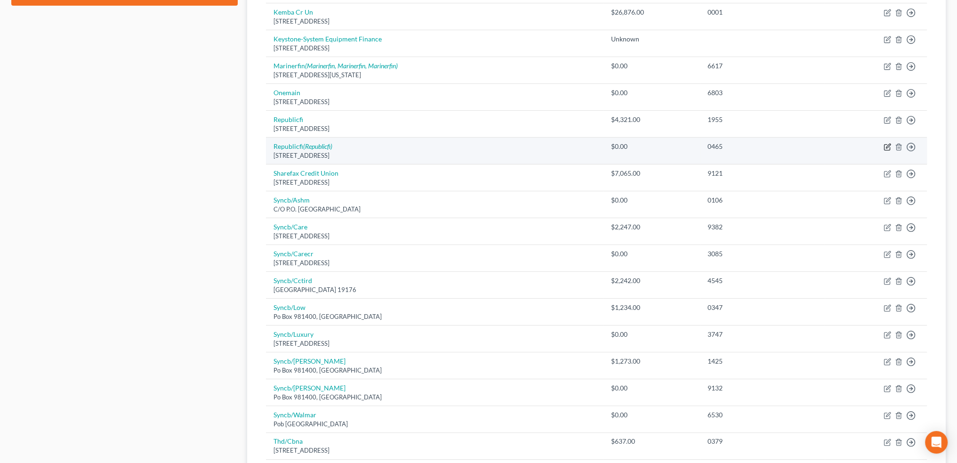
click at [887, 146] on icon "button" at bounding box center [888, 147] width 8 height 8
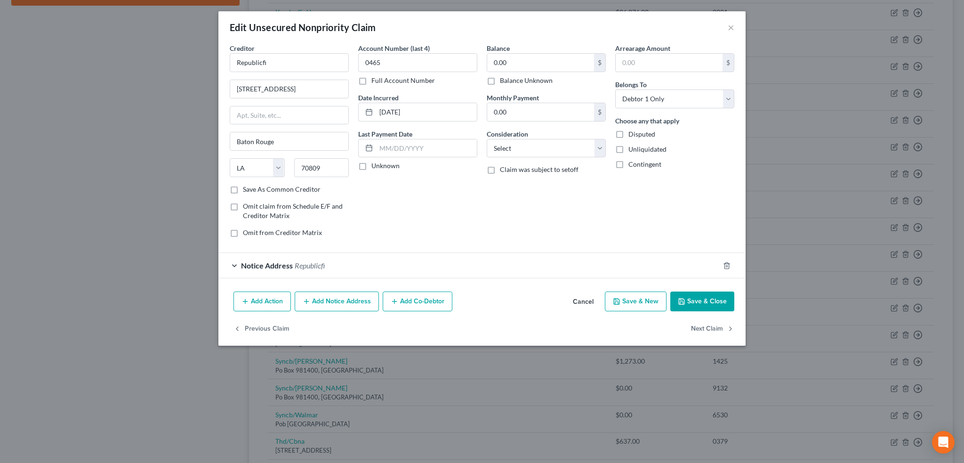
click at [500, 79] on label "Balance Unknown" at bounding box center [526, 80] width 53 height 9
click at [504, 79] on input "Balance Unknown" at bounding box center [507, 79] width 6 height 6
click at [702, 308] on button "Save & Close" at bounding box center [703, 301] width 64 height 20
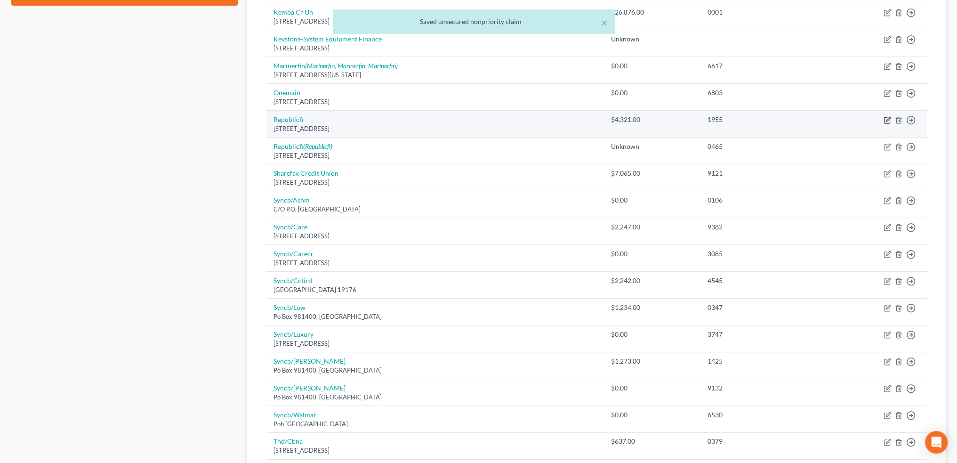
click at [889, 119] on icon "button" at bounding box center [888, 120] width 8 height 8
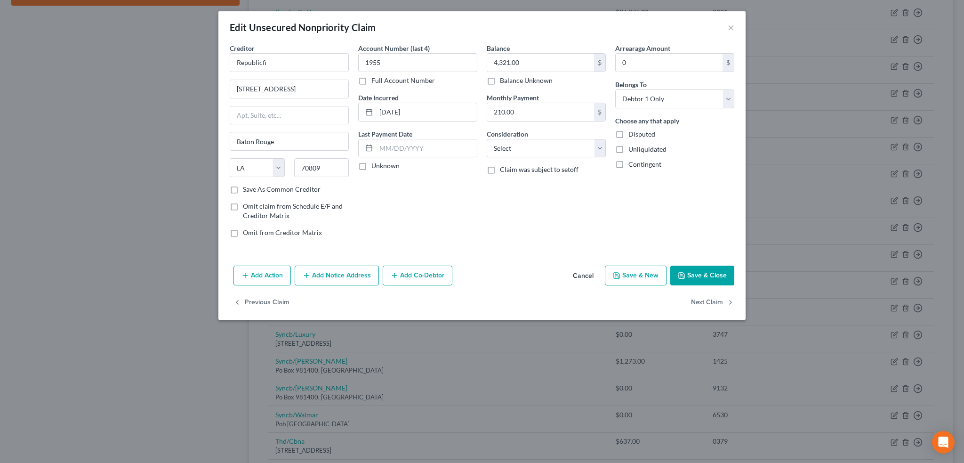
click at [340, 278] on button "Add Notice Address" at bounding box center [337, 276] width 84 height 20
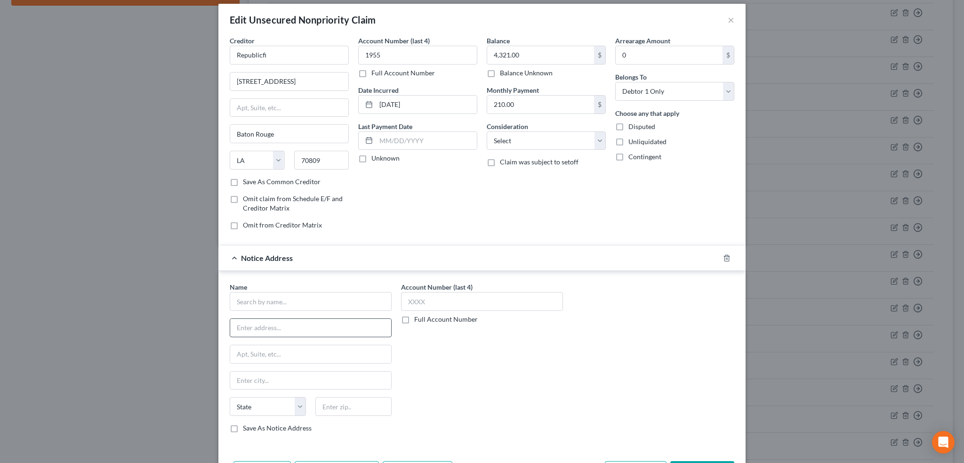
scroll to position [11, 0]
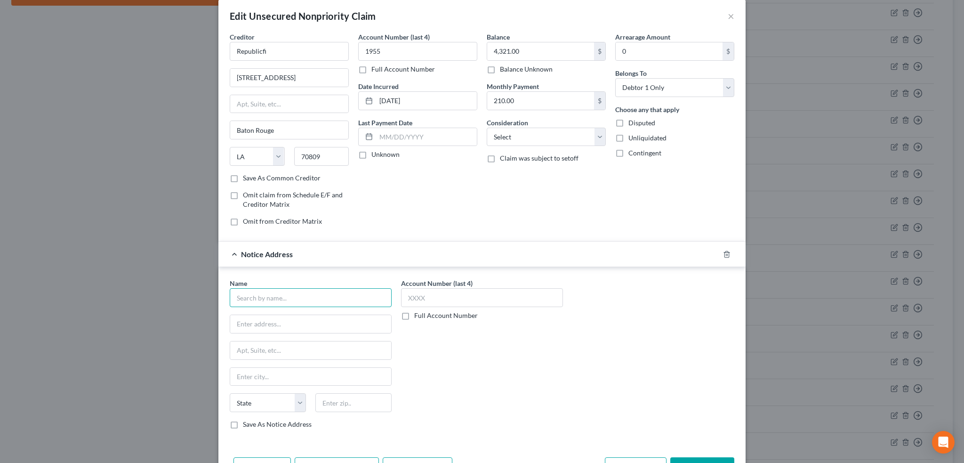
click at [268, 301] on input "text" at bounding box center [311, 297] width 162 height 19
drag, startPoint x: 261, startPoint y: 319, endPoint x: 256, endPoint y: 318, distance: 5.7
click at [261, 319] on input "text" at bounding box center [310, 324] width 161 height 18
drag, startPoint x: 277, startPoint y: 339, endPoint x: 273, endPoint y: 348, distance: 11.0
click at [278, 341] on div "Suite 312" at bounding box center [311, 350] width 162 height 19
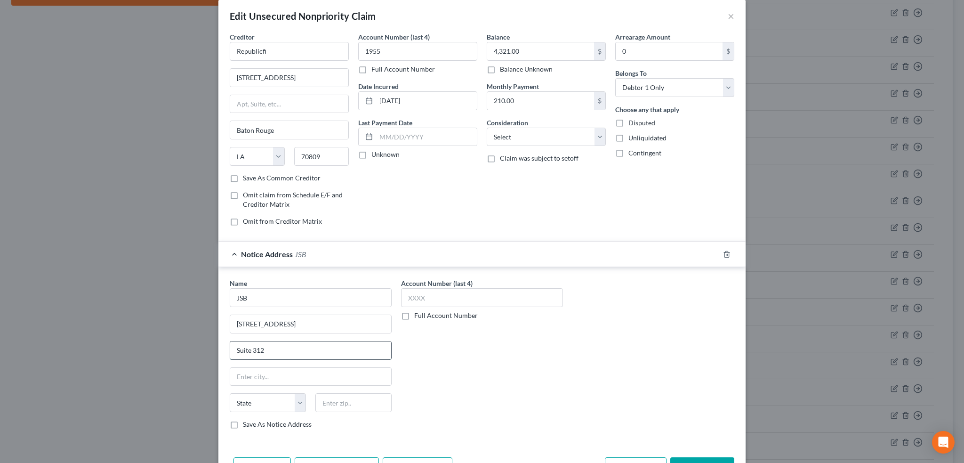
click at [273, 348] on input "Suite 312" at bounding box center [310, 350] width 161 height 18
click at [249, 321] on input "[STREET_ADDRESS]" at bounding box center [310, 324] width 161 height 18
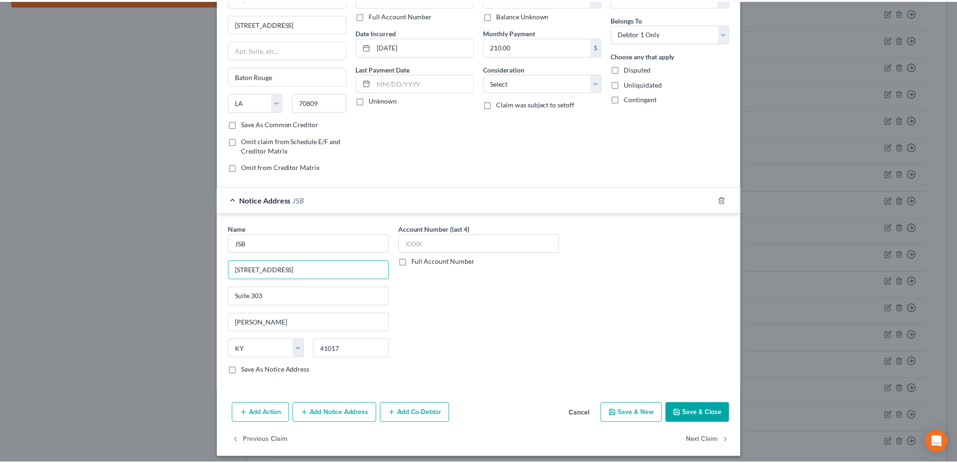
scroll to position [69, 0]
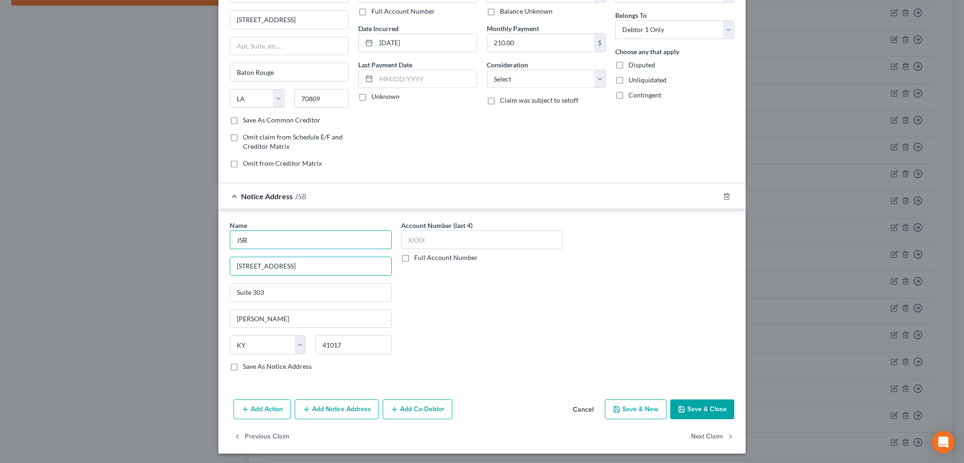
click at [281, 235] on input "JSB" at bounding box center [311, 239] width 162 height 19
drag, startPoint x: 700, startPoint y: 408, endPoint x: 688, endPoint y: 402, distance: 13.7
click at [700, 408] on button "Save & Close" at bounding box center [703, 409] width 64 height 20
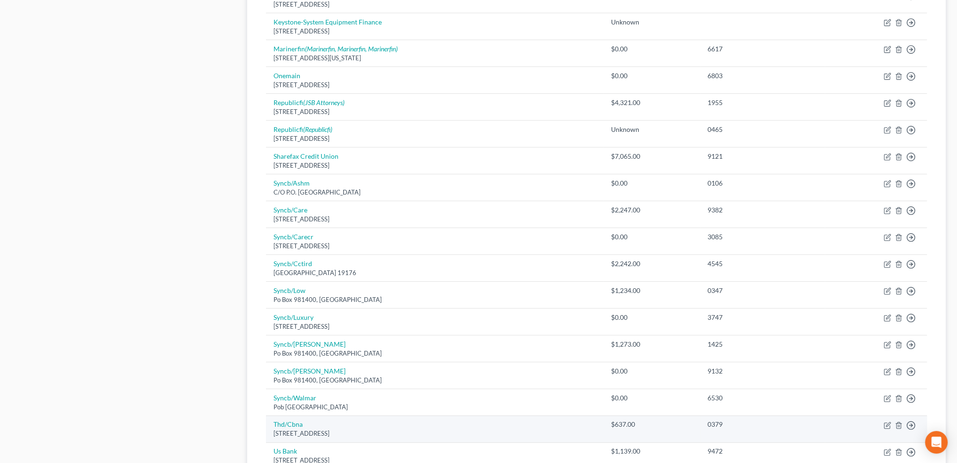
scroll to position [640, 0]
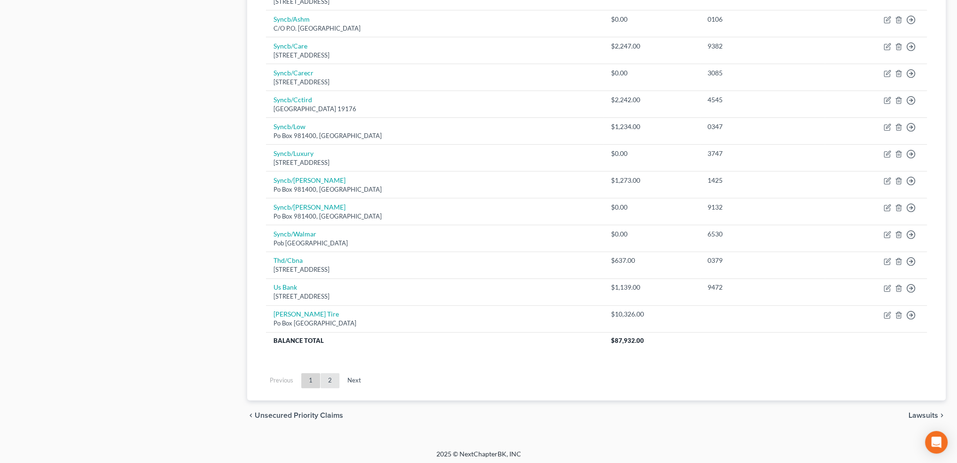
click at [329, 378] on link "2" at bounding box center [330, 380] width 19 height 15
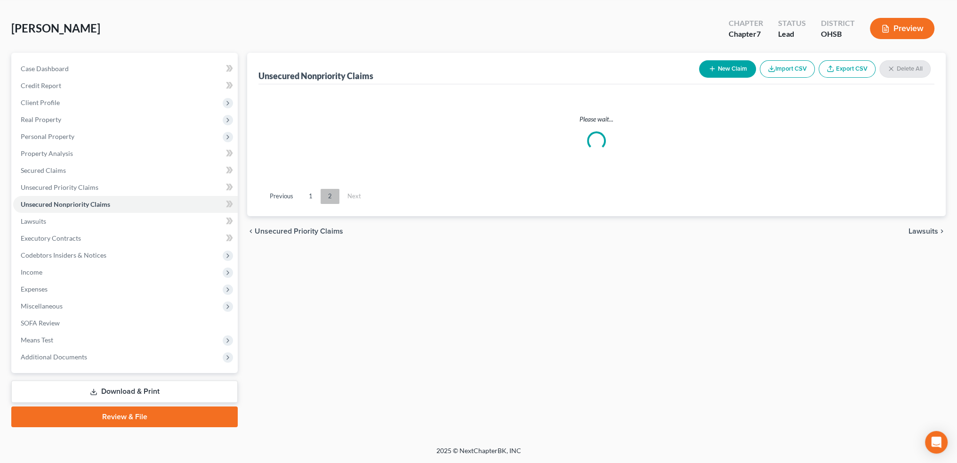
scroll to position [30, 0]
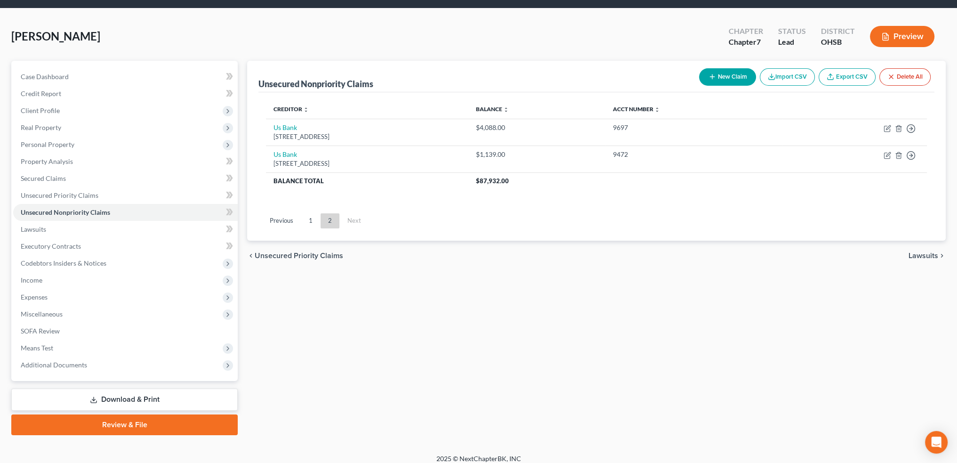
click at [713, 75] on icon "button" at bounding box center [713, 77] width 8 height 8
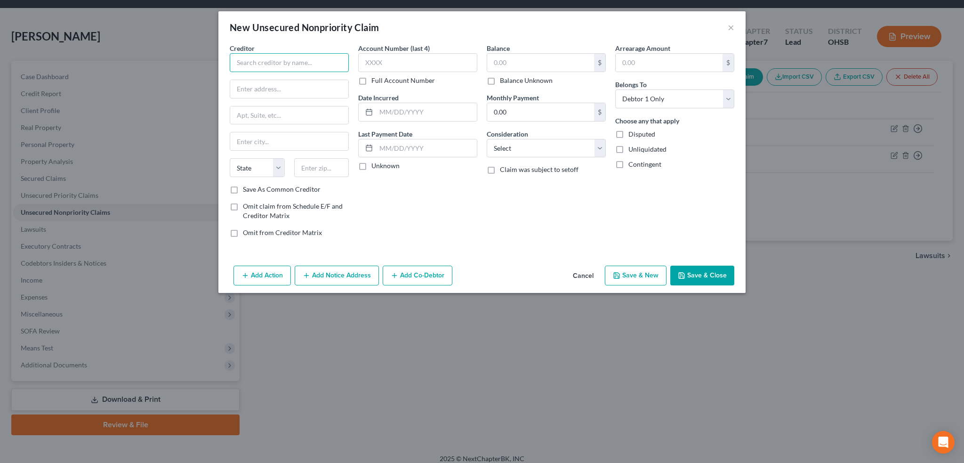
click at [245, 65] on input "text" at bounding box center [289, 62] width 119 height 19
click at [265, 84] on div "PO Box 630892, [GEOGRAPHIC_DATA]" at bounding box center [286, 88] width 98 height 8
drag, startPoint x: 379, startPoint y: 107, endPoint x: 355, endPoint y: 110, distance: 24.1
click at [382, 109] on input "text" at bounding box center [426, 112] width 101 height 18
drag, startPoint x: 520, startPoint y: 146, endPoint x: 516, endPoint y: 156, distance: 11.2
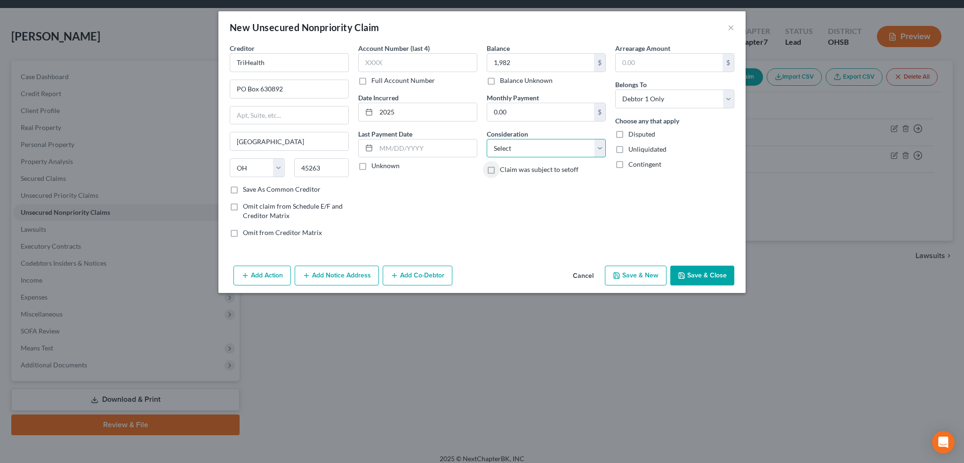
click at [520, 146] on select "Select Cable / Satellite Services Collection Agency Credit Card Debt Debt Couns…" at bounding box center [546, 148] width 119 height 19
click at [487, 139] on select "Select Cable / Satellite Services Collection Agency Credit Card Debt Debt Couns…" at bounding box center [546, 148] width 119 height 19
click at [385, 58] on input "text" at bounding box center [417, 62] width 119 height 19
click at [512, 62] on input "1,982" at bounding box center [540, 63] width 107 height 18
click at [704, 269] on button "Save & Close" at bounding box center [703, 276] width 64 height 20
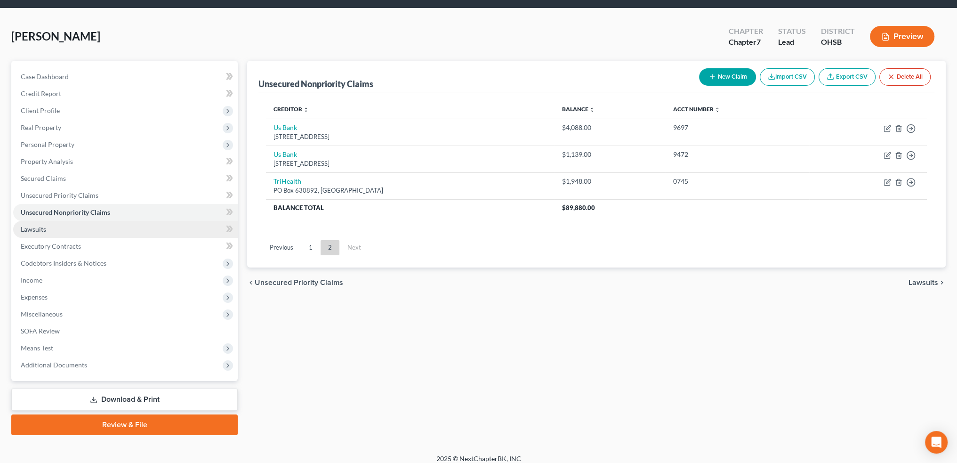
click at [43, 226] on span "Lawsuits" at bounding box center [33, 229] width 25 height 8
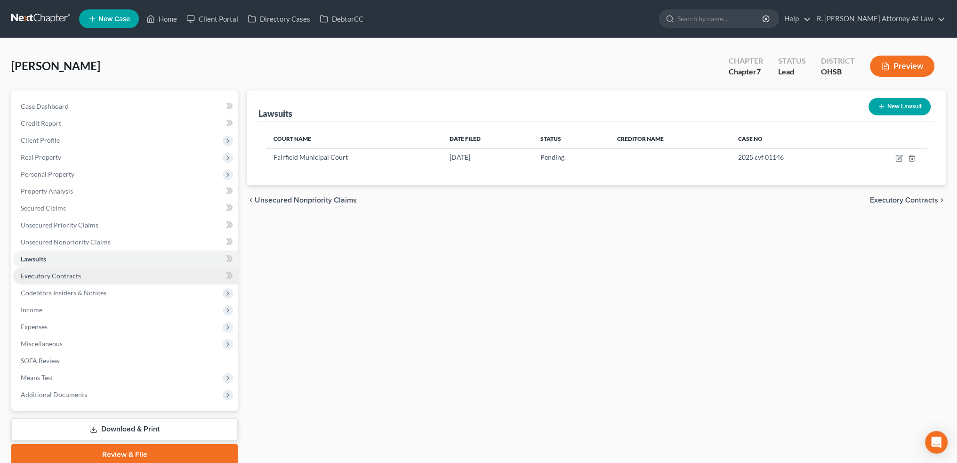
click at [52, 276] on span "Executory Contracts" at bounding box center [51, 276] width 60 height 8
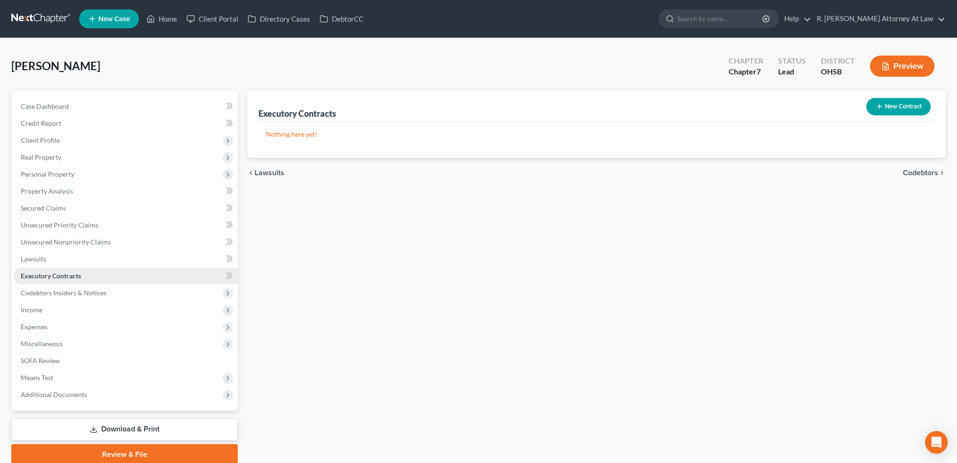
click at [42, 275] on span "Executory Contracts" at bounding box center [51, 276] width 60 height 8
click at [32, 258] on span "Lawsuits" at bounding box center [33, 259] width 25 height 8
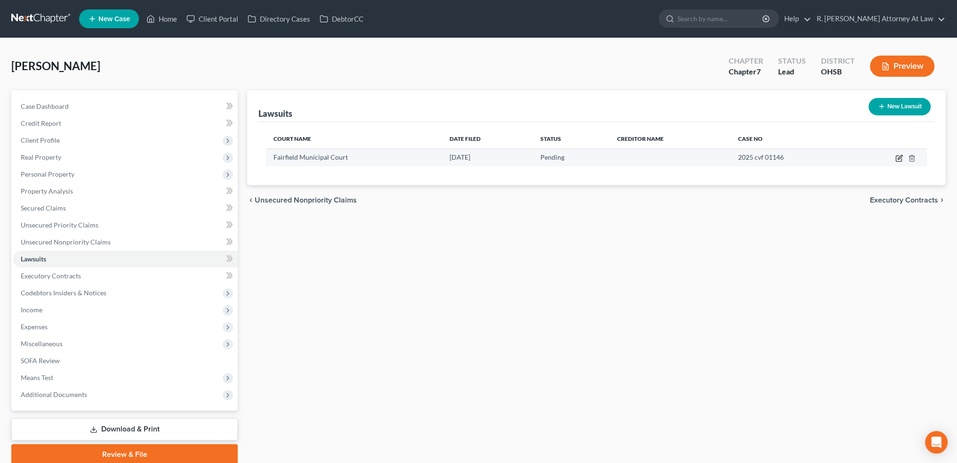
click at [900, 159] on icon "button" at bounding box center [900, 158] width 8 height 8
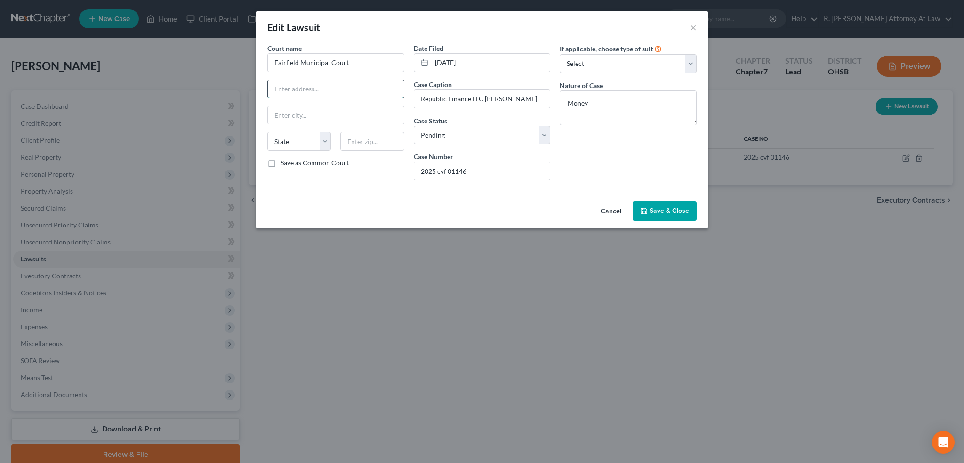
click at [303, 88] on input "text" at bounding box center [336, 89] width 136 height 18
click at [354, 62] on input "Fairfield Municipal Court" at bounding box center [335, 62] width 137 height 19
click at [314, 81] on div "City of Fairfield Municipal Court" at bounding box center [324, 78] width 98 height 9
click at [659, 209] on span "Save & Close" at bounding box center [670, 211] width 40 height 8
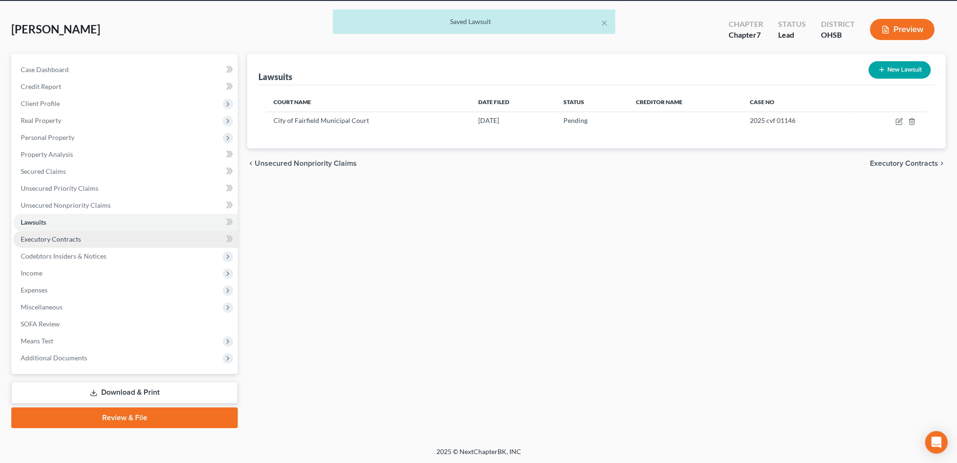
click at [41, 235] on span "Executory Contracts" at bounding box center [51, 239] width 60 height 8
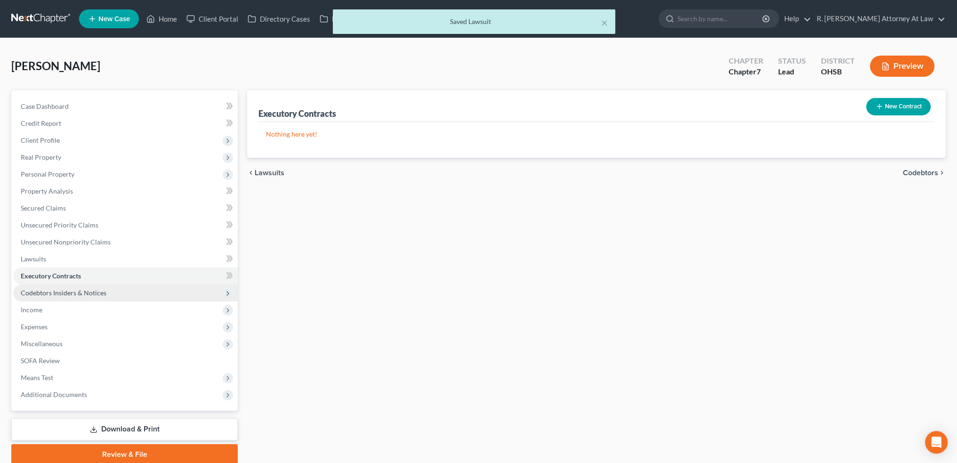
click at [45, 291] on span "Codebtors Insiders & Notices" at bounding box center [64, 293] width 86 height 8
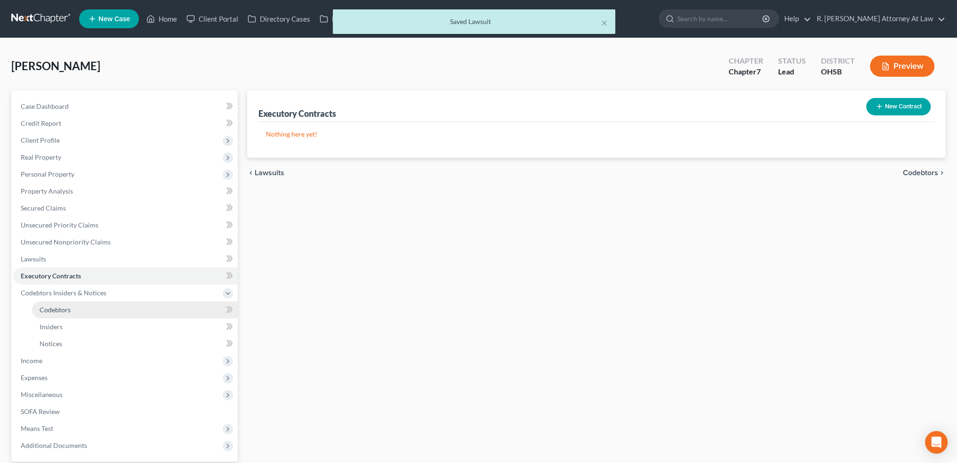
click at [47, 307] on span "Codebtors" at bounding box center [55, 310] width 31 height 8
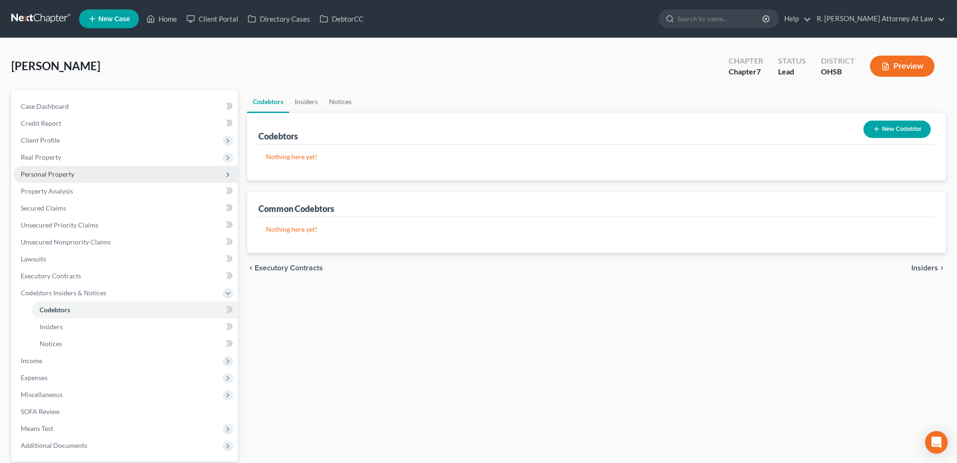
click at [45, 170] on span "Personal Property" at bounding box center [48, 174] width 54 height 8
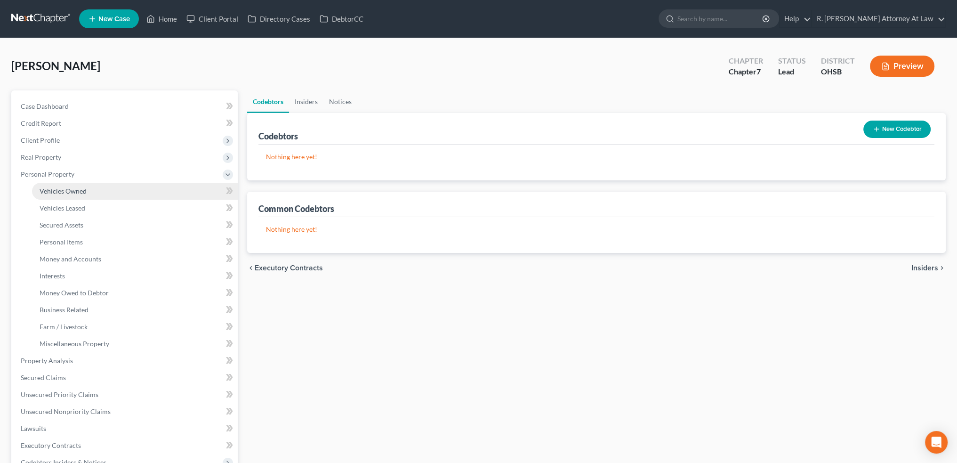
click at [61, 190] on span "Vehicles Owned" at bounding box center [63, 191] width 47 height 8
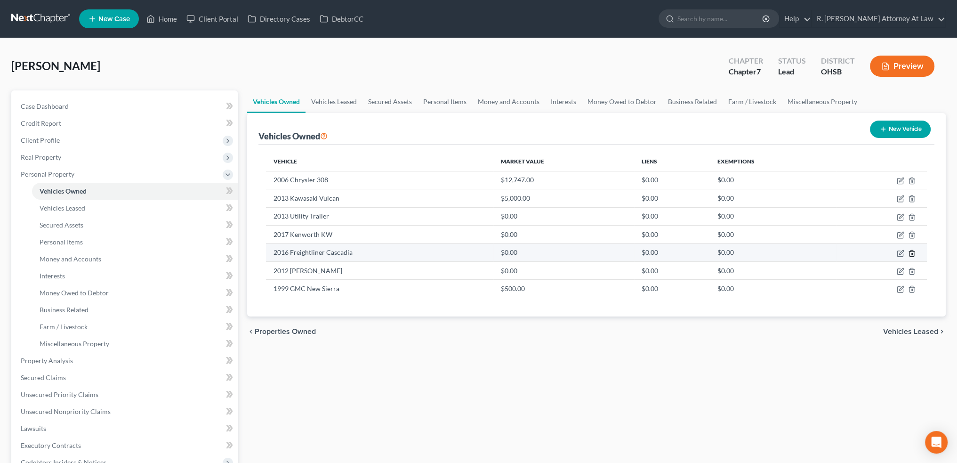
click at [913, 253] on line "button" at bounding box center [913, 254] width 0 height 2
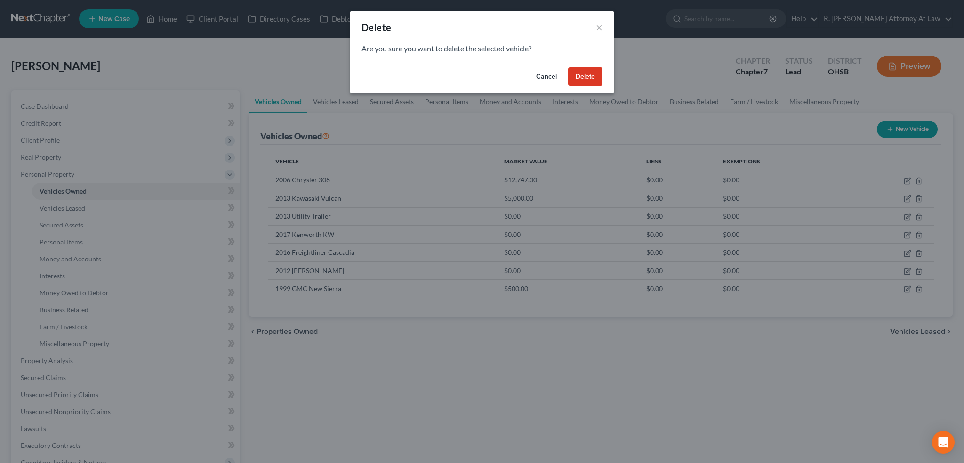
click at [587, 73] on button "Delete" at bounding box center [585, 76] width 34 height 19
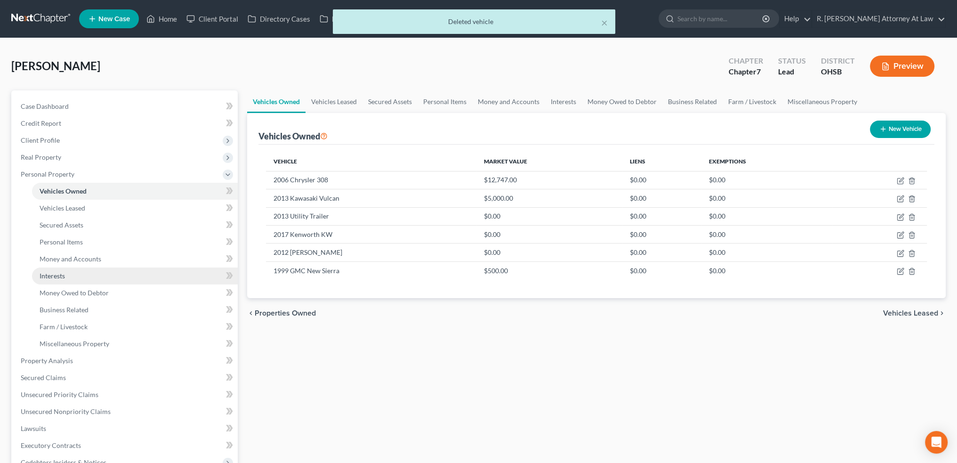
click at [53, 272] on span "Interests" at bounding box center [52, 276] width 25 height 8
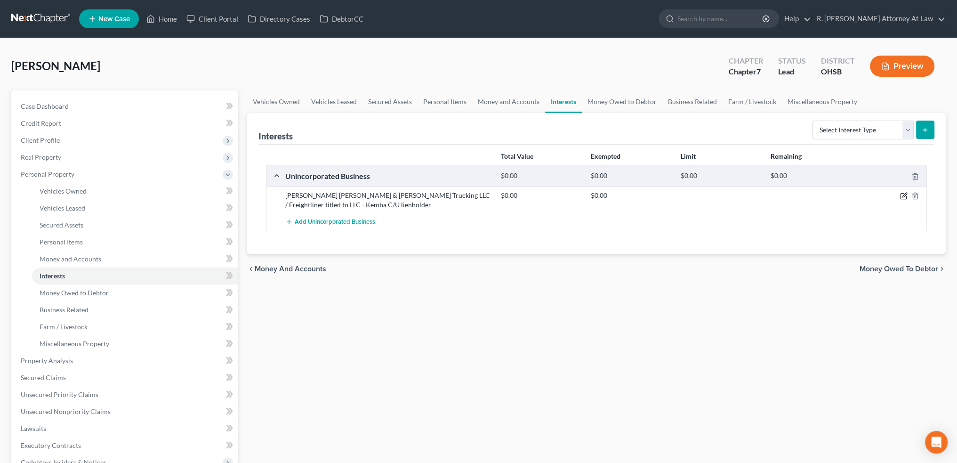
click at [904, 194] on icon "button" at bounding box center [905, 195] width 4 height 4
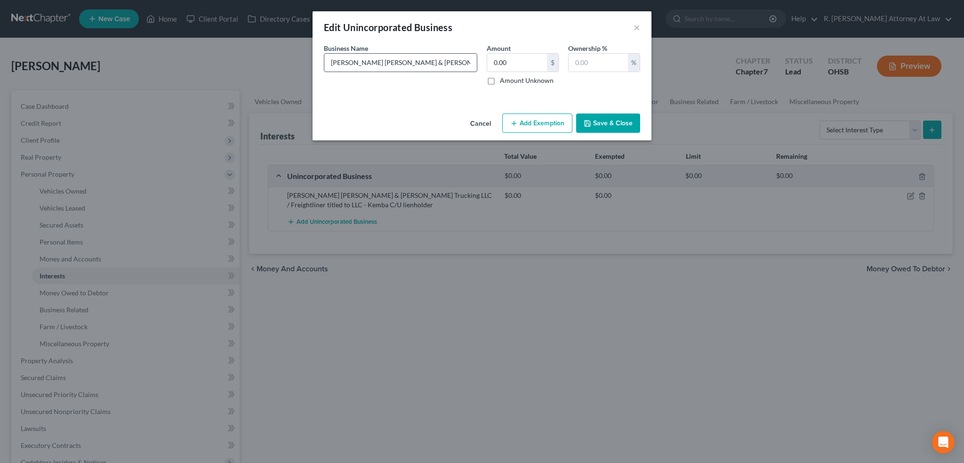
click at [414, 61] on input "[PERSON_NAME] [PERSON_NAME] & [PERSON_NAME] Trucking LLC / Freightliner titled …" at bounding box center [400, 63] width 153 height 18
click at [445, 62] on input "[PERSON_NAME] [PERSON_NAME] & [PERSON_NAME] Trucking LLC /'16 Freightliner titl…" at bounding box center [400, 63] width 153 height 18
click at [460, 60] on input "[PERSON_NAME] [PERSON_NAME] & [PERSON_NAME] Trucking LLC /'16 Freightliner titl…" at bounding box center [400, 63] width 153 height 18
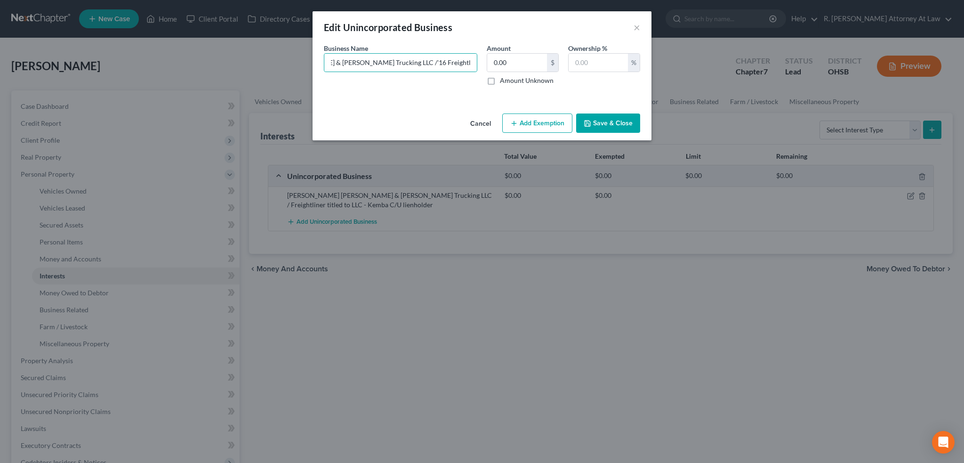
click at [607, 122] on button "Save & Close" at bounding box center [608, 123] width 64 height 20
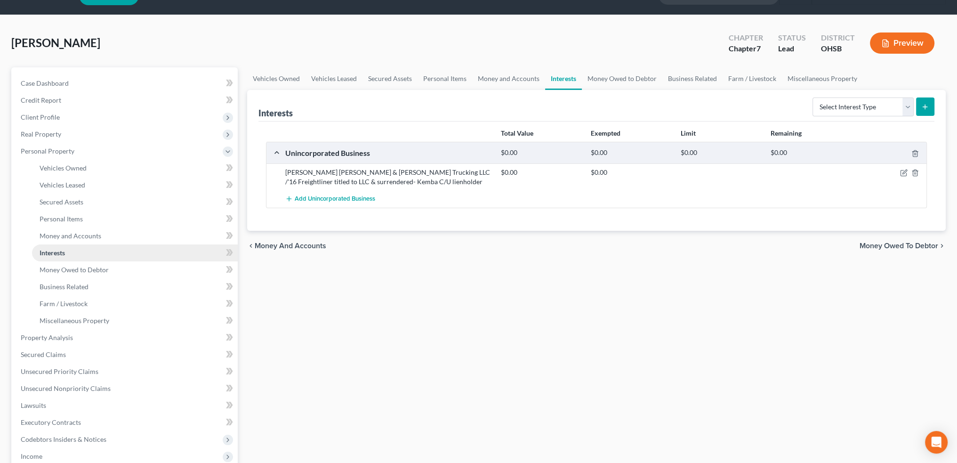
scroll to position [24, 0]
click at [43, 168] on span "Vehicles Owned" at bounding box center [63, 167] width 47 height 8
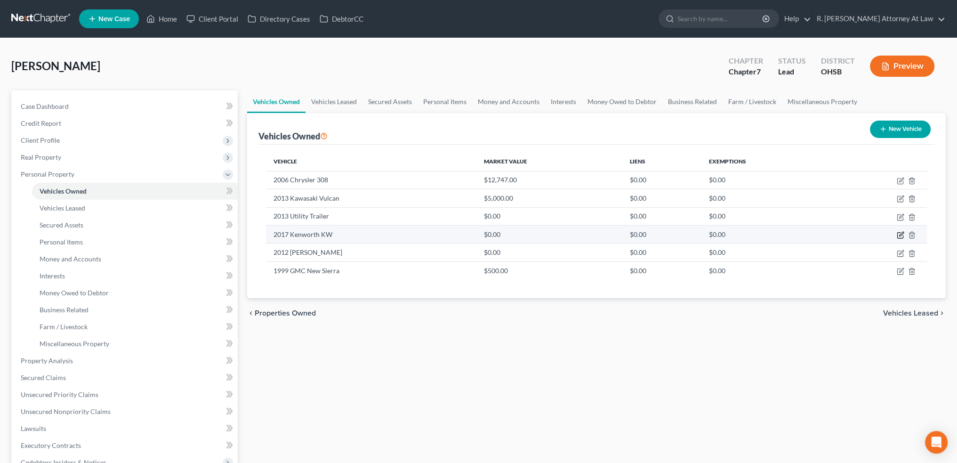
click at [901, 236] on icon "button" at bounding box center [901, 235] width 8 height 8
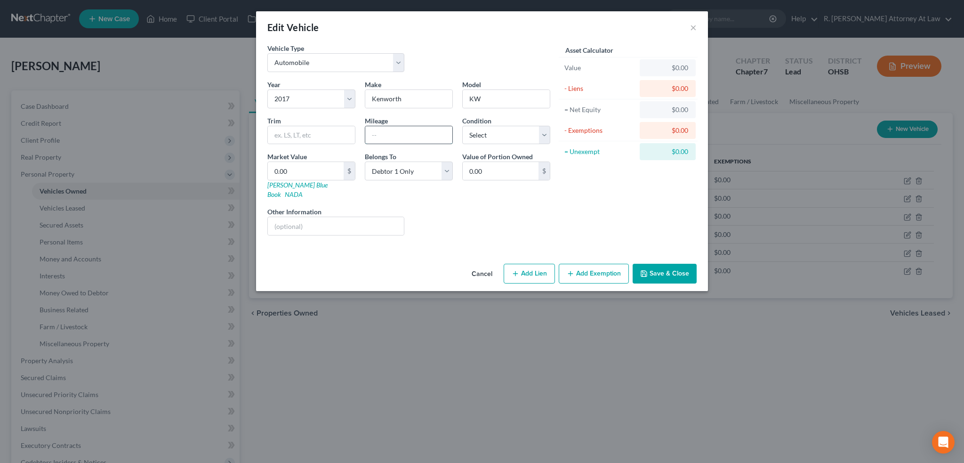
drag, startPoint x: 377, startPoint y: 133, endPoint x: 369, endPoint y: 132, distance: 7.6
click at [377, 133] on input "text" at bounding box center [408, 135] width 87 height 18
drag, startPoint x: 473, startPoint y: 131, endPoint x: 475, endPoint y: 143, distance: 11.5
click at [473, 131] on select "Select Excellent Very Good Good Fair Poor" at bounding box center [506, 135] width 88 height 19
click at [462, 126] on select "Select Excellent Very Good Good Fair Poor" at bounding box center [506, 135] width 88 height 19
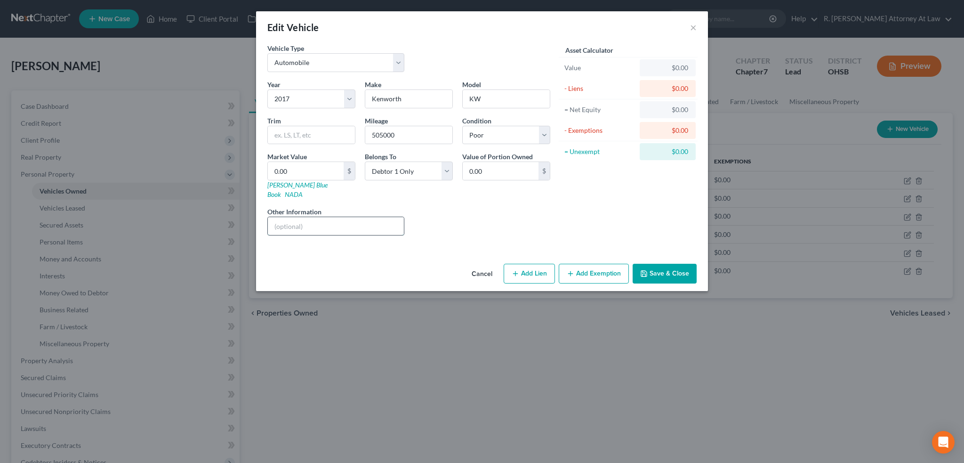
click at [309, 217] on input "text" at bounding box center [336, 226] width 136 height 18
click at [656, 264] on button "Save & Close" at bounding box center [665, 274] width 64 height 20
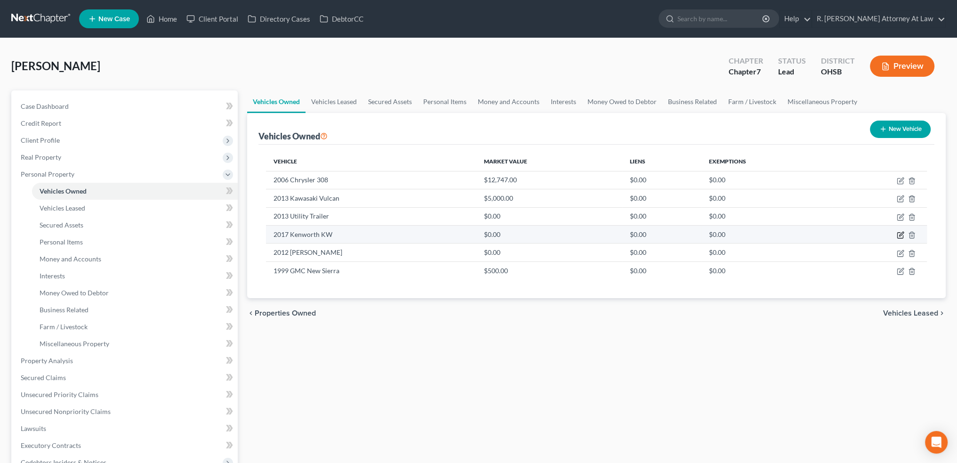
drag, startPoint x: 898, startPoint y: 233, endPoint x: 834, endPoint y: 232, distance: 64.5
click at [898, 233] on icon "button" at bounding box center [901, 235] width 8 height 8
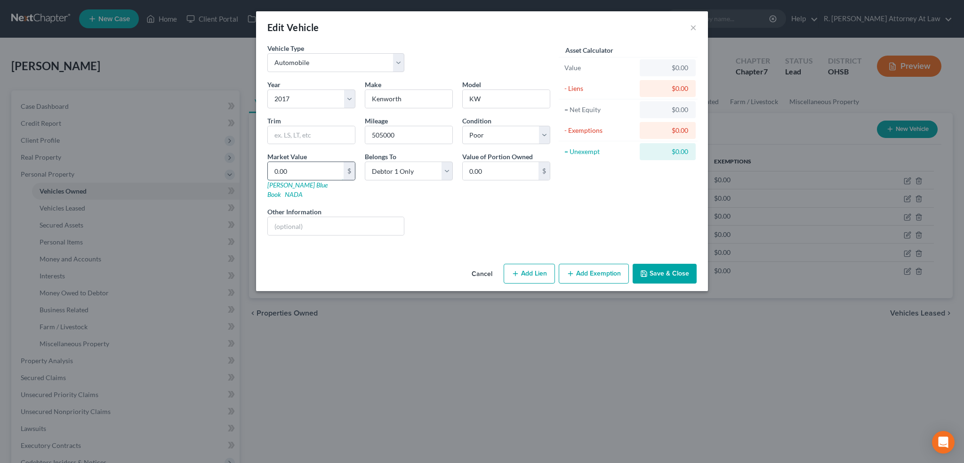
click at [307, 174] on input "0.00" at bounding box center [306, 171] width 76 height 18
click at [656, 265] on button "Save & Close" at bounding box center [665, 274] width 64 height 20
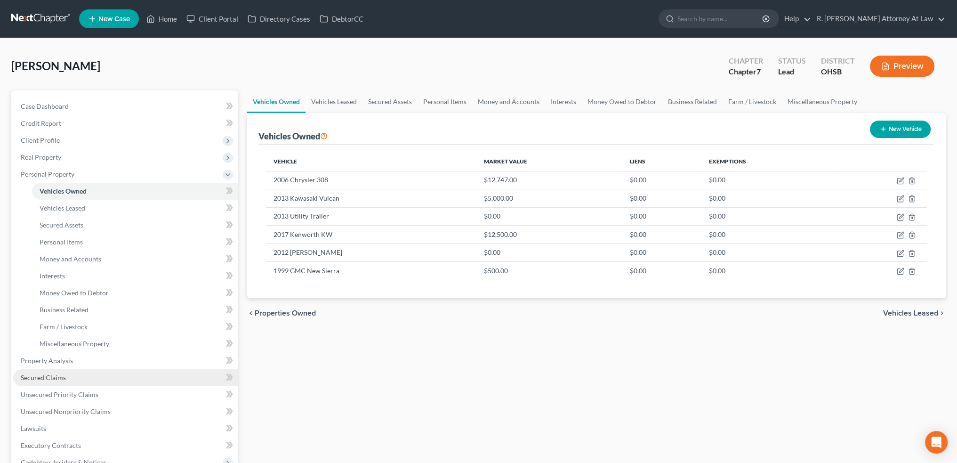
click at [45, 375] on span "Secured Claims" at bounding box center [43, 377] width 45 height 8
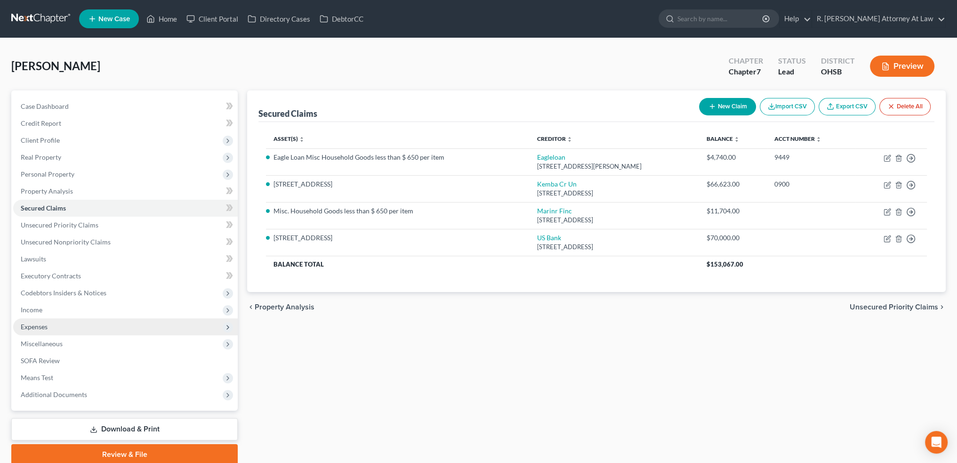
click at [32, 325] on span "Expenses" at bounding box center [34, 327] width 27 height 8
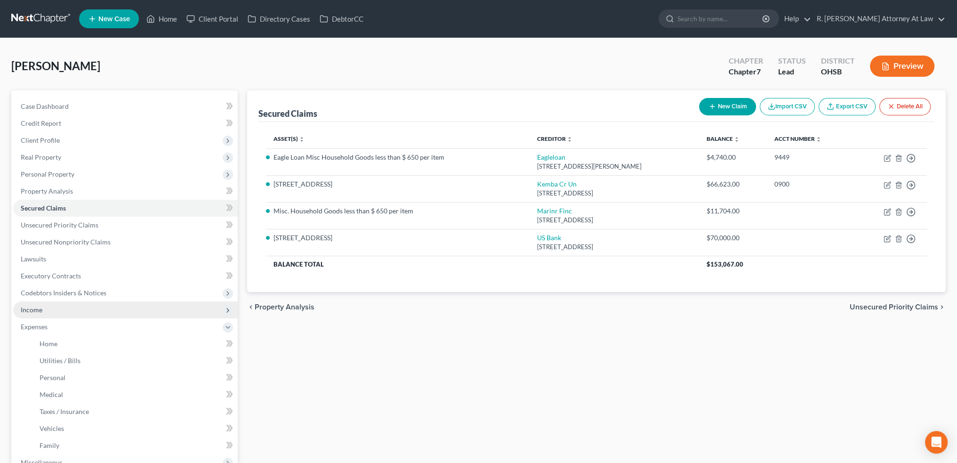
click at [30, 311] on span "Income" at bounding box center [32, 310] width 22 height 8
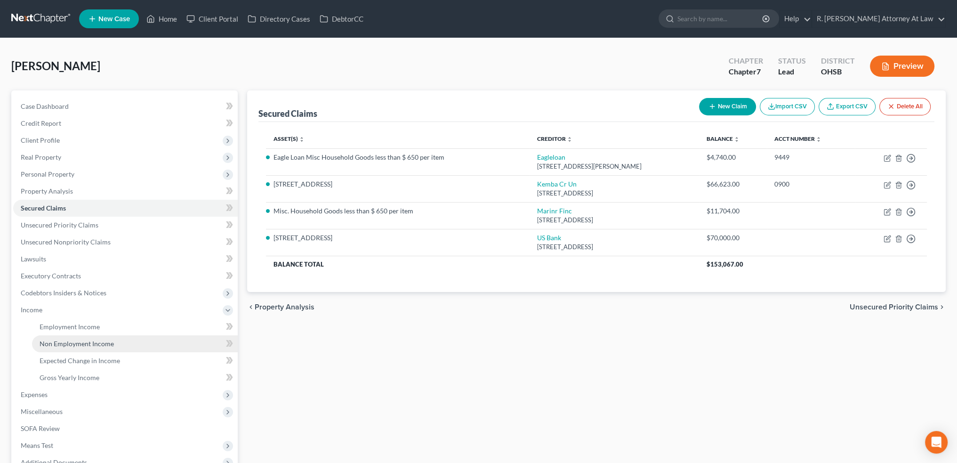
click at [45, 339] on link "Non Employment Income" at bounding box center [135, 343] width 206 height 17
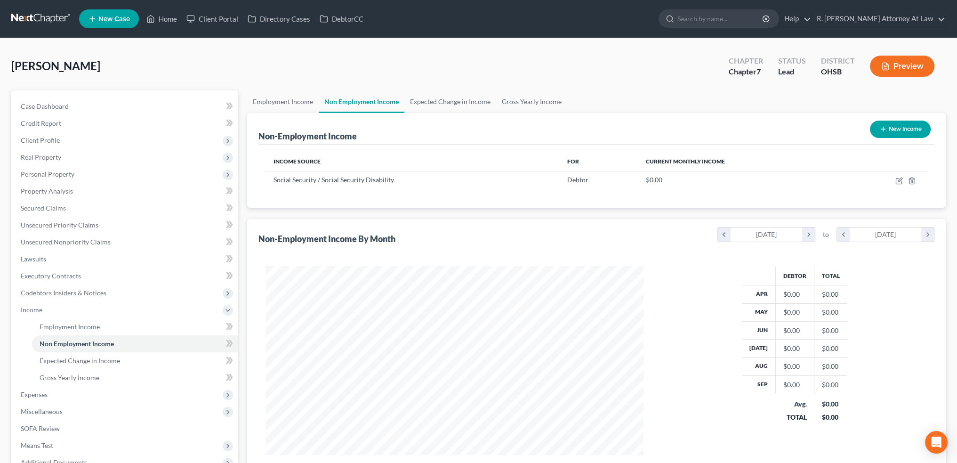
scroll to position [189, 396]
click at [162, 17] on link "Home" at bounding box center [162, 18] width 40 height 17
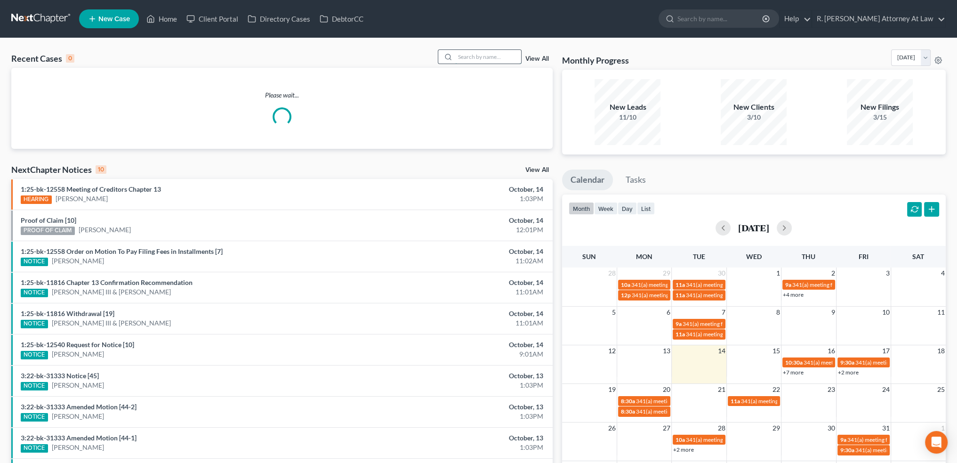
click at [483, 57] on input "search" at bounding box center [488, 57] width 66 height 14
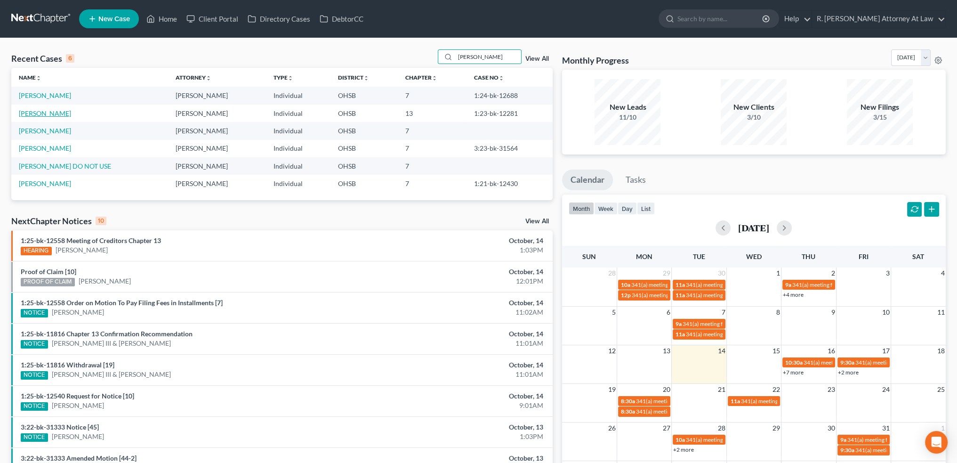
click at [47, 111] on link "[PERSON_NAME]" at bounding box center [45, 113] width 52 height 8
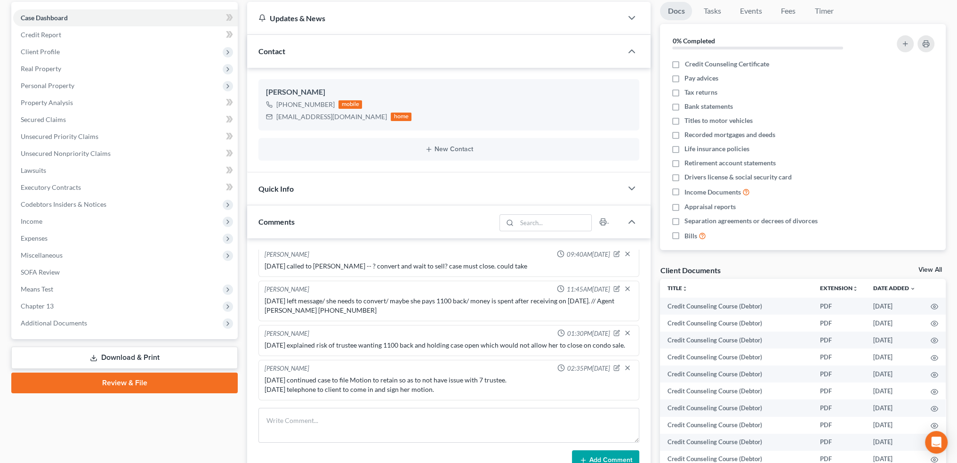
scroll to position [94, 0]
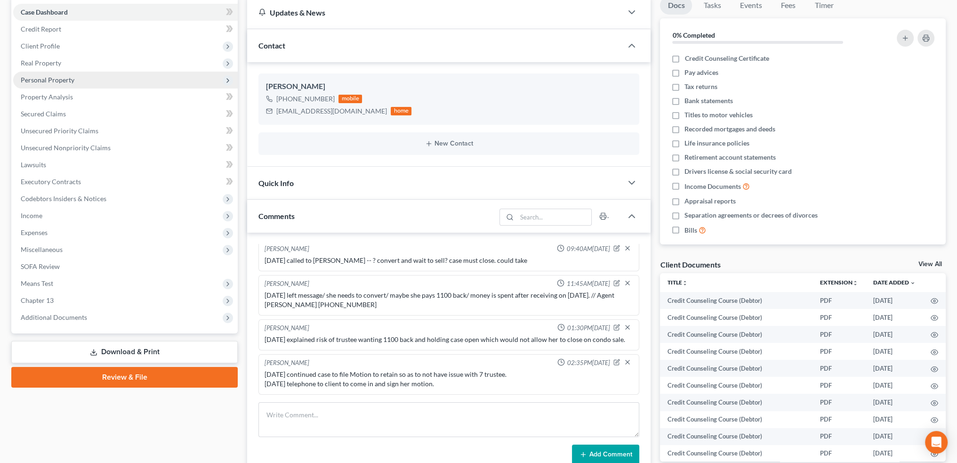
click at [32, 76] on span "Personal Property" at bounding box center [48, 80] width 54 height 8
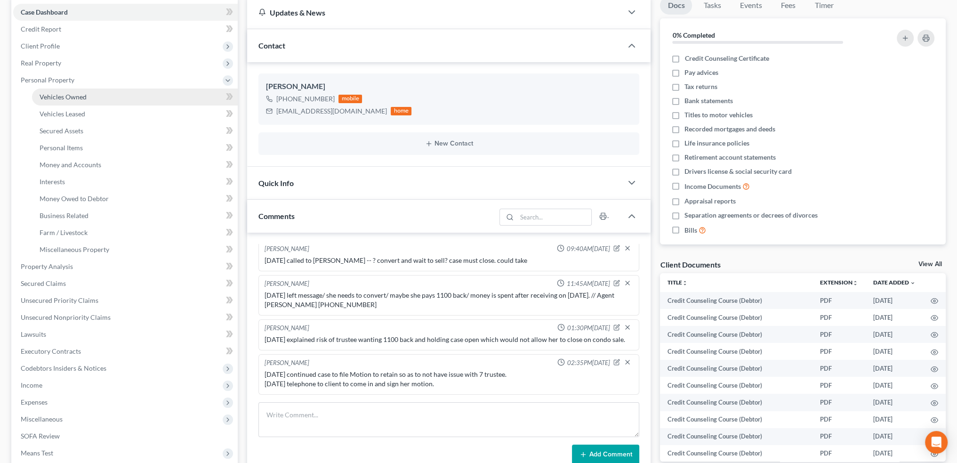
click at [50, 95] on span "Vehicles Owned" at bounding box center [63, 97] width 47 height 8
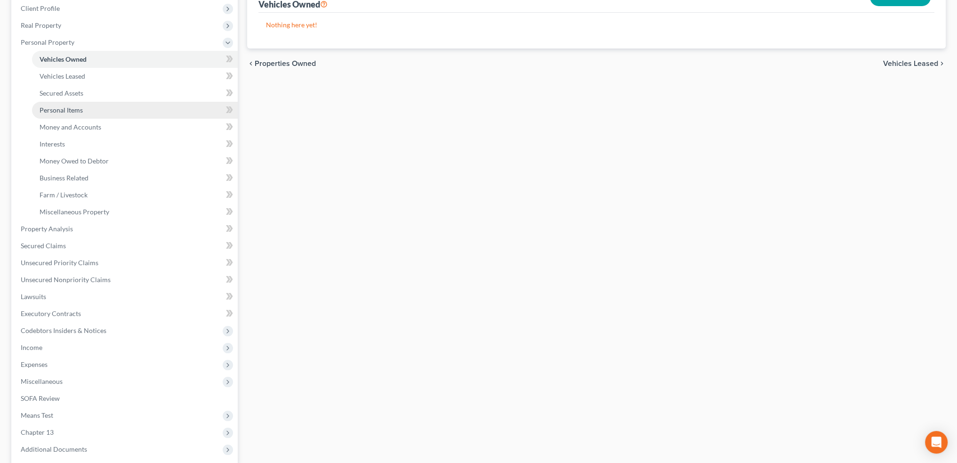
scroll to position [141, 0]
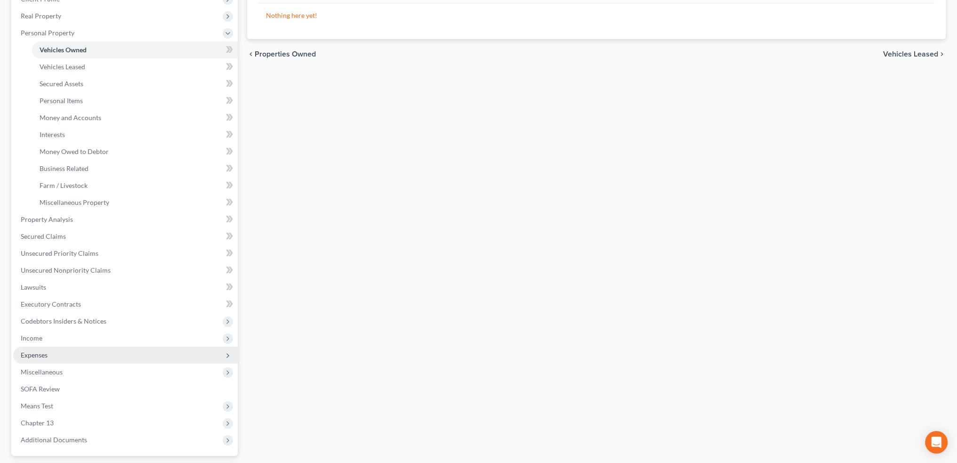
click at [32, 354] on span "Expenses" at bounding box center [34, 355] width 27 height 8
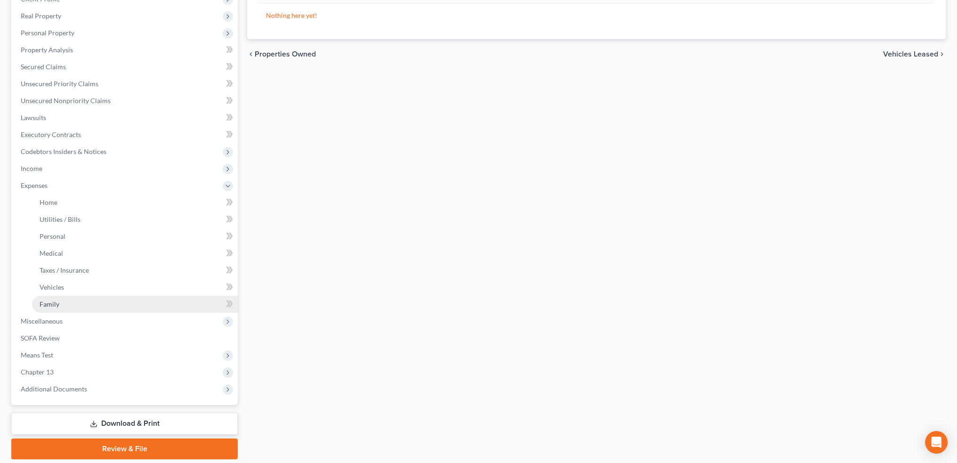
click at [48, 304] on span "Family" at bounding box center [50, 304] width 20 height 8
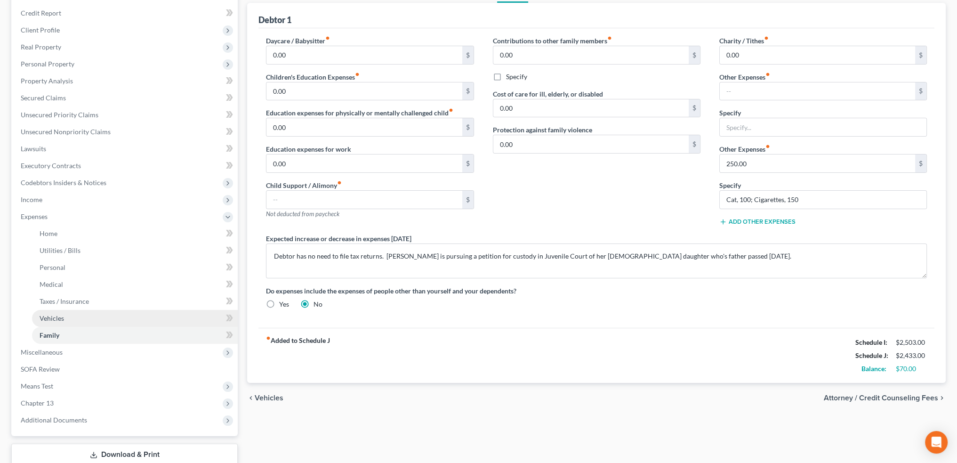
scroll to position [172, 0]
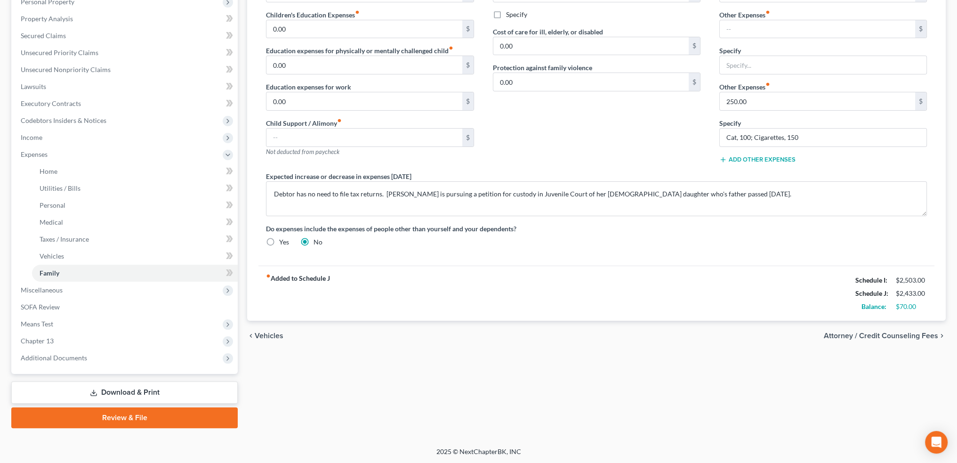
click at [113, 388] on link "Download & Print" at bounding box center [124, 392] width 227 height 22
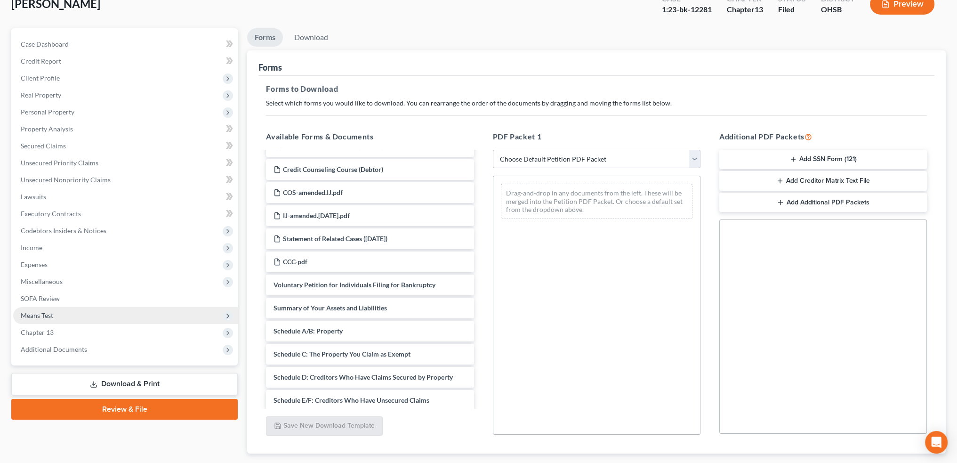
scroll to position [118, 0]
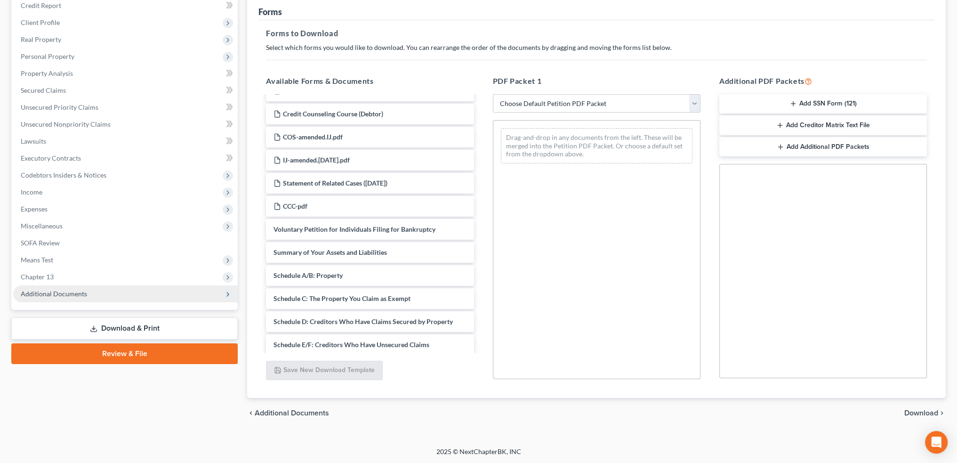
click at [38, 294] on span "Additional Documents" at bounding box center [54, 294] width 66 height 8
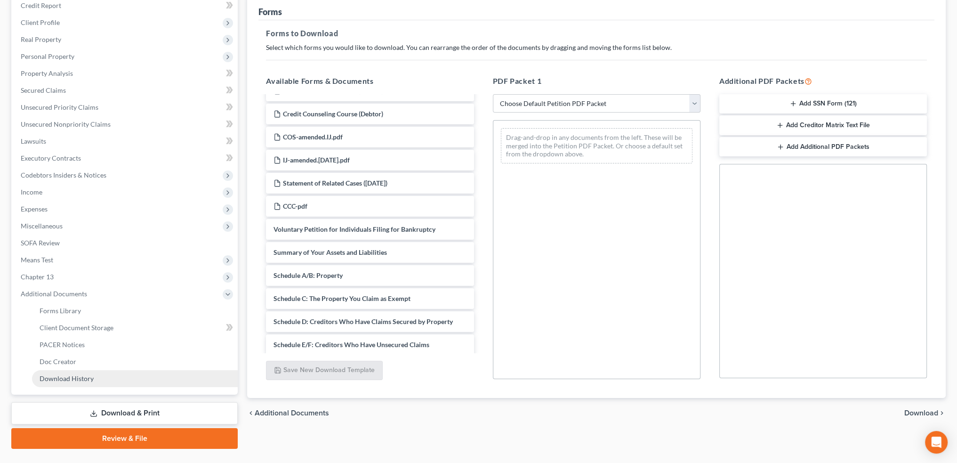
click at [72, 376] on span "Download History" at bounding box center [67, 378] width 54 height 8
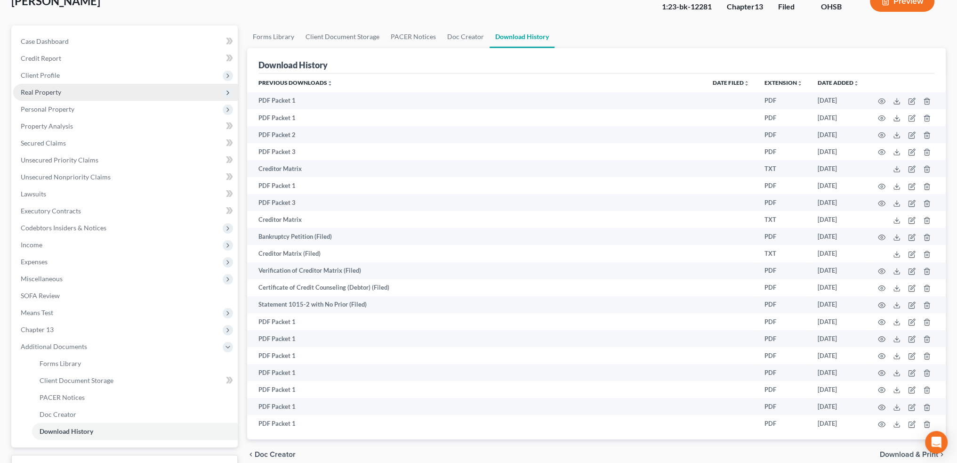
scroll to position [91, 0]
